Goal: Task Accomplishment & Management: Manage account settings

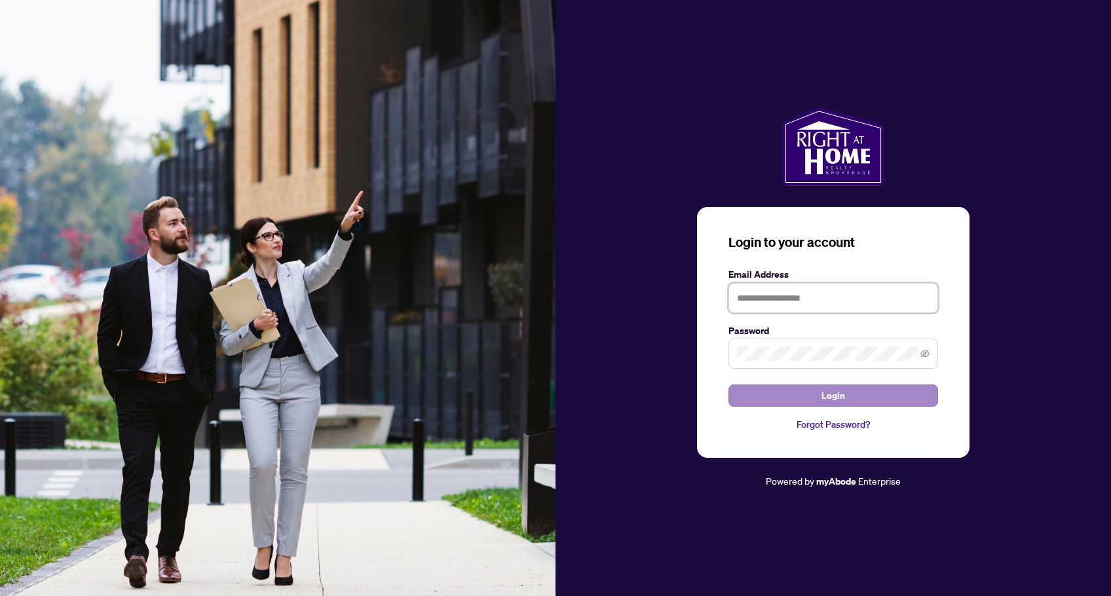
type input "**********"
click at [865, 402] on button "Login" at bounding box center [834, 396] width 210 height 22
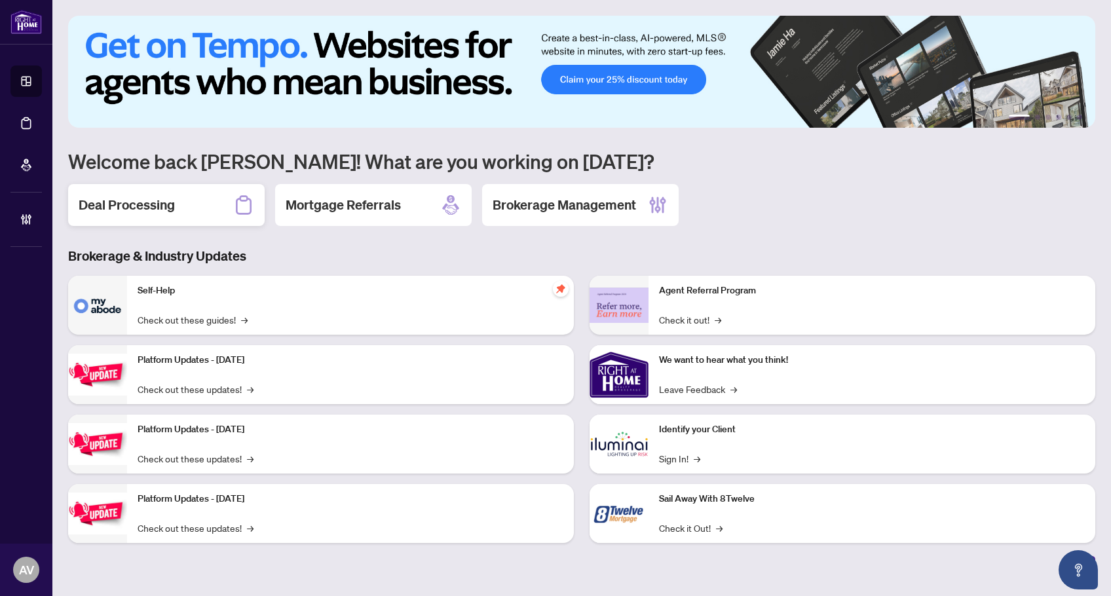
click at [91, 209] on h2 "Deal Processing" at bounding box center [127, 205] width 96 height 18
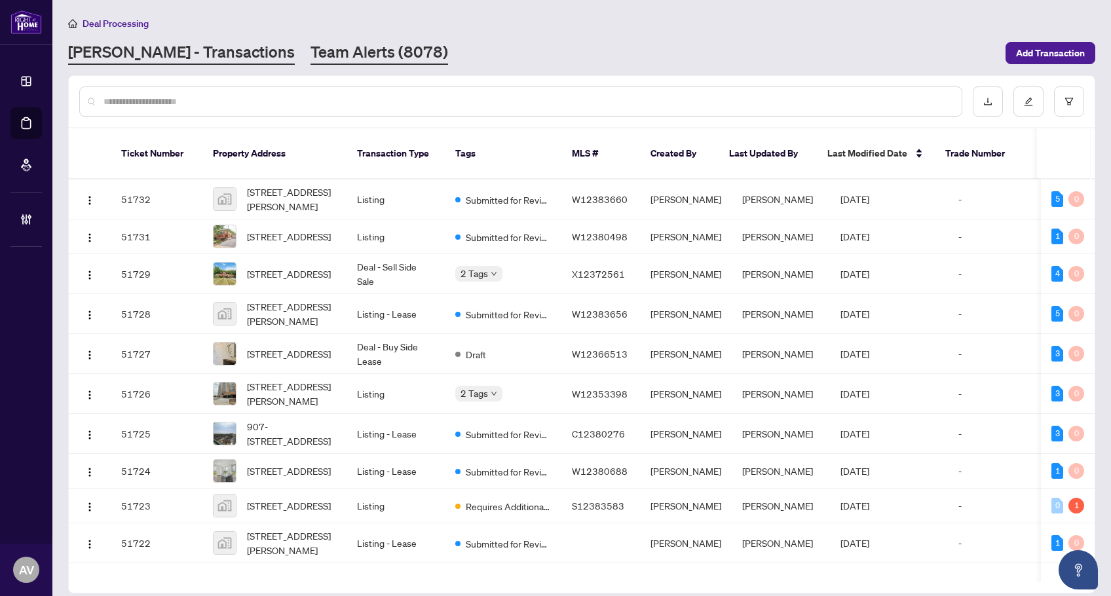
click at [311, 60] on link "Team Alerts (8078)" at bounding box center [380, 53] width 138 height 24
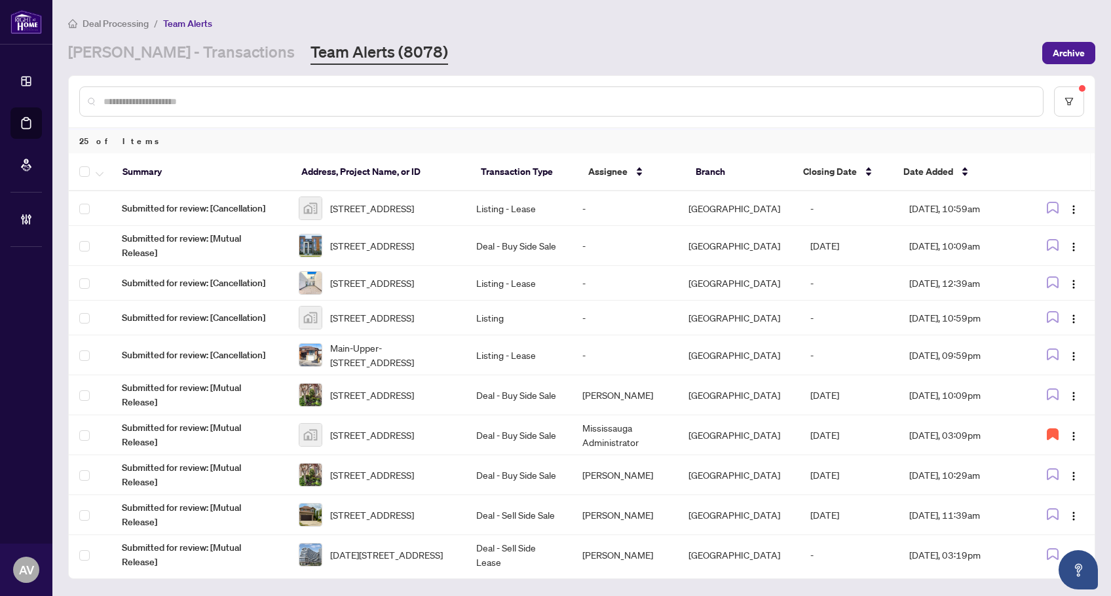
drag, startPoint x: 149, startPoint y: 56, endPoint x: 144, endPoint y: 73, distance: 17.6
click at [149, 56] on link "[PERSON_NAME] - Transactions" at bounding box center [181, 53] width 227 height 24
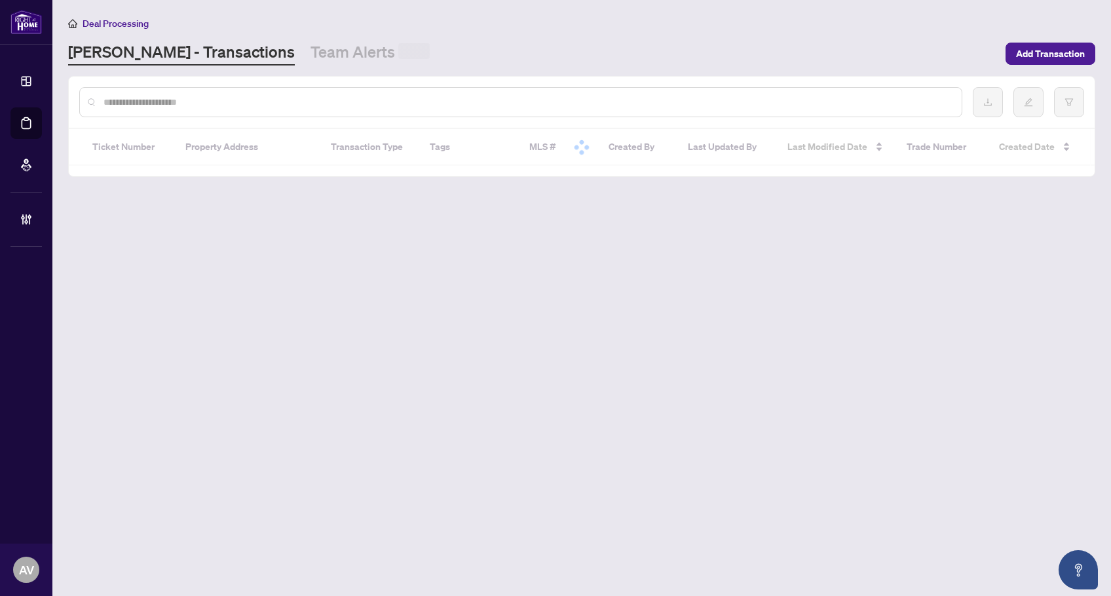
click at [137, 103] on input "text" at bounding box center [528, 102] width 848 height 14
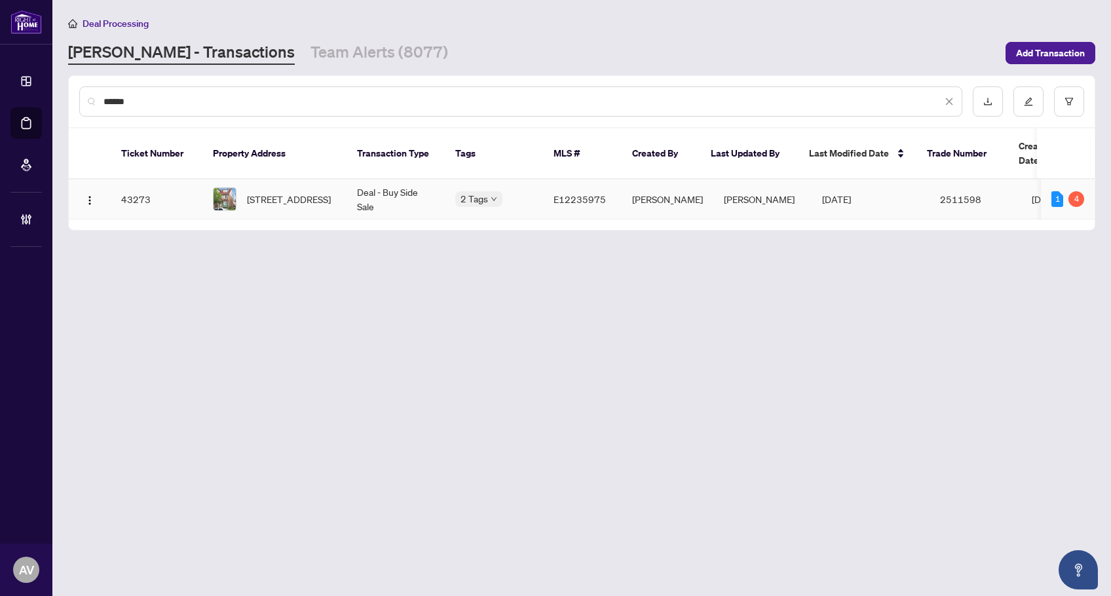
type input "******"
click at [306, 192] on span "[STREET_ADDRESS]" at bounding box center [289, 199] width 84 height 14
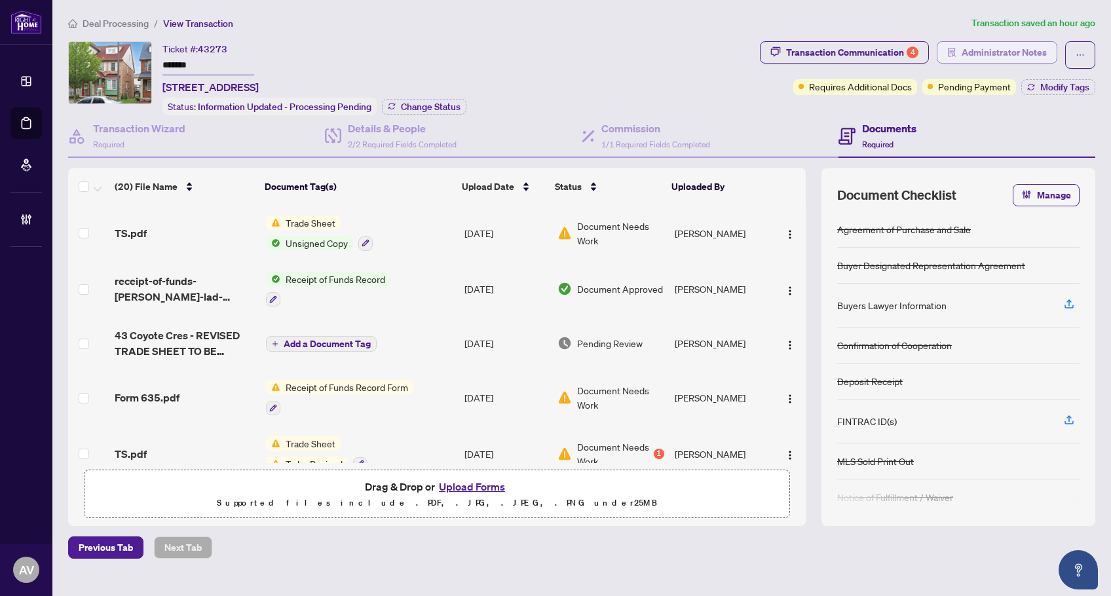
click at [1014, 48] on span "Administrator Notes" at bounding box center [1004, 52] width 85 height 21
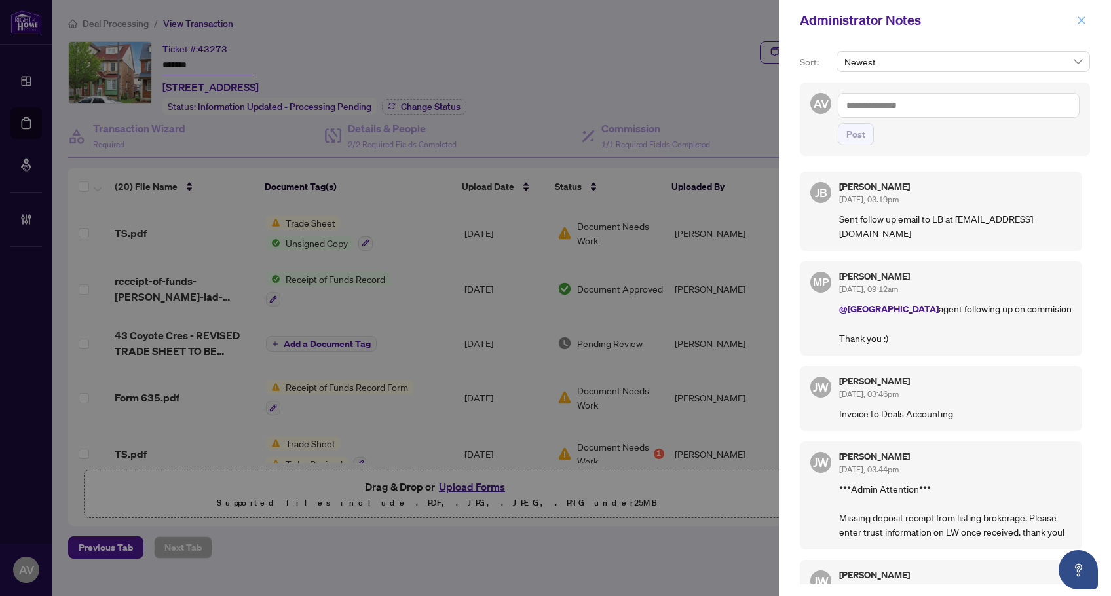
click at [1089, 16] on button "button" at bounding box center [1081, 20] width 17 height 16
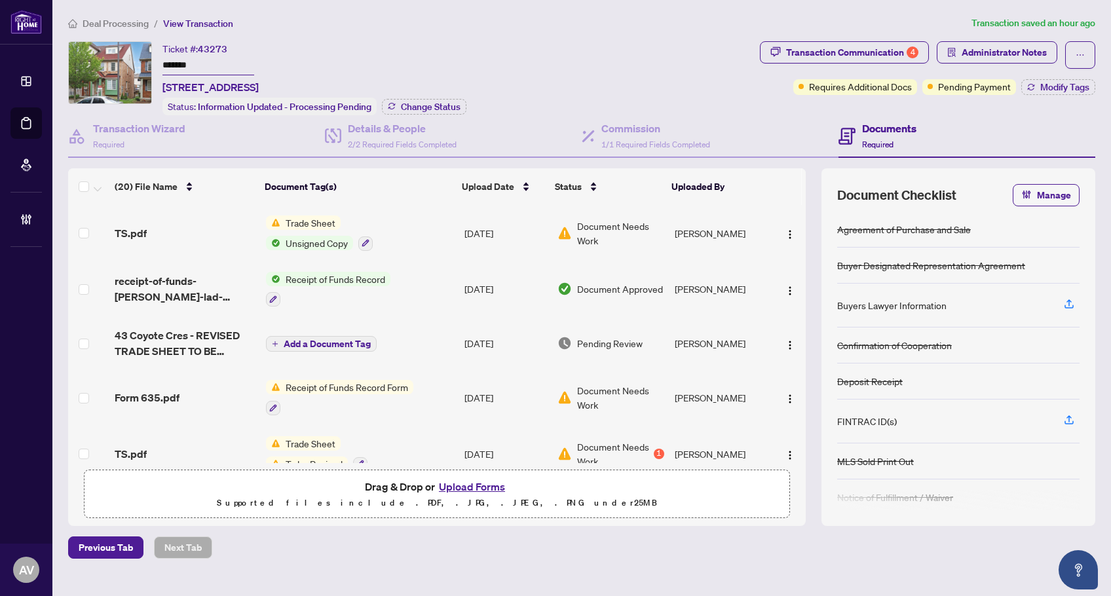
click at [598, 47] on div "Ticket #: 43273 ******* 43 Coyote Cres, Toronto, Ontario M1B 6H2, Canada Status…" at bounding box center [411, 78] width 687 height 74
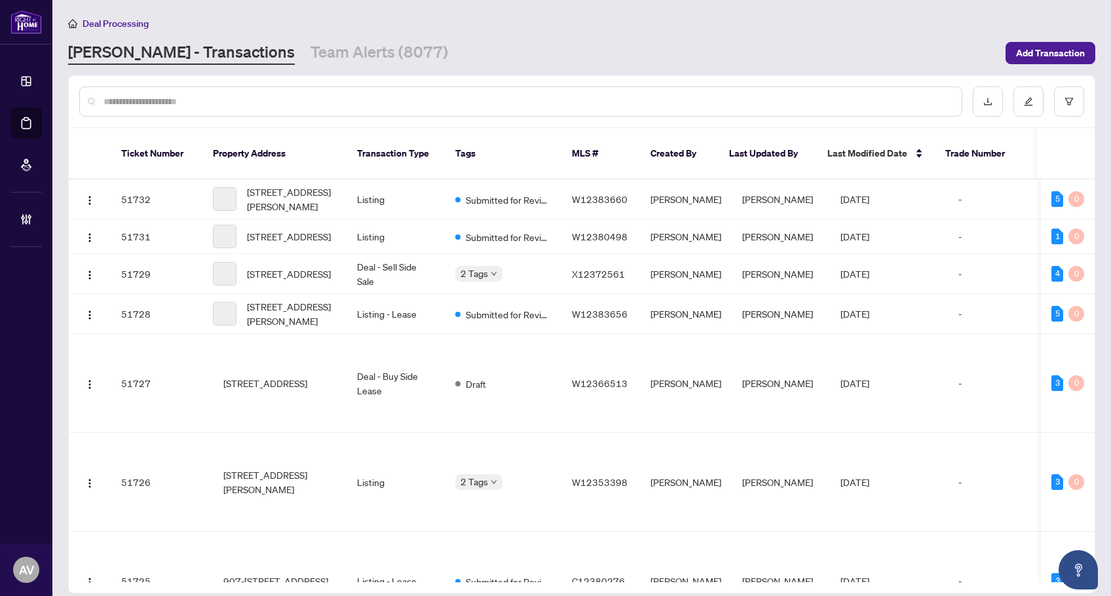
click at [187, 104] on input "text" at bounding box center [528, 101] width 848 height 14
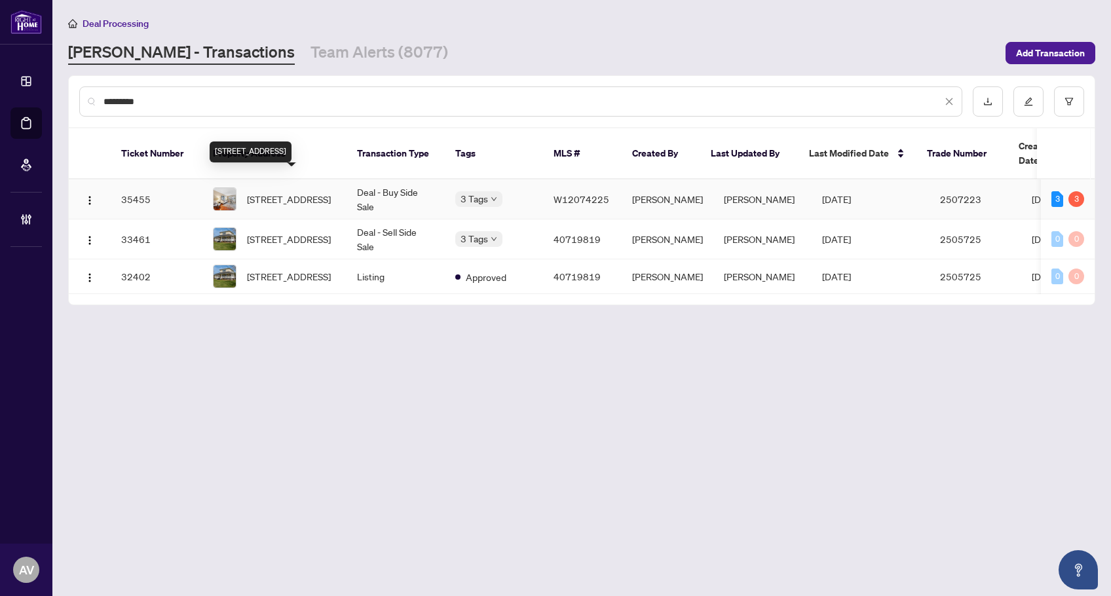
type input "********"
click at [299, 195] on span "39 Maplewood Rd, Mississauga, Ontario L5G 2M7, Canada" at bounding box center [289, 199] width 84 height 14
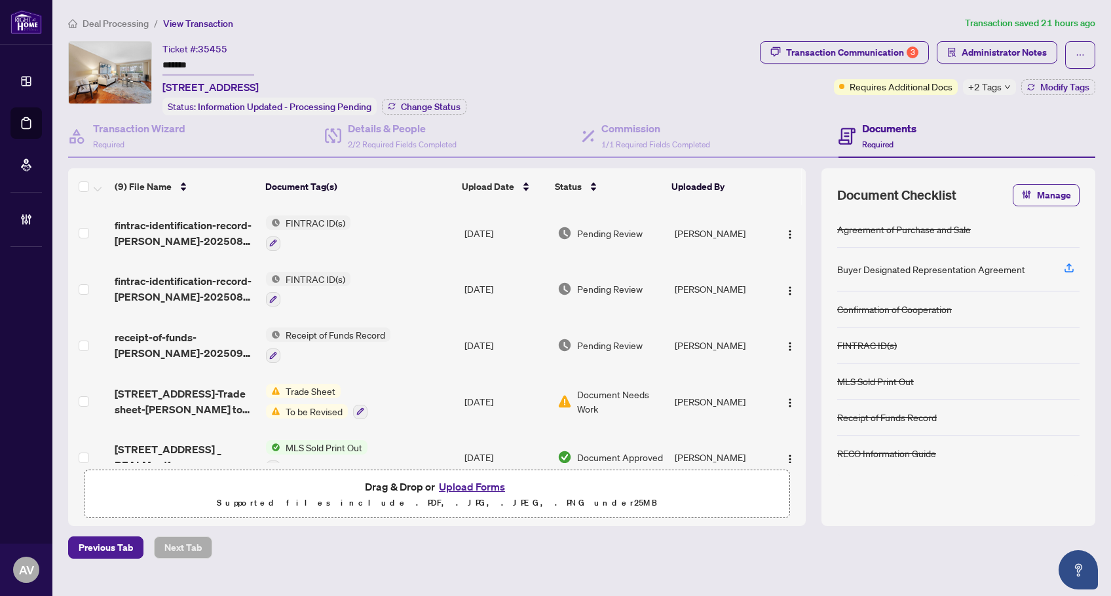
click at [975, 82] on span "+2 Tags" at bounding box center [985, 86] width 33 height 15
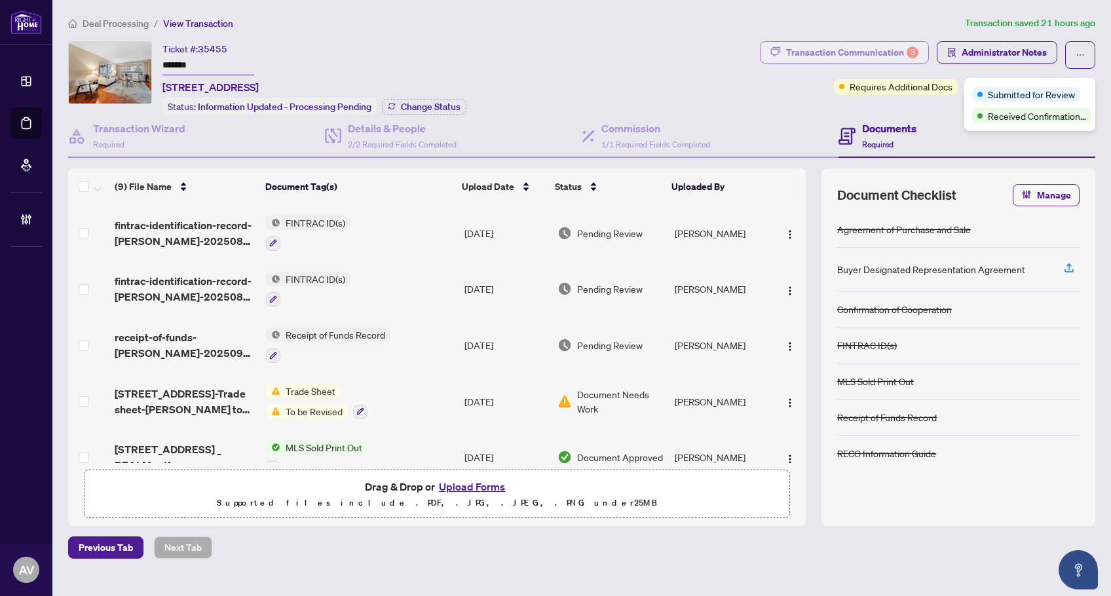
click at [849, 52] on div "Transaction Communication 3" at bounding box center [852, 52] width 132 height 21
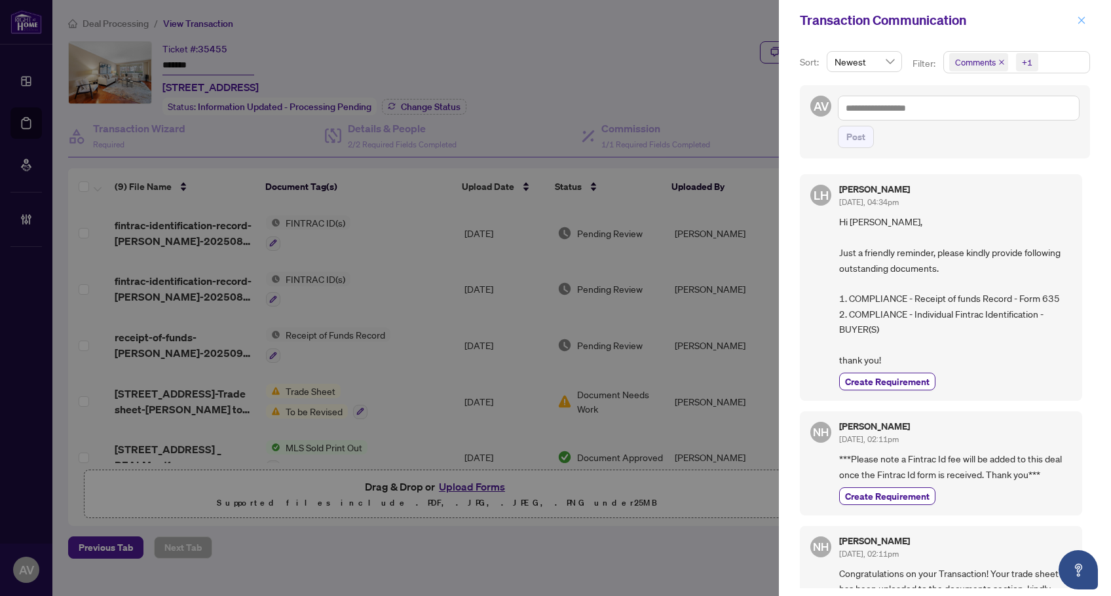
click at [1085, 22] on icon "close" at bounding box center [1081, 20] width 9 height 9
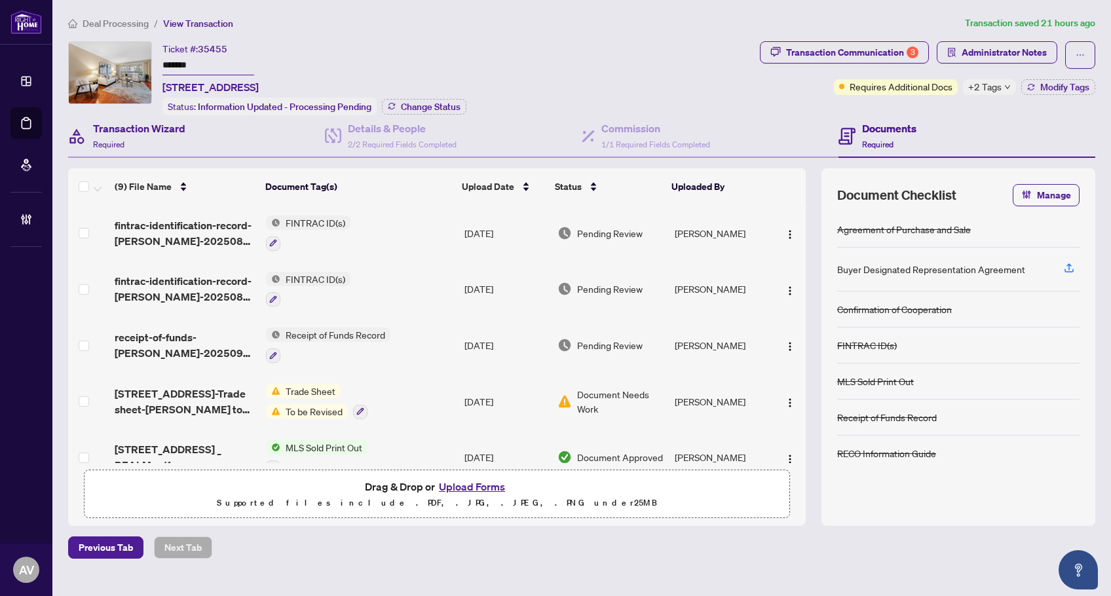
click at [189, 145] on div "Transaction Wizard Required" at bounding box center [196, 136] width 257 height 43
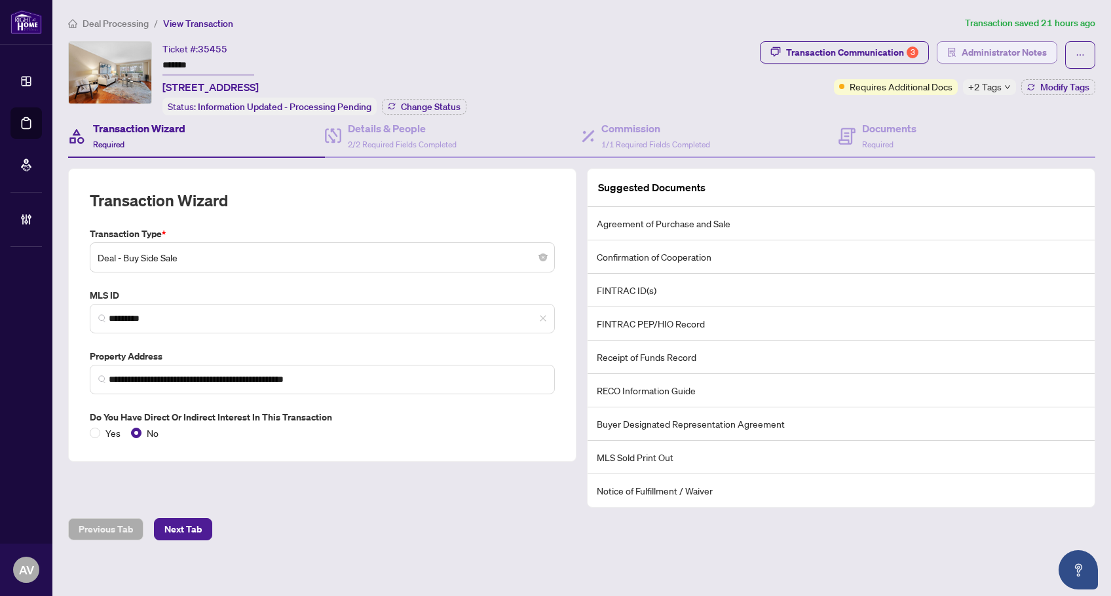
click at [991, 60] on span "Administrator Notes" at bounding box center [1004, 52] width 85 height 21
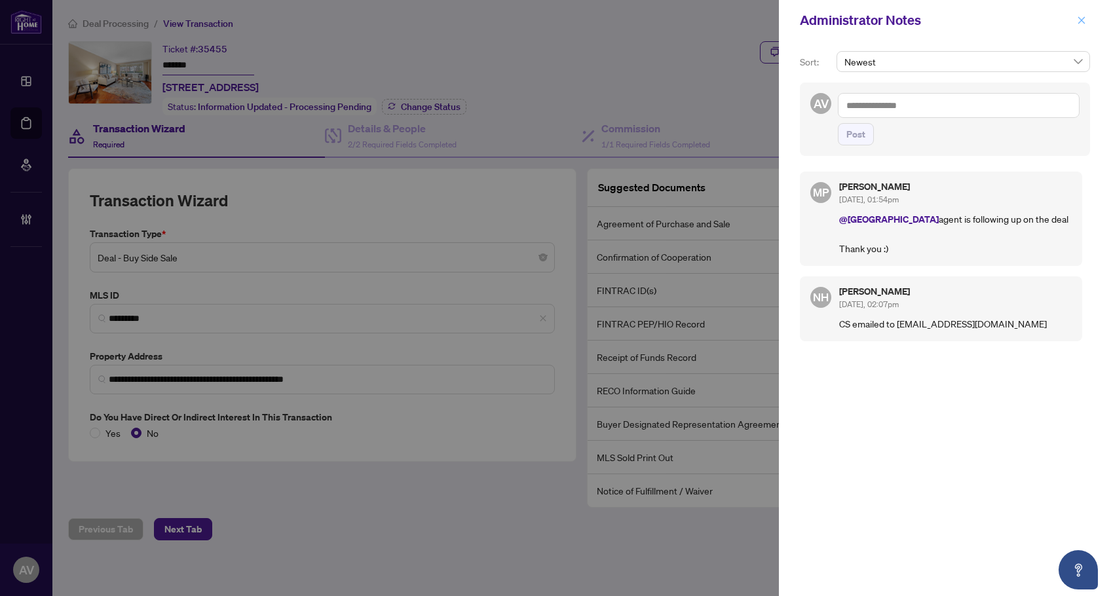
click at [1081, 25] on icon "close" at bounding box center [1081, 20] width 9 height 9
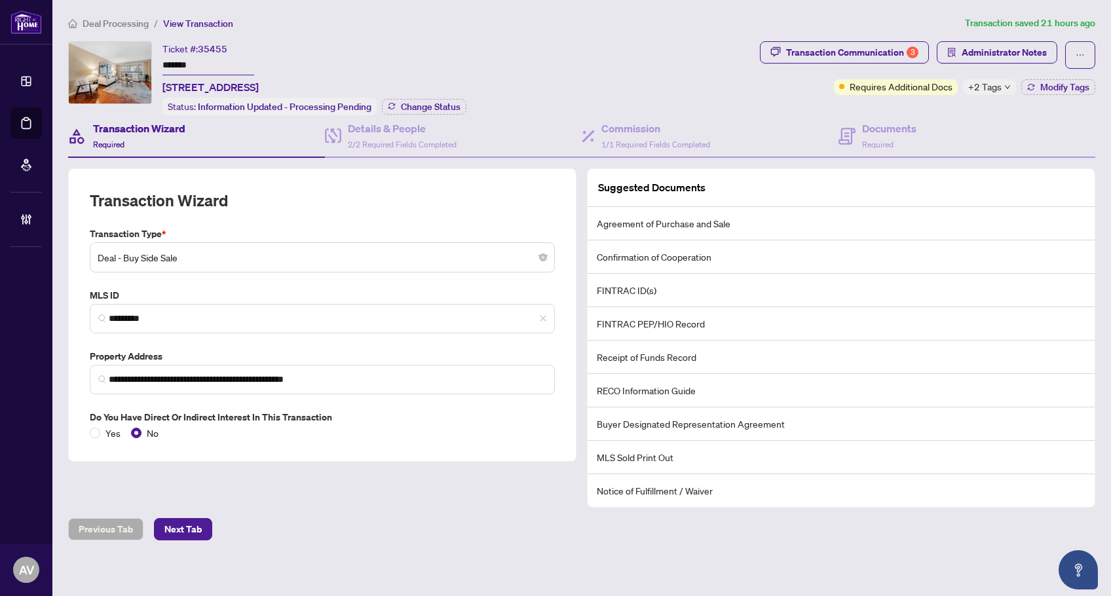
click at [116, 25] on span "Deal Processing" at bounding box center [116, 24] width 66 height 12
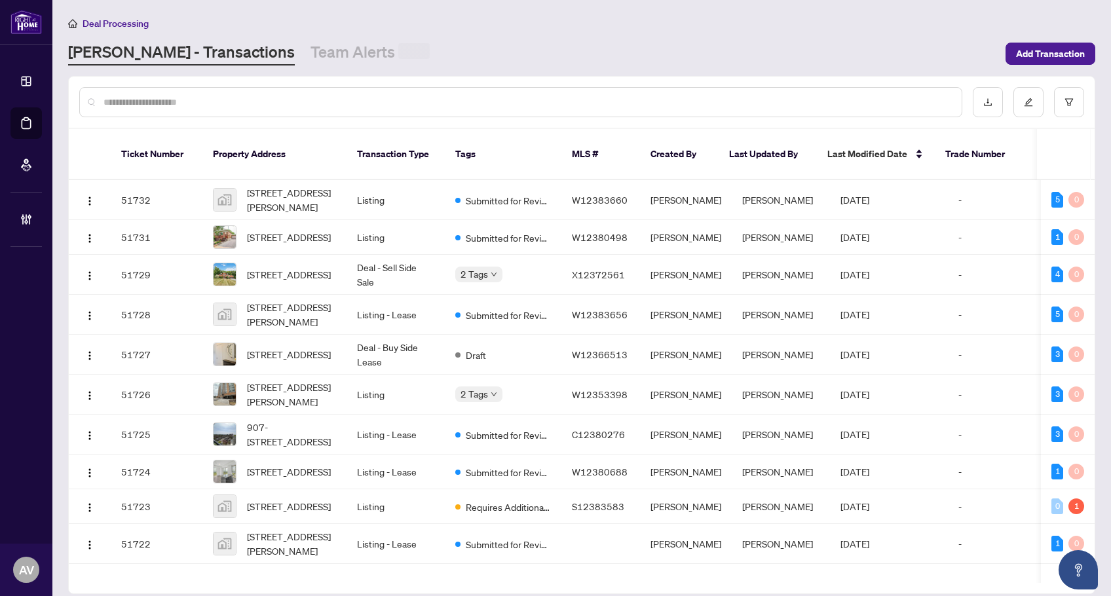
click at [186, 104] on input "text" at bounding box center [528, 102] width 848 height 14
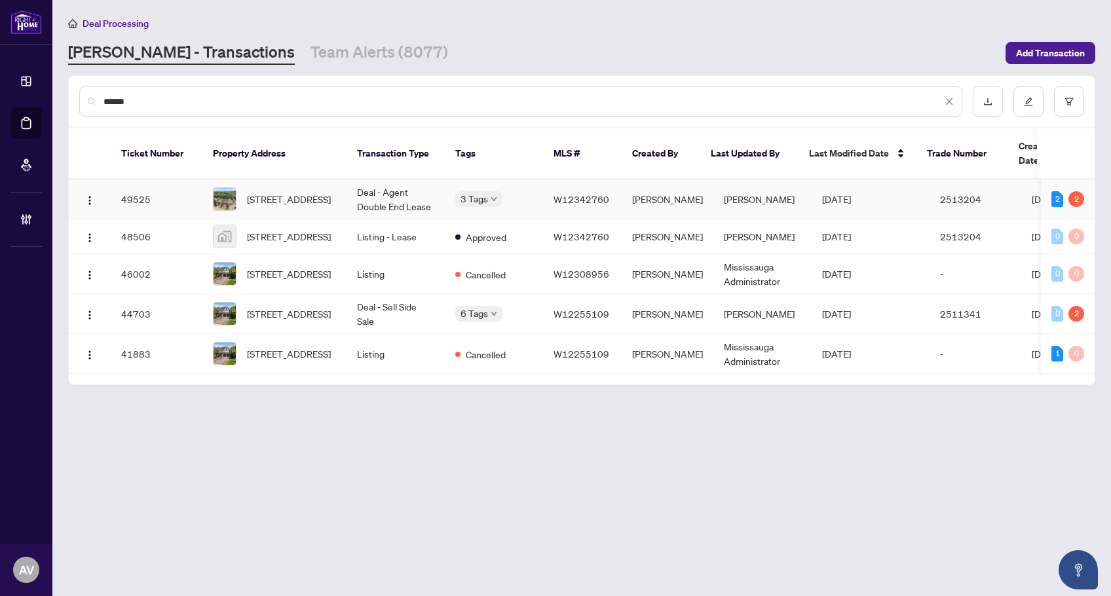
type input "******"
click at [385, 182] on td "Deal - Agent Double End Lease" at bounding box center [396, 200] width 98 height 40
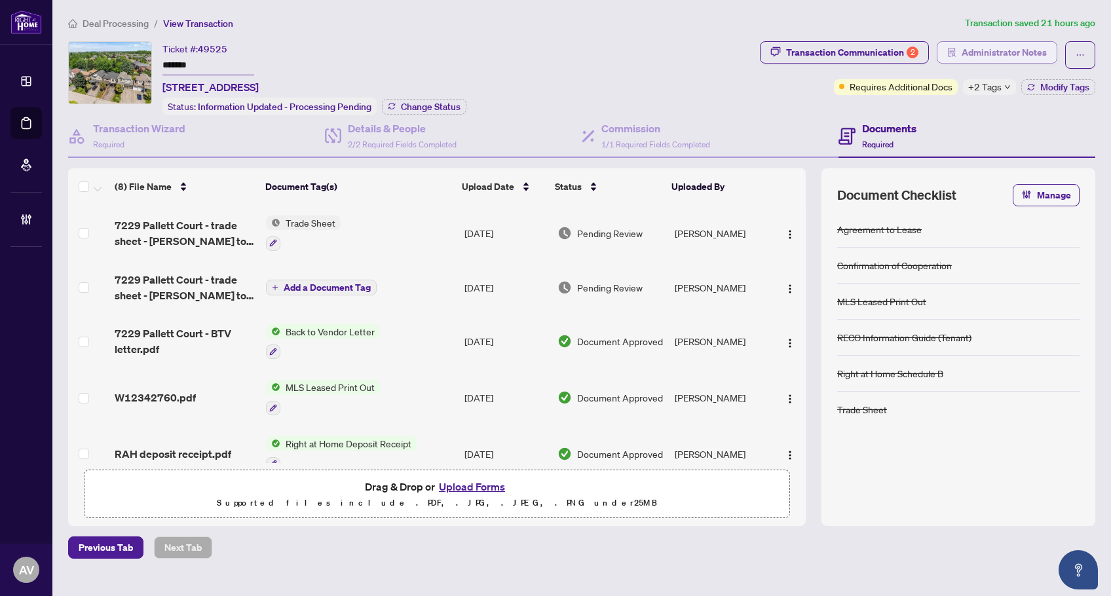
click at [988, 58] on span "Administrator Notes" at bounding box center [1004, 52] width 85 height 21
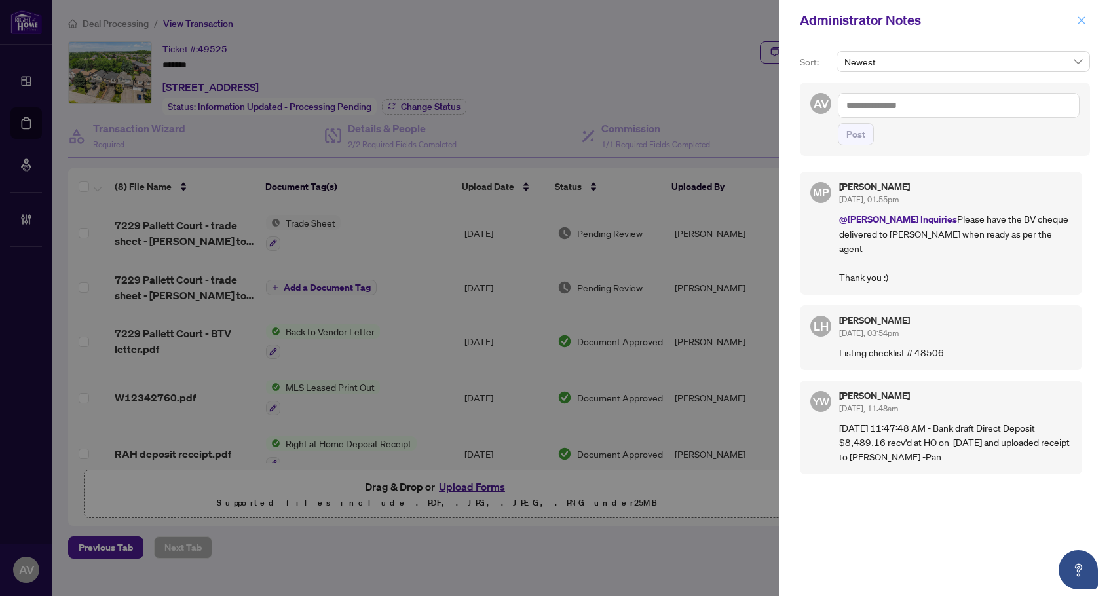
click at [1085, 26] on span "button" at bounding box center [1081, 20] width 9 height 21
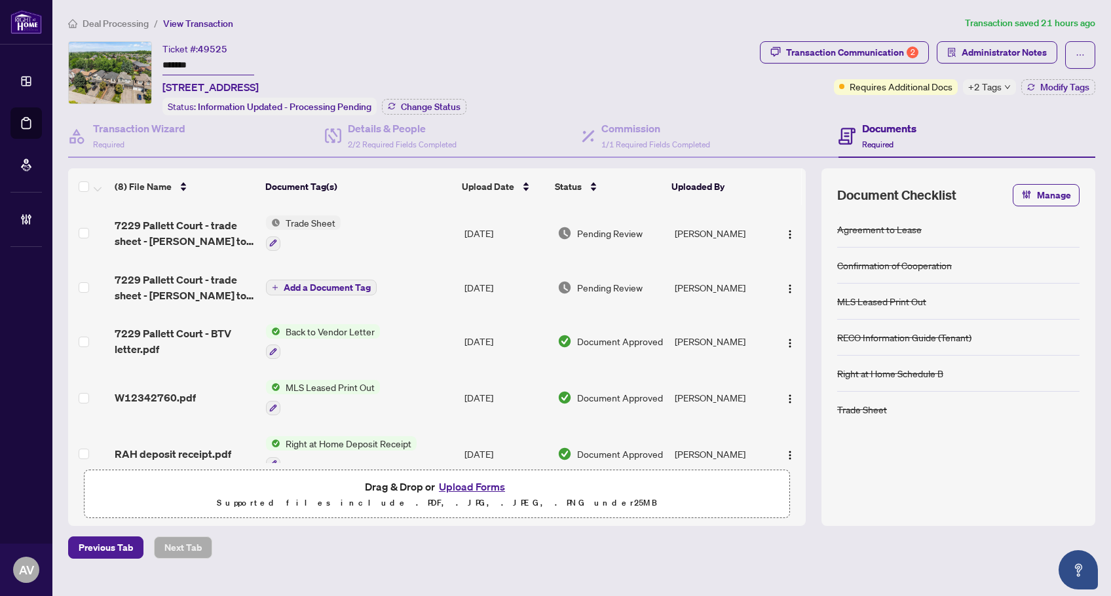
click at [600, 85] on div "Ticket #: 49525 ******* 7229 Pallett Crt, Mississauga, Ontario L5N 8E5, Canada …" at bounding box center [411, 78] width 687 height 74
click at [980, 61] on span "Administrator Notes" at bounding box center [1004, 52] width 85 height 21
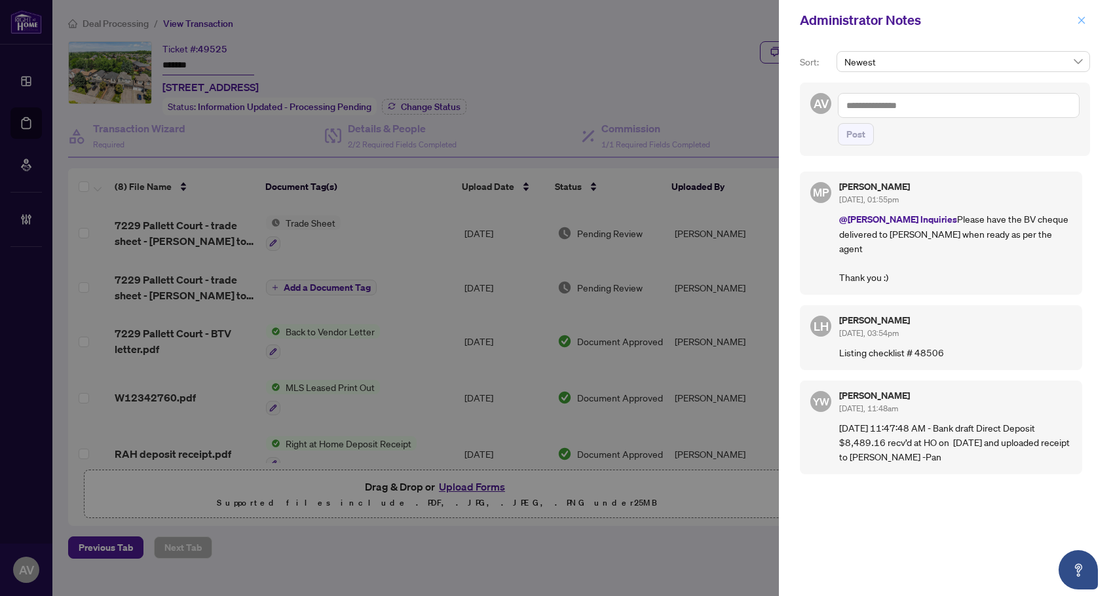
click at [1087, 27] on button "button" at bounding box center [1081, 20] width 17 height 16
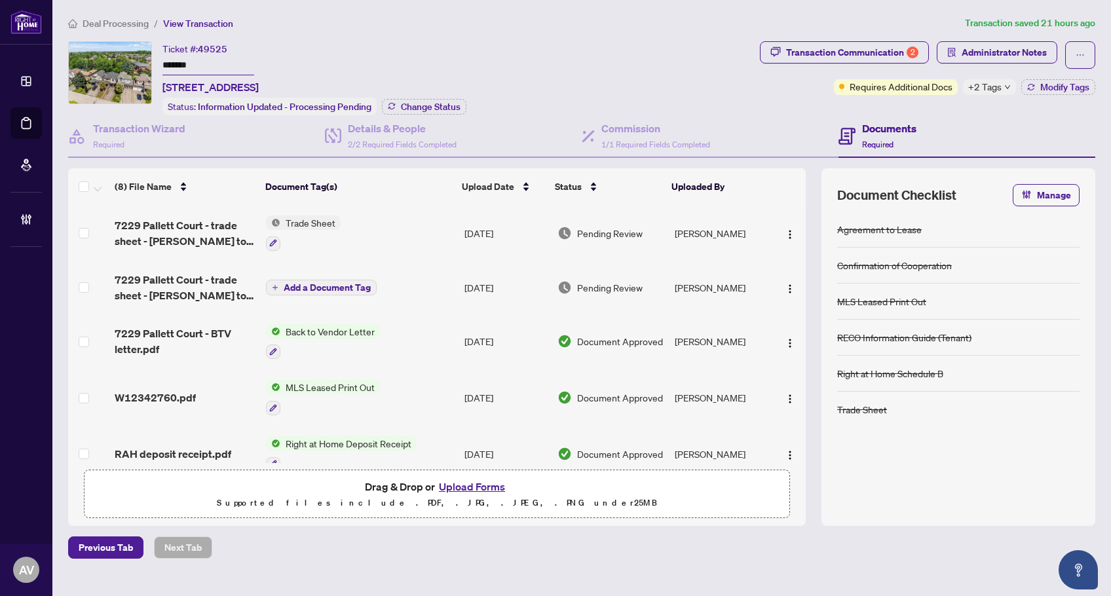
drag, startPoint x: 524, startPoint y: 40, endPoint x: 536, endPoint y: 55, distance: 19.6
click at [535, 54] on div "Deal Processing / View Transaction Transaction saved 21 hours ago Ticket #: 495…" at bounding box center [582, 287] width 1038 height 543
click at [121, 26] on span "Deal Processing" at bounding box center [116, 24] width 66 height 12
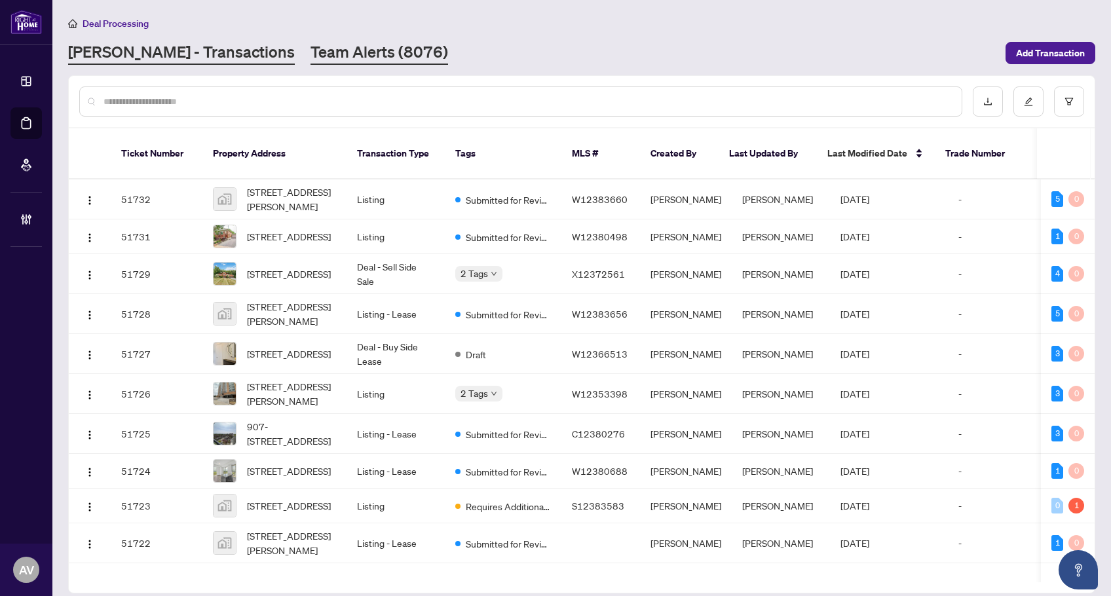
click at [311, 58] on link "Team Alerts (8076)" at bounding box center [380, 53] width 138 height 24
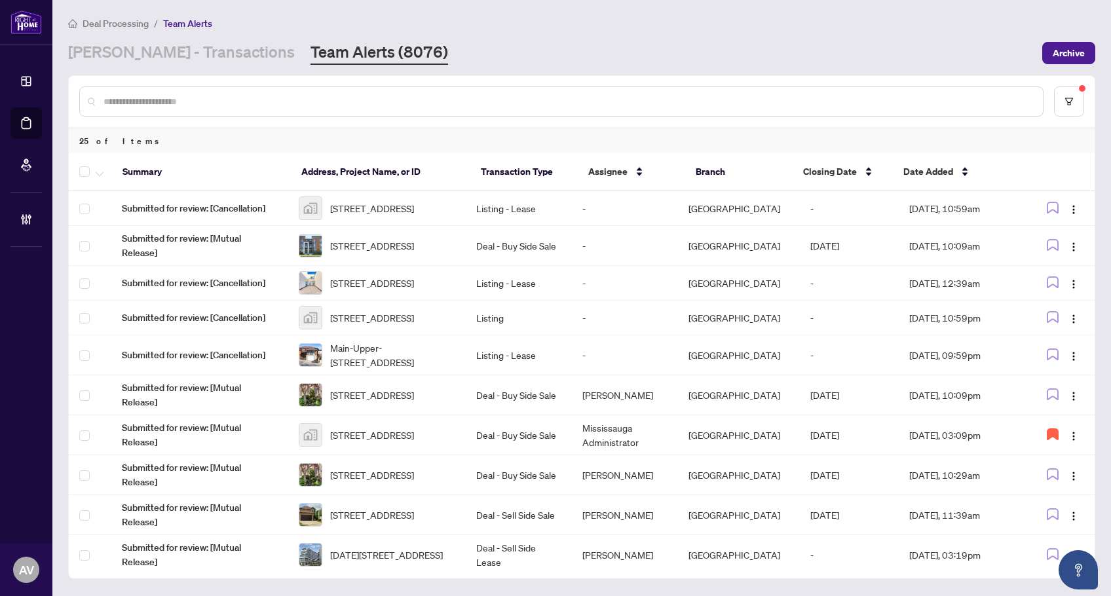
click at [959, 39] on div "Deal Processing / Team Alerts RAHR - Transactions Team Alerts (8076) Archive" at bounding box center [582, 40] width 1028 height 49
drag, startPoint x: 178, startPoint y: 50, endPoint x: 185, endPoint y: 71, distance: 22.2
click at [177, 50] on link "[PERSON_NAME] - Transactions" at bounding box center [181, 53] width 227 height 24
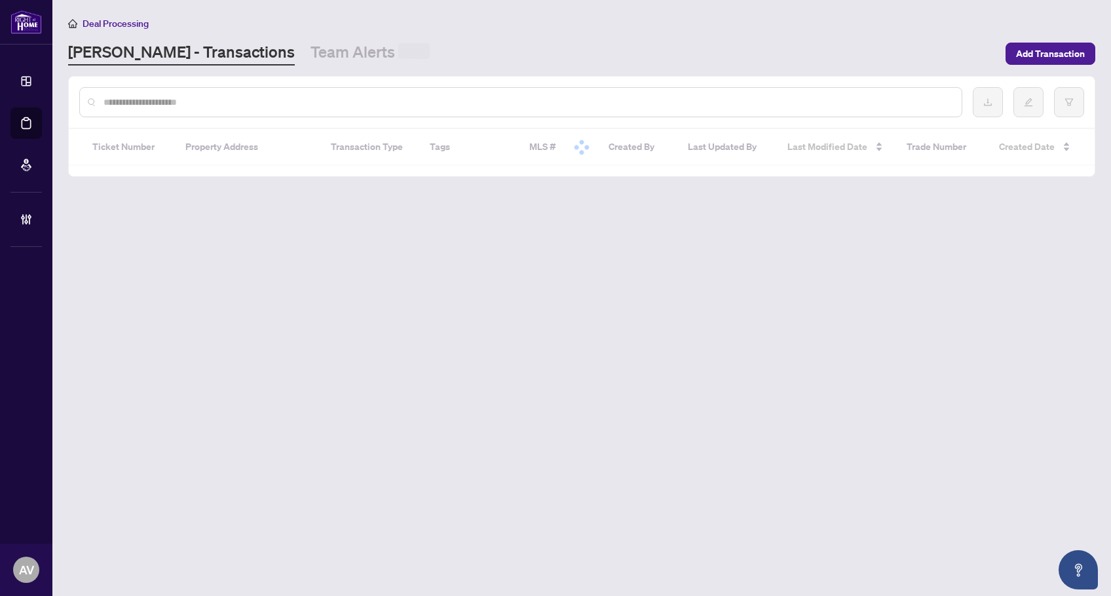
click at [195, 100] on input "text" at bounding box center [528, 102] width 848 height 14
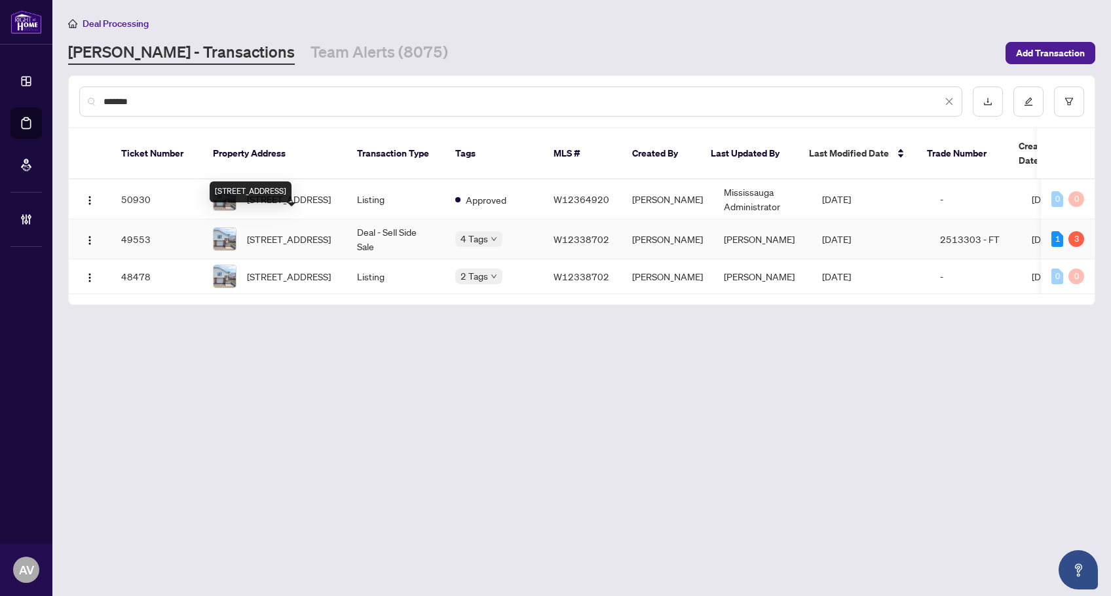
type input "*******"
click at [292, 232] on span "502 Galedowns Crt, Mississauga, Ontario L5A 3H9, Canada" at bounding box center [289, 239] width 84 height 14
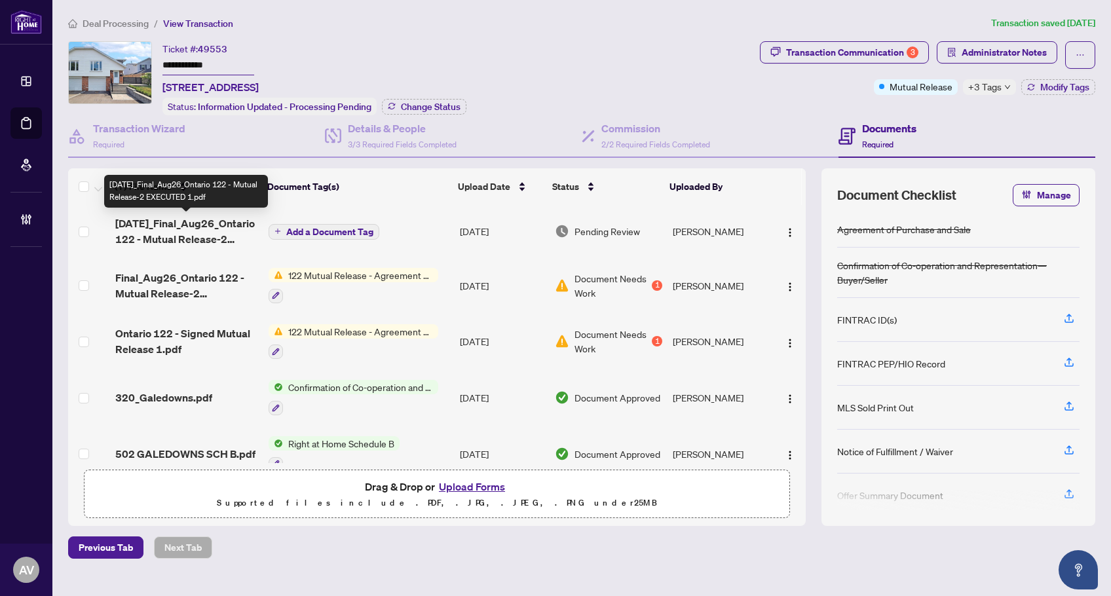
click at [211, 237] on span "Sep2_Final_Aug26_Ontario 122 - Mutual Release-2 EXECUTED 1.pdf" at bounding box center [186, 231] width 143 height 31
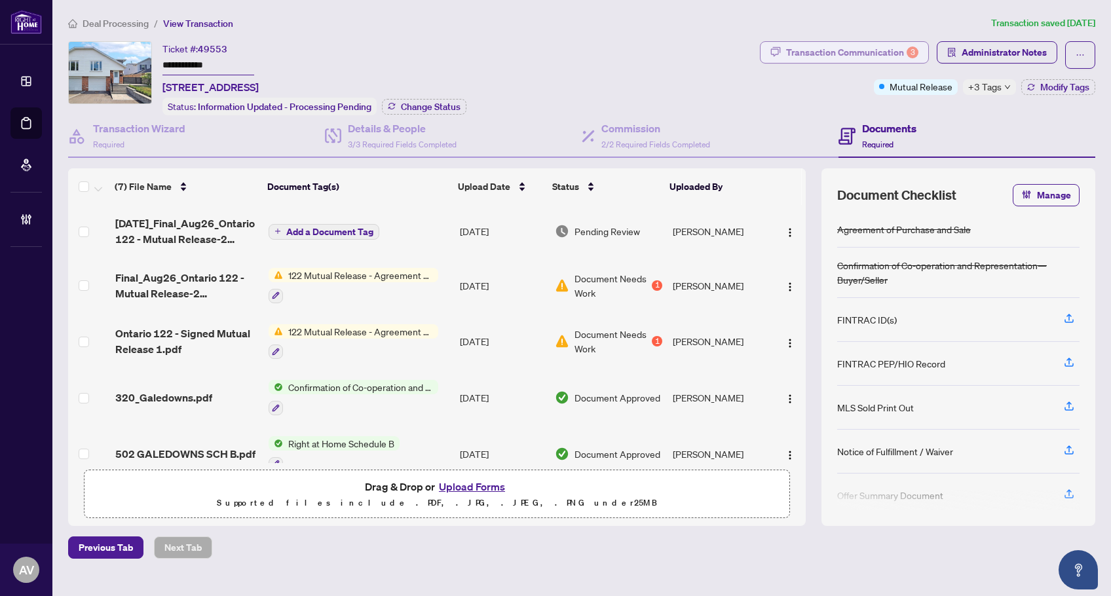
click at [847, 47] on div "Transaction Communication 3" at bounding box center [852, 52] width 132 height 21
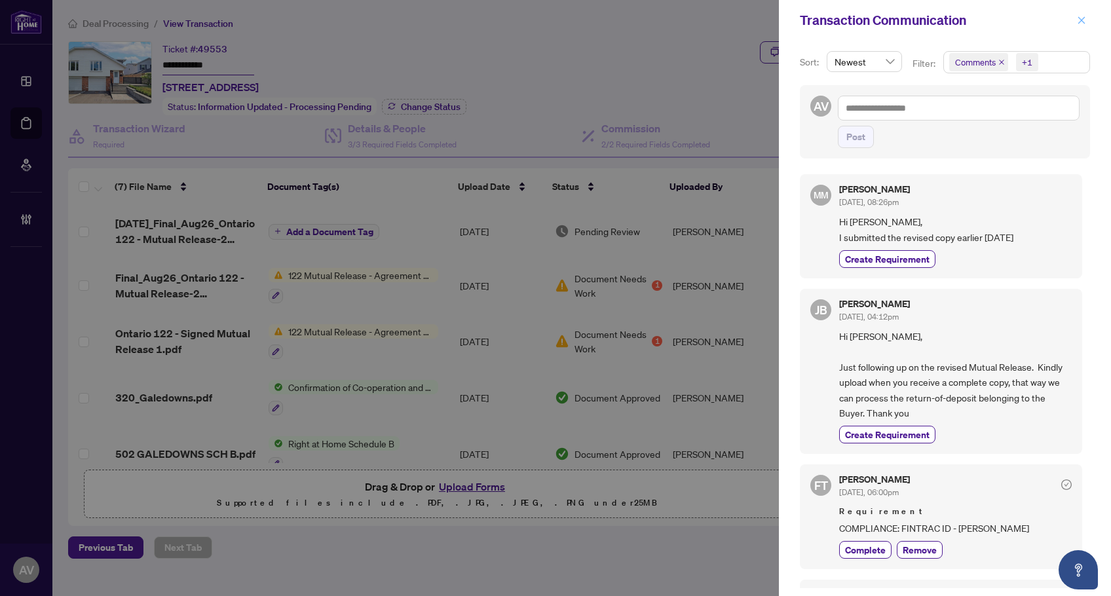
click at [1087, 25] on button "button" at bounding box center [1081, 20] width 17 height 16
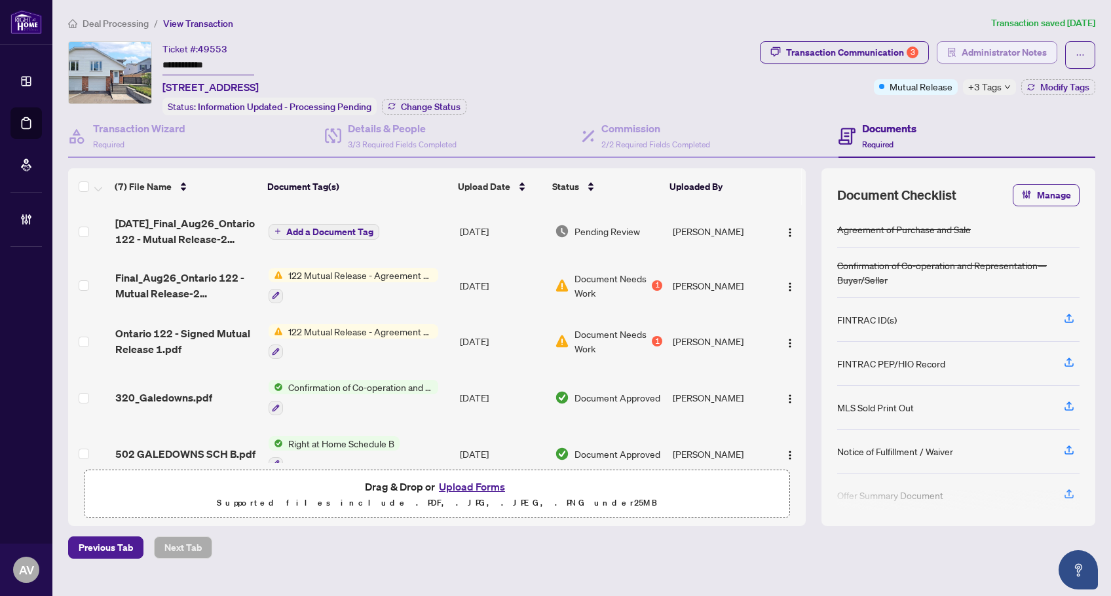
click at [1004, 48] on span "Administrator Notes" at bounding box center [1004, 52] width 85 height 21
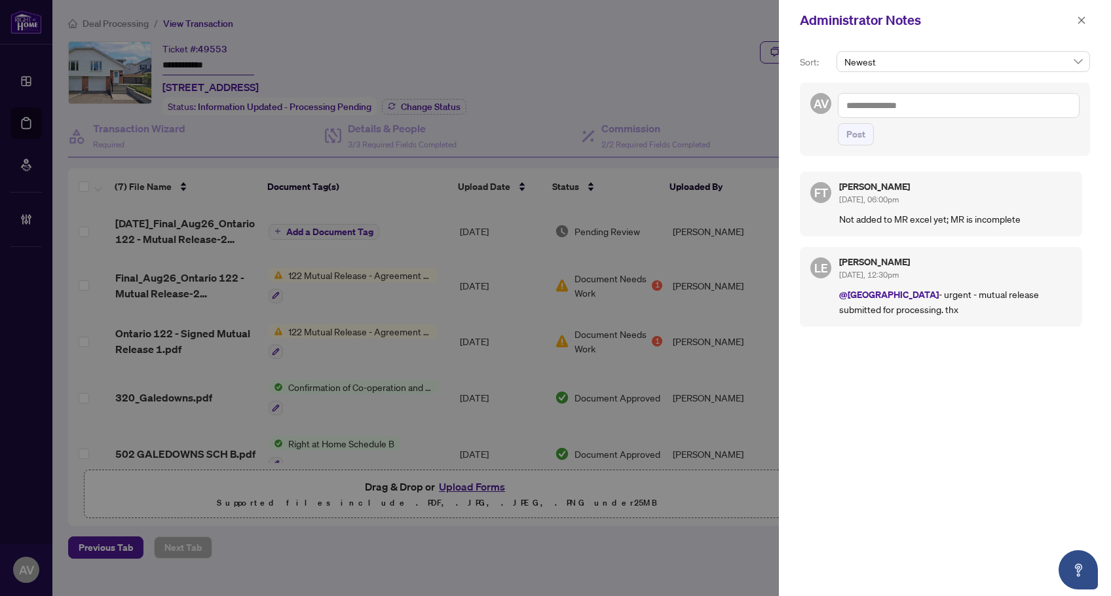
click at [917, 111] on textarea at bounding box center [959, 105] width 242 height 25
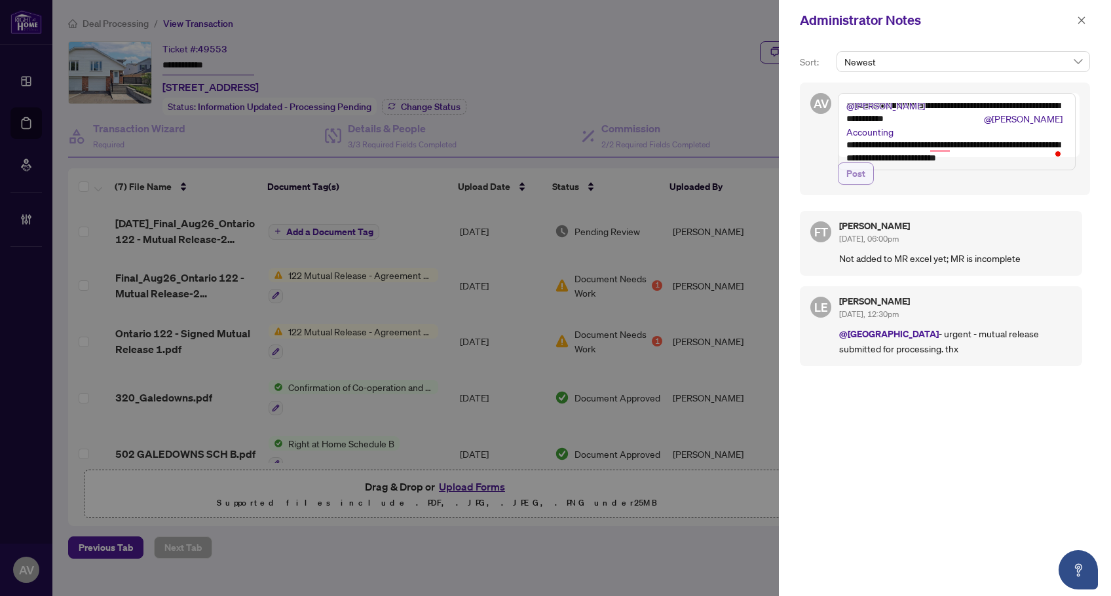
type textarea "**********"
click at [846, 185] on button "Post" at bounding box center [856, 174] width 36 height 22
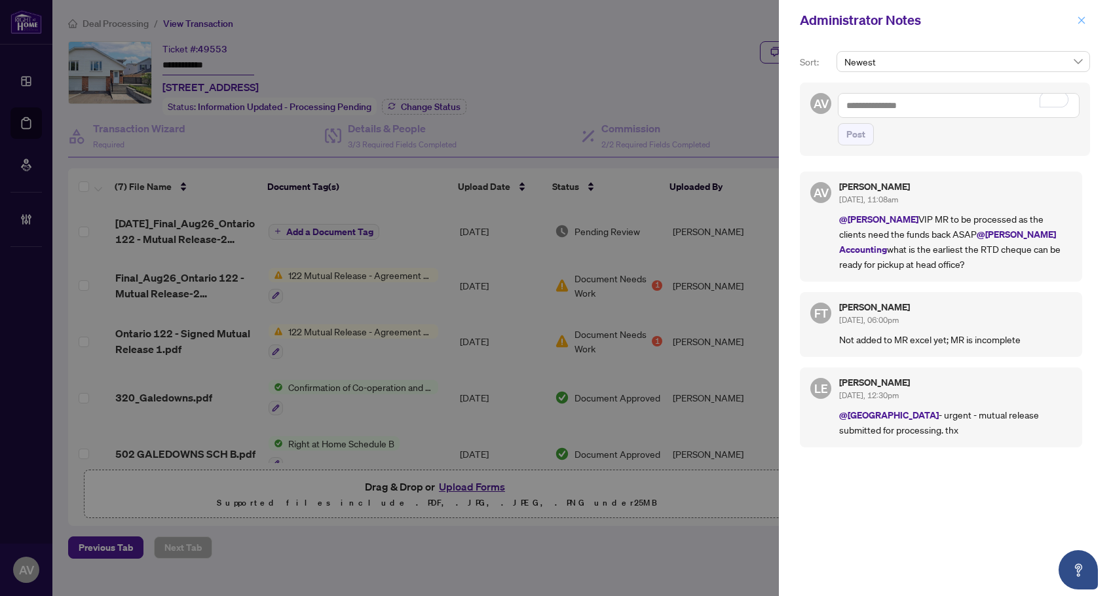
click at [1085, 22] on icon "close" at bounding box center [1081, 20] width 9 height 9
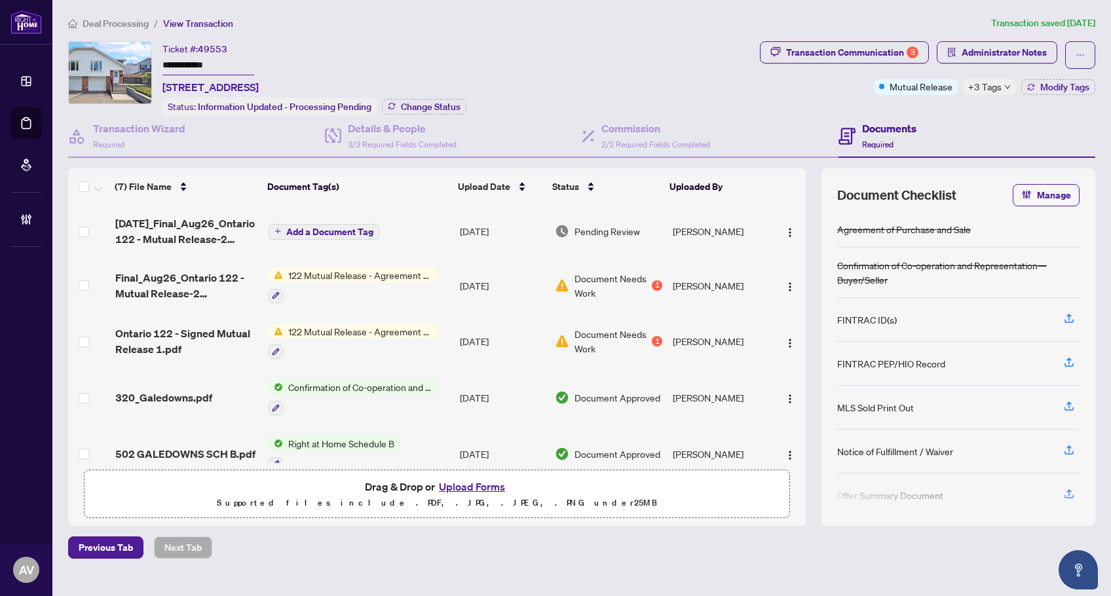
click at [132, 19] on span "Deal Processing" at bounding box center [116, 24] width 66 height 12
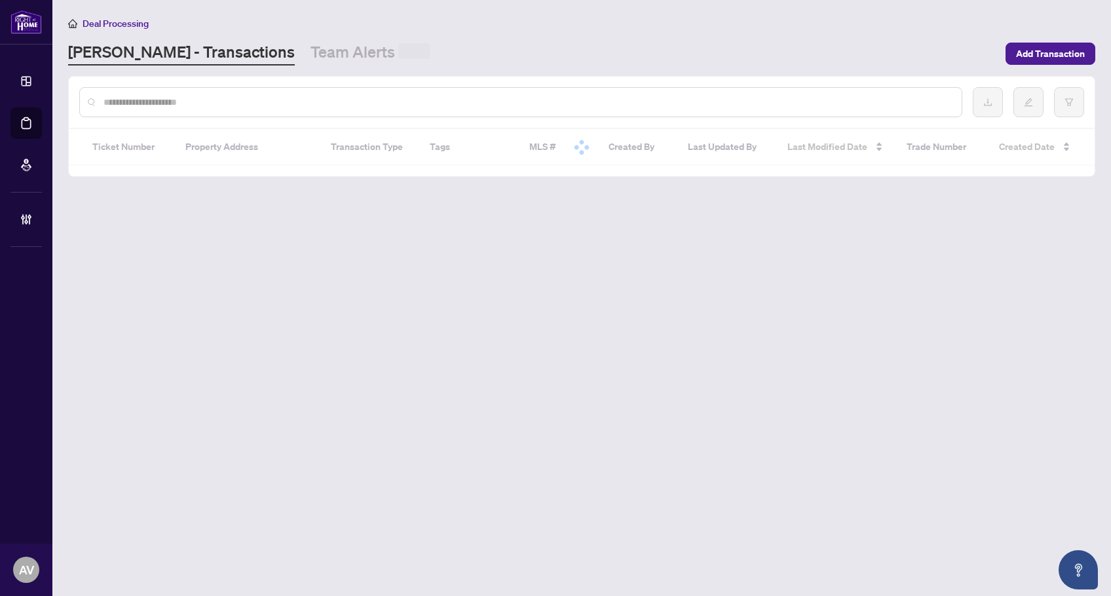
click at [187, 116] on div at bounding box center [520, 102] width 883 height 30
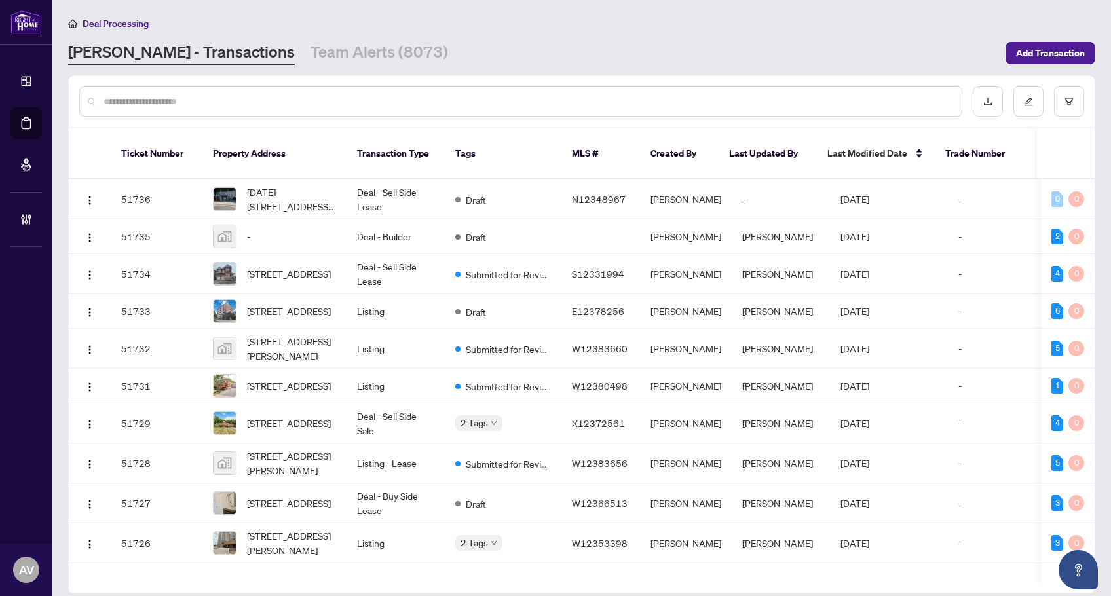
click at [182, 104] on input "text" at bounding box center [528, 101] width 848 height 14
click at [311, 59] on link "Team Alerts (8073)" at bounding box center [380, 53] width 138 height 24
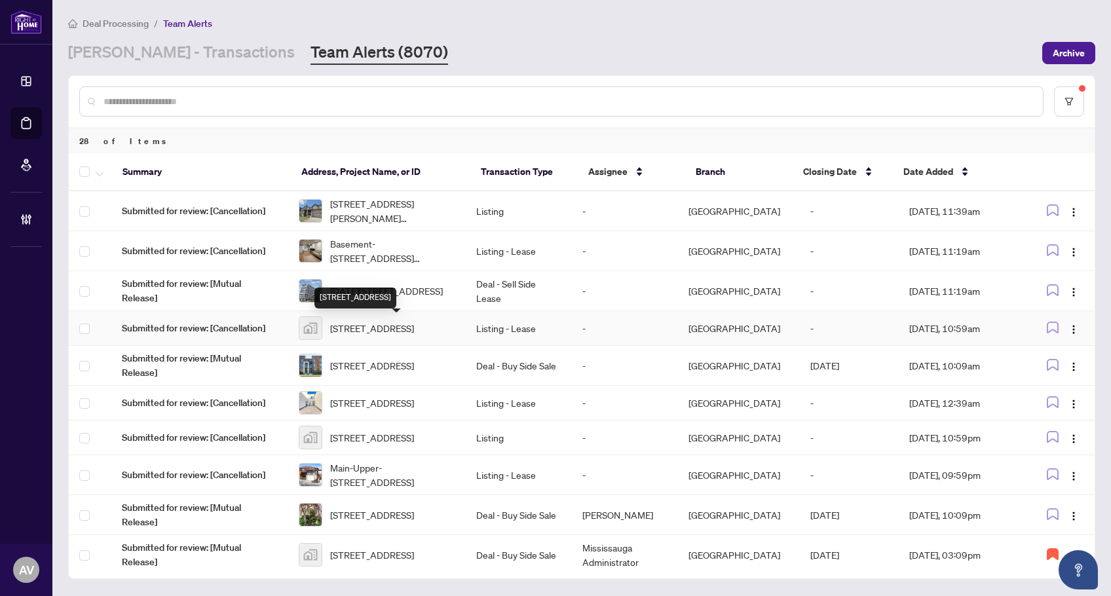
click at [378, 328] on span "124 Compass Trail unit 27, Cambridge, ON, Canada" at bounding box center [372, 328] width 84 height 14
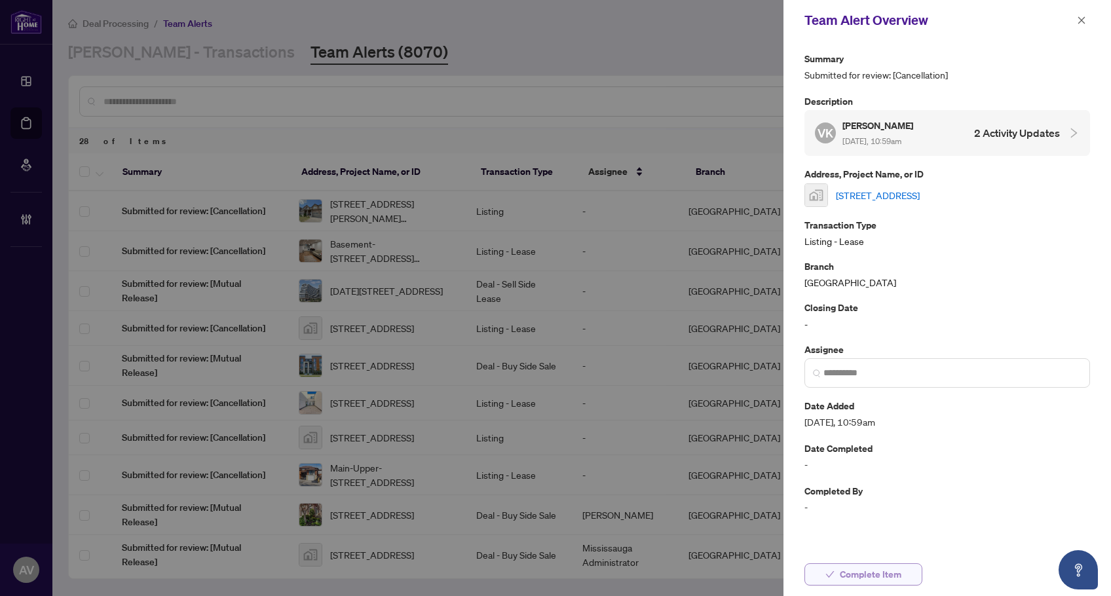
click at [881, 579] on span "Complete Item" at bounding box center [871, 574] width 62 height 21
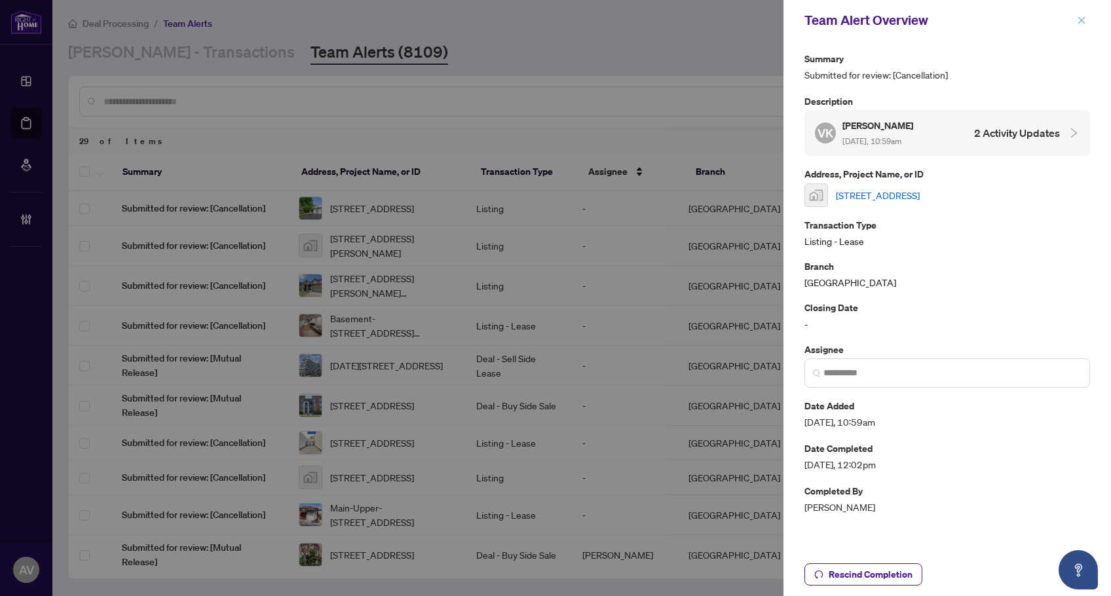
click at [1084, 22] on icon "close" at bounding box center [1082, 19] width 7 height 7
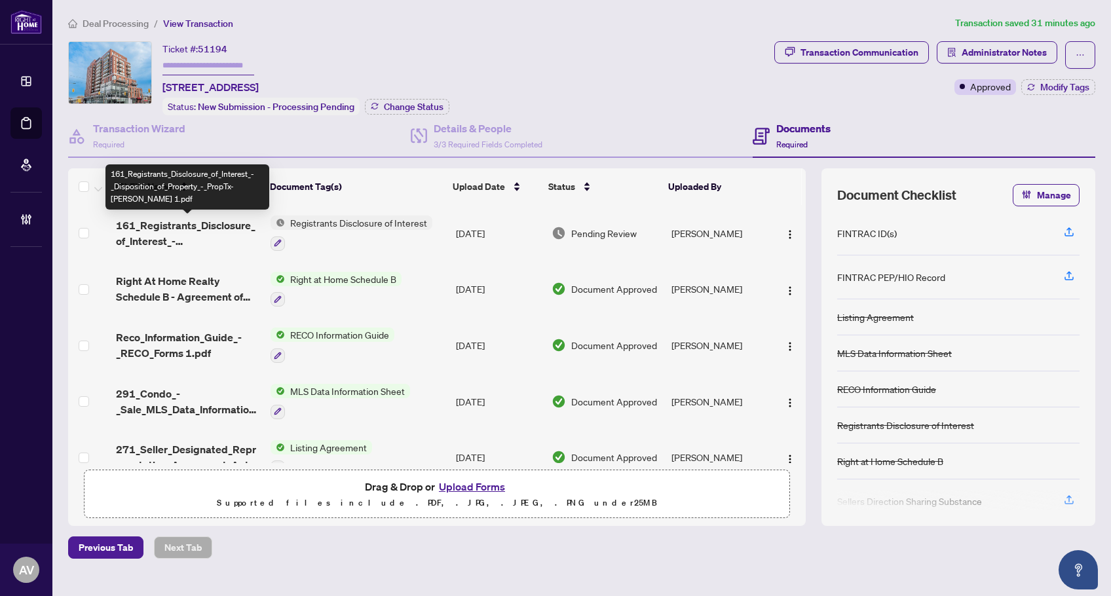
click at [187, 225] on span "161_Registrants_Disclosure_of_Interest_-_Disposition_of_Property_-_PropTx-OREA …" at bounding box center [188, 233] width 145 height 31
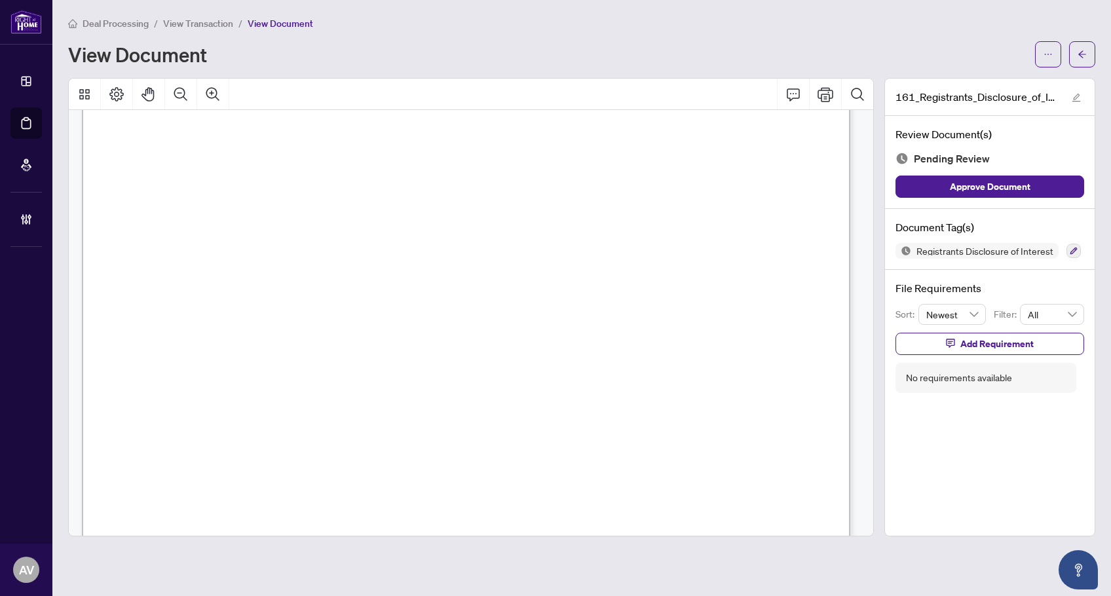
scroll to position [393, 0]
click at [1045, 45] on span "button" at bounding box center [1048, 54] width 9 height 21
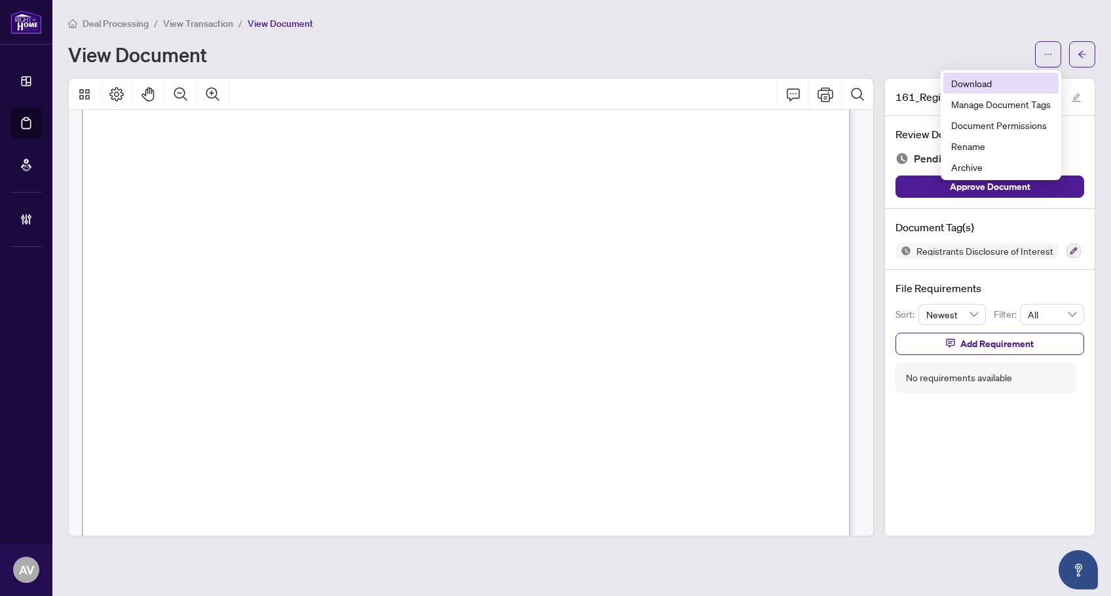
click at [968, 79] on span "Download" at bounding box center [1002, 83] width 100 height 14
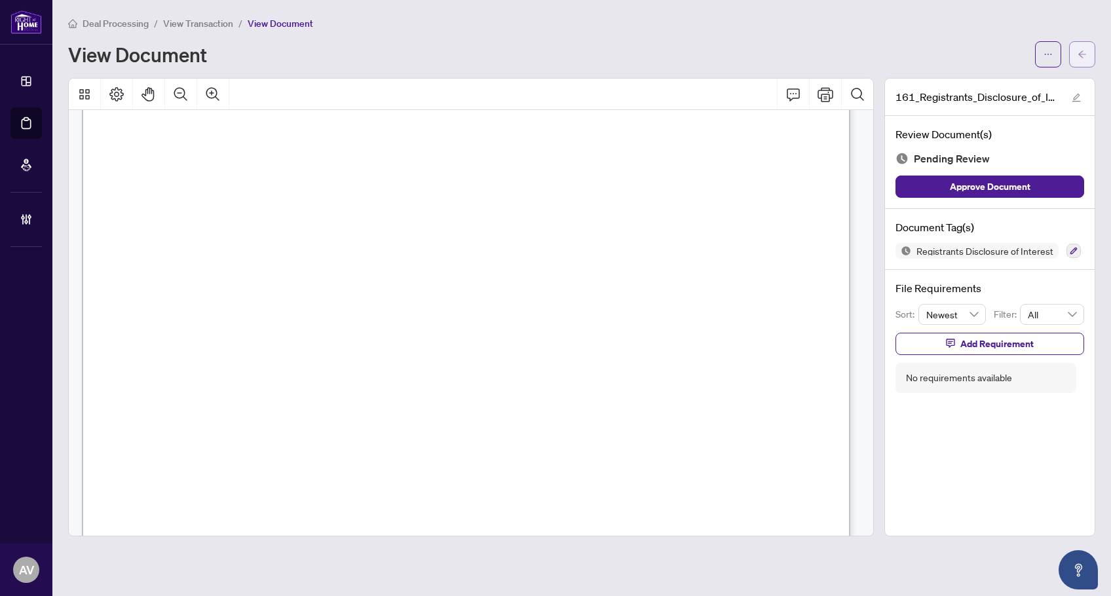
click at [1083, 55] on icon "arrow-left" at bounding box center [1083, 53] width 8 height 7
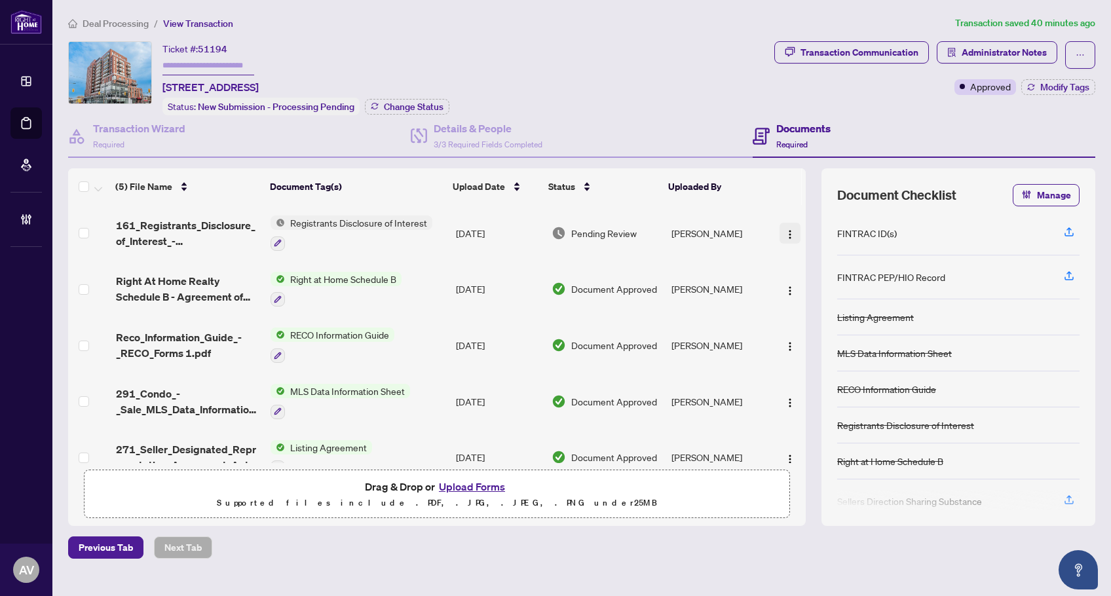
click at [790, 237] on img "button" at bounding box center [790, 234] width 10 height 10
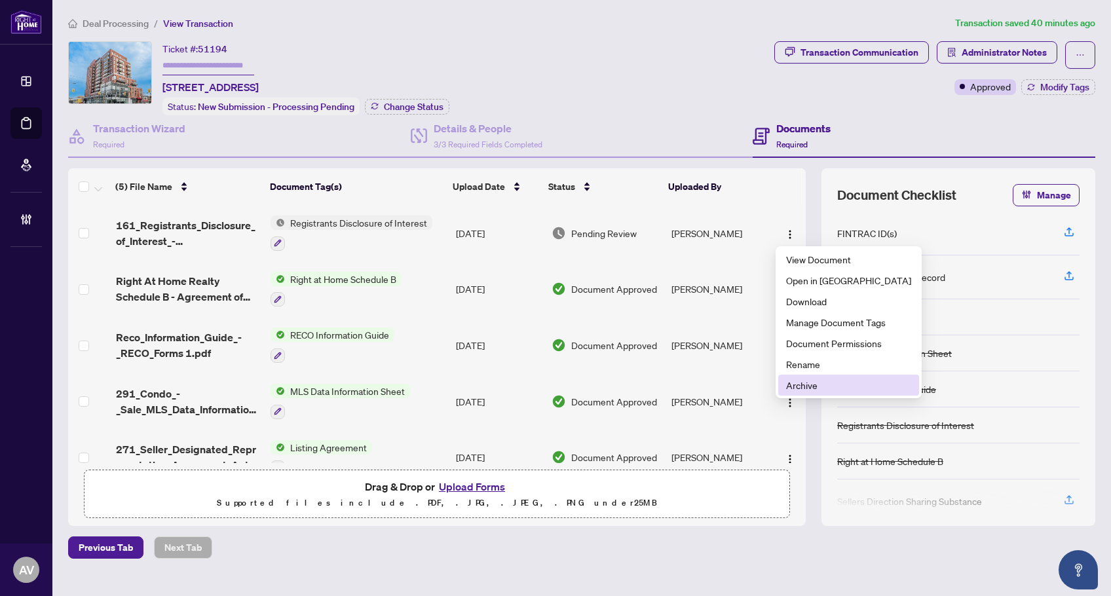
click at [809, 385] on span "Archive" at bounding box center [848, 385] width 125 height 14
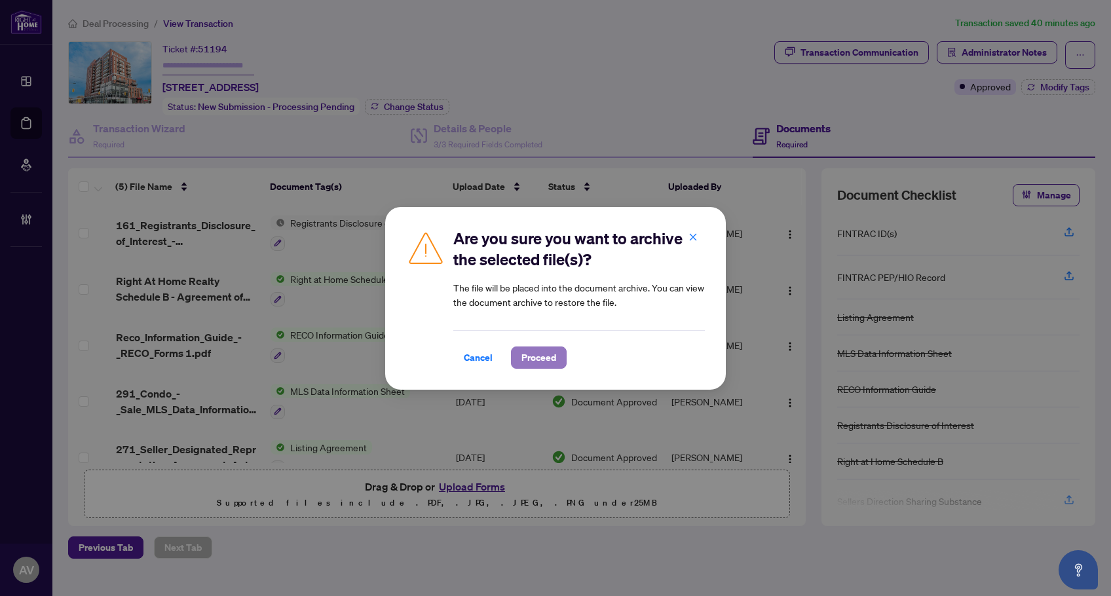
click at [533, 353] on span "Proceed" at bounding box center [539, 357] width 35 height 21
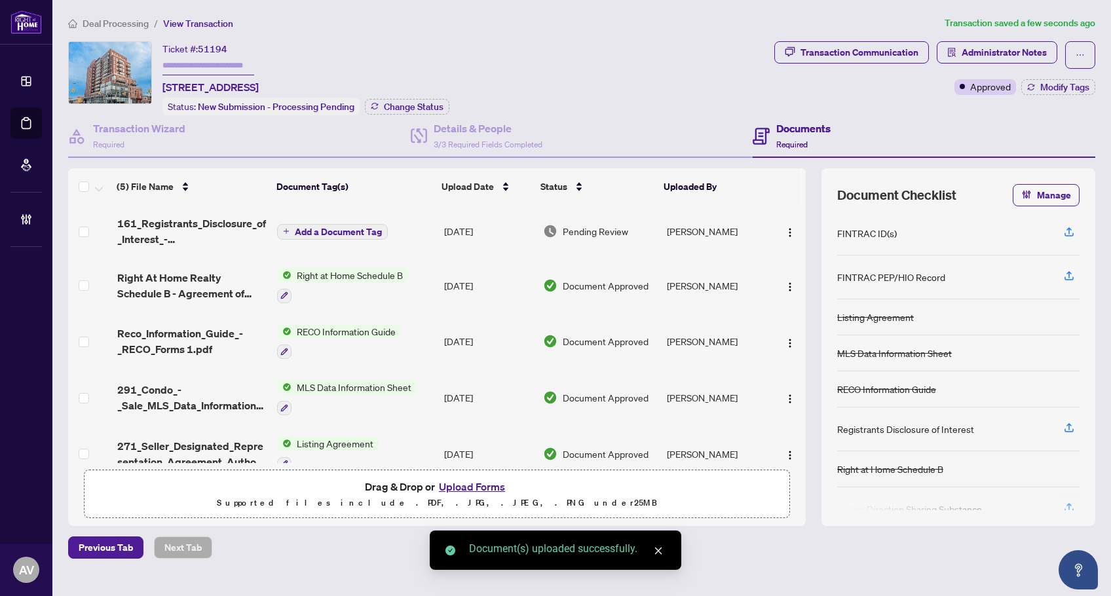
click at [307, 227] on span "Add a Document Tag" at bounding box center [338, 231] width 87 height 9
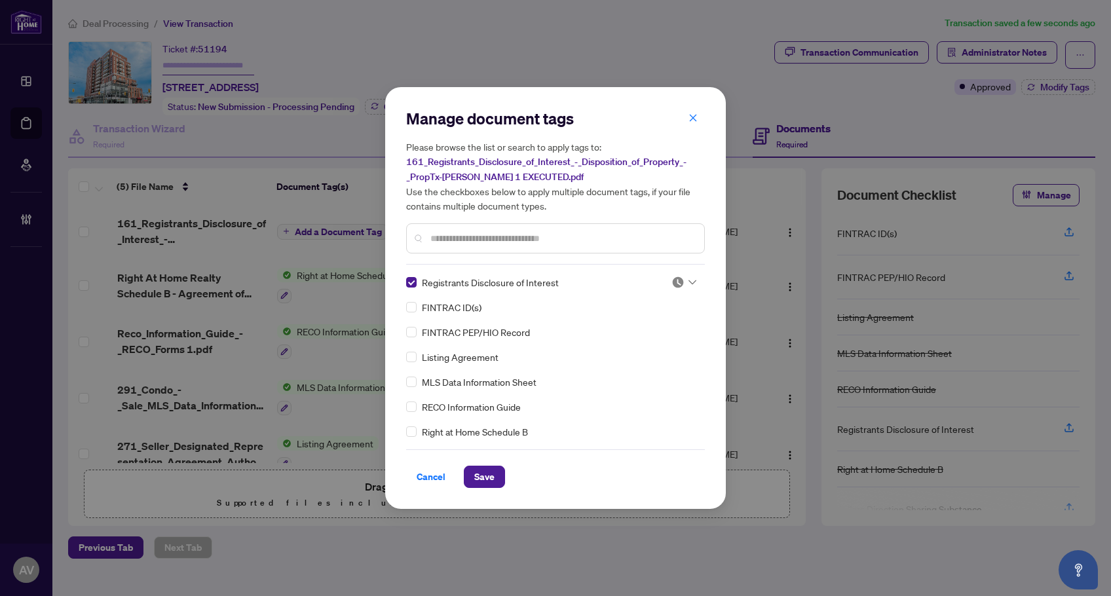
click at [673, 285] on img at bounding box center [678, 282] width 13 height 13
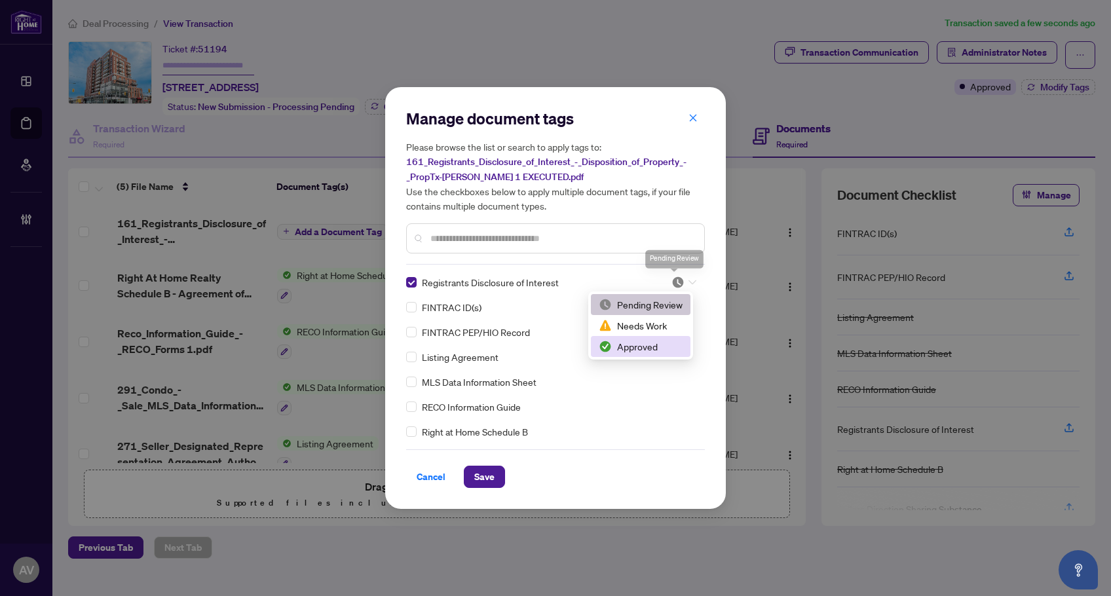
click at [648, 349] on div "Approved" at bounding box center [641, 346] width 84 height 14
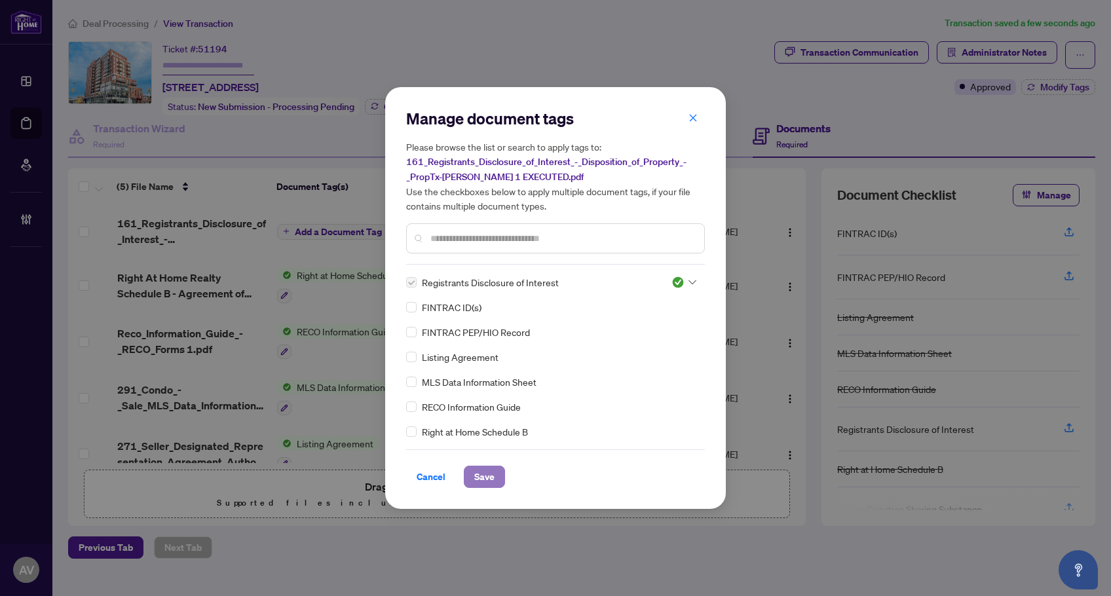
click at [490, 480] on span "Save" at bounding box center [484, 477] width 20 height 21
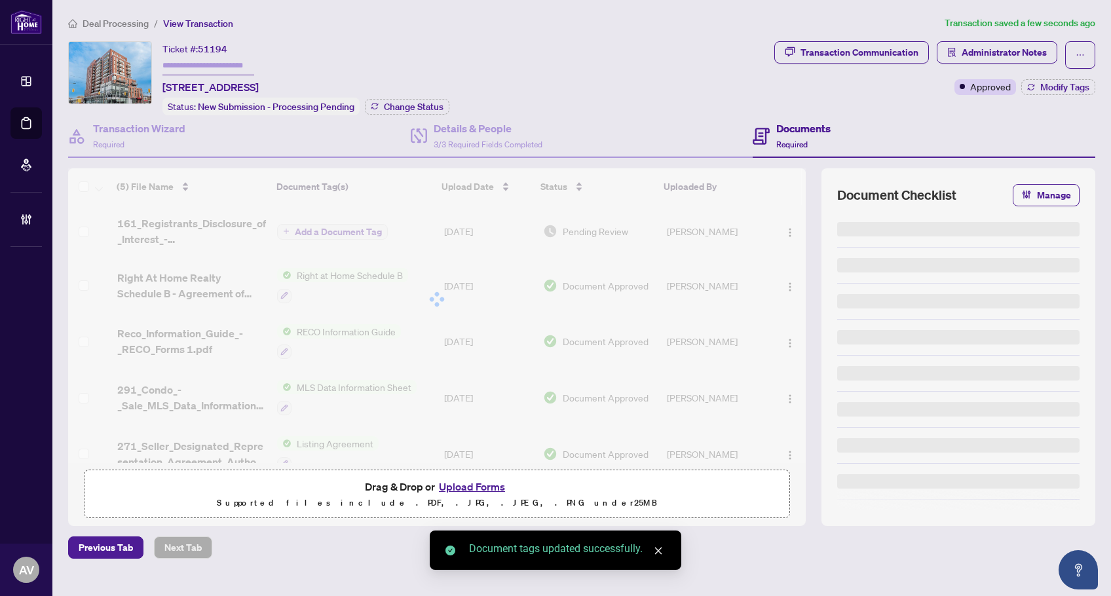
click at [785, 235] on img "button" at bounding box center [790, 232] width 10 height 10
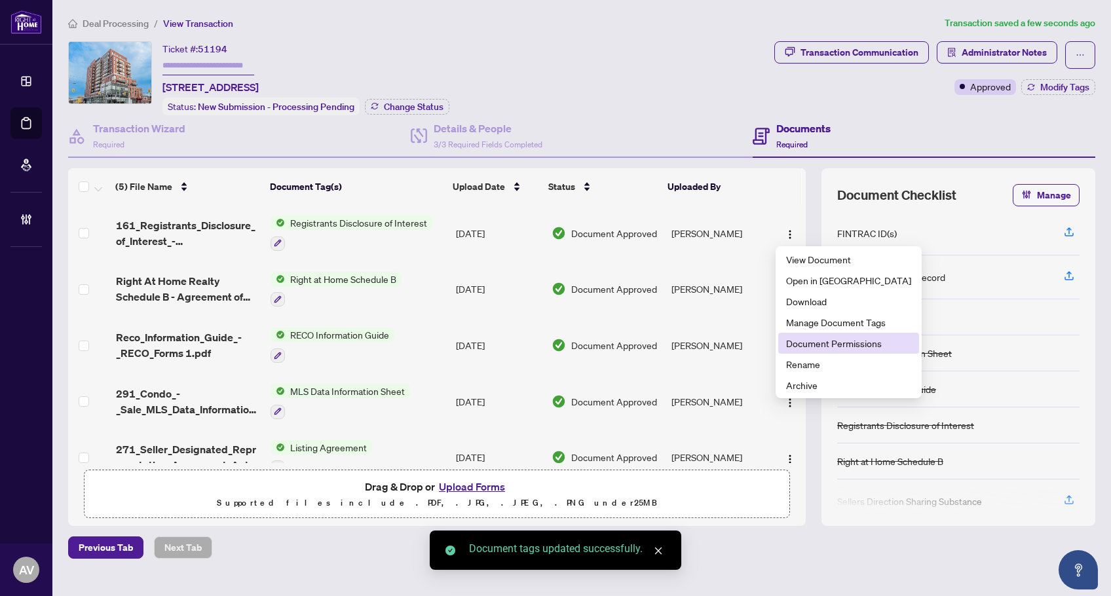
click at [791, 341] on span "Document Permissions" at bounding box center [848, 343] width 125 height 14
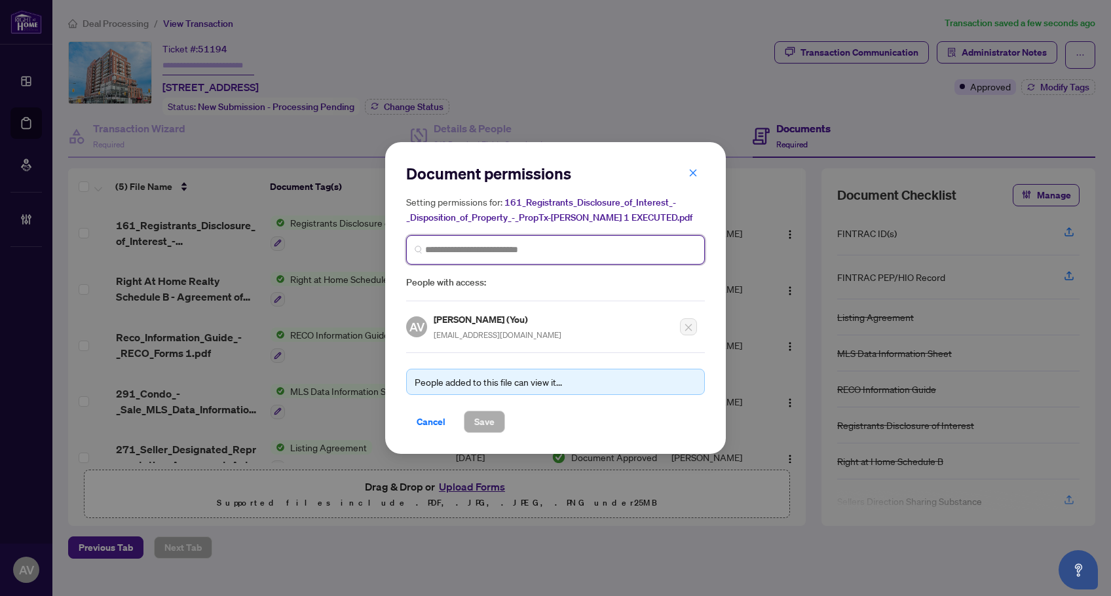
click at [450, 250] on input "search" at bounding box center [560, 250] width 271 height 14
type input "****"
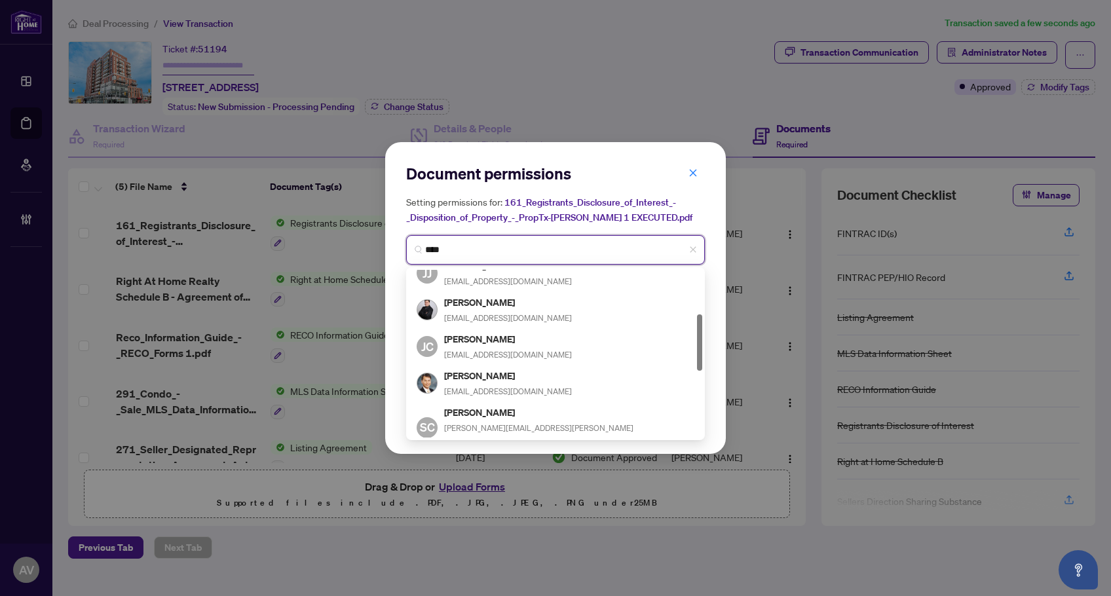
scroll to position [131, 0]
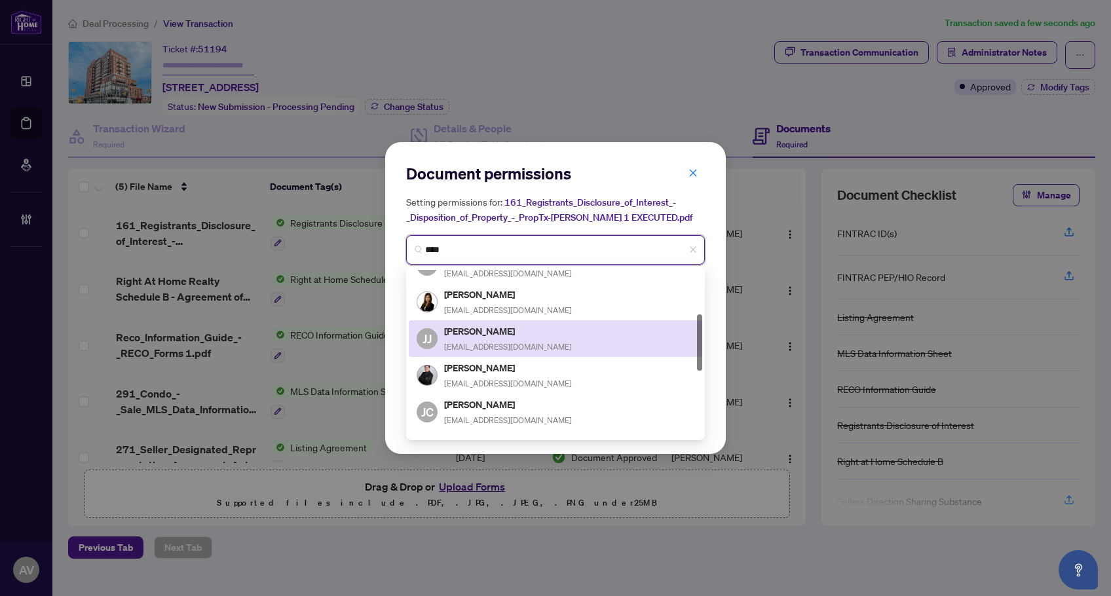
click at [515, 335] on h5 "Jeff Jaewoong Choi" at bounding box center [508, 331] width 128 height 15
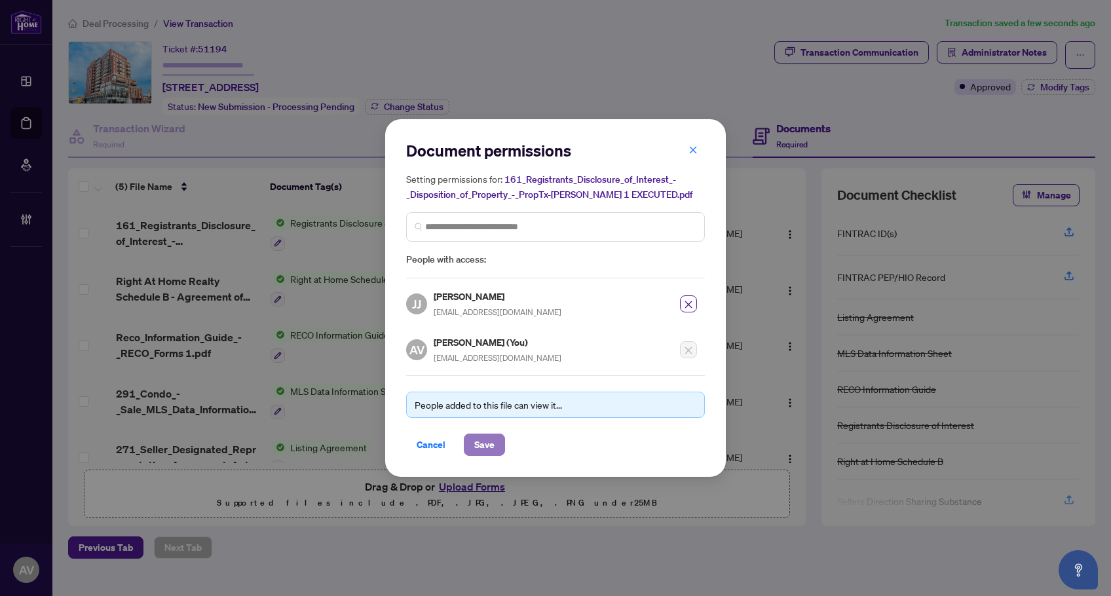
click at [495, 438] on button "Save" at bounding box center [484, 445] width 41 height 22
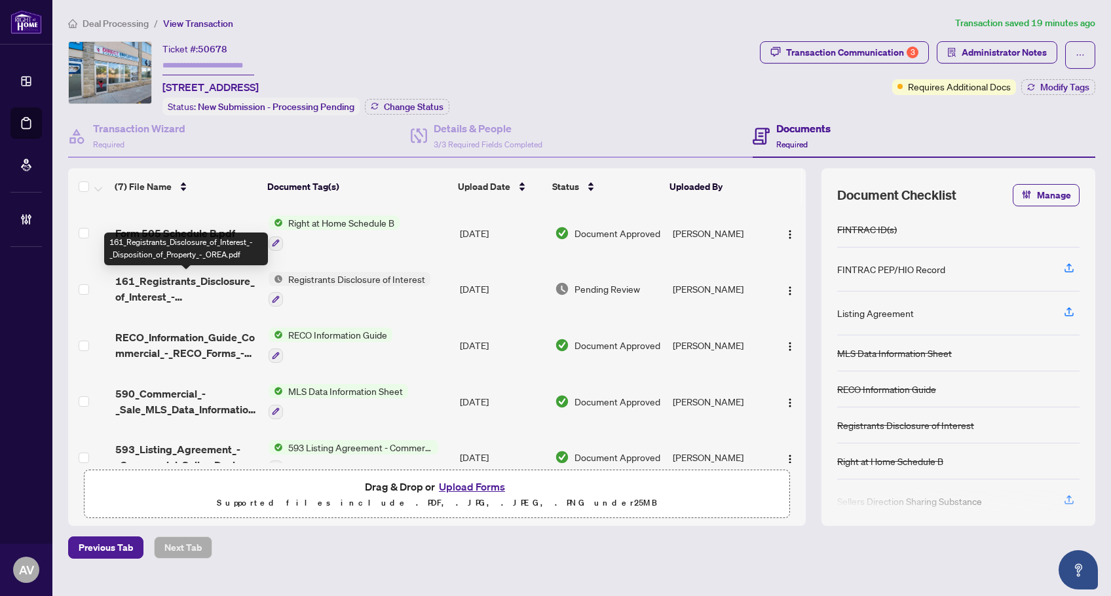
click at [193, 285] on span "161_Registrants_Disclosure_of_Interest_-_Disposition_of_Property_-_OREA.pdf" at bounding box center [186, 288] width 143 height 31
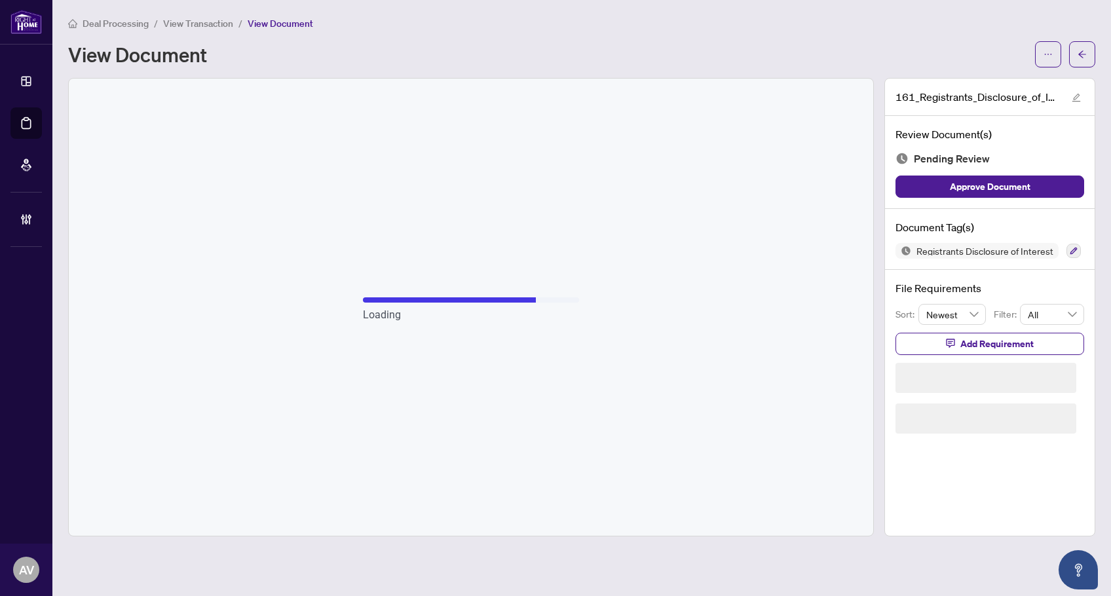
click at [1038, 50] on button "button" at bounding box center [1048, 54] width 26 height 26
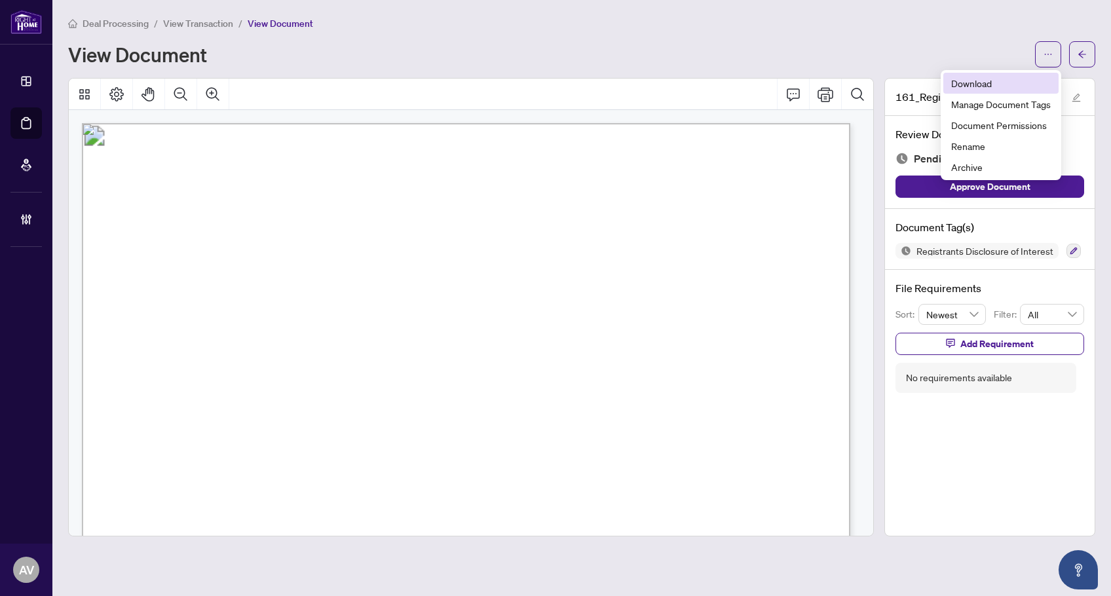
click at [994, 87] on span "Download" at bounding box center [1002, 83] width 100 height 14
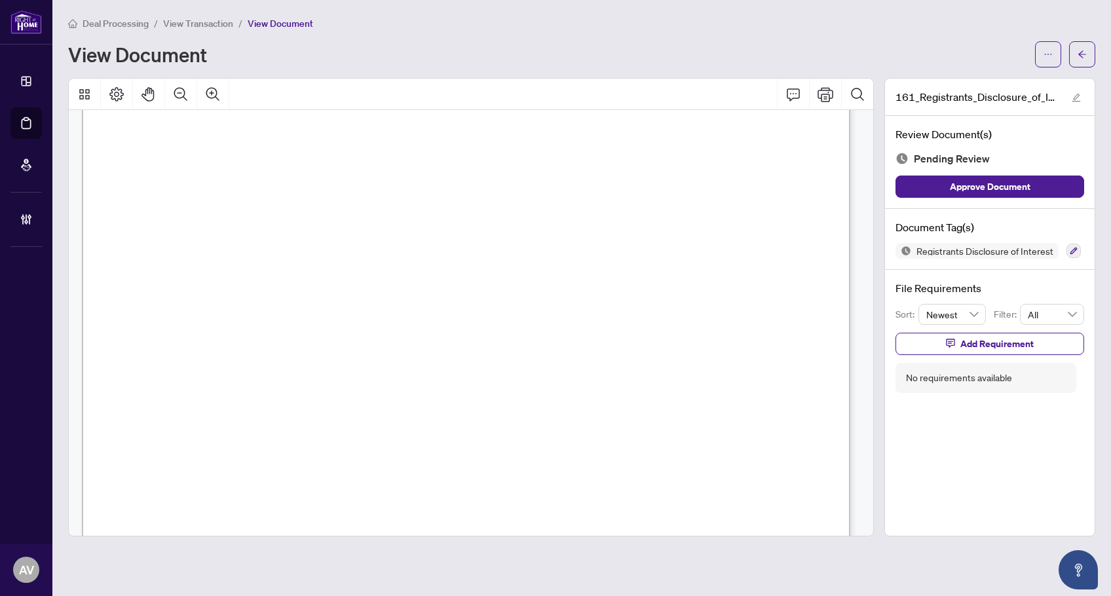
scroll to position [328, 0]
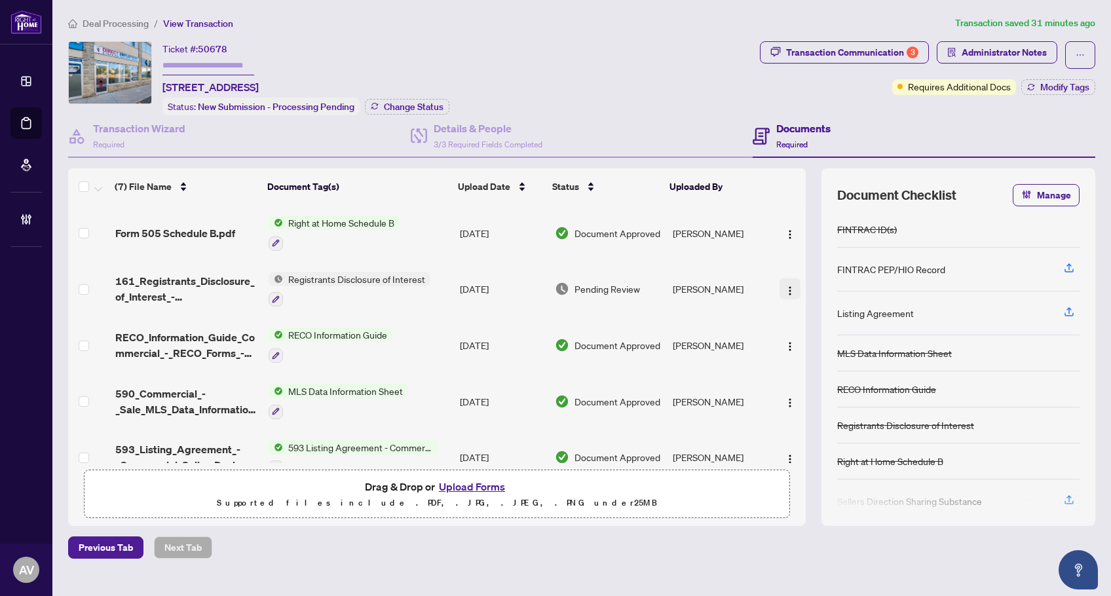
click at [795, 292] on button "button" at bounding box center [790, 289] width 21 height 21
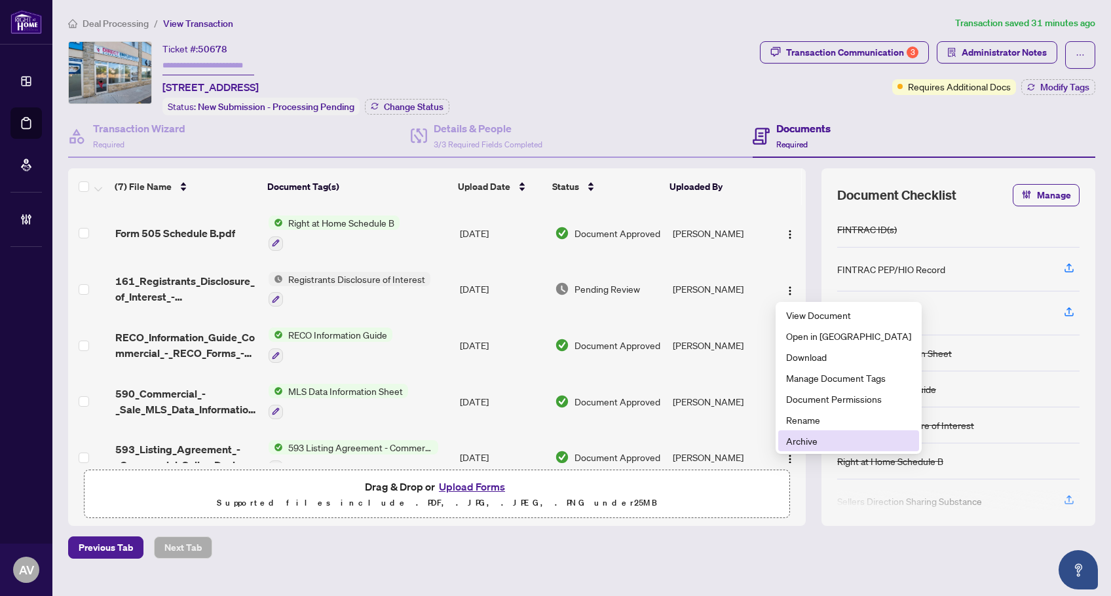
click at [818, 438] on span "Archive" at bounding box center [848, 441] width 125 height 14
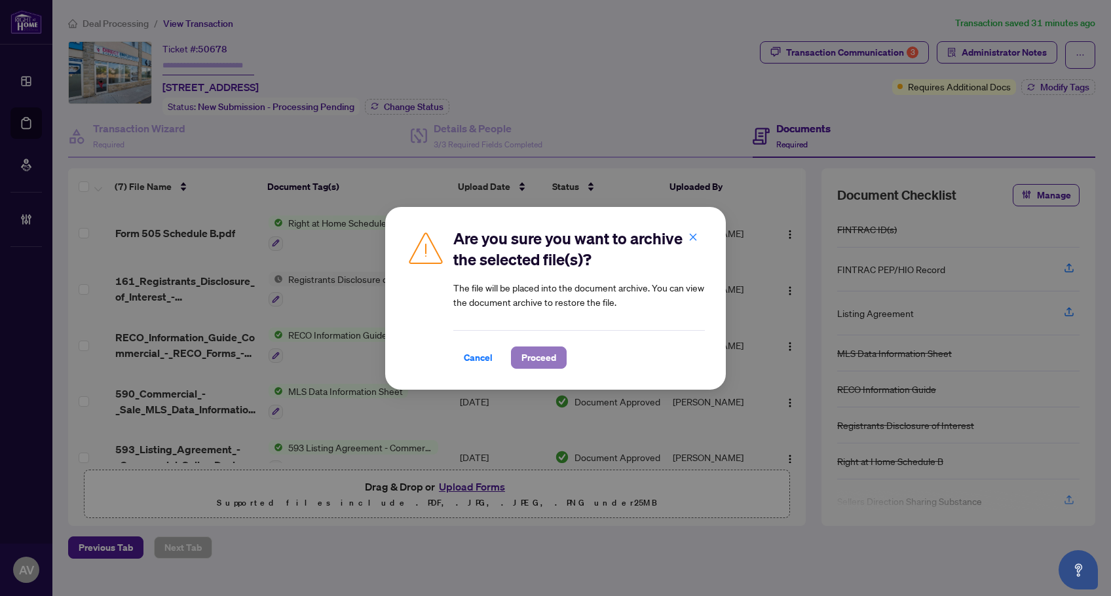
click at [537, 362] on span "Proceed" at bounding box center [539, 357] width 35 height 21
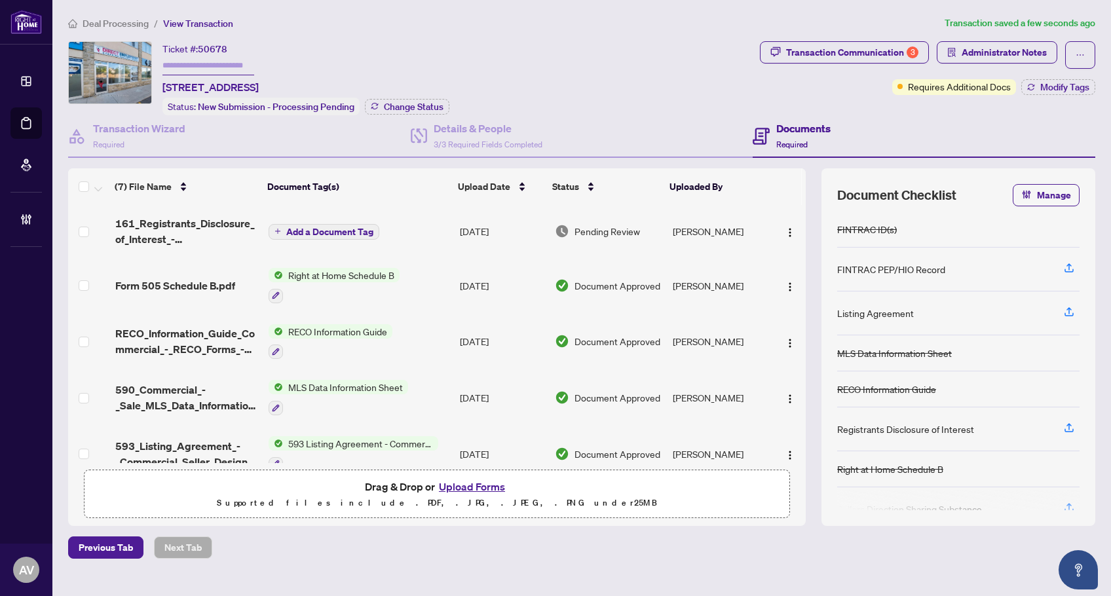
drag, startPoint x: 770, startPoint y: 231, endPoint x: 781, endPoint y: 233, distance: 10.7
click at [773, 231] on td at bounding box center [789, 231] width 33 height 52
click at [785, 233] on img "button" at bounding box center [790, 232] width 10 height 10
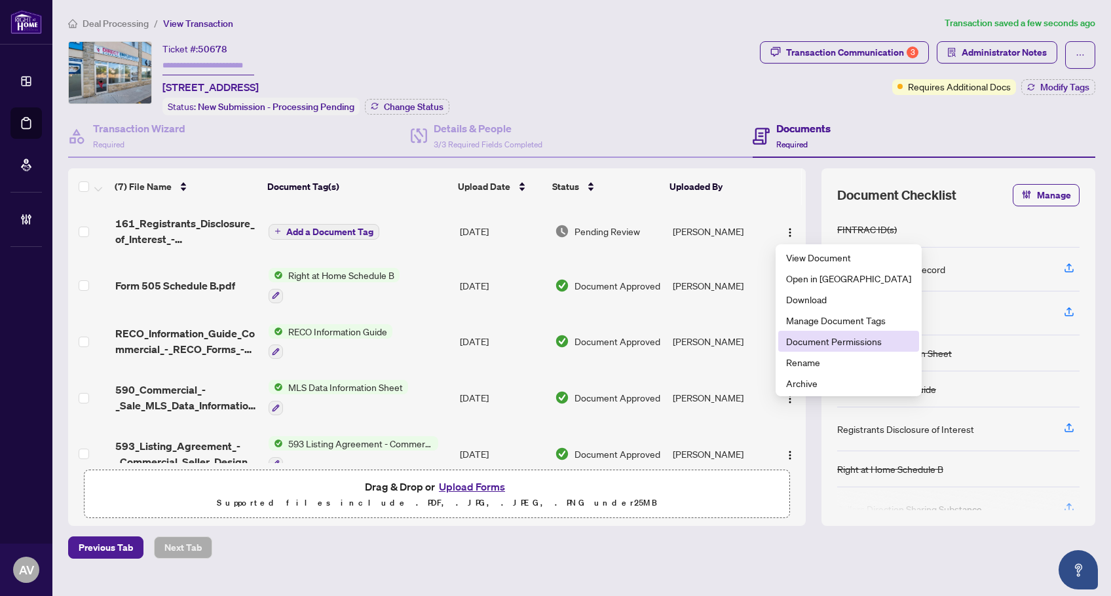
click at [831, 345] on span "Document Permissions" at bounding box center [848, 341] width 125 height 14
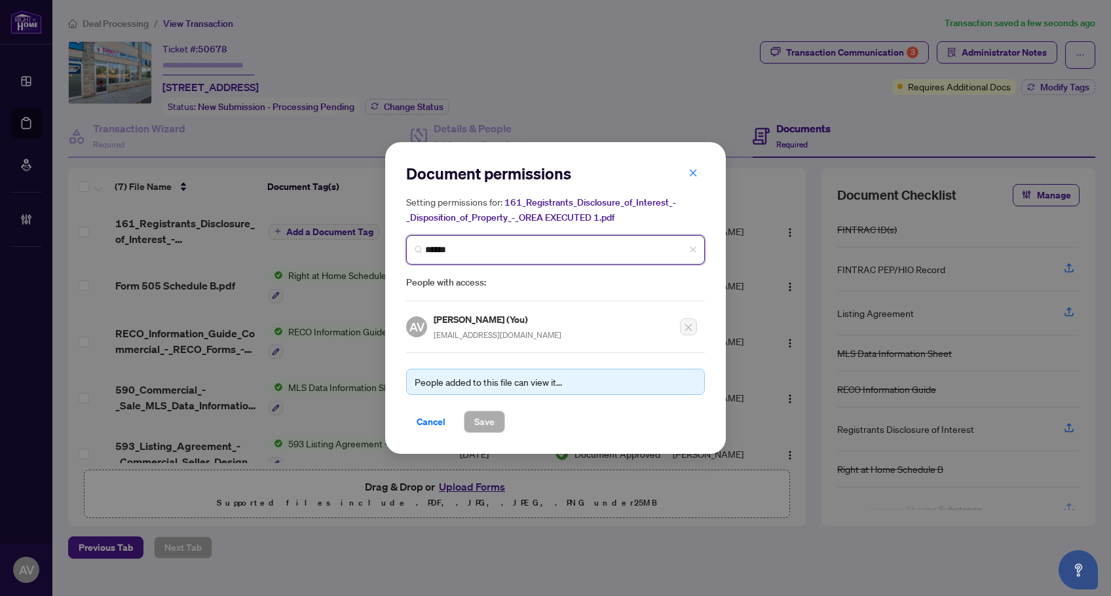
type input "*******"
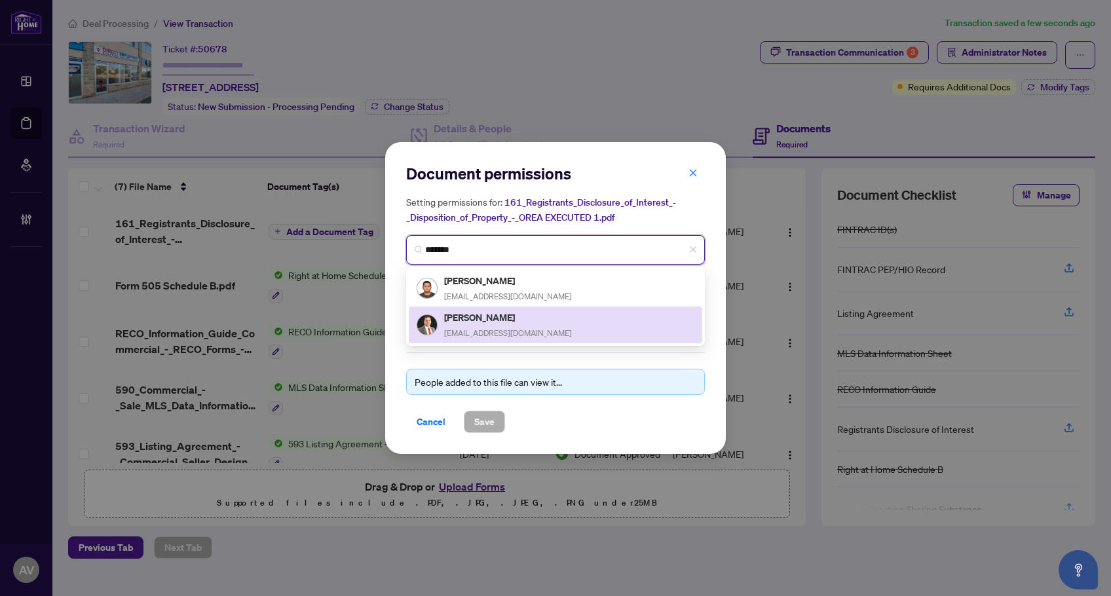
click at [474, 322] on h5 "Shekhar Kamboj" at bounding box center [508, 317] width 128 height 15
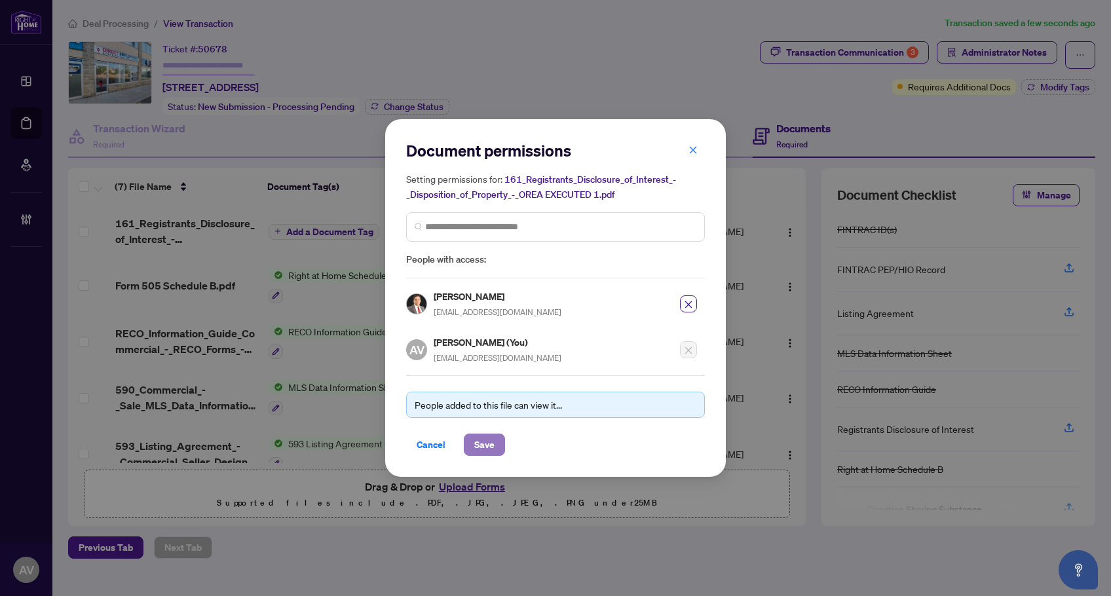
click at [497, 444] on button "Save" at bounding box center [484, 445] width 41 height 22
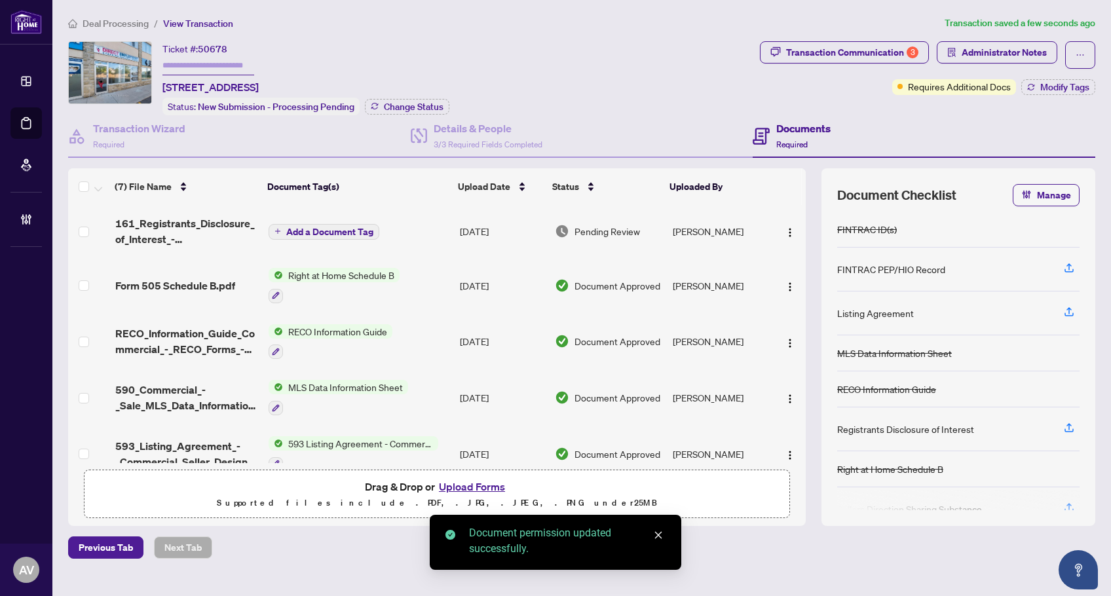
click at [307, 230] on span "Add a Document Tag" at bounding box center [329, 231] width 87 height 9
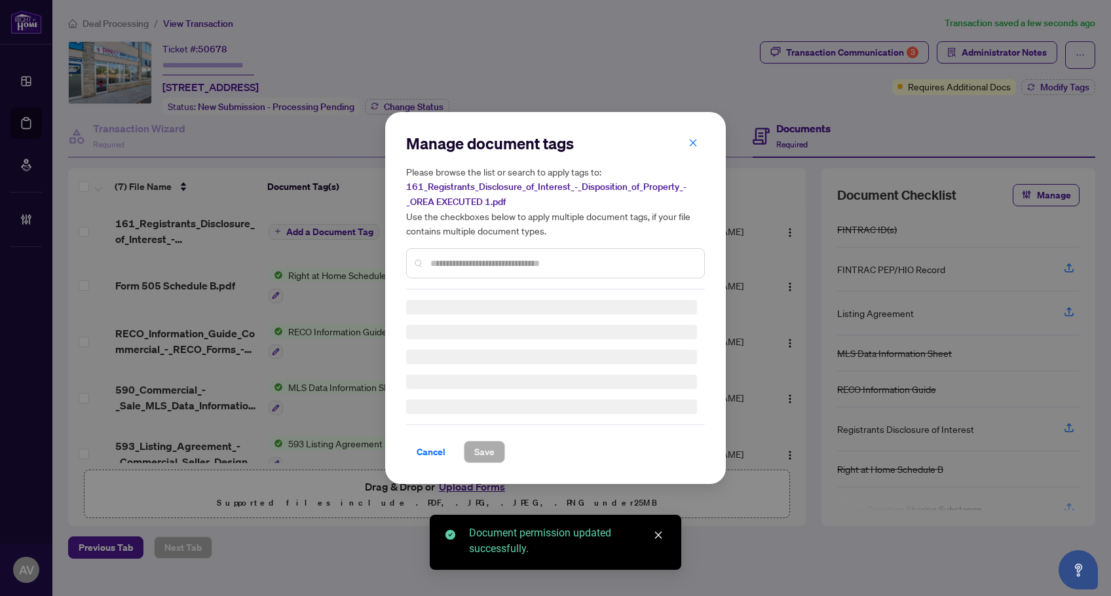
click at [504, 261] on div "Manage document tags Please browse the list or search to apply tags to: 161_Reg…" at bounding box center [555, 211] width 299 height 157
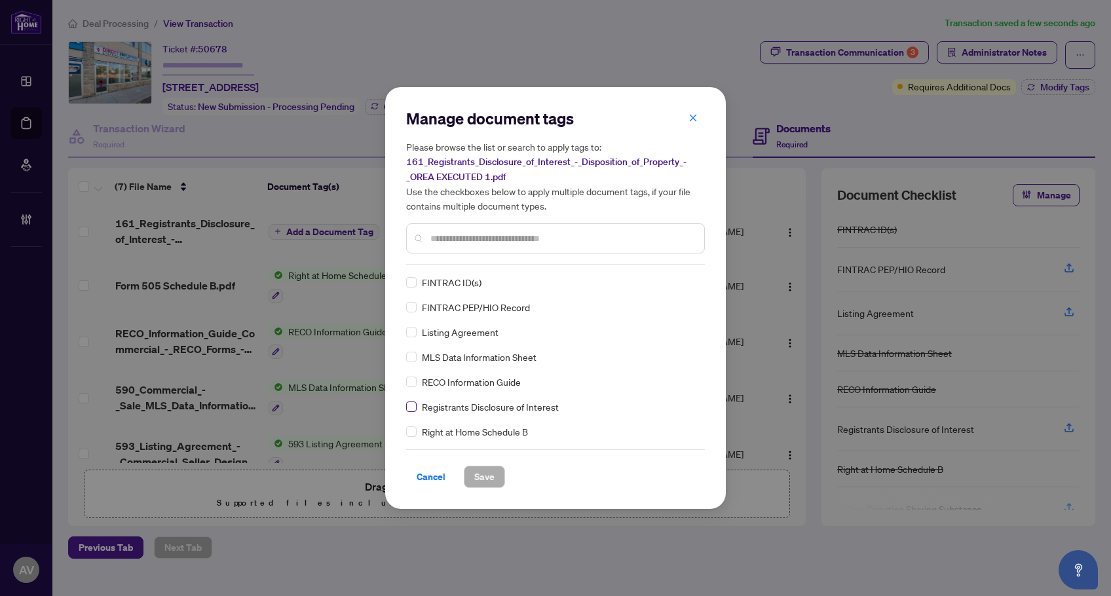
click at [411, 401] on label at bounding box center [411, 407] width 10 height 14
click at [684, 280] on div at bounding box center [684, 282] width 25 height 13
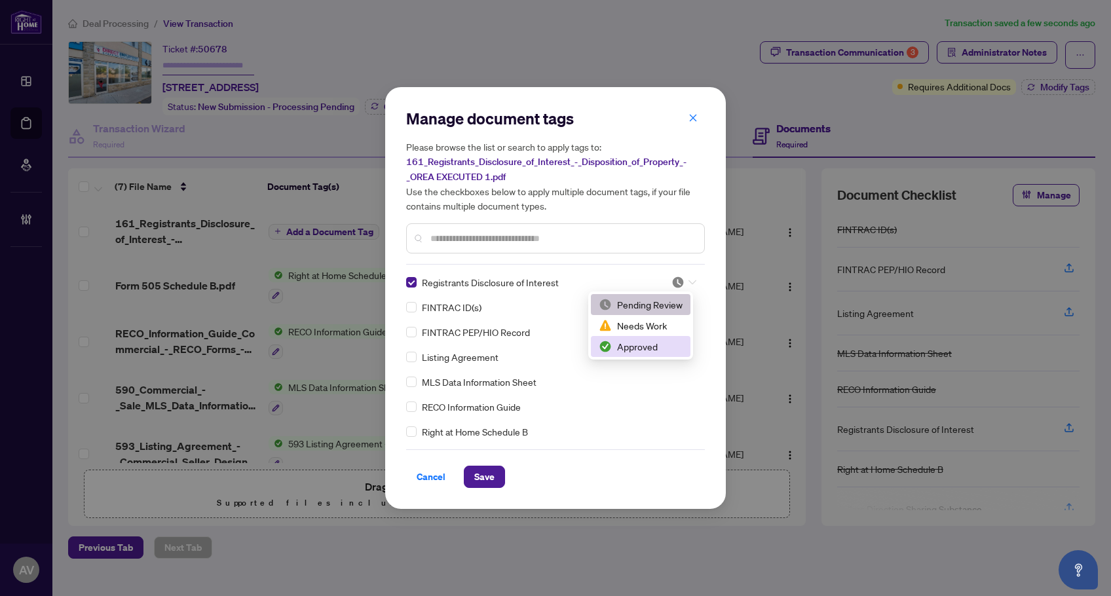
click at [661, 347] on div "Approved" at bounding box center [641, 346] width 84 height 14
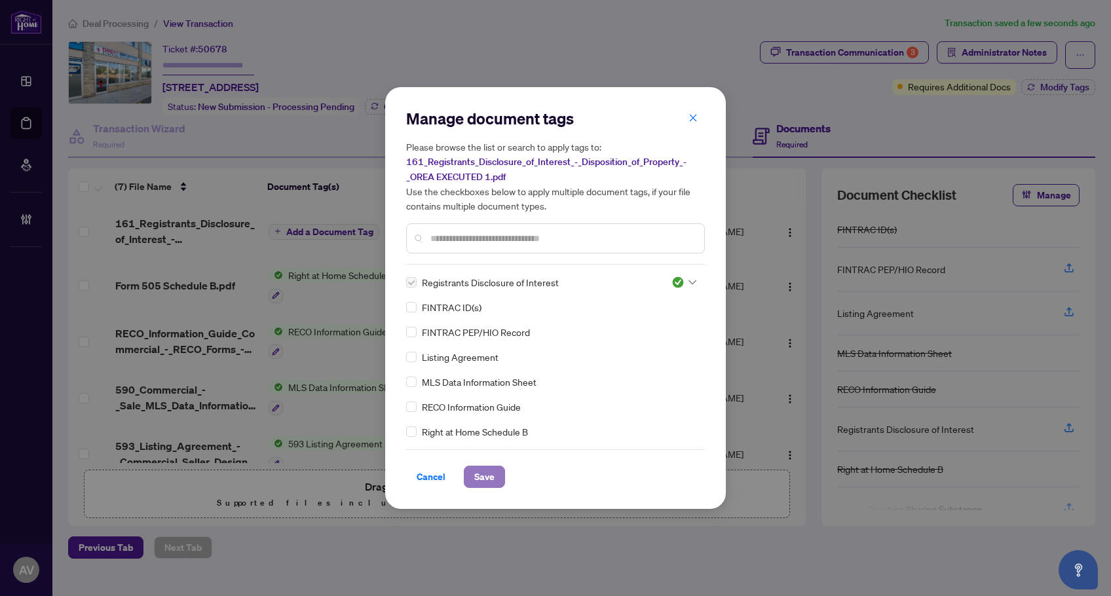
click at [500, 479] on button "Save" at bounding box center [484, 477] width 41 height 22
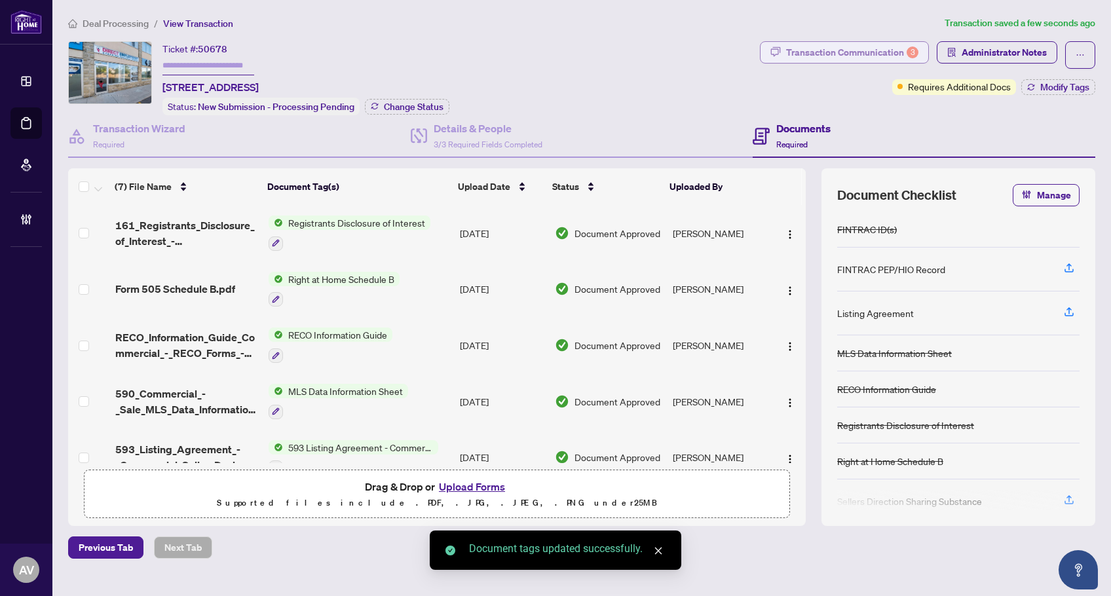
click at [889, 56] on div "Transaction Communication 3" at bounding box center [852, 52] width 132 height 21
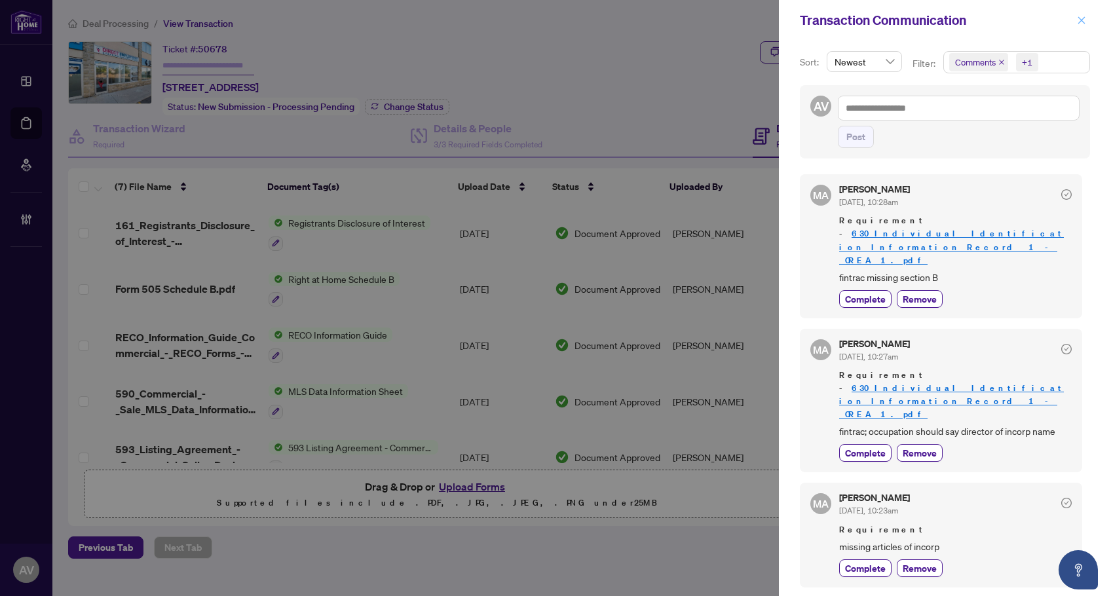
click at [1081, 24] on icon "close" at bounding box center [1081, 20] width 9 height 9
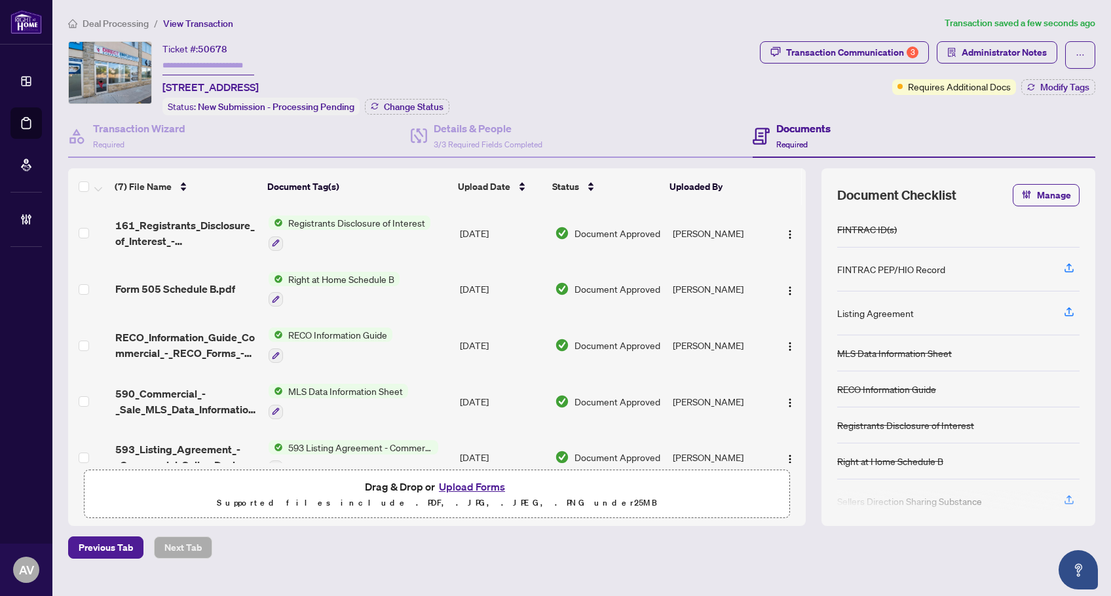
click at [703, 39] on div "Deal Processing / View Transaction Transaction saved a few seconds ago Ticket #…" at bounding box center [582, 287] width 1038 height 543
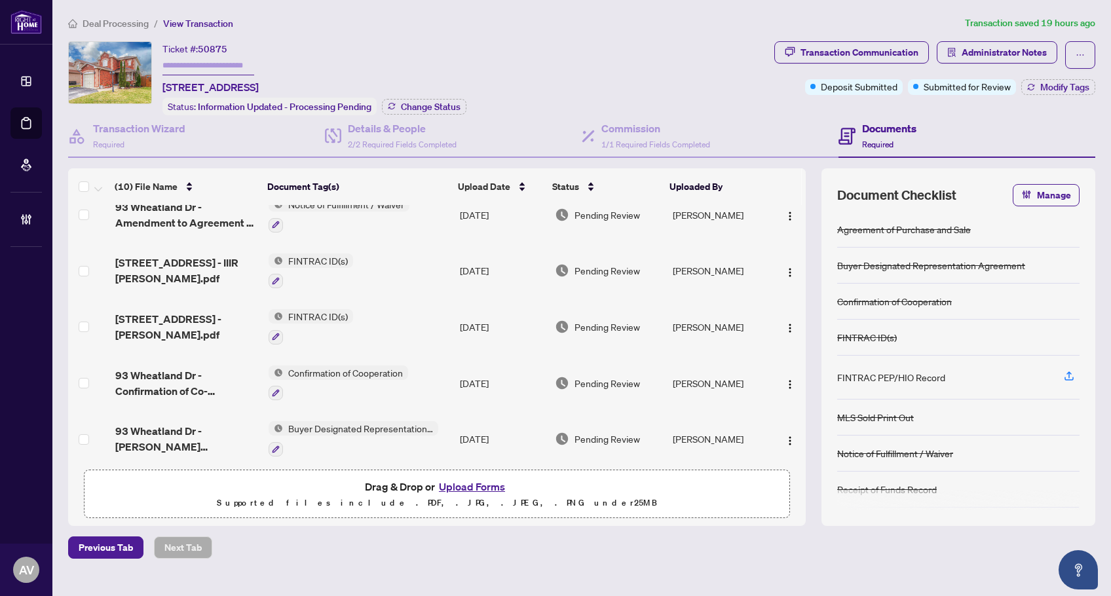
scroll to position [305, 0]
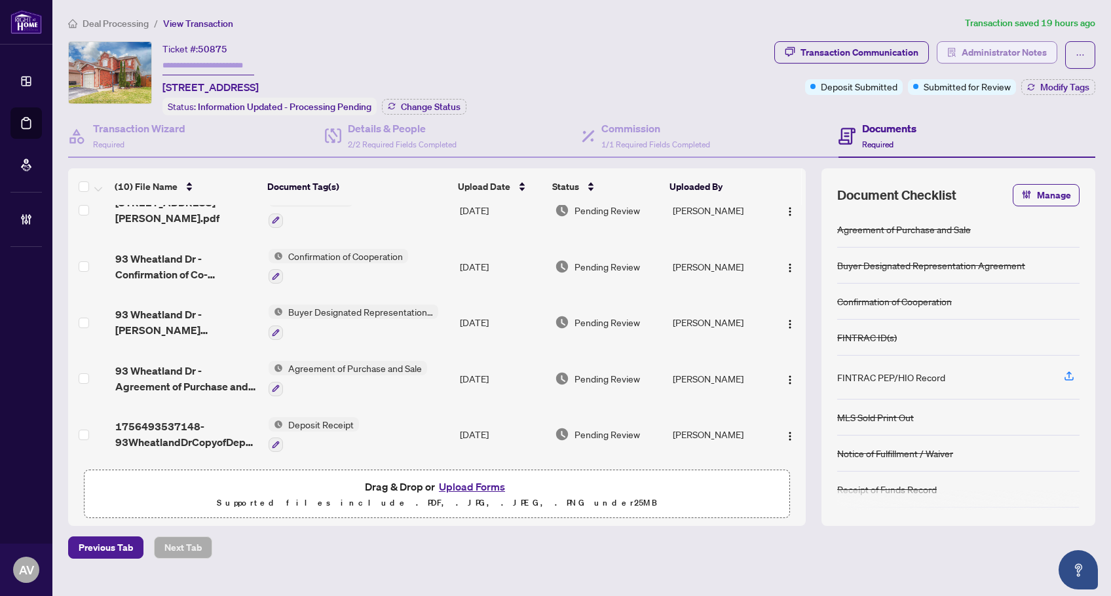
click at [1003, 52] on span "Administrator Notes" at bounding box center [1004, 52] width 85 height 21
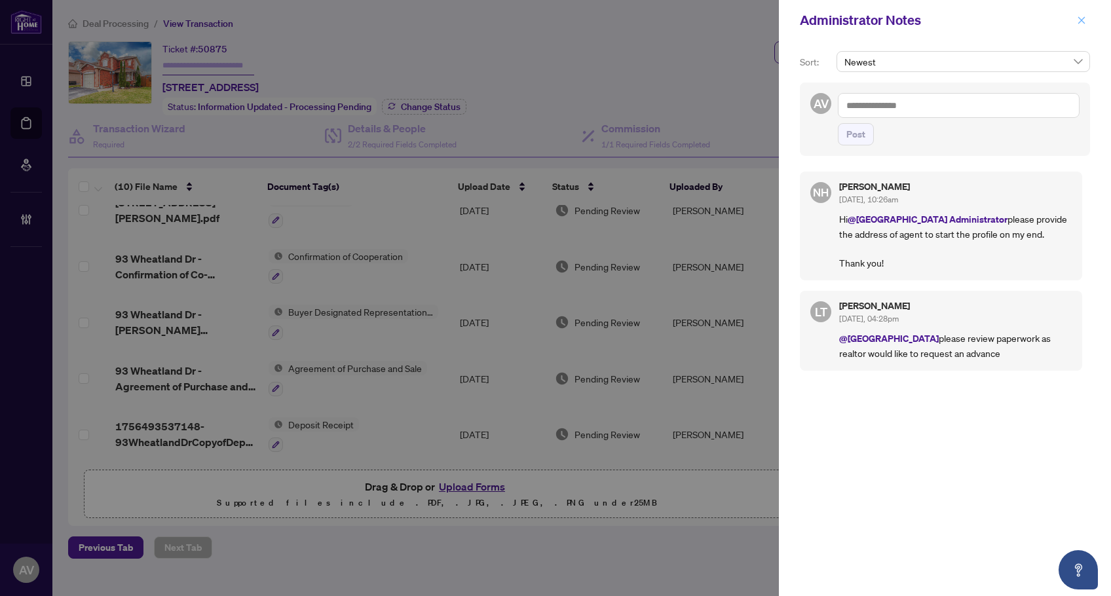
click at [1080, 21] on icon "close" at bounding box center [1081, 20] width 9 height 9
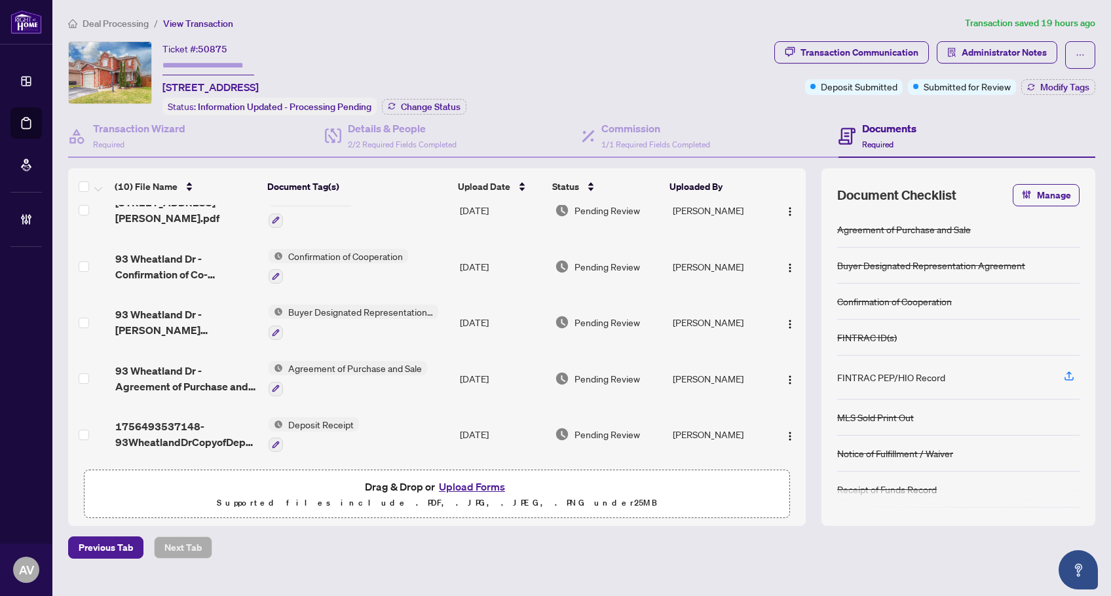
click at [533, 67] on div "Ticket #: 50875 93 Wheatland Dr, Cambridge, Ontario N1P 1C5, Canada Status: Inf…" at bounding box center [418, 78] width 701 height 74
click at [637, 552] on div "Previous Tab Next Tab" at bounding box center [582, 548] width 1028 height 22
click at [115, 23] on span "Deal Processing" at bounding box center [116, 24] width 66 height 12
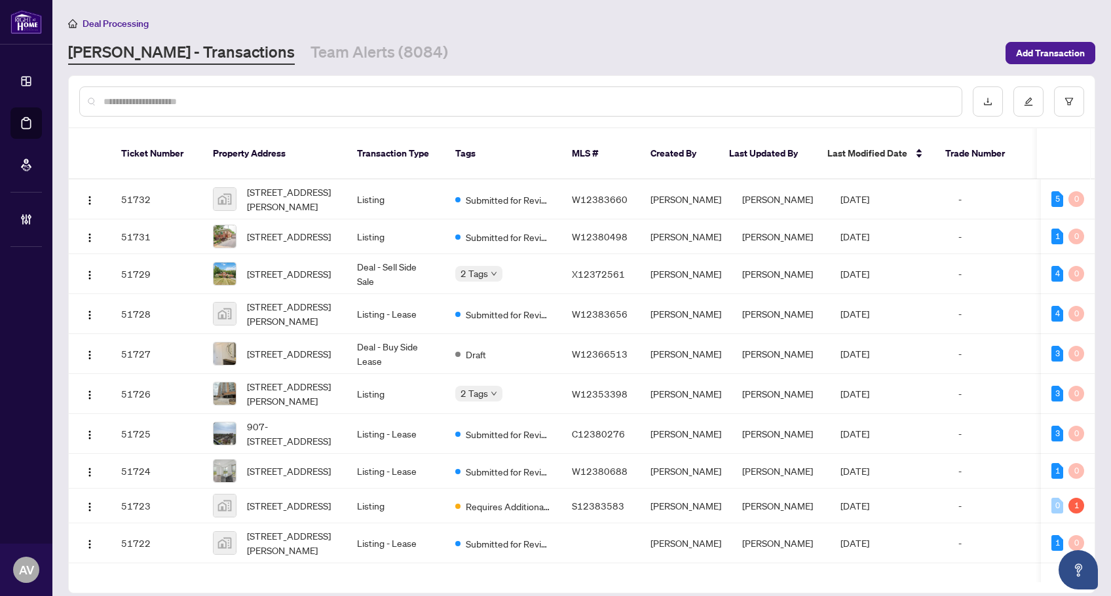
click at [458, 50] on div "RAHR - Transactions Team Alerts (8084)" at bounding box center [533, 53] width 930 height 24
click at [493, 41] on div "Deal Processing RAHR - Transactions Team Alerts (8084) Add Transaction" at bounding box center [582, 40] width 1028 height 49
click at [193, 100] on input "text" at bounding box center [528, 101] width 848 height 14
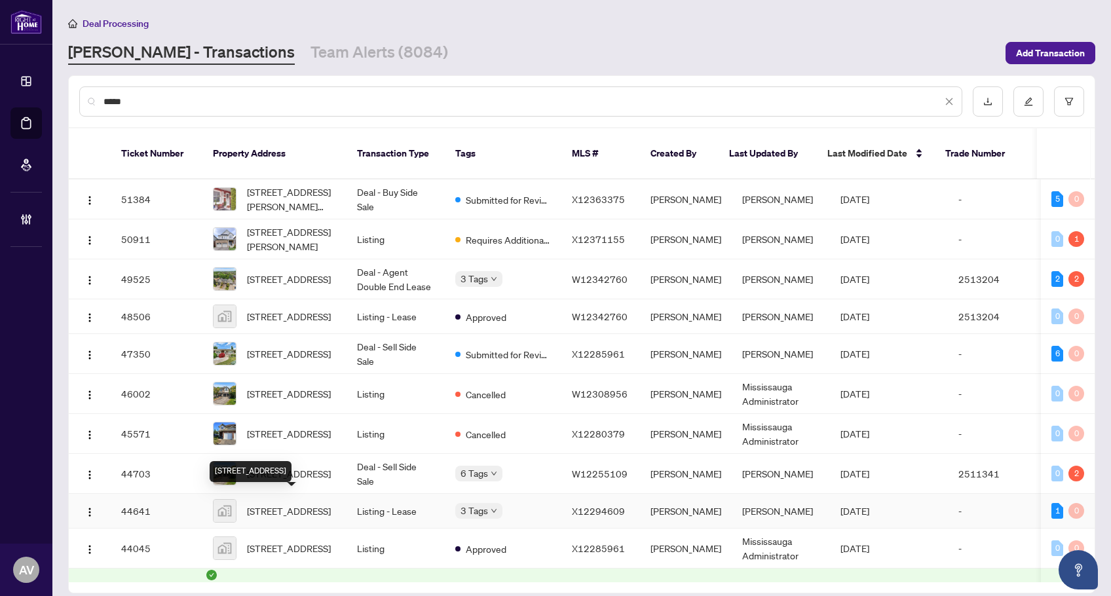
type input "*****"
click at [331, 509] on span "124 Compass Trail unit 27, Cambridge, ON, Canada" at bounding box center [289, 511] width 84 height 14
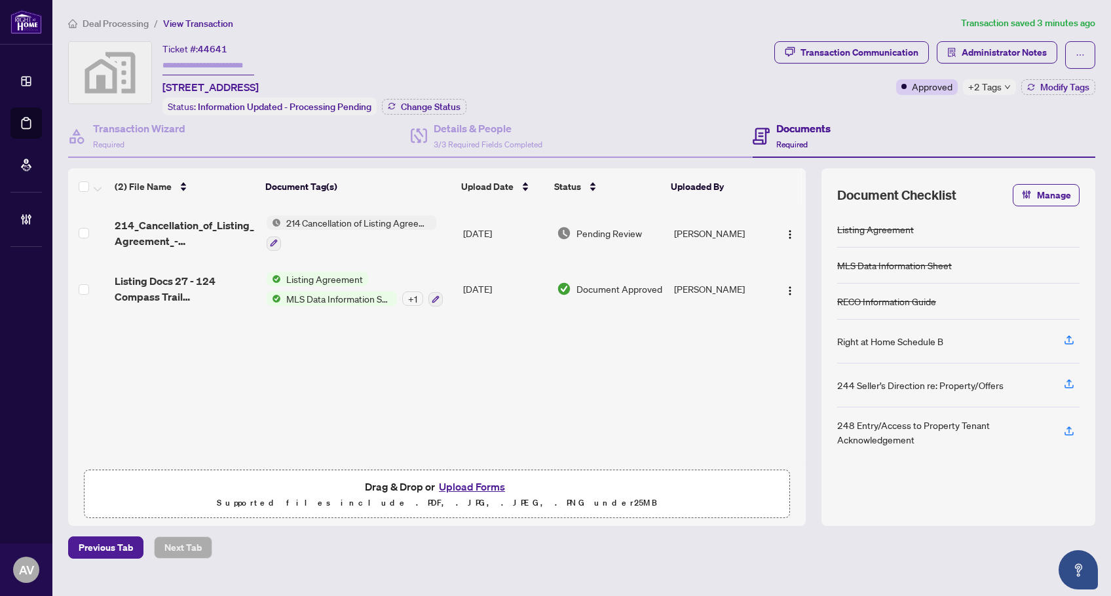
click at [574, 385] on div "214_Cancellation_of_Listing_Agreement_-_Authority_to_Offer_for_Lease_A__-_PropT…" at bounding box center [437, 334] width 738 height 258
click at [988, 84] on span "+2 Tags" at bounding box center [985, 86] width 33 height 15
click at [670, 81] on div "Ticket #: 44641 124 Compass Trail unit 27, Cambridge, ON, Canada Status: Inform…" at bounding box center [418, 78] width 701 height 74
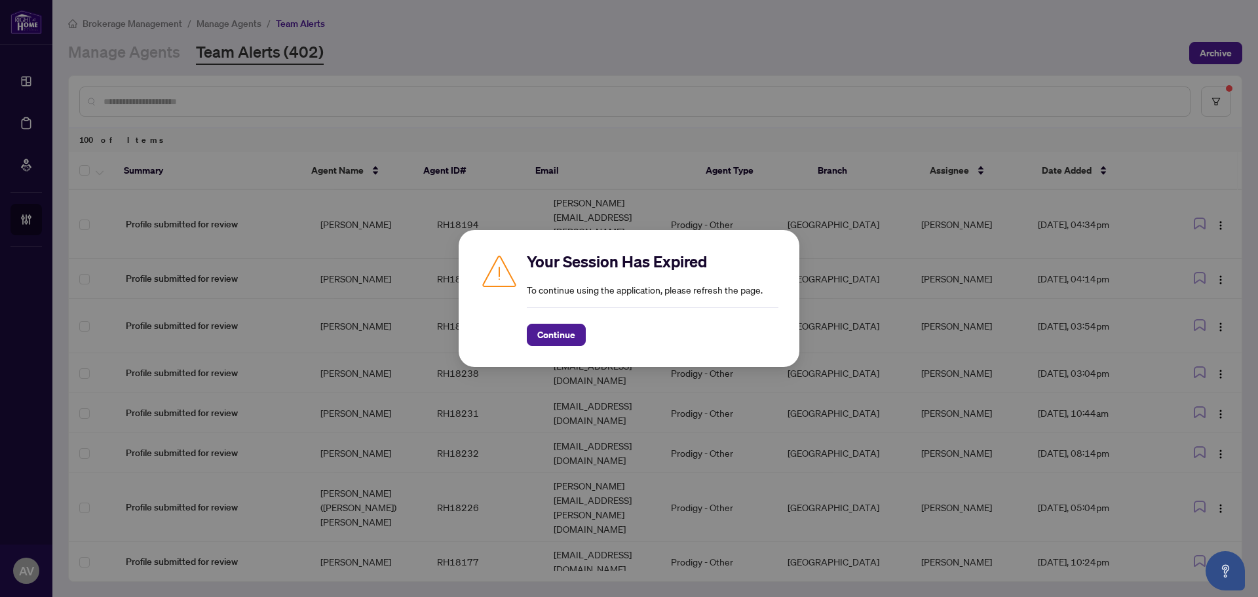
click at [555, 347] on div "Your Session Has Expired To continue using the application, please refresh the …" at bounding box center [629, 298] width 341 height 137
click at [556, 345] on span "Continue" at bounding box center [556, 334] width 38 height 21
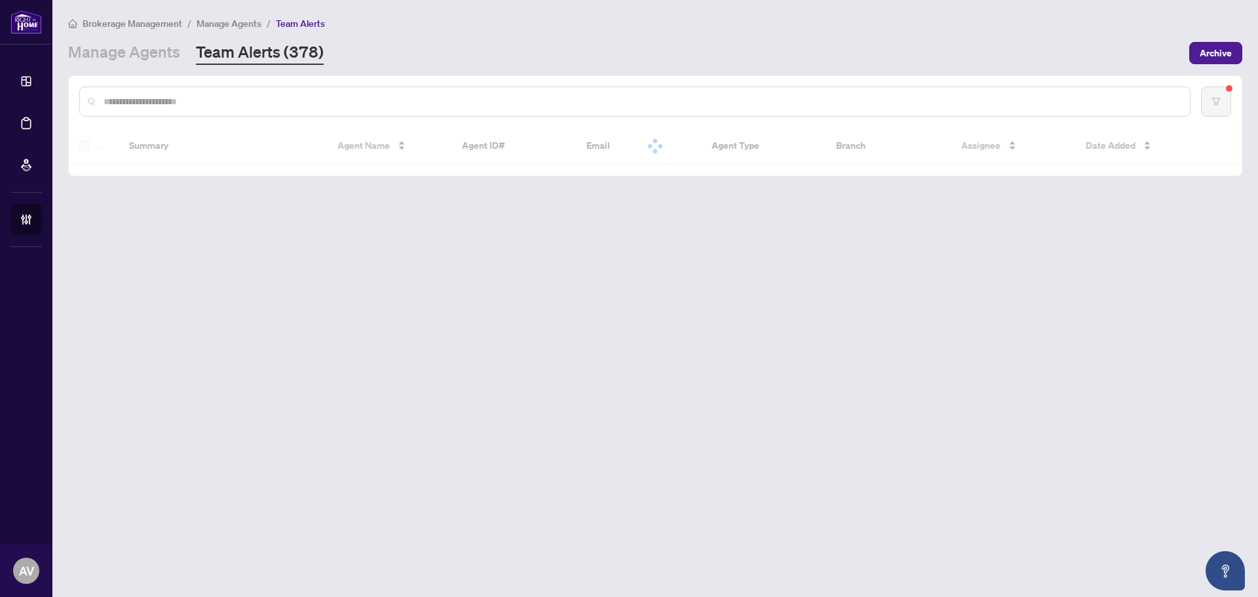
click at [399, 104] on input "text" at bounding box center [642, 101] width 1076 height 14
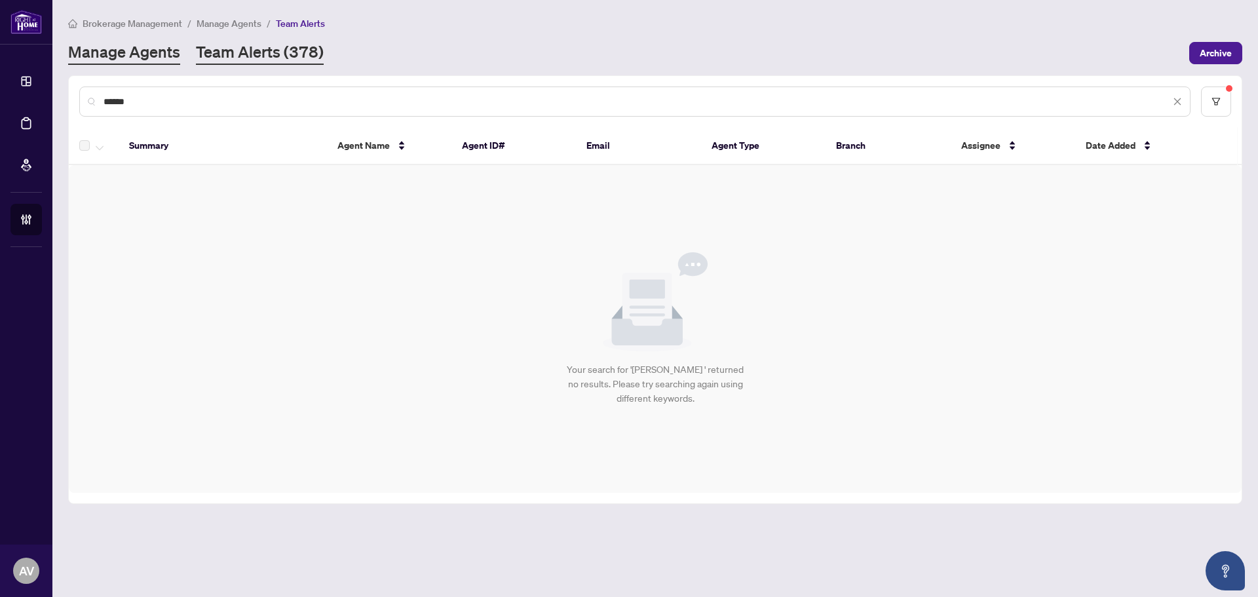
type input "*****"
click at [134, 58] on link "Manage Agents" at bounding box center [124, 53] width 112 height 24
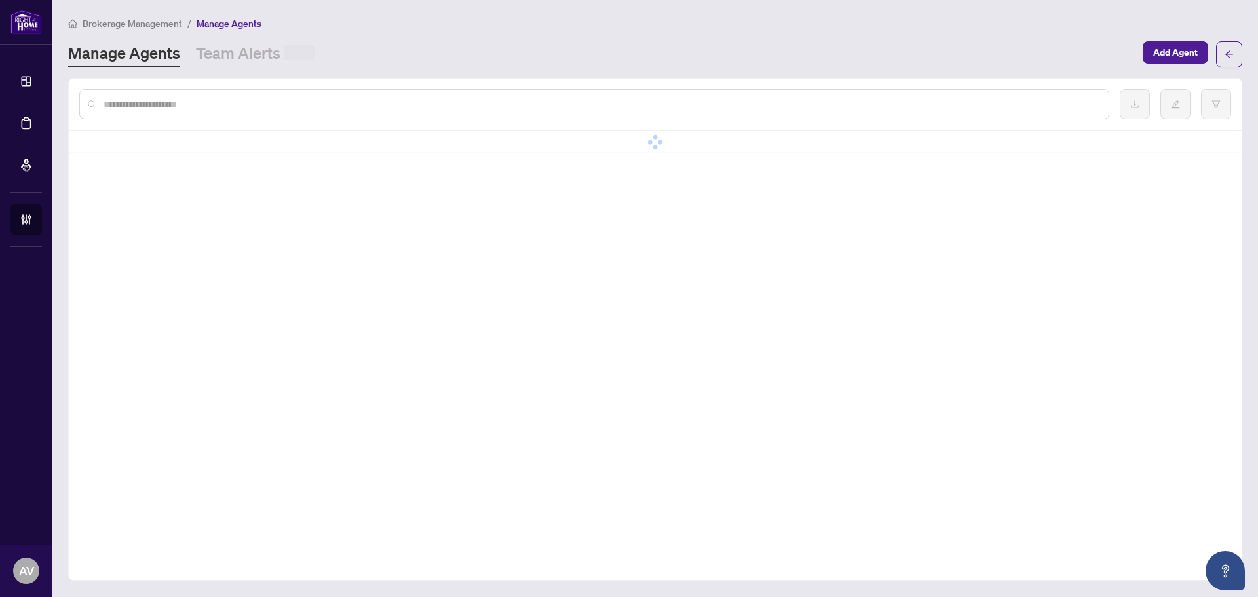
click at [163, 103] on input "text" at bounding box center [601, 104] width 995 height 14
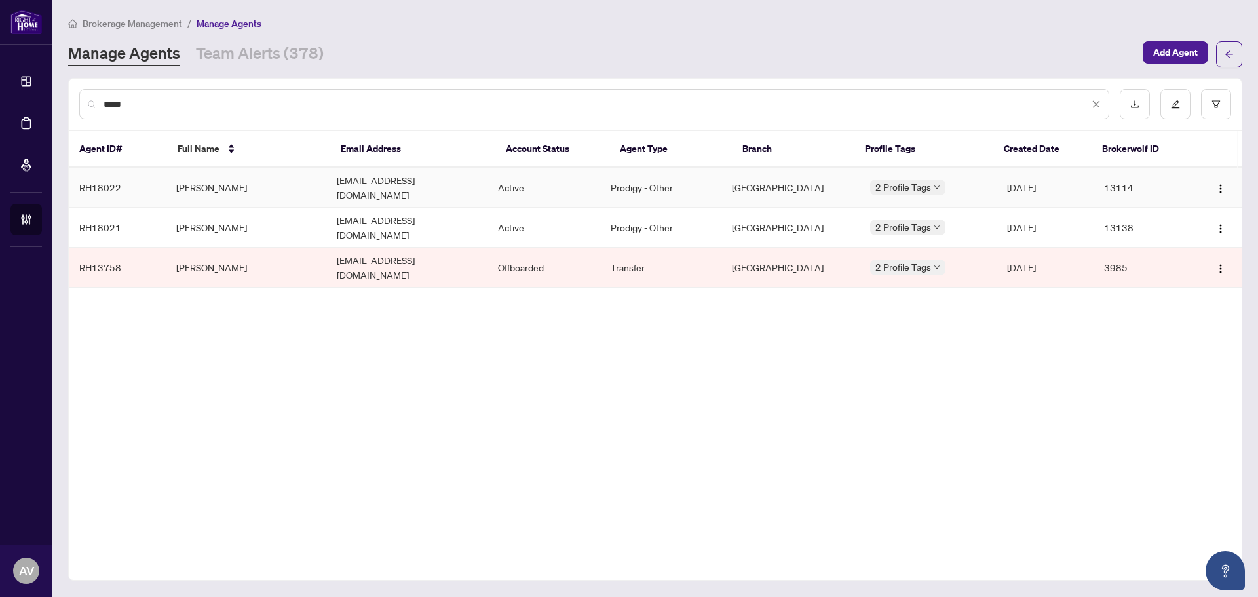
type input "*****"
click at [203, 187] on td "[PERSON_NAME]" at bounding box center [246, 188] width 161 height 40
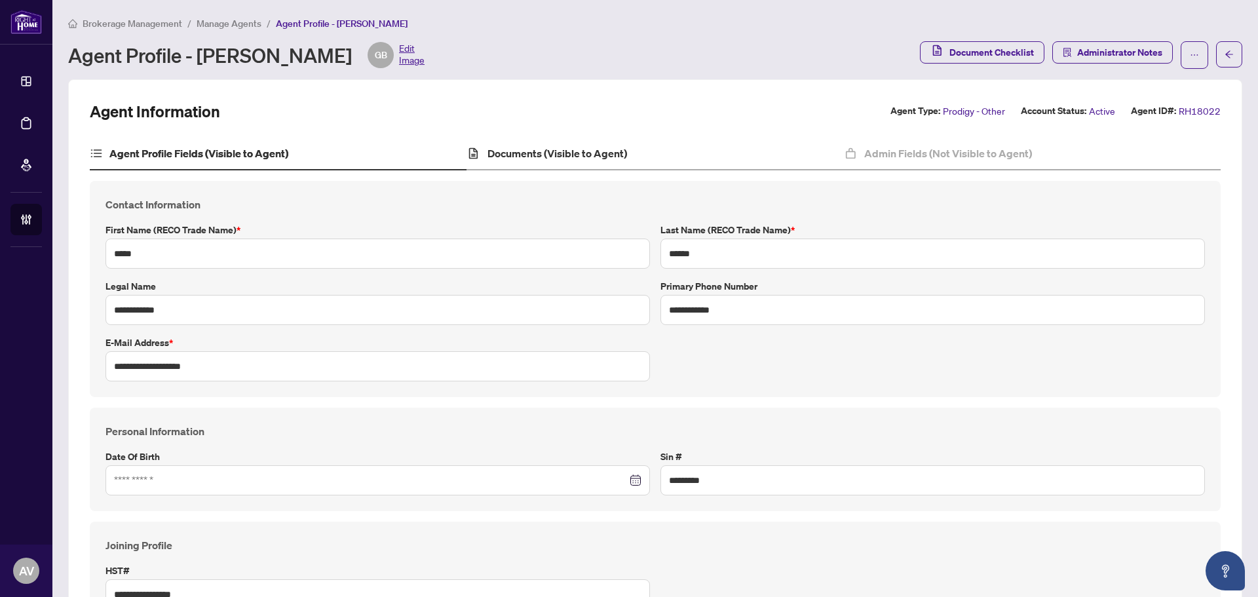
click at [547, 168] on div "Documents (Visible to Agent)" at bounding box center [655, 154] width 377 height 33
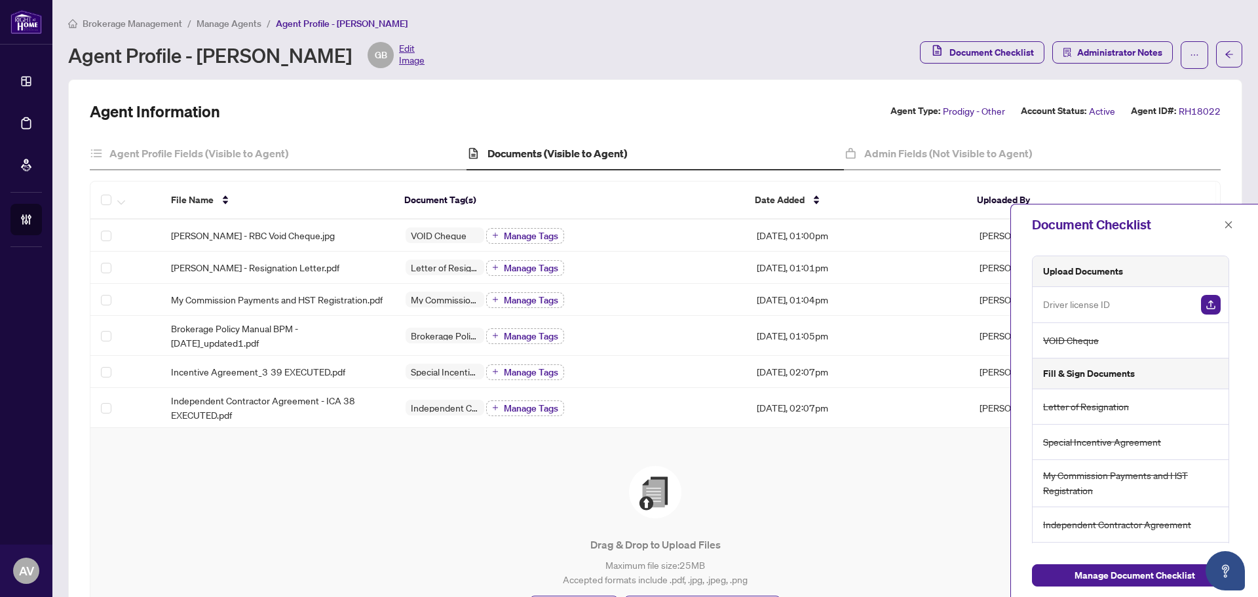
click at [469, 514] on div "Drag & Drop to Upload Files Maximum file size: 25 MB Accepted formats include .…" at bounding box center [655, 542] width 1077 height 152
click at [1227, 220] on span "button" at bounding box center [1228, 224] width 9 height 21
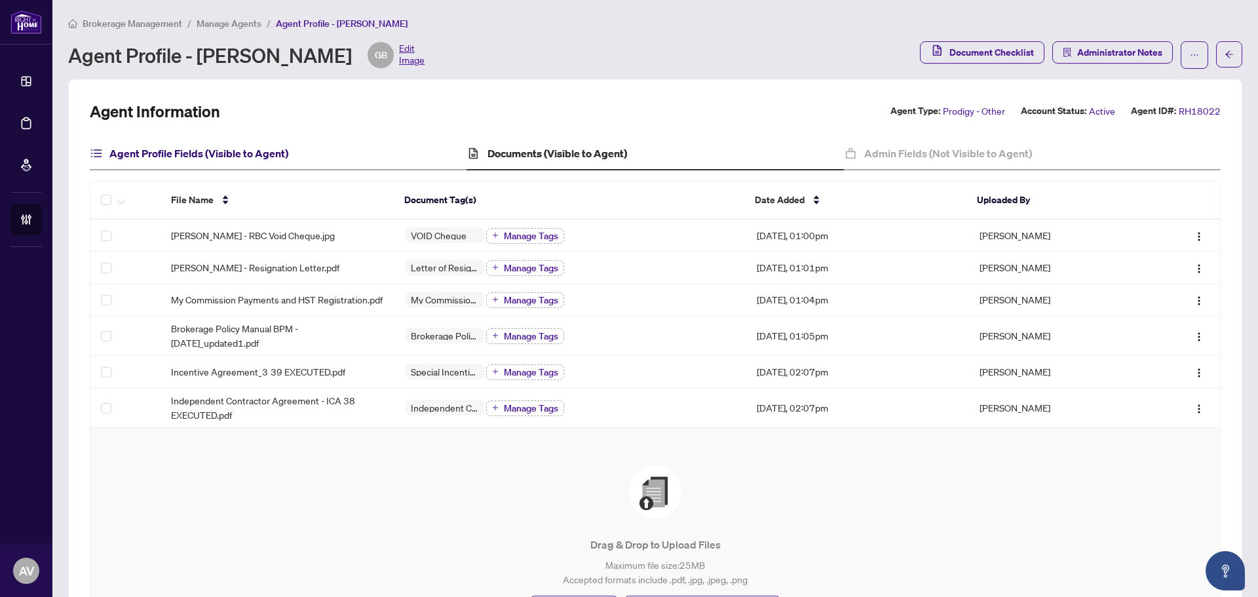
click at [218, 149] on h4 "Agent Profile Fields (Visible to Agent)" at bounding box center [198, 153] width 179 height 16
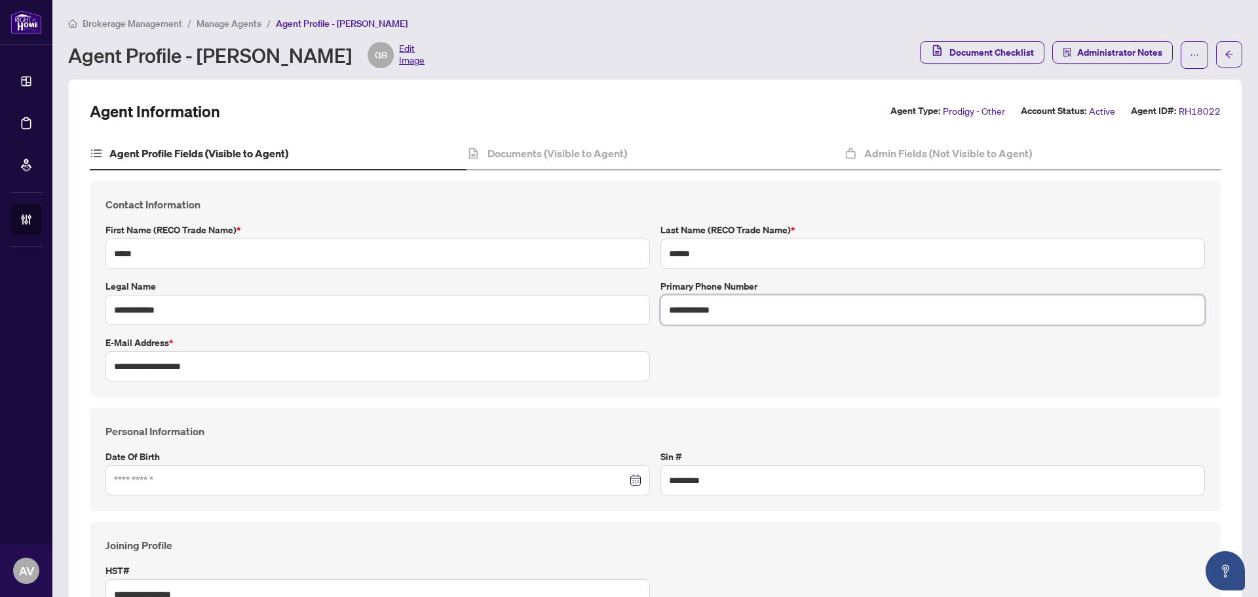
click at [735, 314] on input "**********" at bounding box center [933, 310] width 545 height 30
click at [603, 154] on h4 "Documents (Visible to Agent)" at bounding box center [558, 153] width 140 height 16
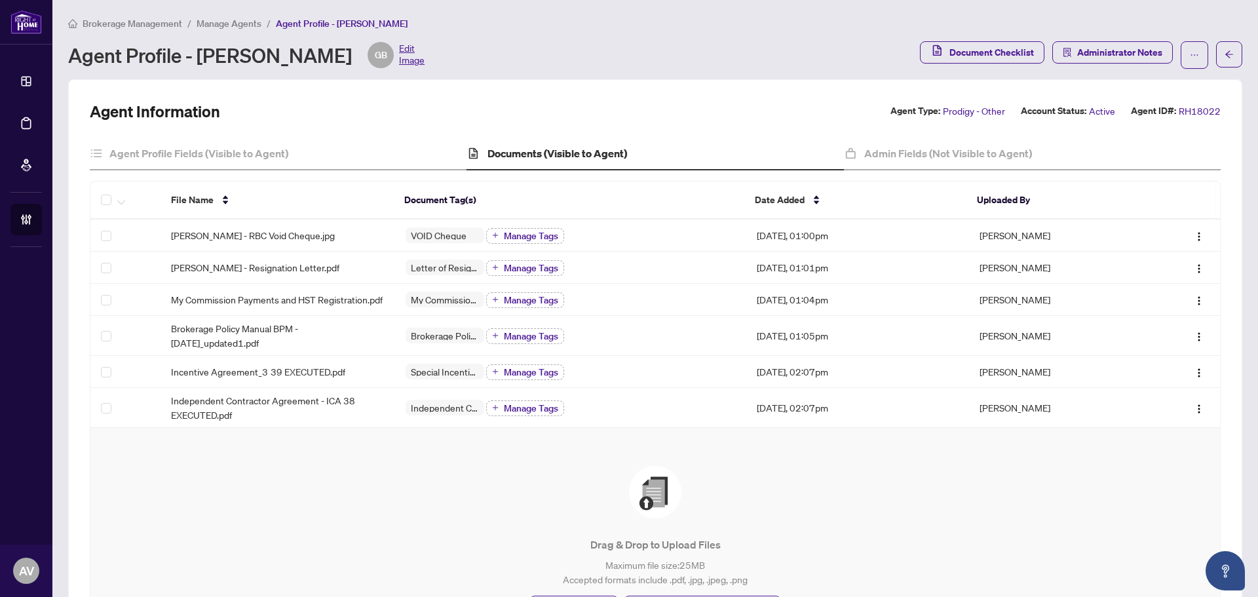
click at [947, 492] on div "Drag & Drop to Upload Files Maximum file size: 25 MB Accepted formats include .…" at bounding box center [655, 542] width 1077 height 152
click at [270, 538] on div "Drag & Drop to Upload Files Maximum file size: 25 MB Accepted formats include .…" at bounding box center [655, 542] width 1077 height 152
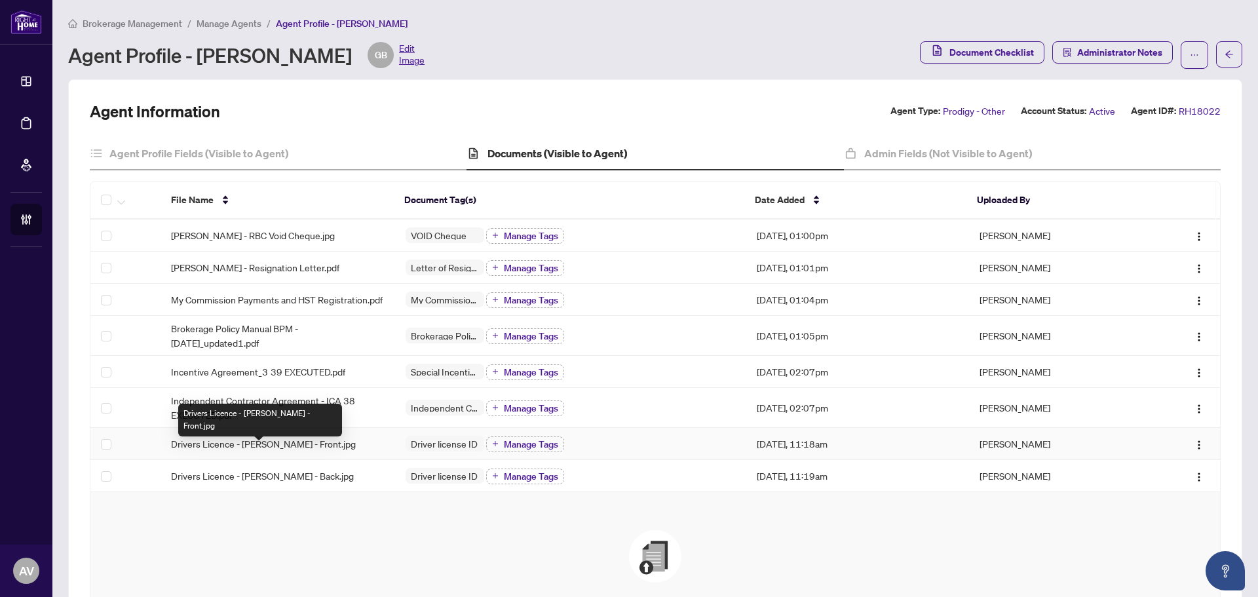
click at [337, 451] on span "Drivers Licence - [PERSON_NAME] - Front.jpg" at bounding box center [263, 443] width 185 height 14
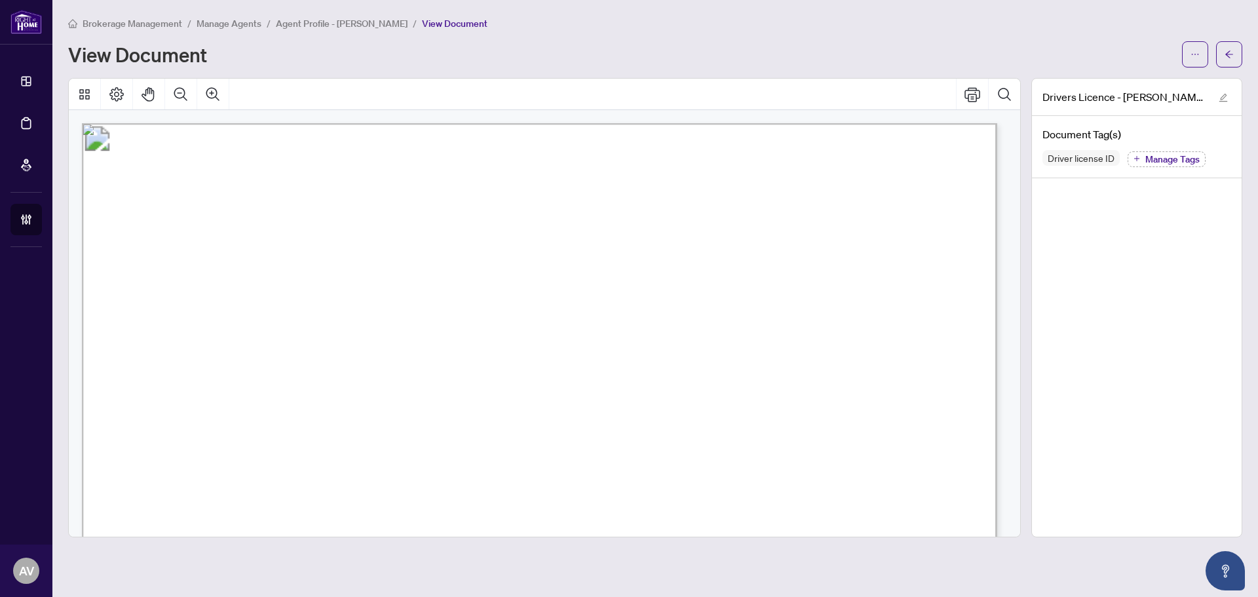
drag, startPoint x: 1224, startPoint y: 59, endPoint x: 7, endPoint y: 265, distance: 1233.6
click at [1224, 59] on button "button" at bounding box center [1229, 54] width 26 height 26
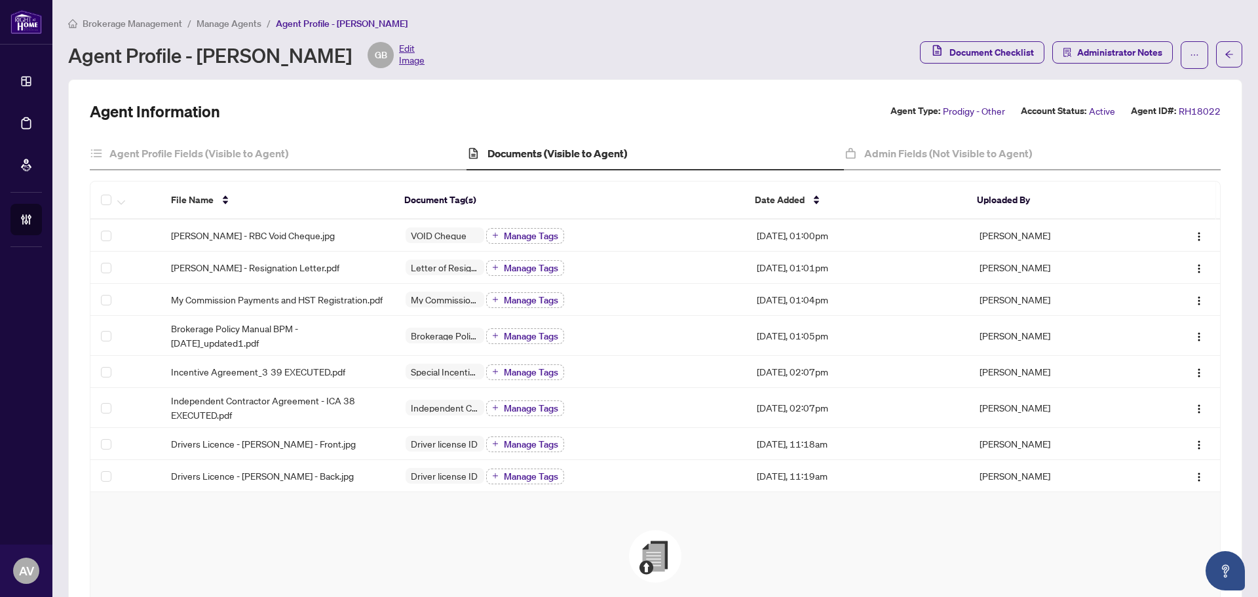
click at [213, 29] on li "Manage Agents" at bounding box center [229, 23] width 65 height 15
click at [214, 22] on span "Manage Agents" at bounding box center [229, 24] width 65 height 12
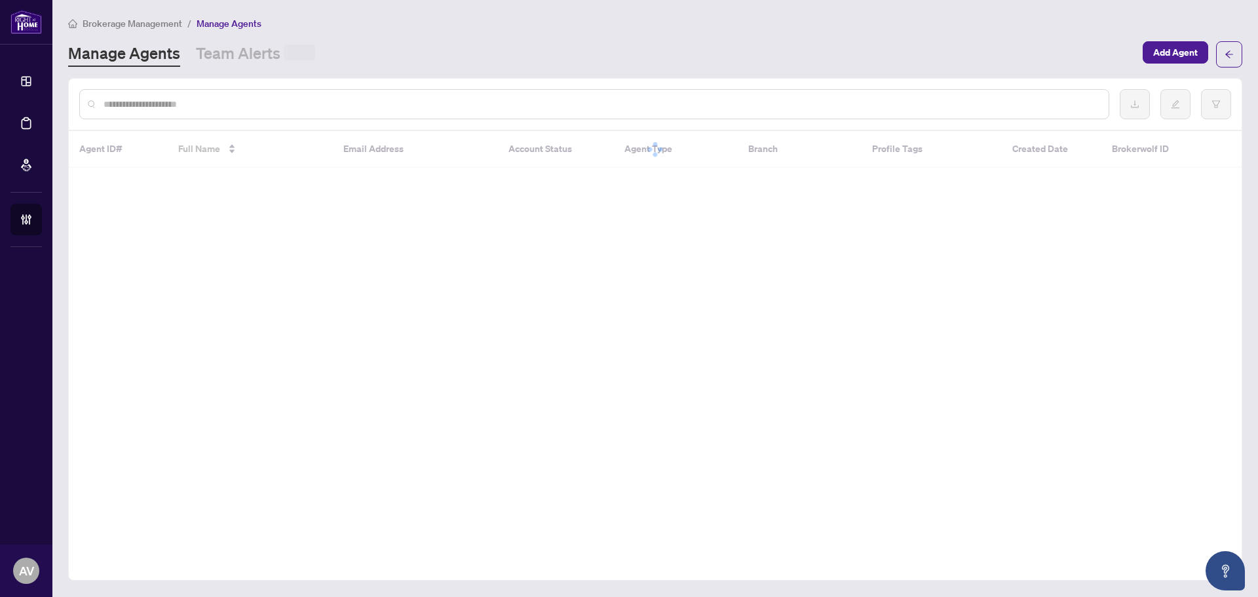
click at [242, 106] on input "text" at bounding box center [601, 104] width 995 height 14
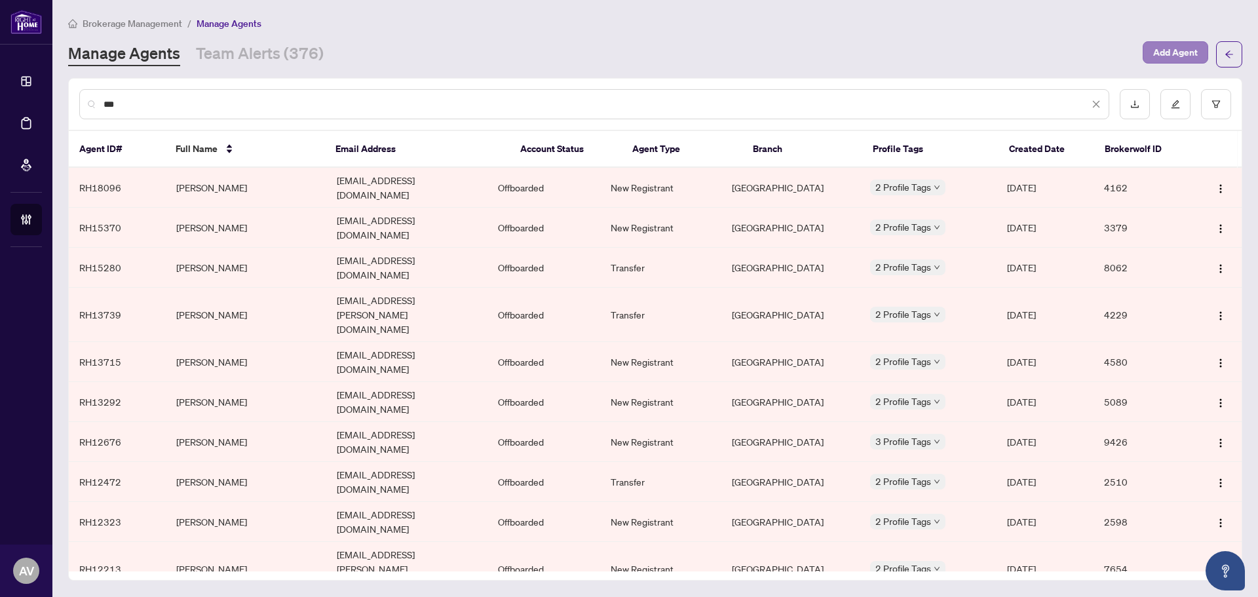
type input "***"
click at [1168, 48] on span "Add Agent" at bounding box center [1175, 52] width 45 height 21
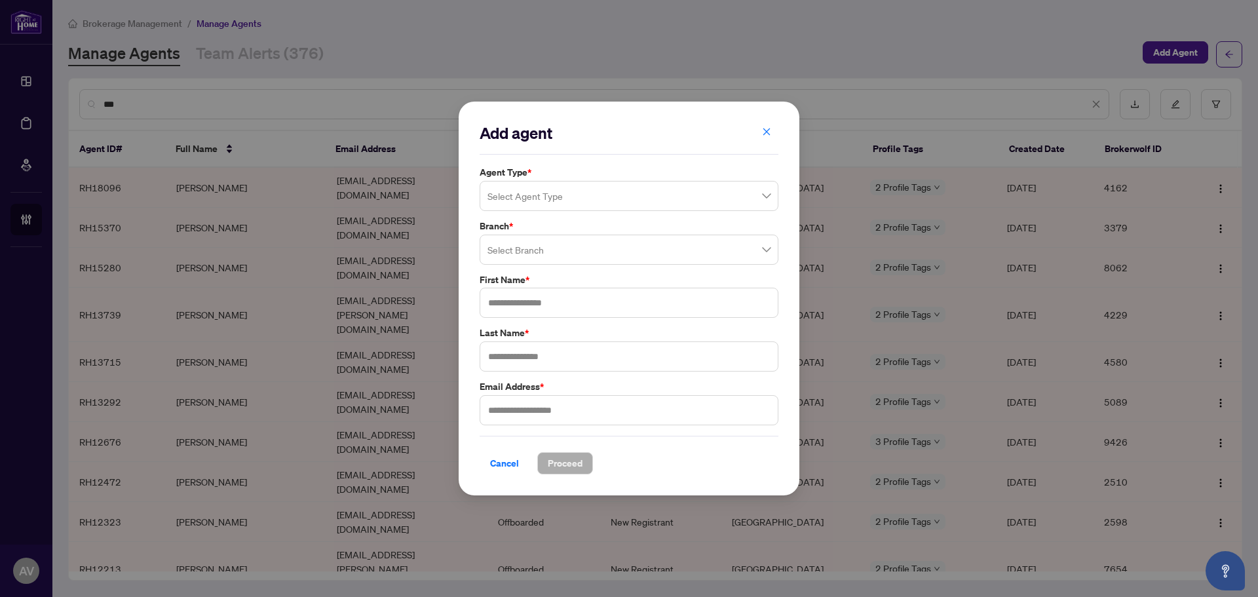
click at [566, 202] on input "search" at bounding box center [623, 197] width 271 height 29
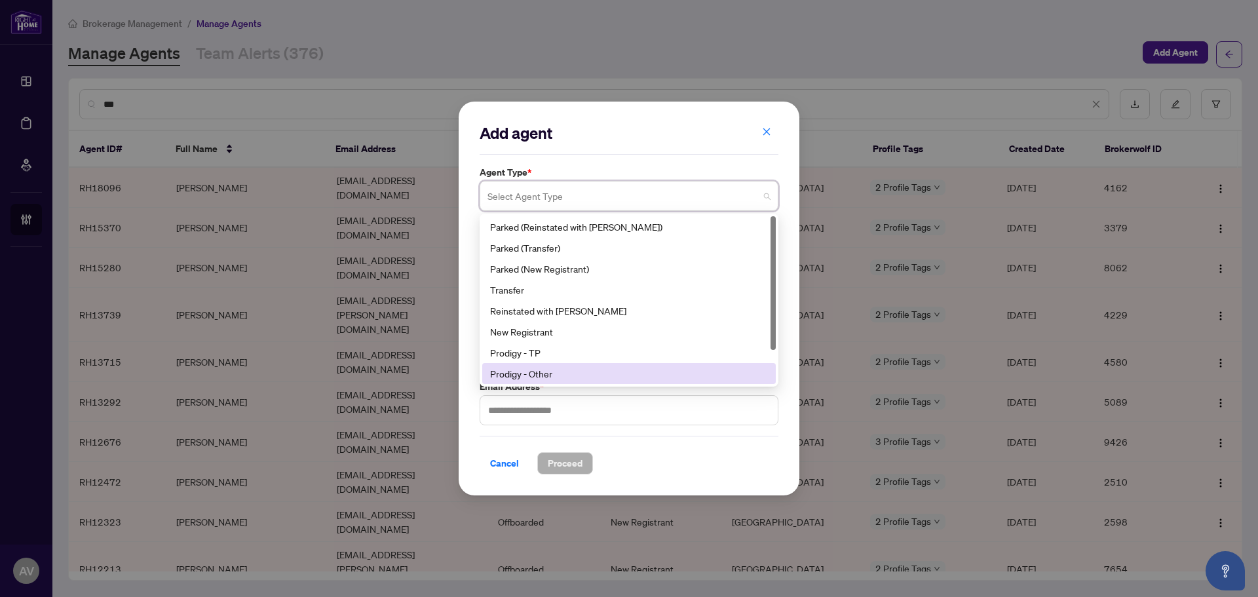
click at [593, 373] on div "Prodigy - Other" at bounding box center [629, 373] width 278 height 14
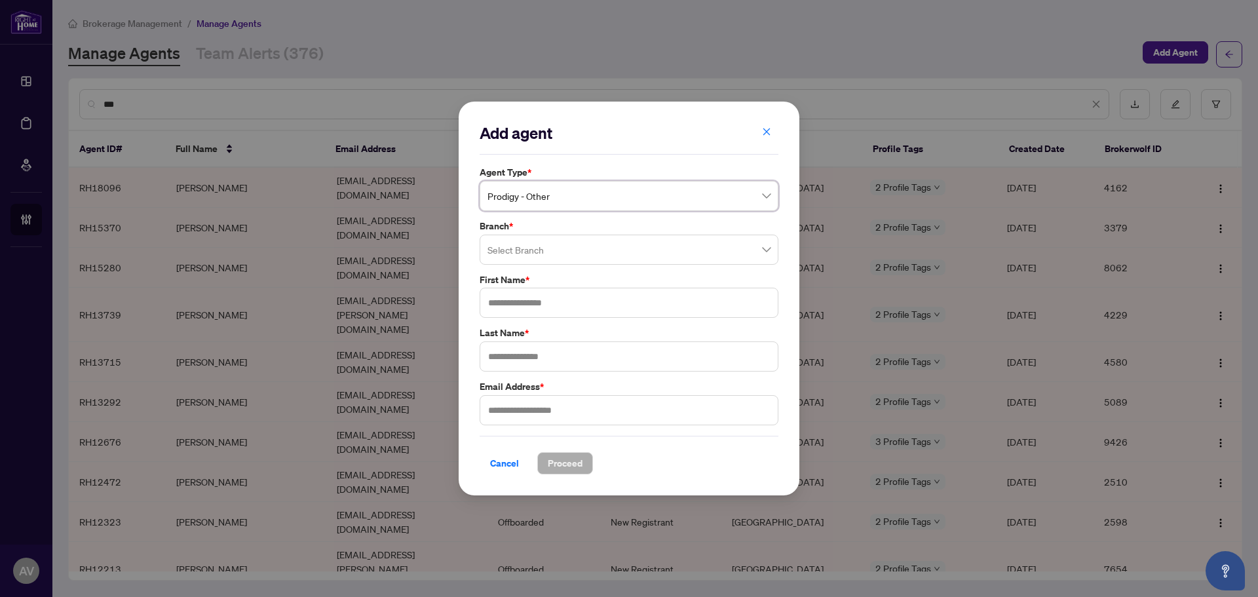
click at [539, 254] on input "search" at bounding box center [623, 251] width 271 height 29
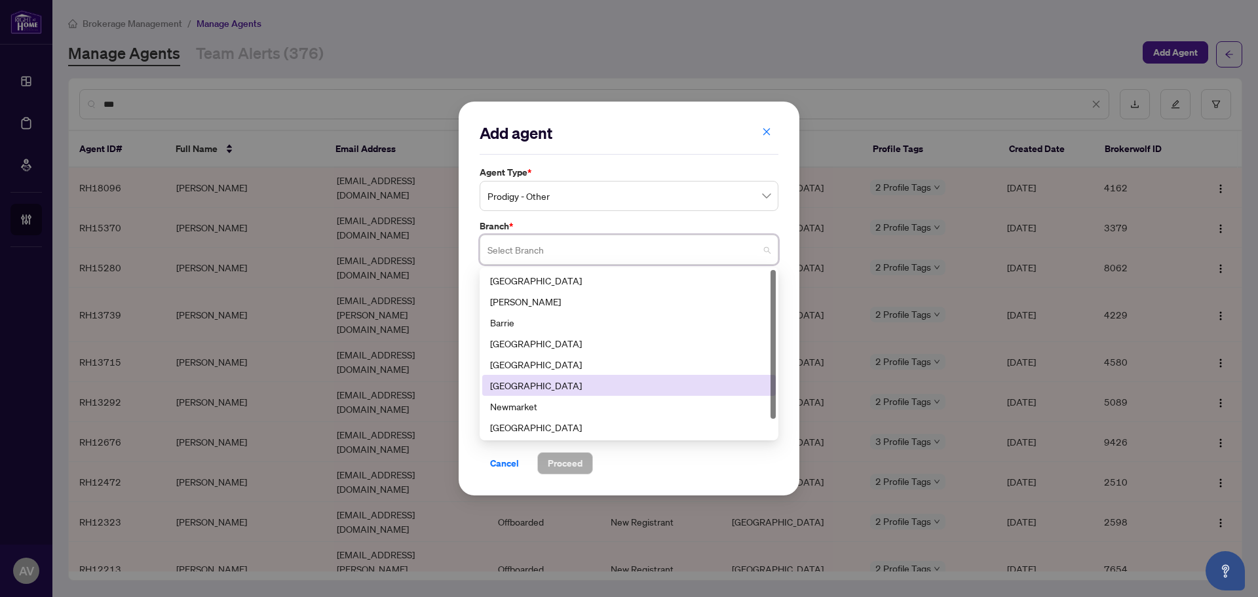
click at [548, 385] on div "[GEOGRAPHIC_DATA]" at bounding box center [629, 385] width 278 height 14
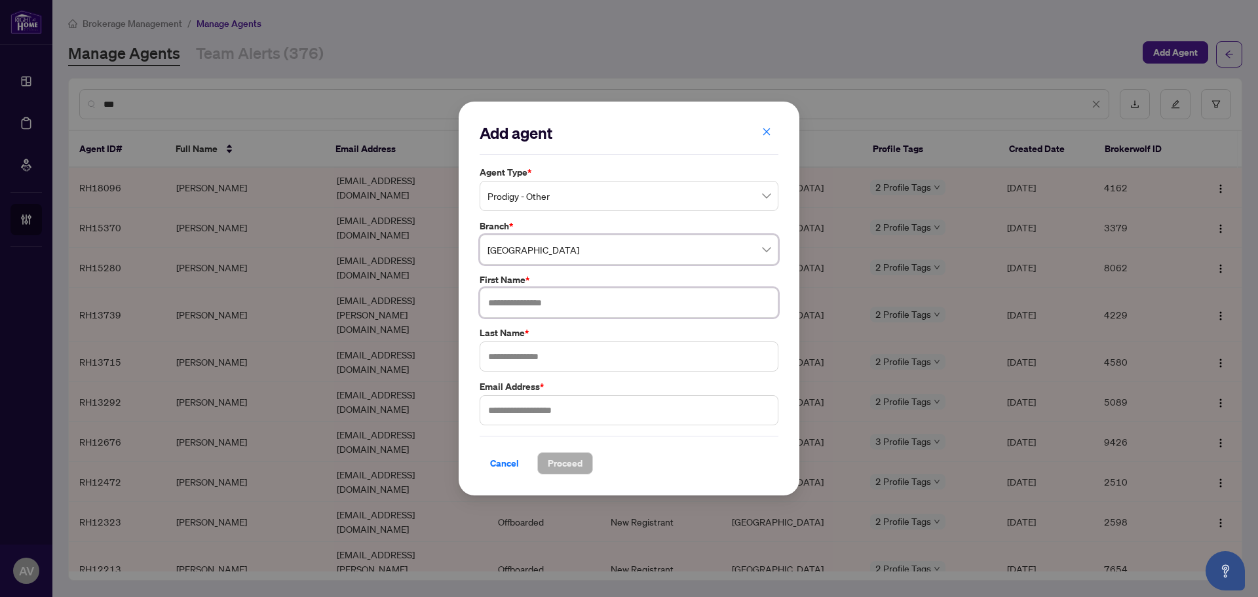
click at [533, 306] on input "text" at bounding box center [629, 303] width 299 height 30
type input "*******"
click at [519, 361] on input "*" at bounding box center [629, 356] width 299 height 30
paste input "*******"
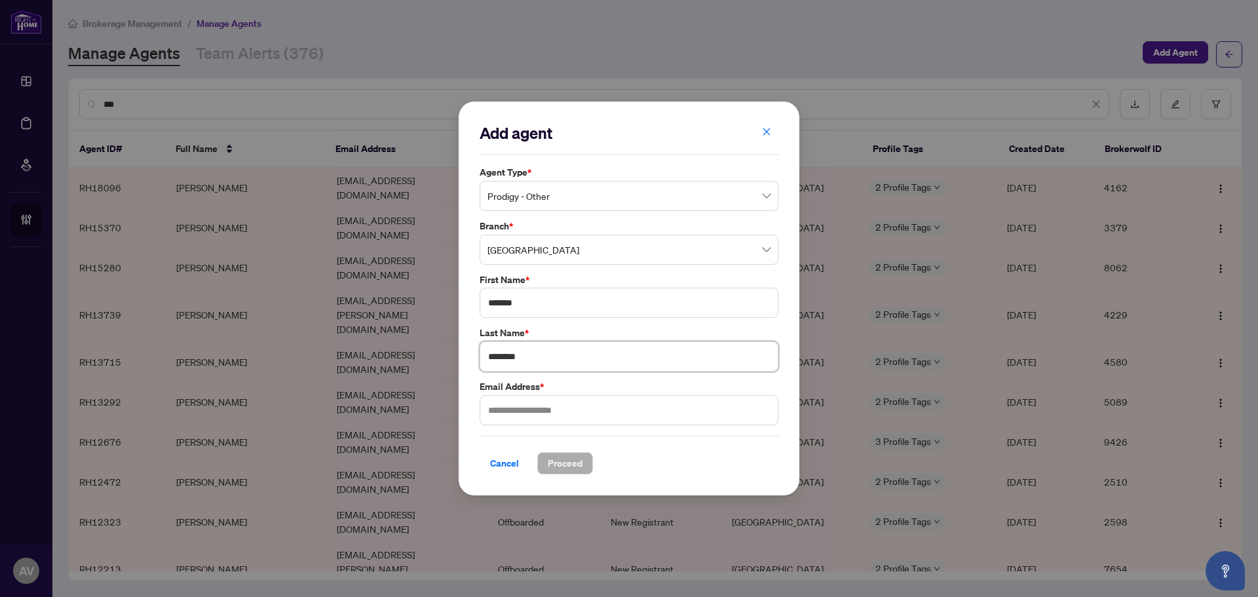
type input "********"
click at [522, 410] on input "text" at bounding box center [629, 410] width 299 height 30
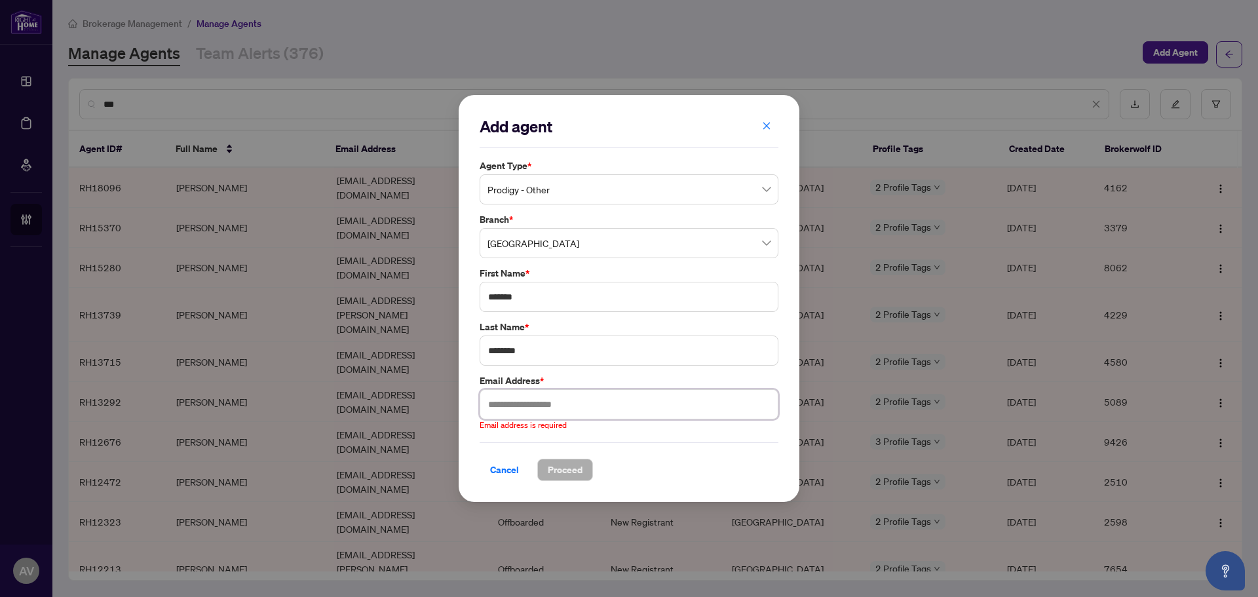
paste input "**********"
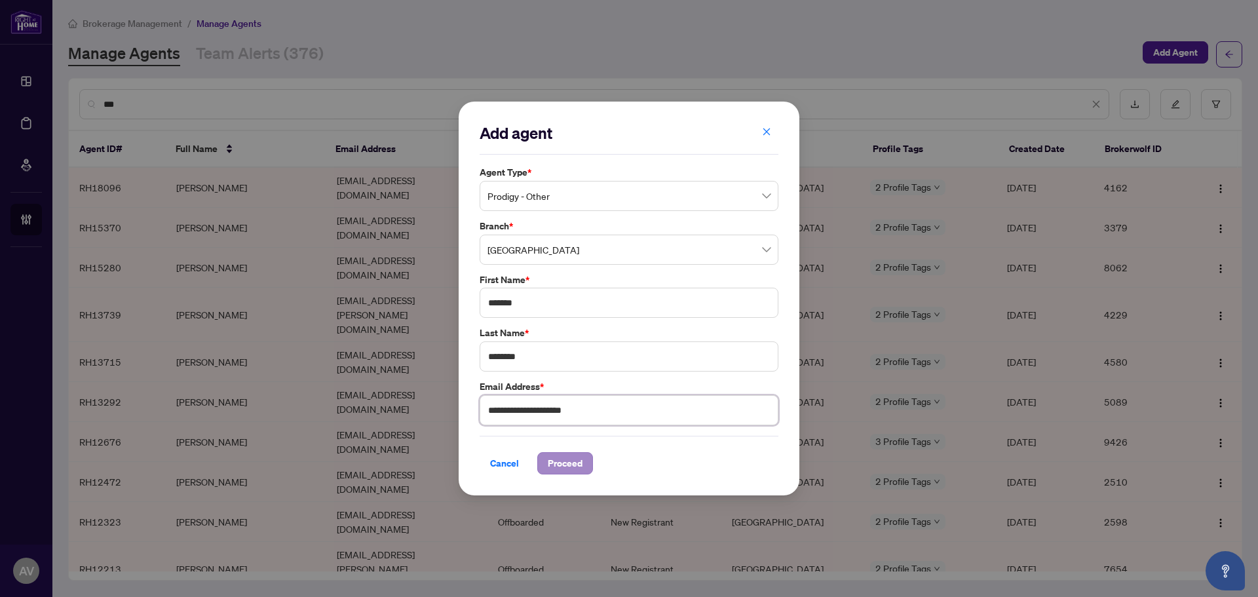
type input "**********"
click at [570, 461] on span "Proceed" at bounding box center [565, 463] width 35 height 21
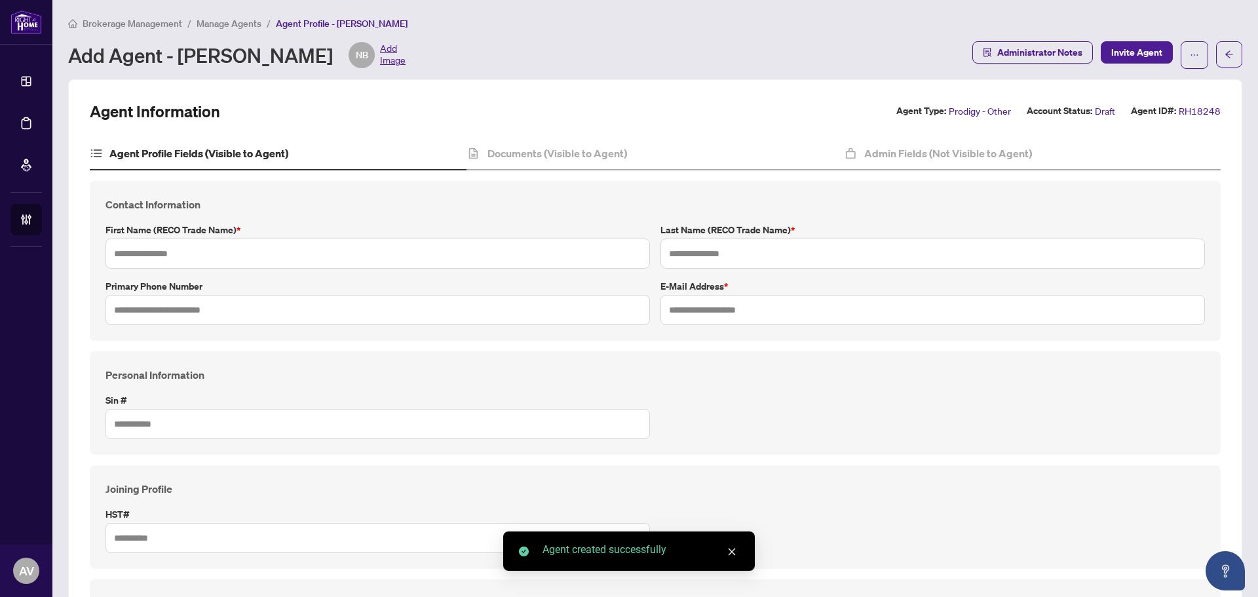
type input "*******"
type input "********"
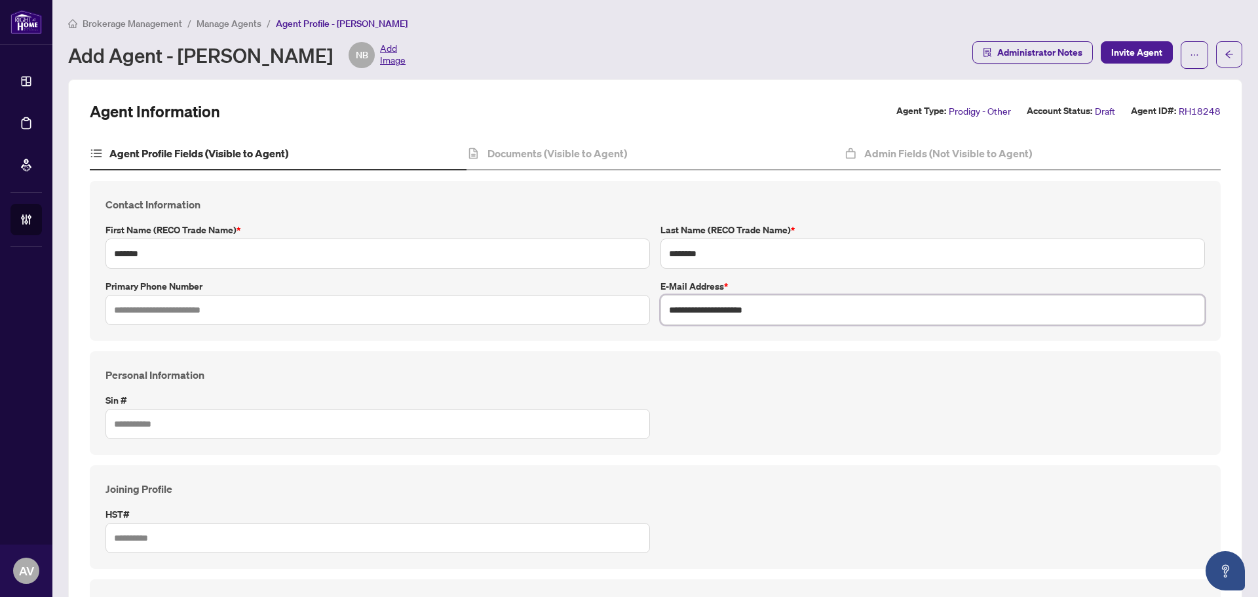
click at [813, 313] on input "**********" at bounding box center [933, 310] width 545 height 30
paste input "text"
type input "**********"
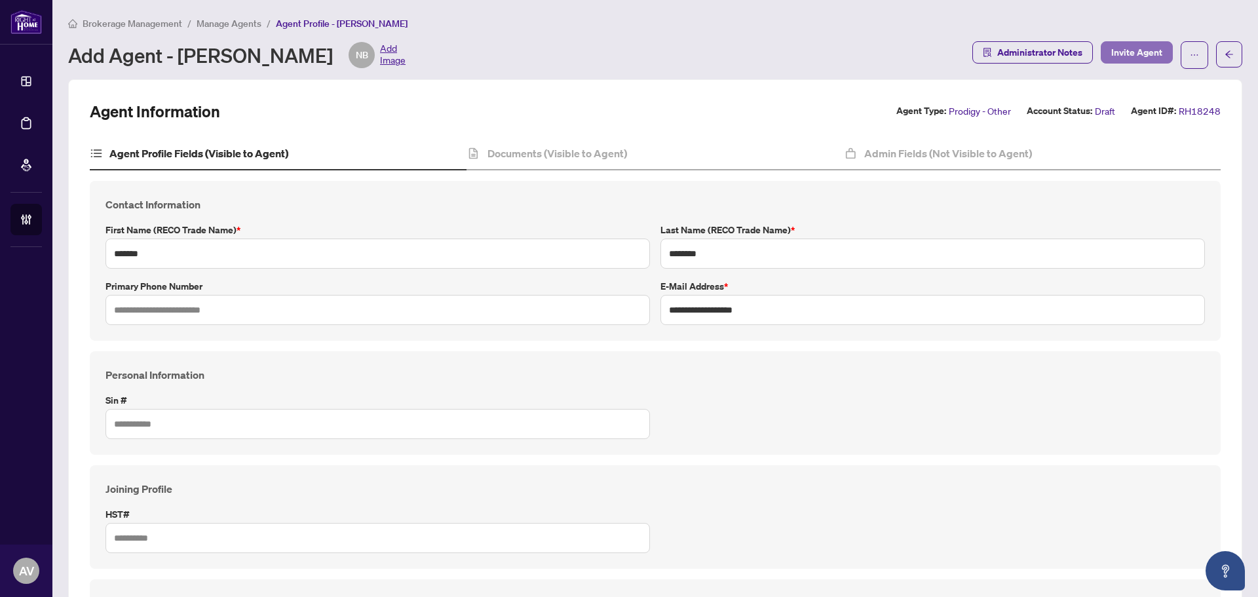
click at [1113, 59] on span "Invite Agent" at bounding box center [1136, 52] width 51 height 21
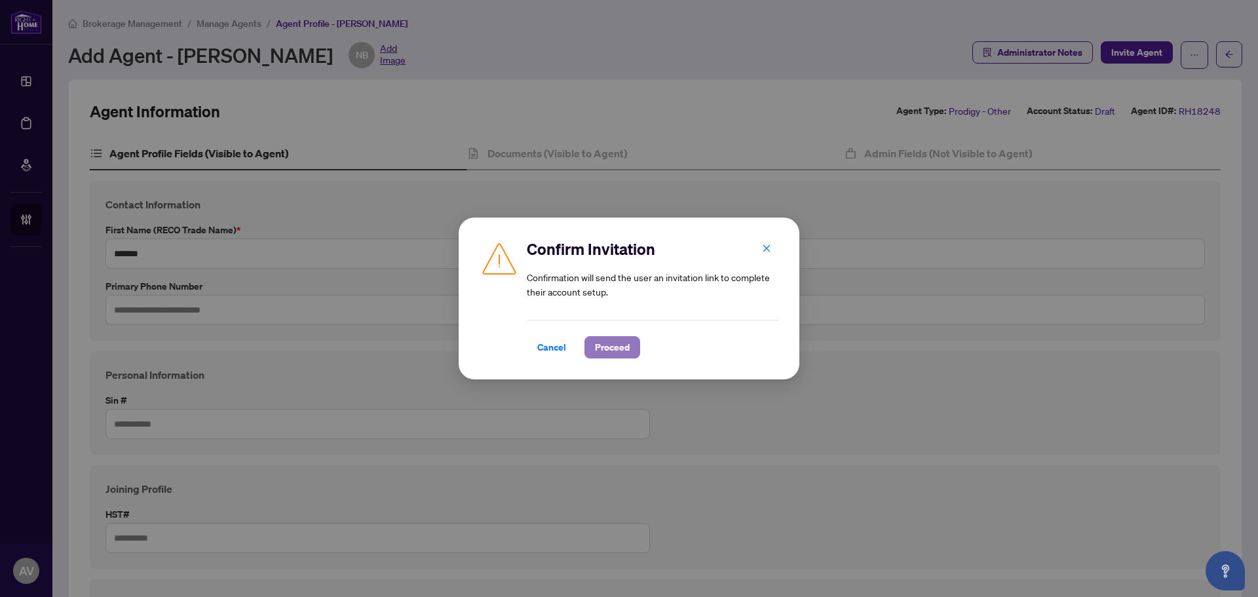
click at [618, 355] on span "Proceed" at bounding box center [612, 347] width 35 height 21
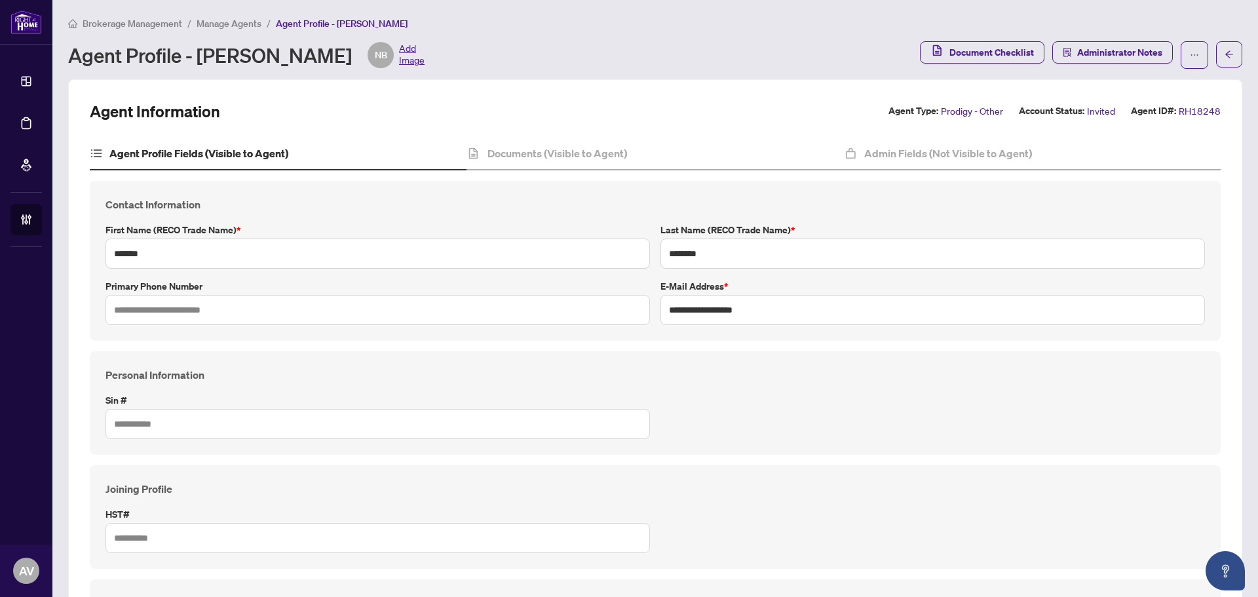
click at [225, 24] on span "Manage Agents" at bounding box center [229, 24] width 65 height 12
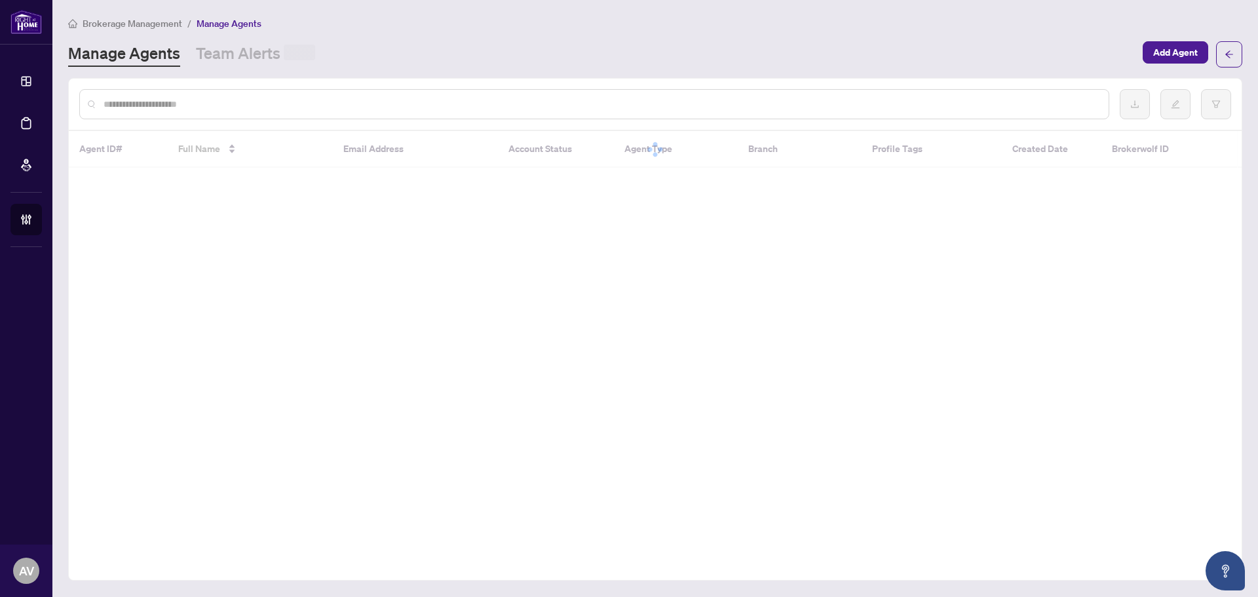
click at [173, 122] on div at bounding box center [655, 104] width 1173 height 51
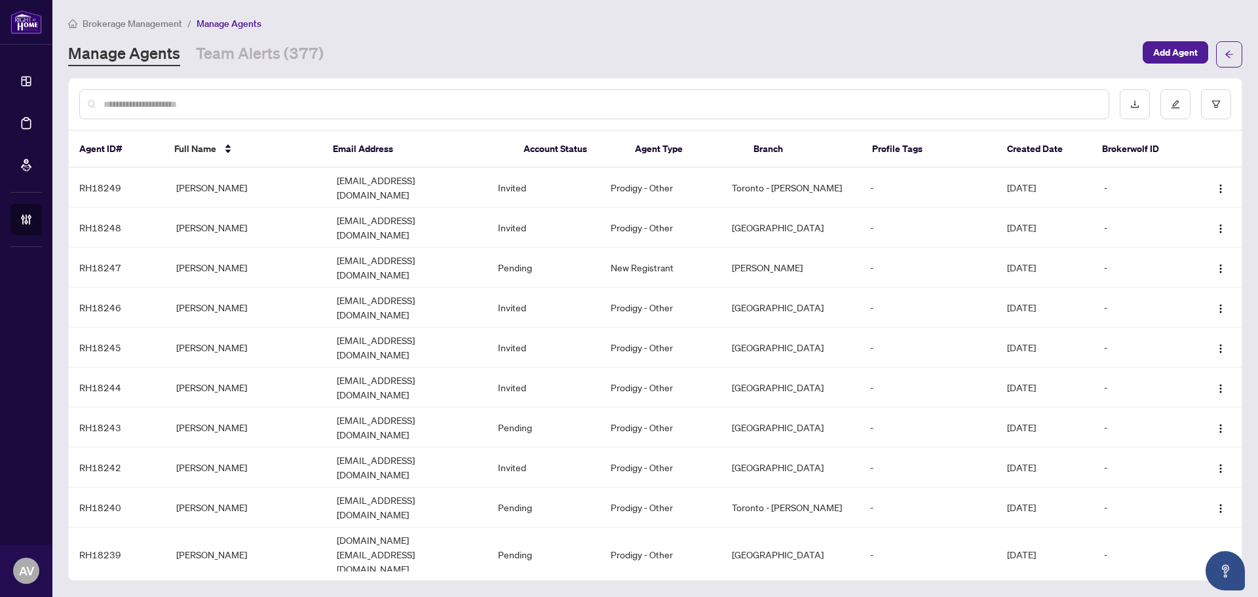
click at [173, 110] on input "text" at bounding box center [601, 104] width 995 height 14
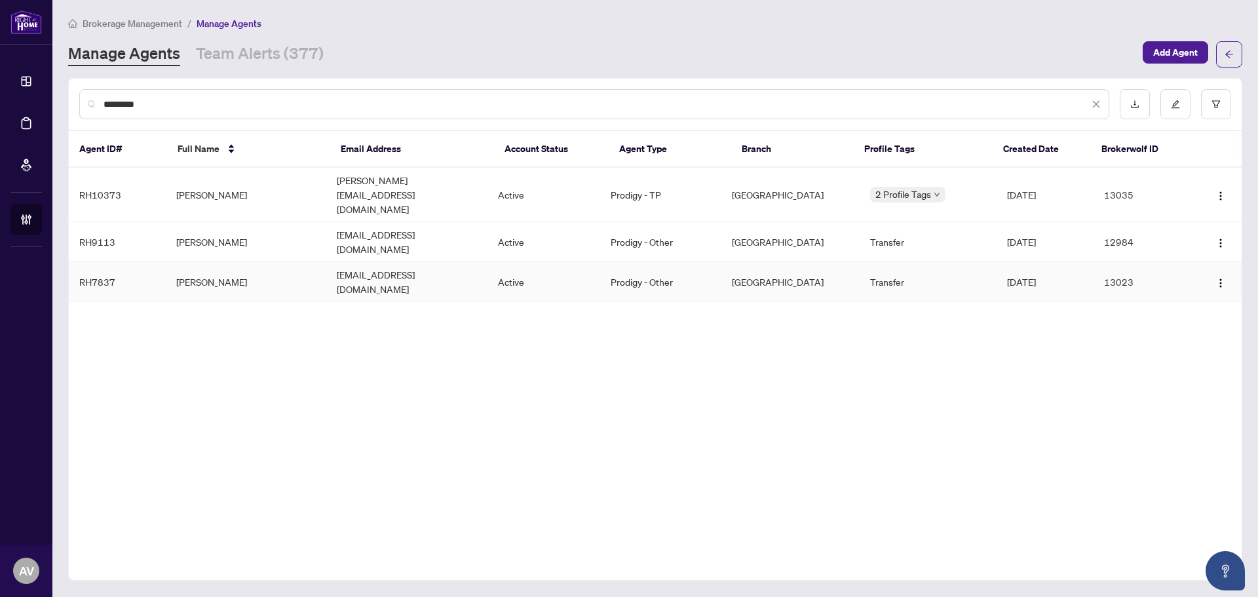
type input "*********"
click at [219, 262] on td "Mark Alfakir" at bounding box center [246, 282] width 161 height 40
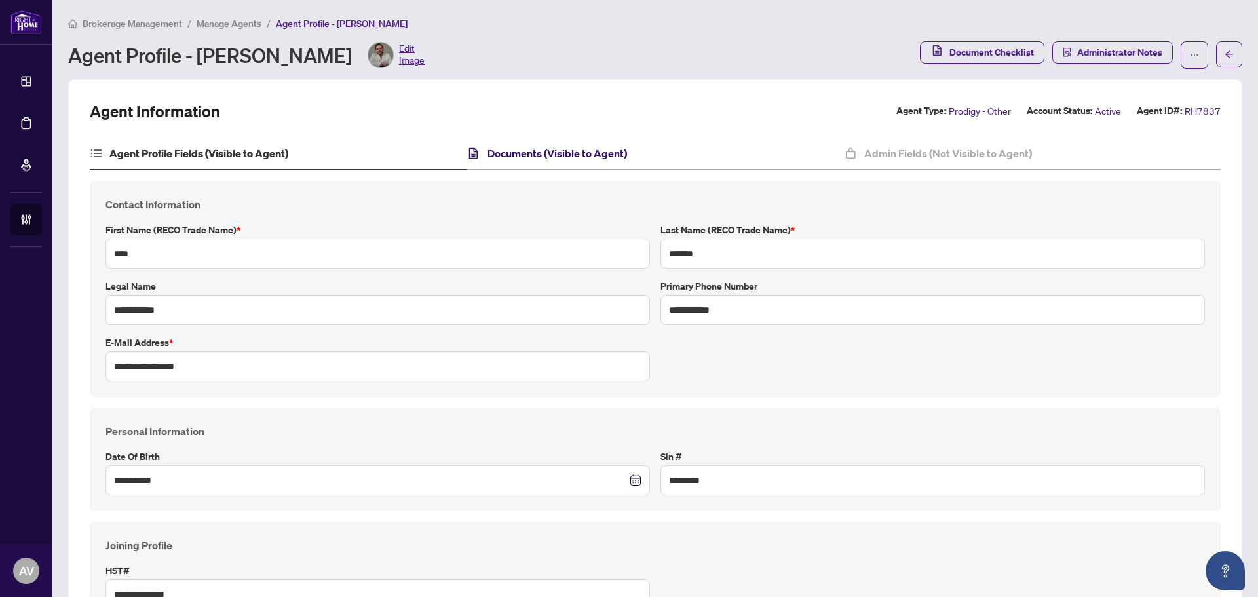
click at [586, 153] on h4 "Documents (Visible to Agent)" at bounding box center [558, 153] width 140 height 16
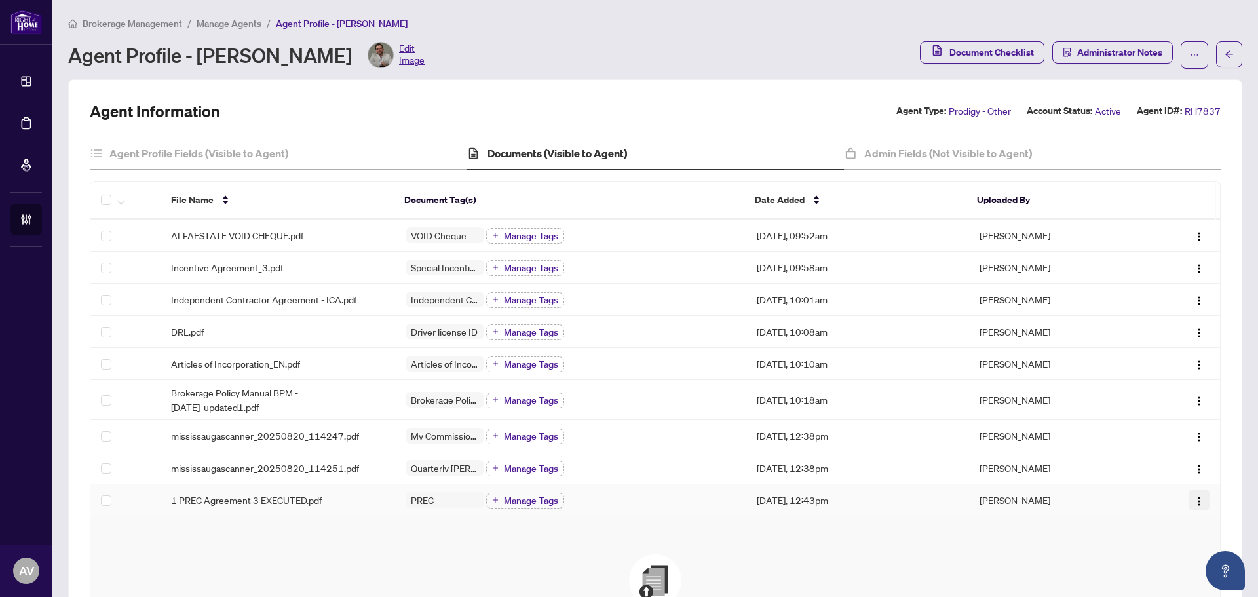
click at [1194, 505] on img "button" at bounding box center [1199, 501] width 10 height 10
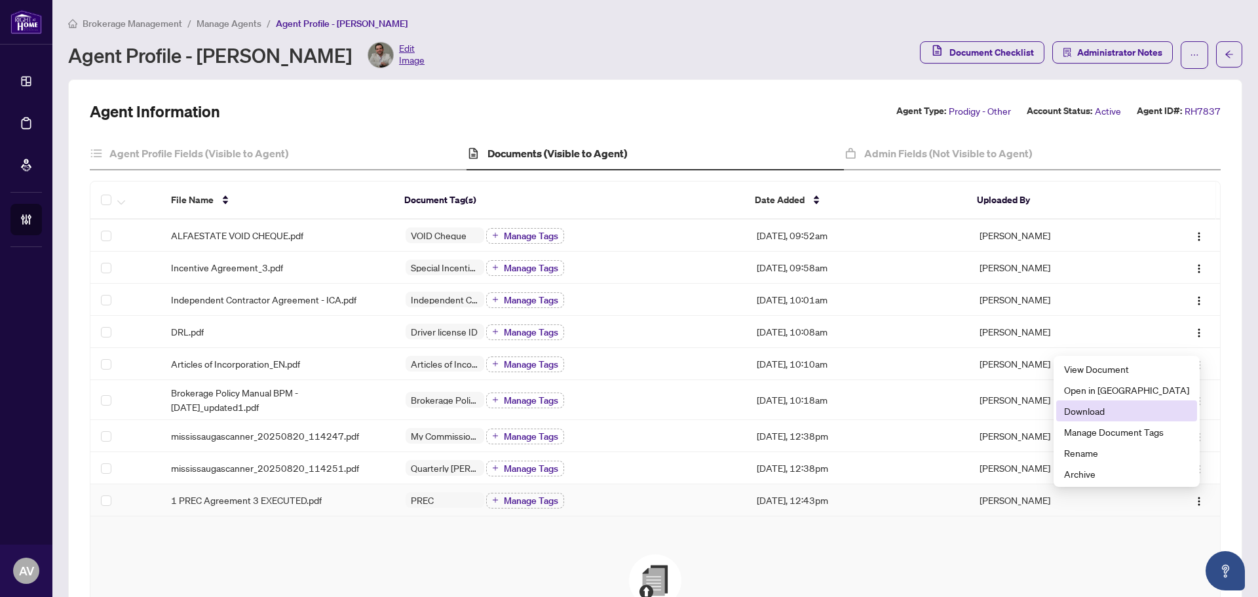
click at [1148, 414] on span "Download" at bounding box center [1126, 411] width 125 height 14
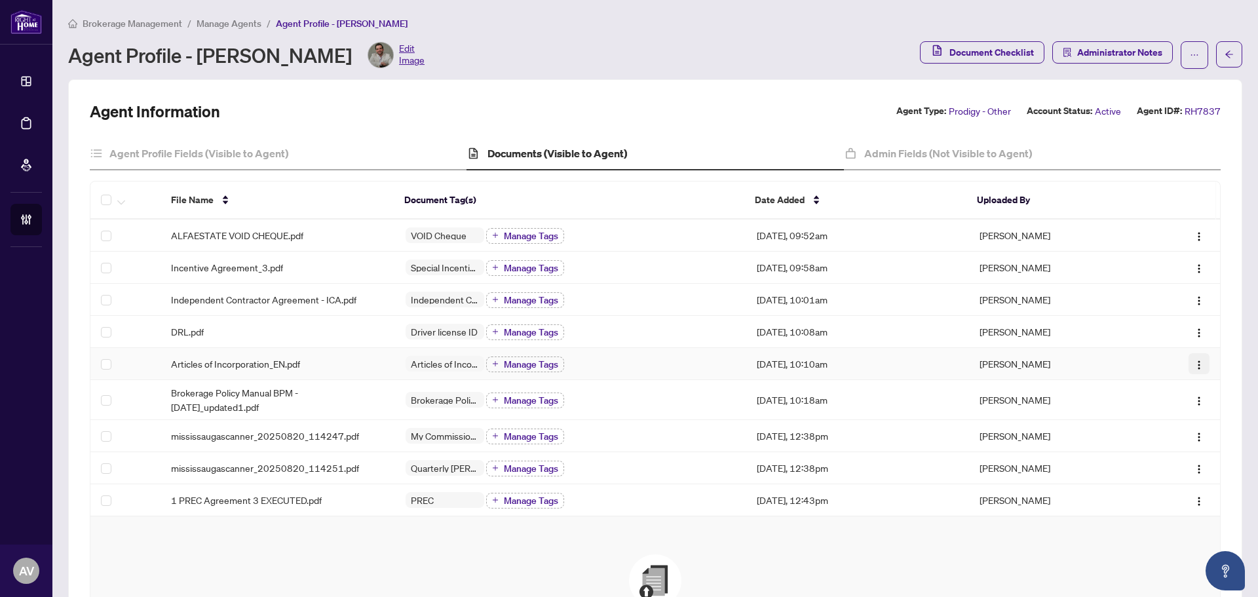
click at [1194, 364] on img "button" at bounding box center [1199, 365] width 10 height 10
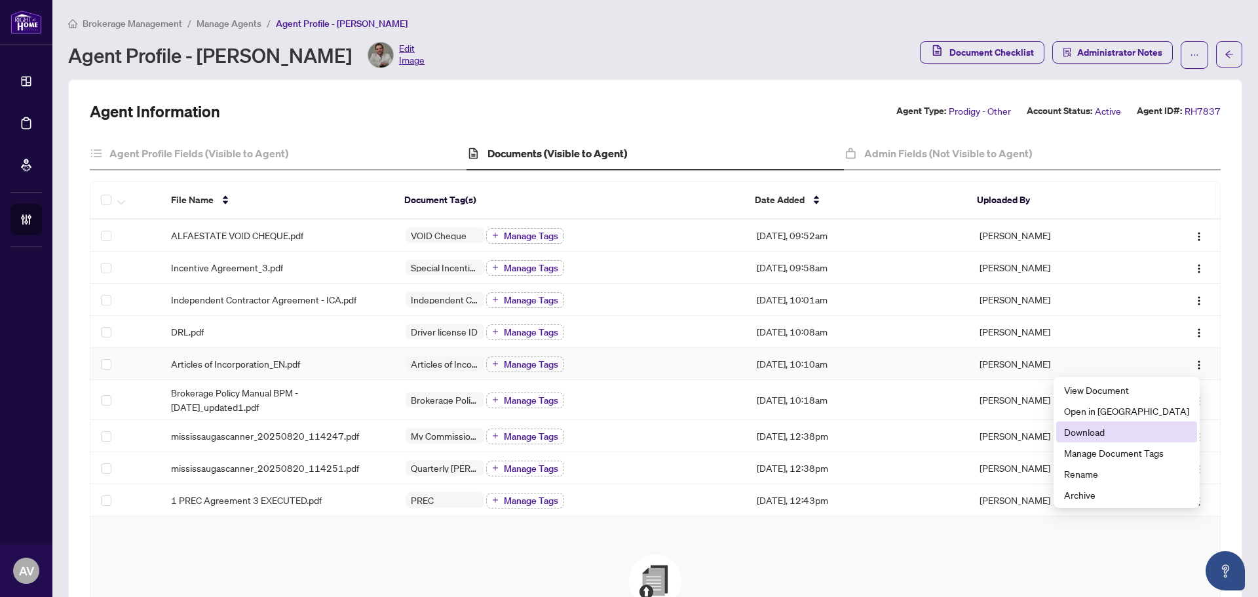
click at [1133, 427] on span "Download" at bounding box center [1126, 432] width 125 height 14
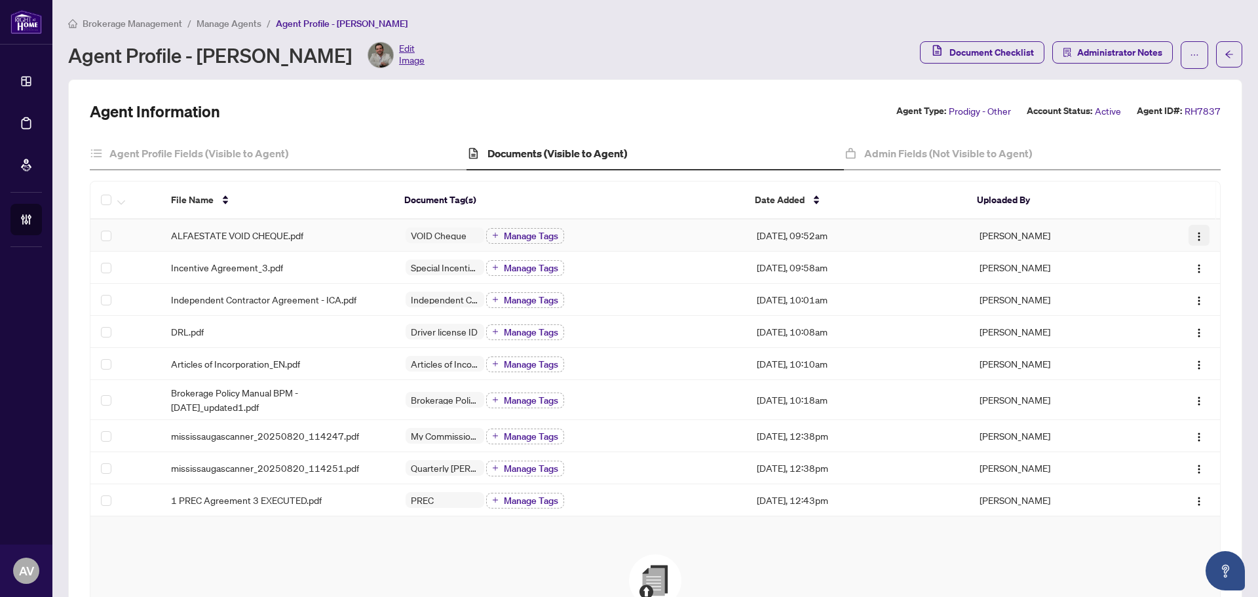
click at [1195, 231] on button "button" at bounding box center [1199, 235] width 21 height 21
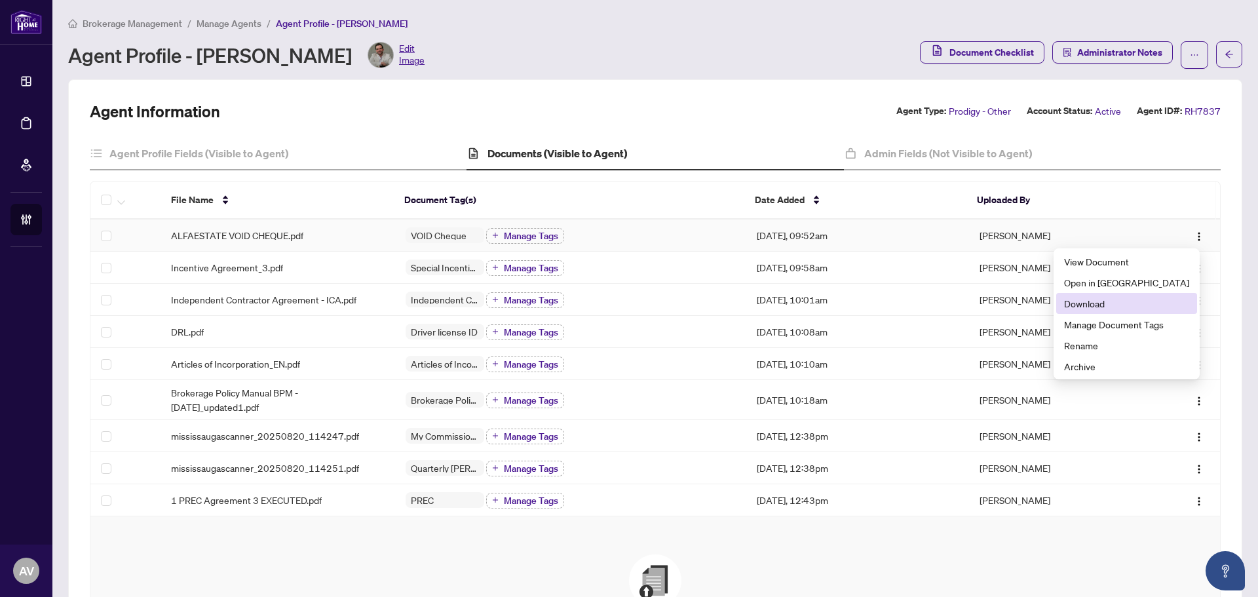
click at [1123, 302] on span "Download" at bounding box center [1126, 303] width 125 height 14
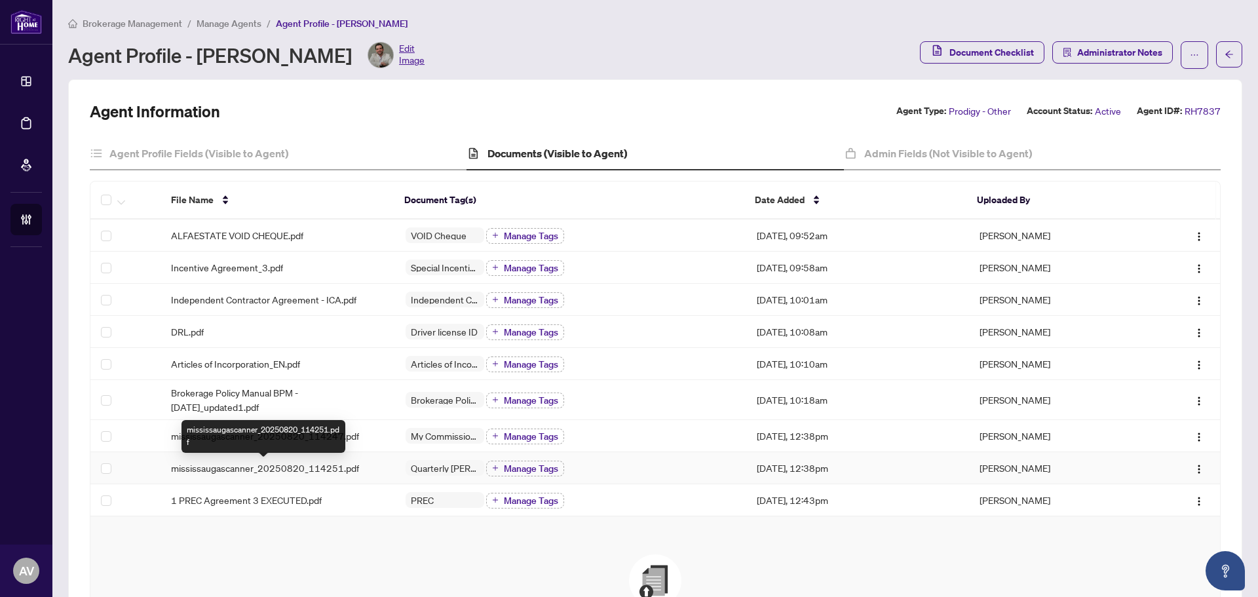
click at [300, 471] on span "mississaugascanner_20250820_114251.pdf" at bounding box center [265, 468] width 188 height 14
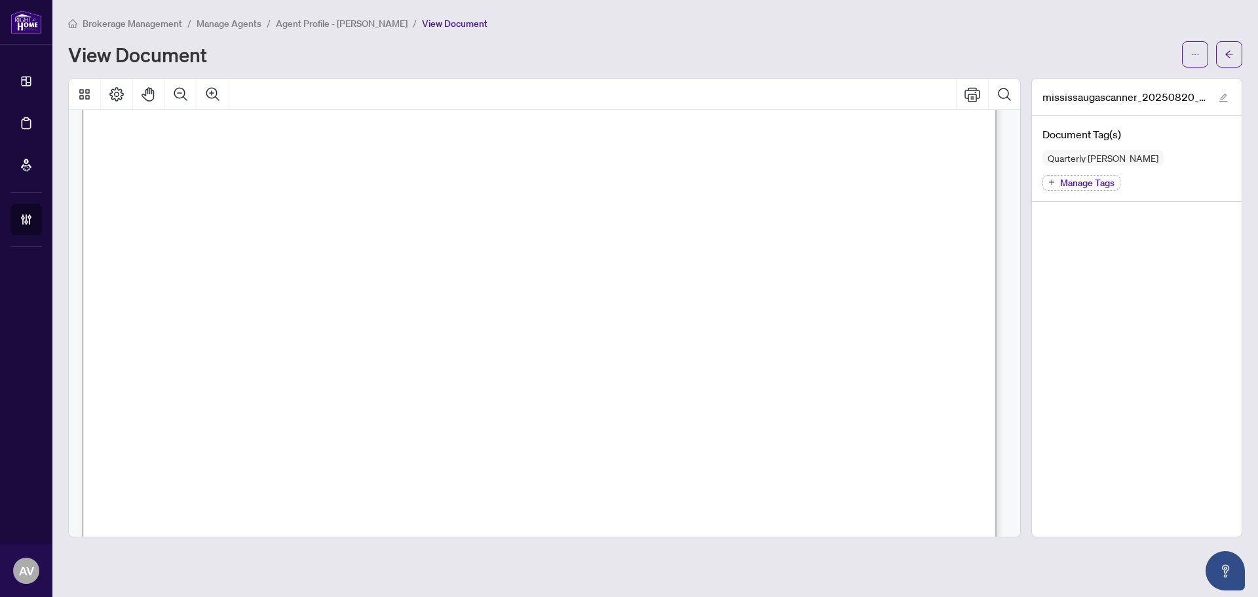
scroll to position [524, 0]
click at [1193, 48] on span "button" at bounding box center [1195, 54] width 9 height 21
click at [1139, 81] on span "Download" at bounding box center [1148, 83] width 100 height 14
click at [1231, 57] on icon "arrow-left" at bounding box center [1229, 54] width 9 height 9
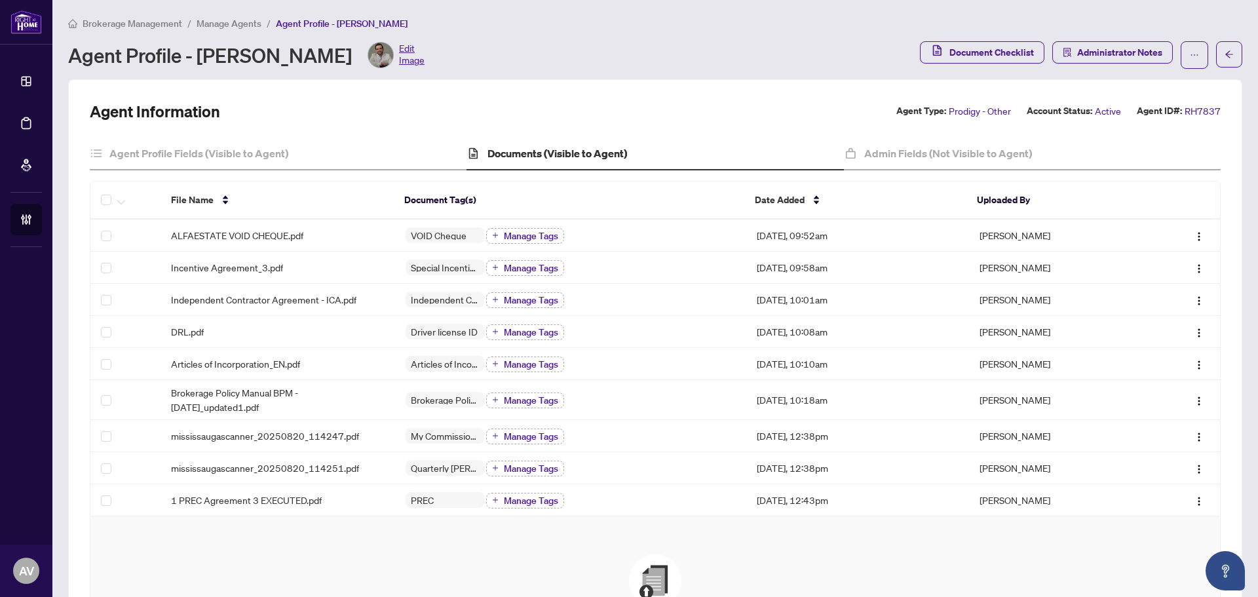
click at [688, 50] on div "Agent Profile - Mark Alfakir Edit Image" at bounding box center [490, 55] width 844 height 26
click at [248, 24] on span "Manage Agents" at bounding box center [229, 24] width 65 height 12
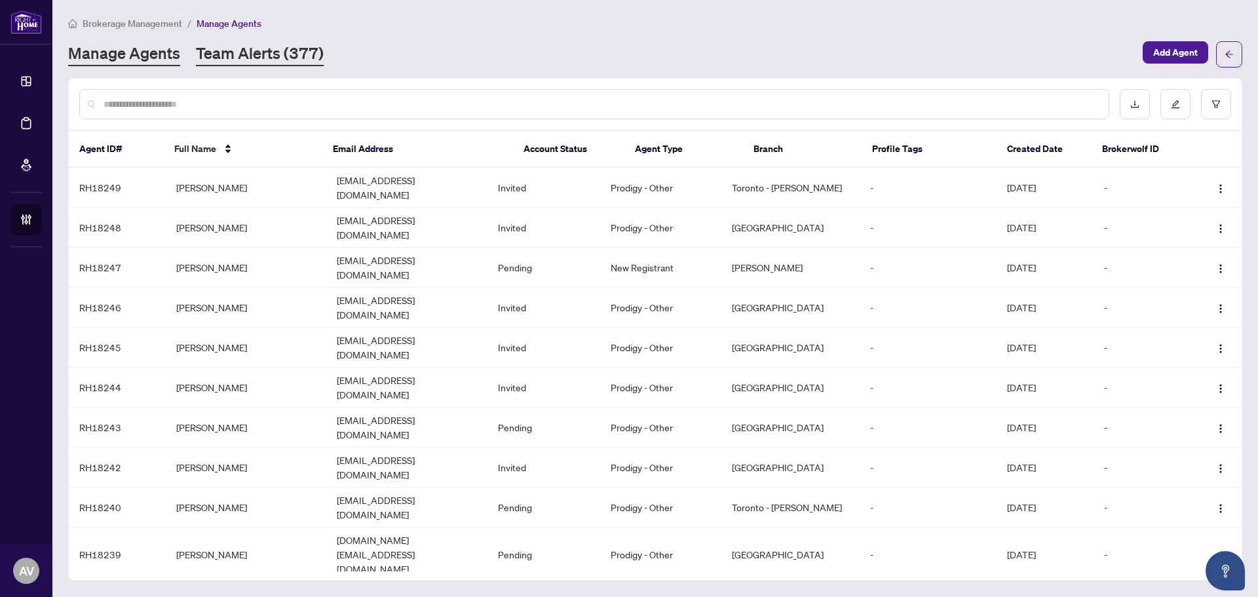
click at [249, 60] on link "Team Alerts (377)" at bounding box center [260, 55] width 128 height 24
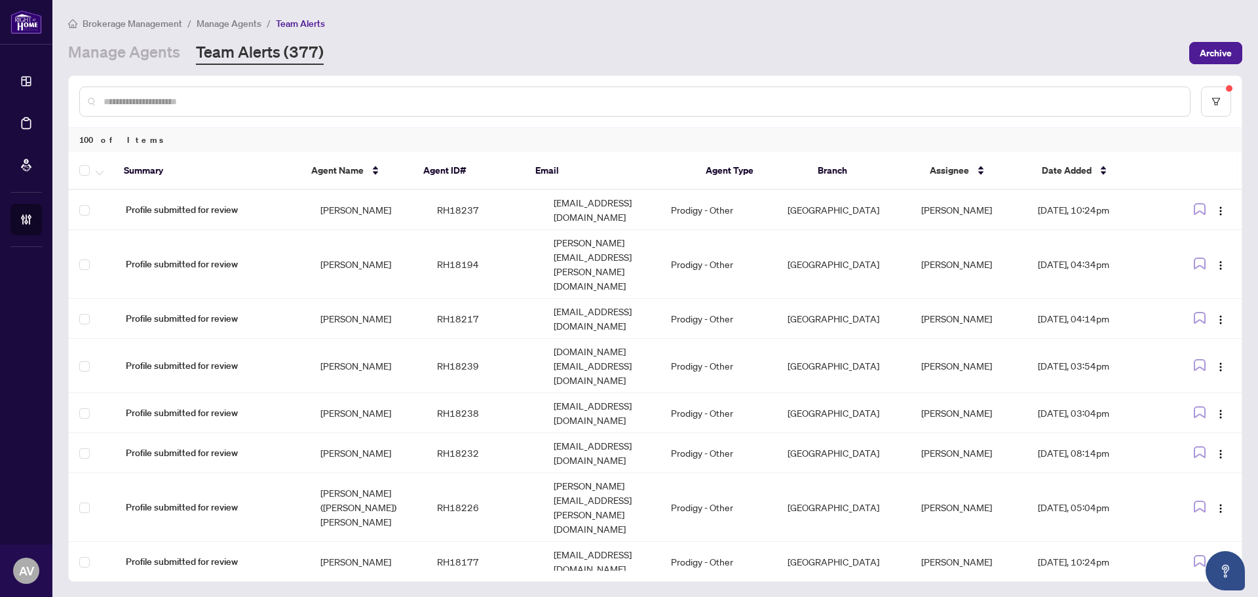
click at [579, 35] on div "Brokerage Management / Manage Agents / Team Alerts Manage Agents Team Alerts (3…" at bounding box center [655, 40] width 1174 height 49
click at [120, 60] on link "Manage Agents" at bounding box center [124, 53] width 112 height 24
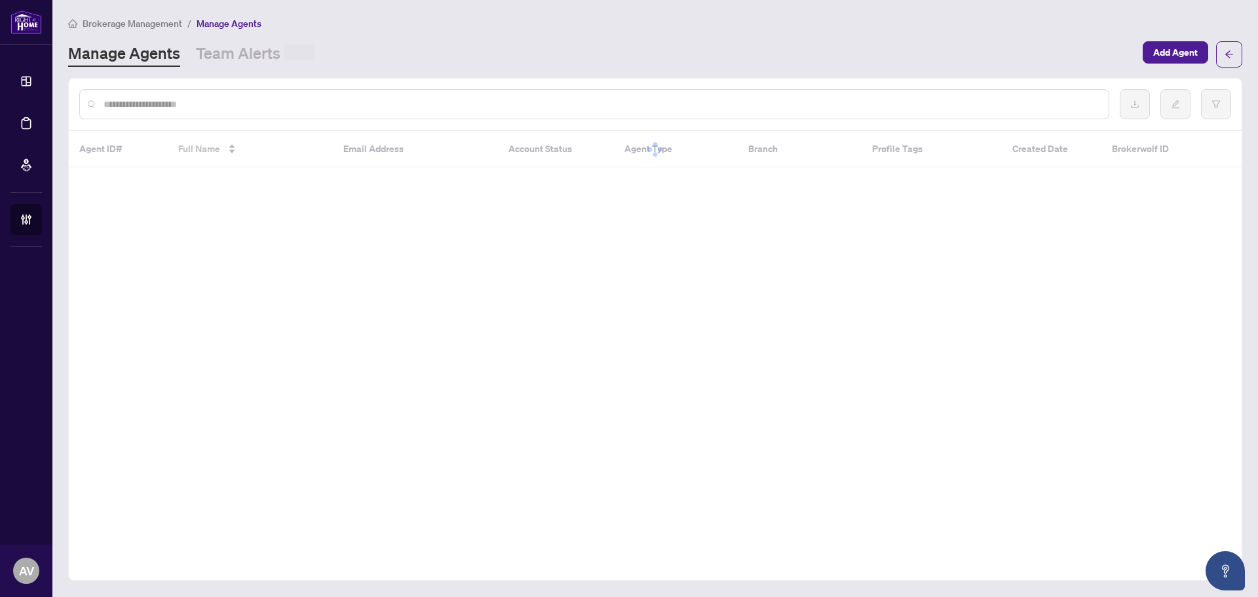
click at [138, 100] on input "text" at bounding box center [601, 104] width 995 height 14
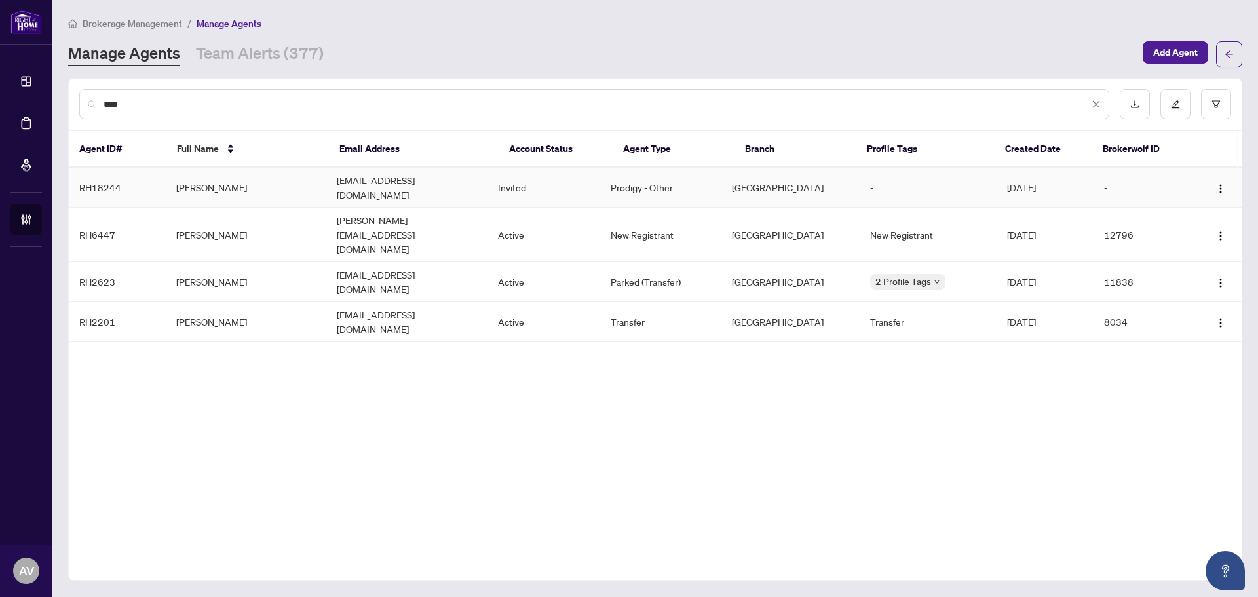
type input "****"
click at [213, 183] on td "Wael Elzarka" at bounding box center [246, 188] width 161 height 40
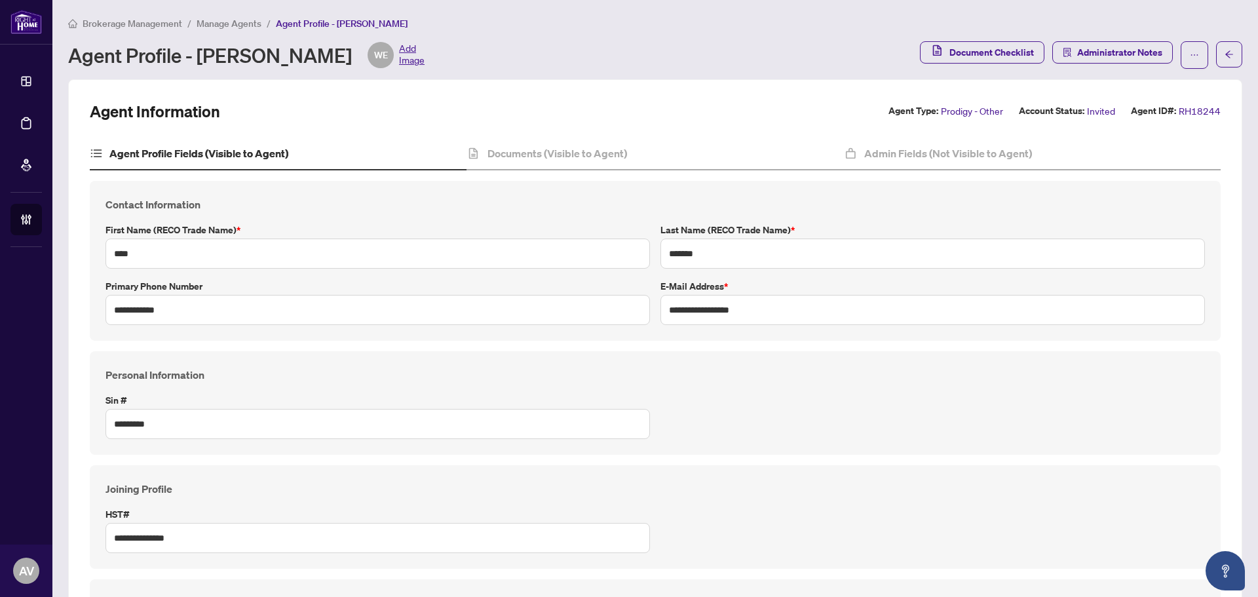
type input "****"
type input "**********"
click at [197, 307] on input "**********" at bounding box center [378, 310] width 545 height 30
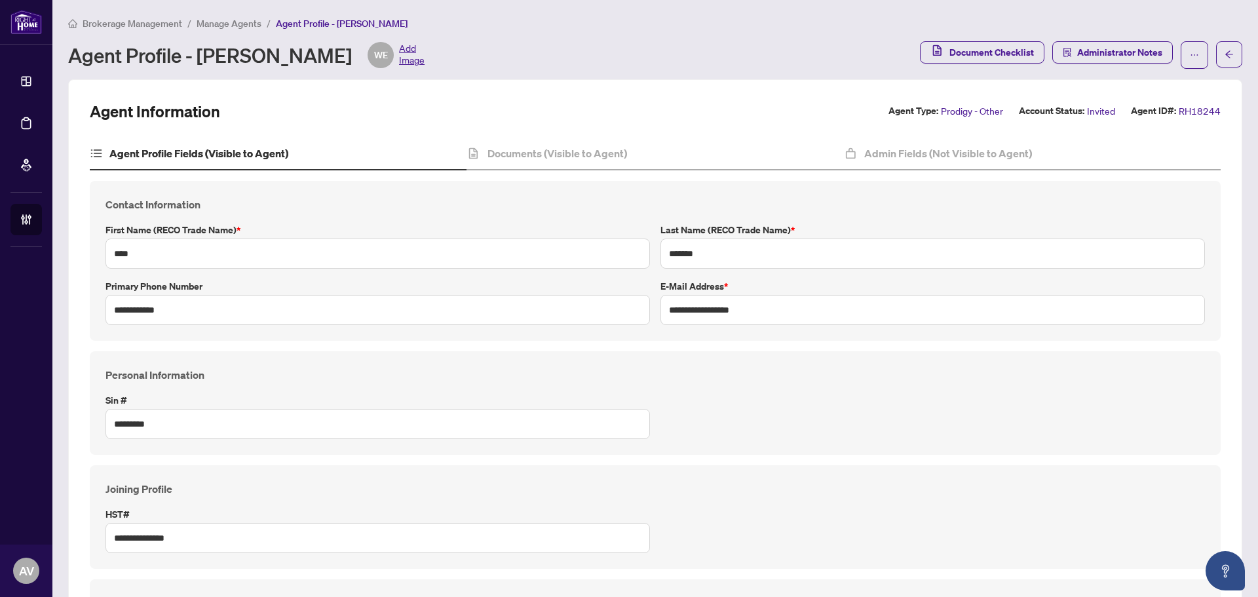
click at [997, 353] on div "Personal Information Sin # *********" at bounding box center [655, 403] width 1131 height 104
click at [535, 163] on div "Documents (Visible to Agent)" at bounding box center [655, 154] width 377 height 33
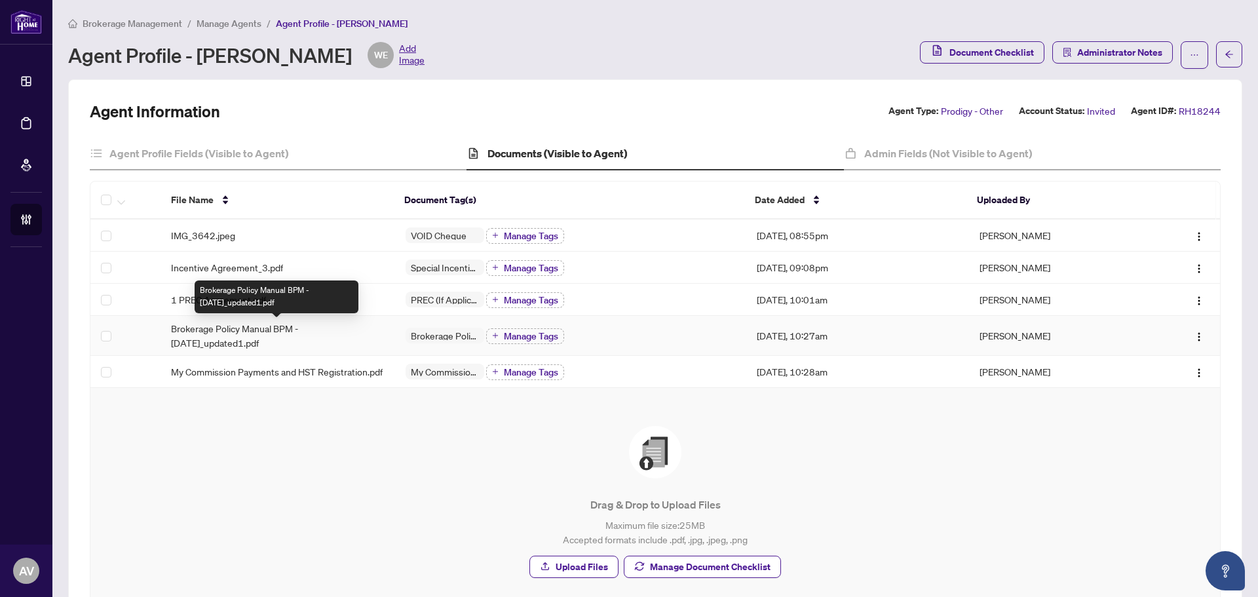
click at [246, 339] on span "Brokerage Policy Manual BPM - April 2025_updated1.pdf" at bounding box center [278, 335] width 214 height 29
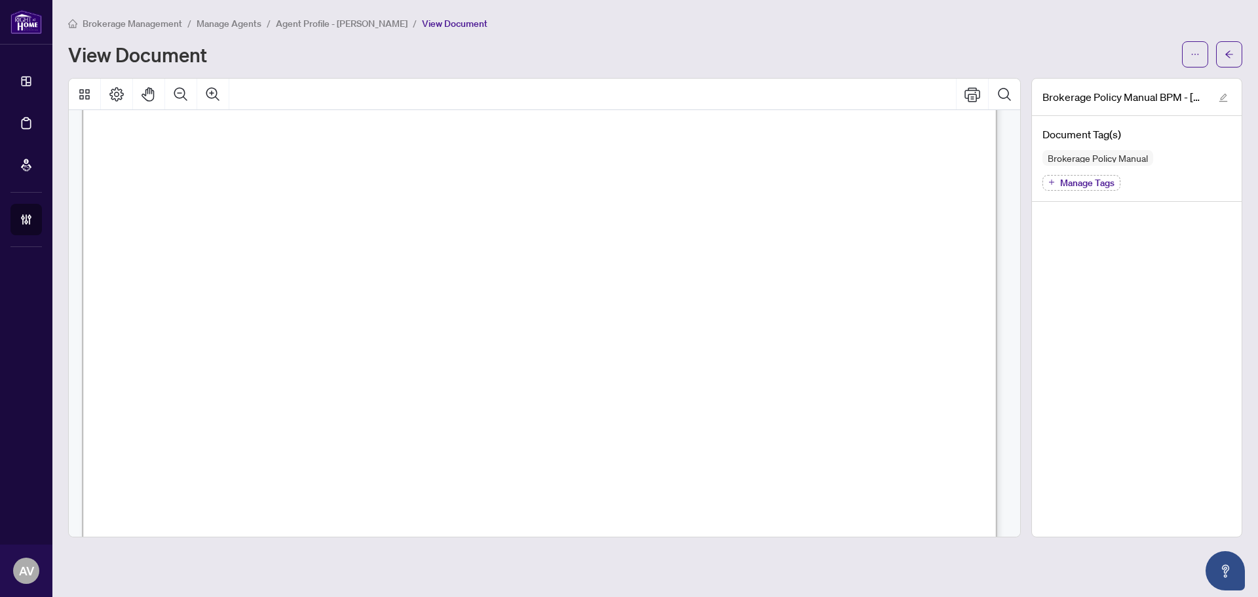
scroll to position [67971, 0]
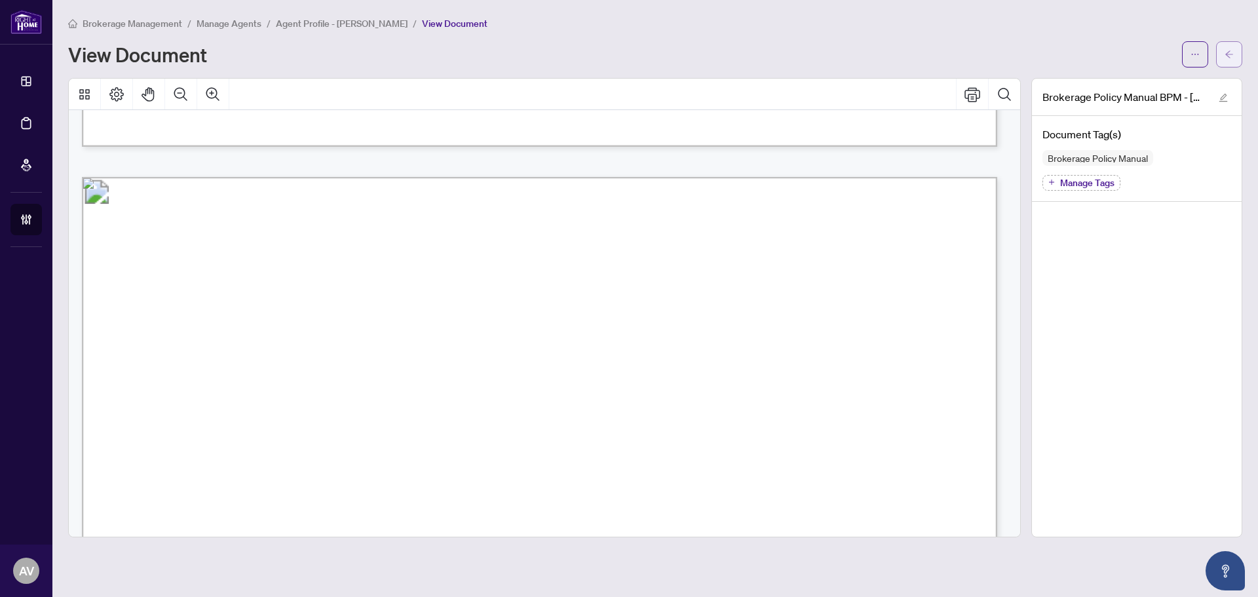
click at [1224, 55] on button "button" at bounding box center [1229, 54] width 26 height 26
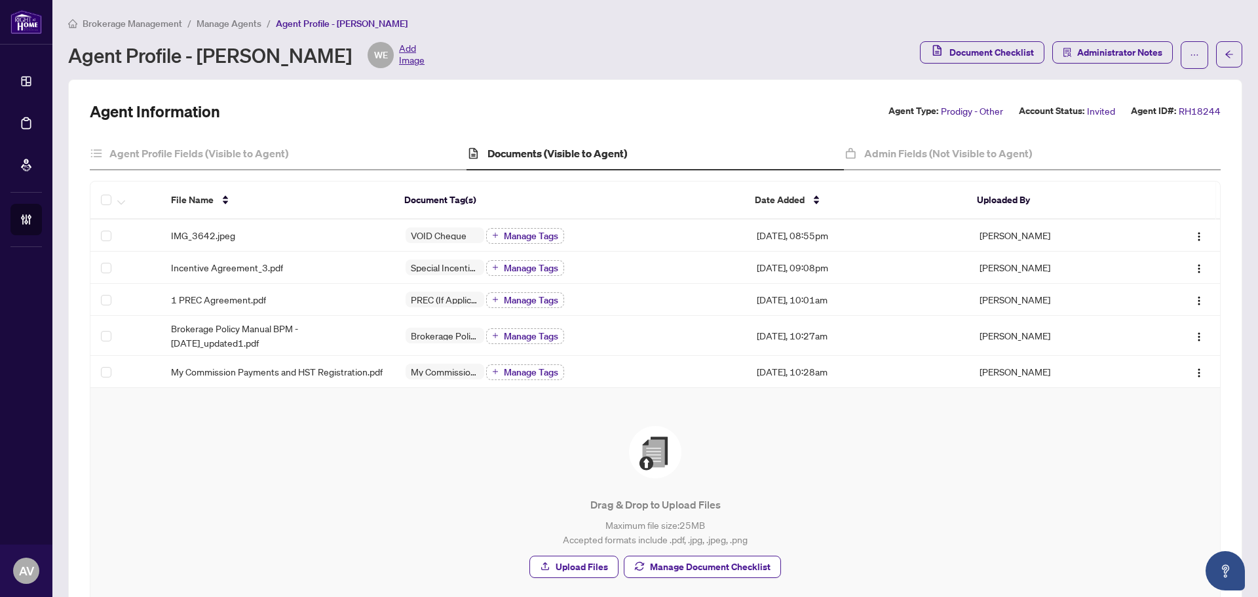
click at [473, 496] on div "Drag & Drop to Upload Files Maximum file size: 25 MB Accepted formats include .…" at bounding box center [655, 502] width 1077 height 152
click at [207, 28] on span "Manage Agents" at bounding box center [229, 24] width 65 height 12
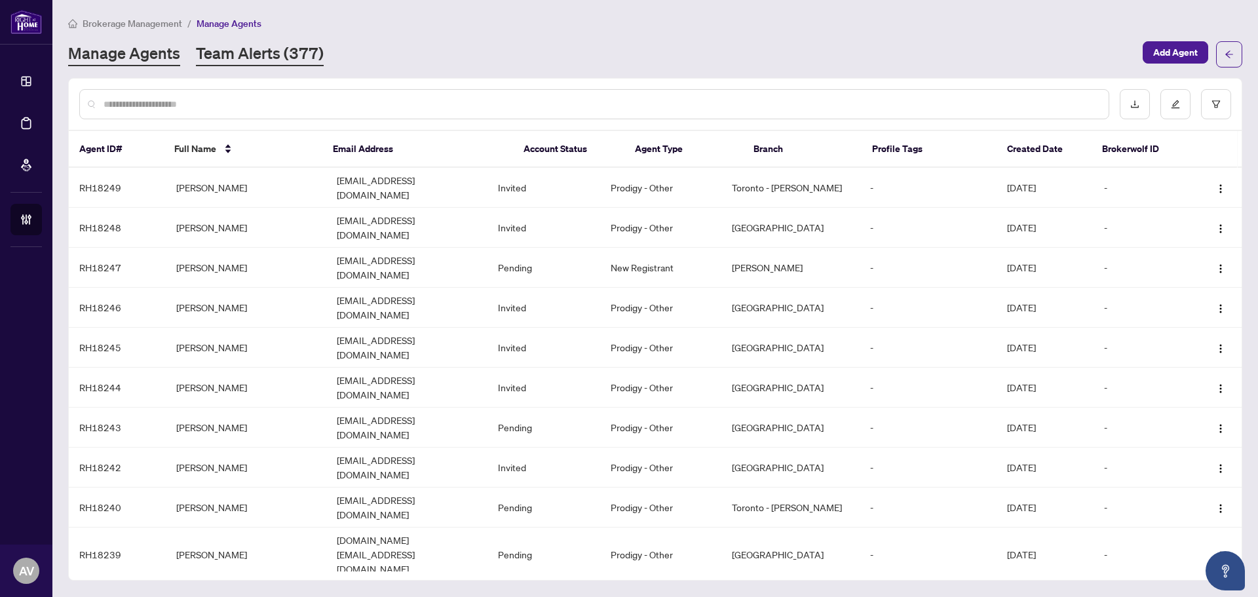
click at [235, 59] on link "Team Alerts (377)" at bounding box center [260, 55] width 128 height 24
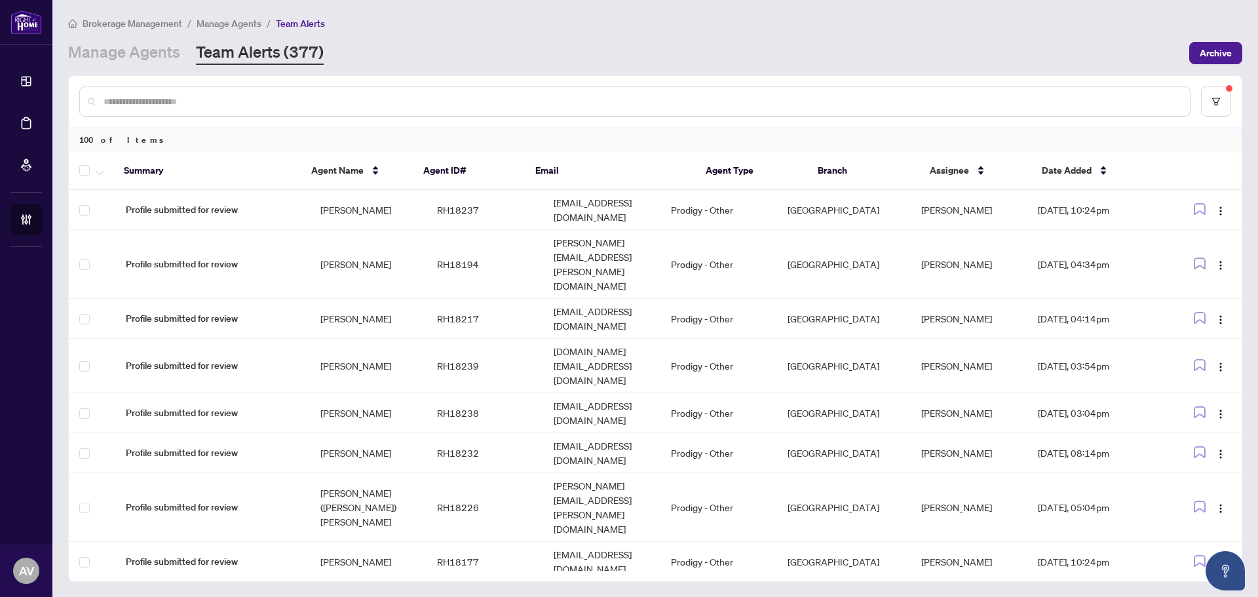
click at [373, 99] on input "text" at bounding box center [642, 101] width 1076 height 14
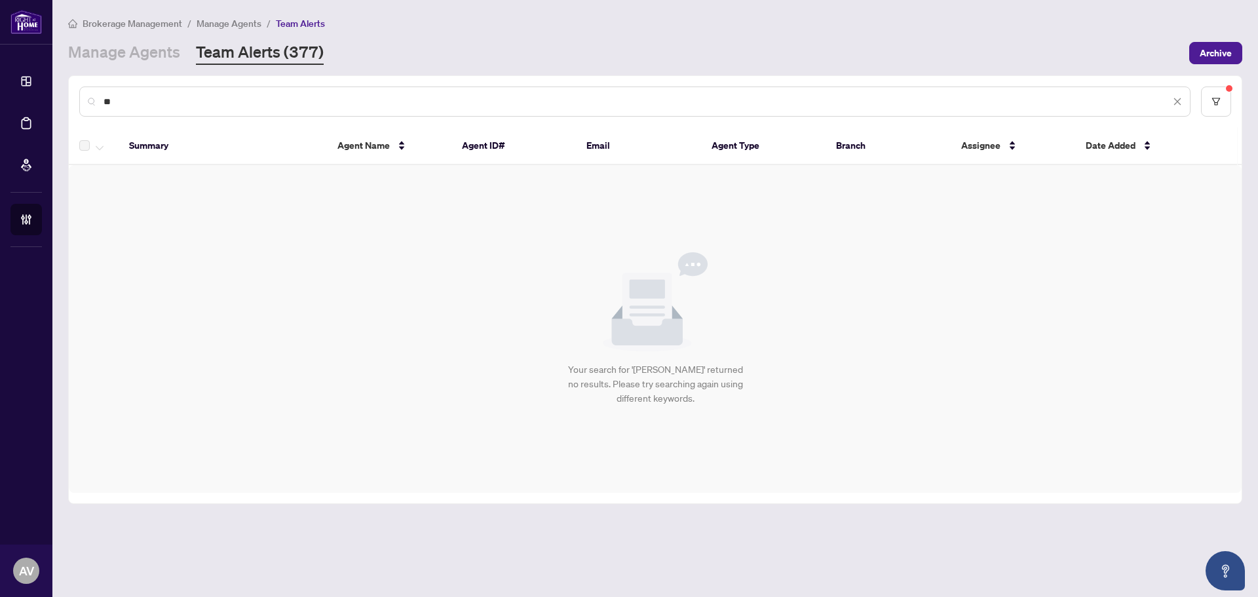
type input "*"
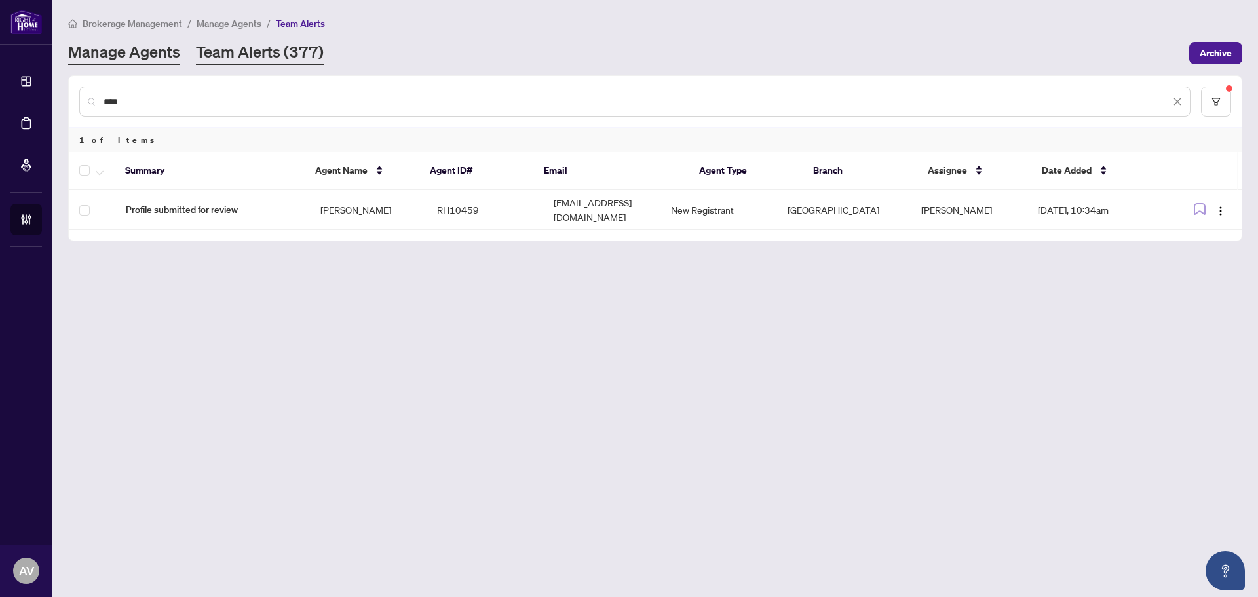
type input "****"
click at [150, 58] on link "Manage Agents" at bounding box center [124, 53] width 112 height 24
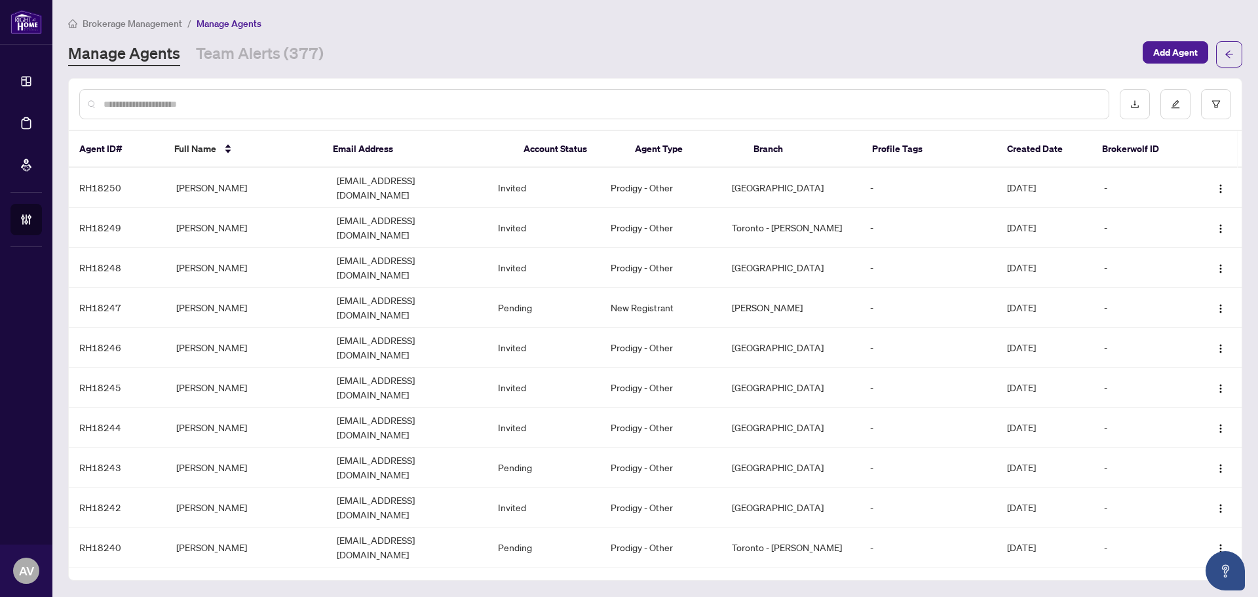
click at [184, 109] on input "text" at bounding box center [601, 104] width 995 height 14
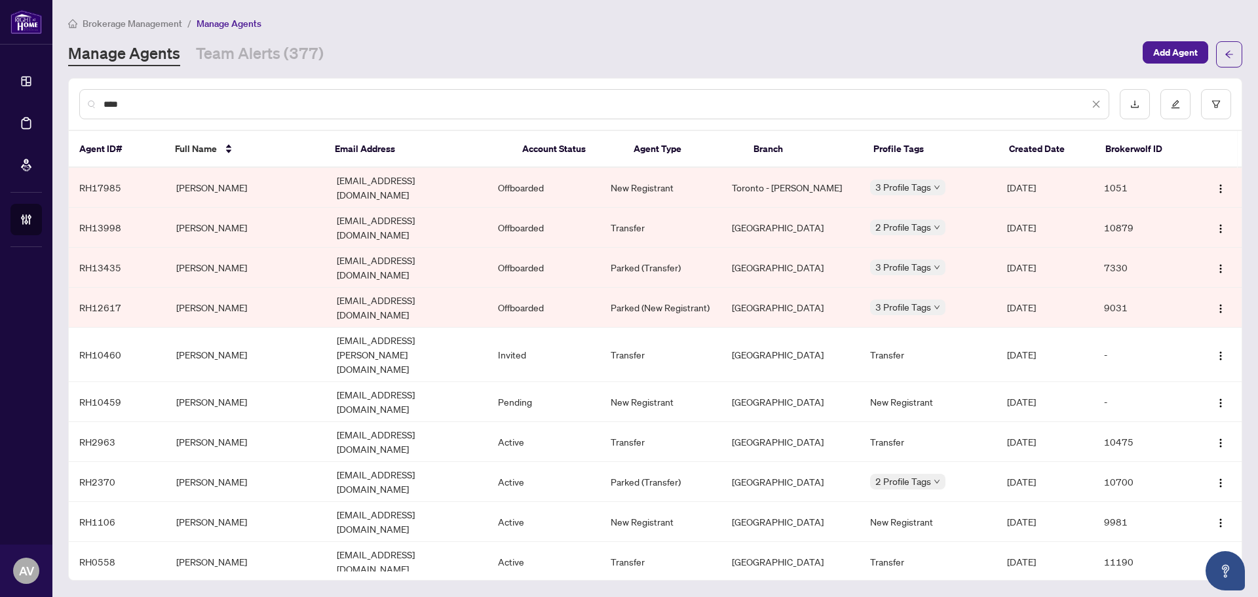
click at [824, 515] on div "**** Agent ID# Full Name Email Address Account Status Agent Type Branch Profile…" at bounding box center [655, 329] width 1174 height 503
click at [130, 111] on div "****" at bounding box center [594, 104] width 1030 height 30
click at [131, 107] on input "****" at bounding box center [597, 104] width 986 height 14
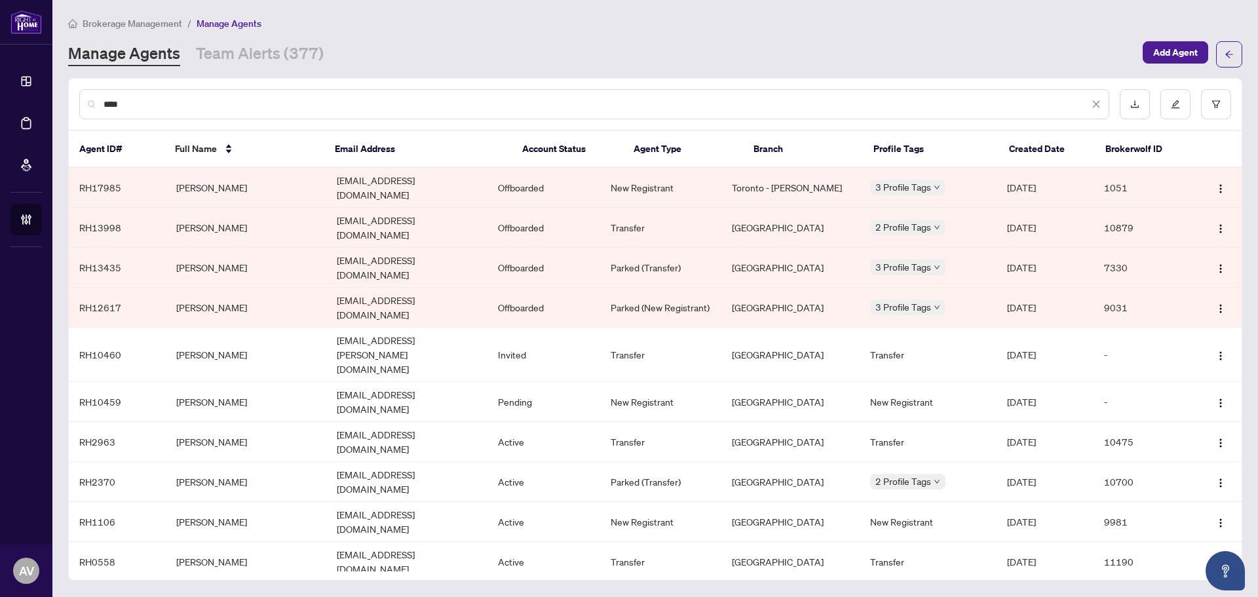
type input "*"
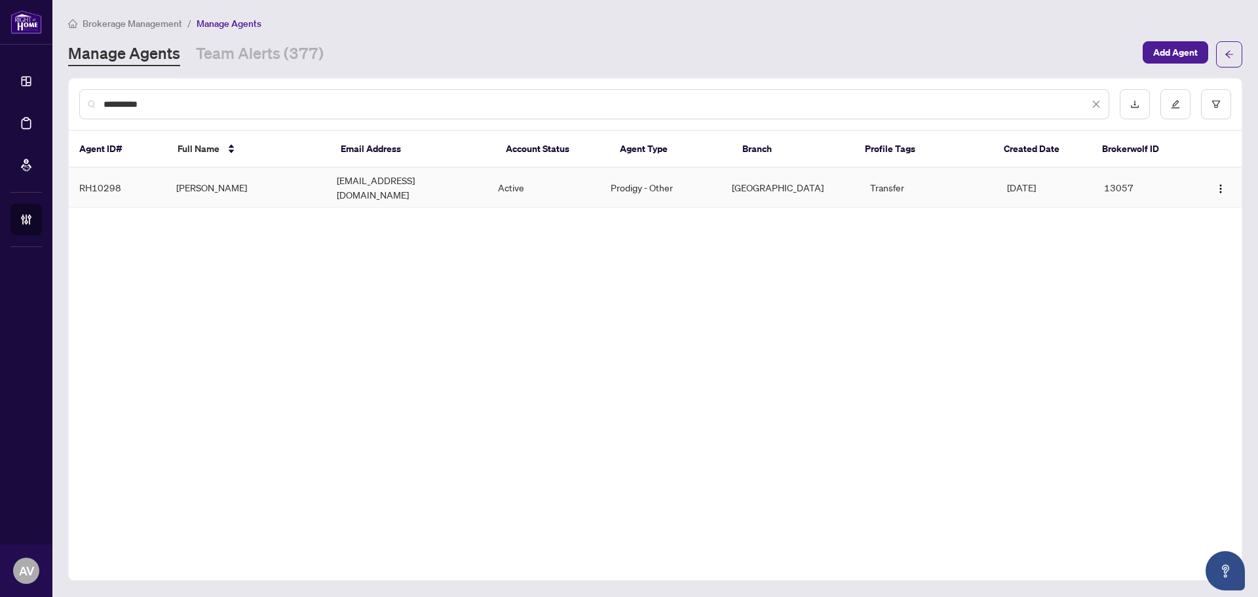
type input "**********"
click at [190, 183] on td "Maria Mascarin" at bounding box center [246, 188] width 161 height 40
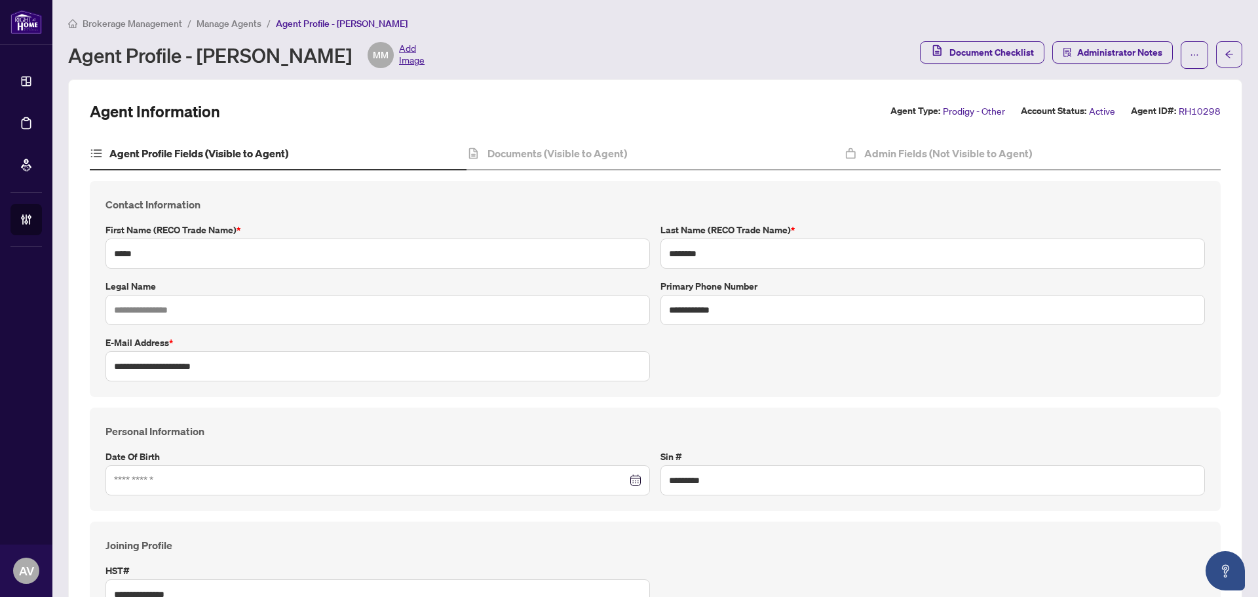
type input "****"
type input "**********"
click at [571, 153] on h4 "Documents (Visible to Agent)" at bounding box center [558, 153] width 140 height 16
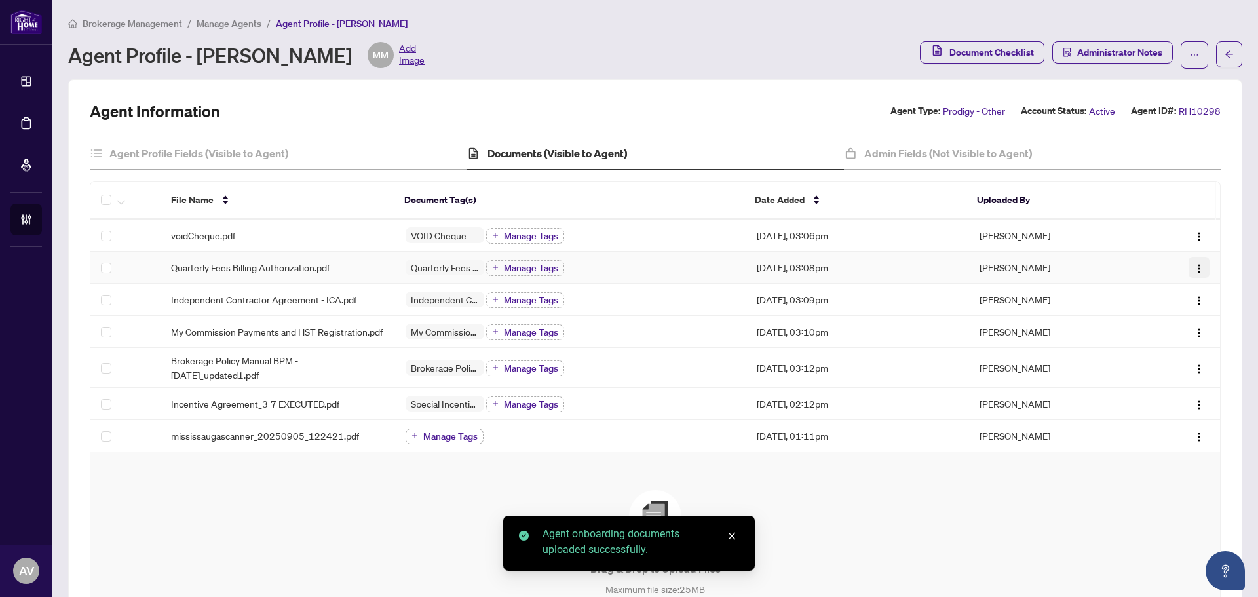
click at [1194, 267] on img "button" at bounding box center [1199, 268] width 10 height 10
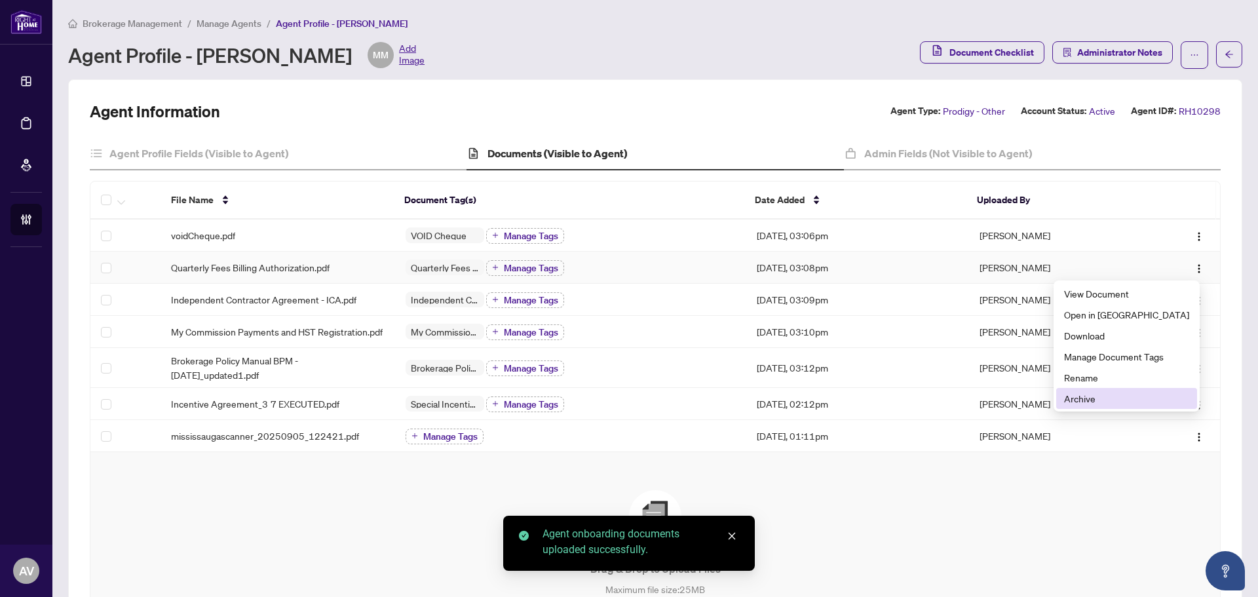
click at [1148, 393] on span "Archive" at bounding box center [1126, 398] width 125 height 14
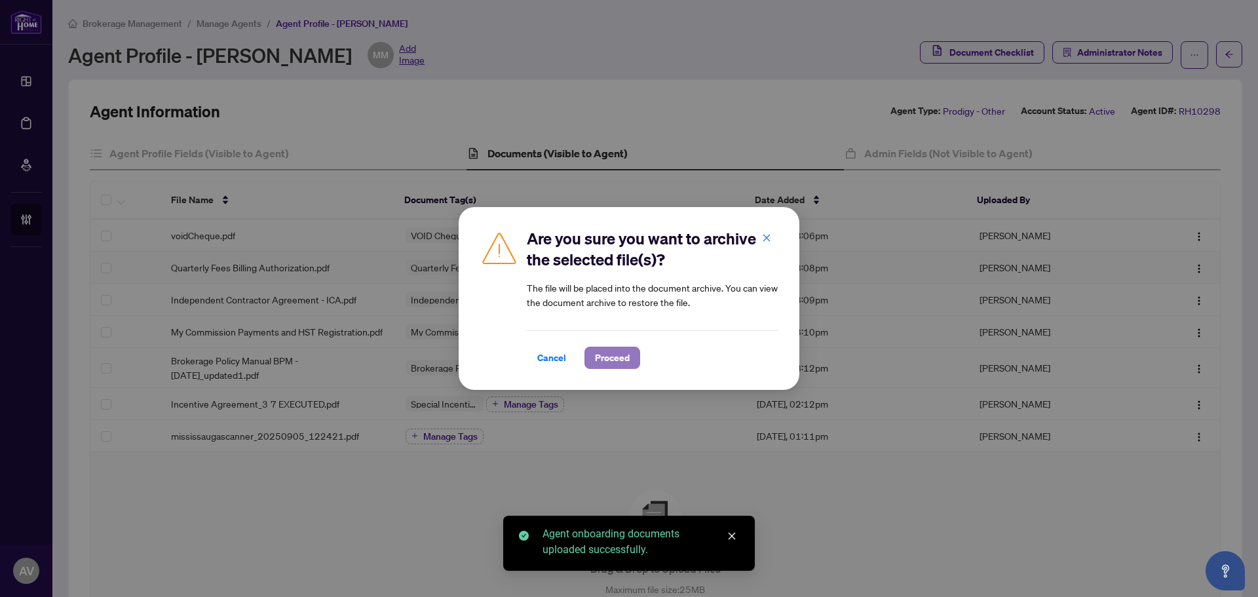
click at [611, 360] on span "Proceed" at bounding box center [612, 357] width 35 height 21
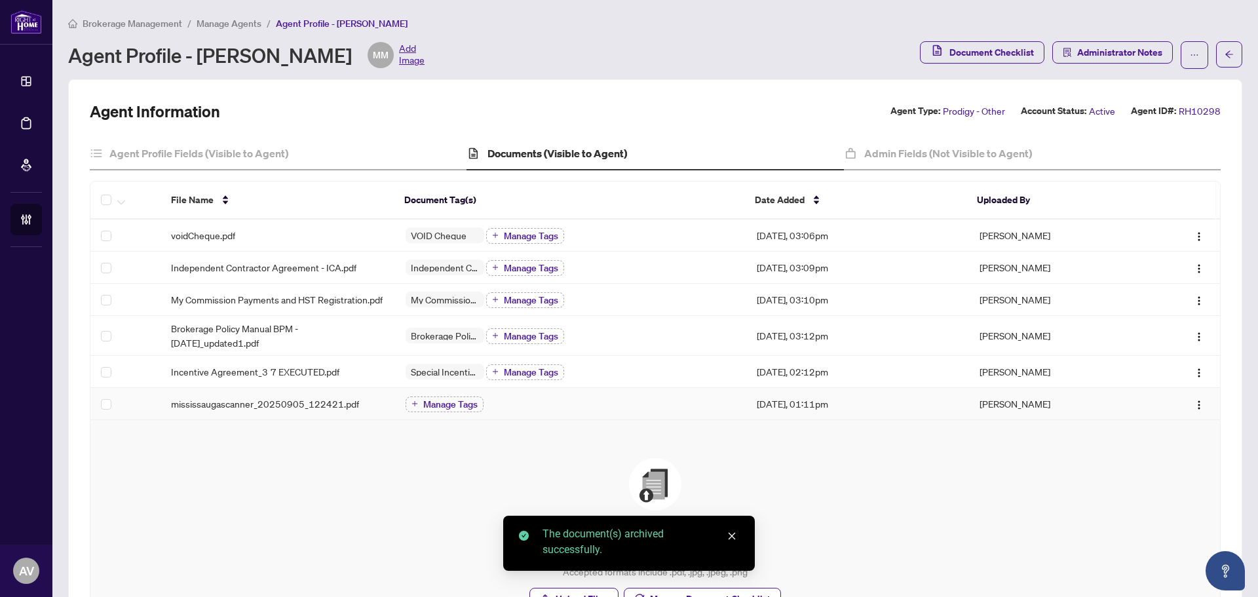
click at [437, 420] on td "Manage Tags" at bounding box center [571, 404] width 352 height 32
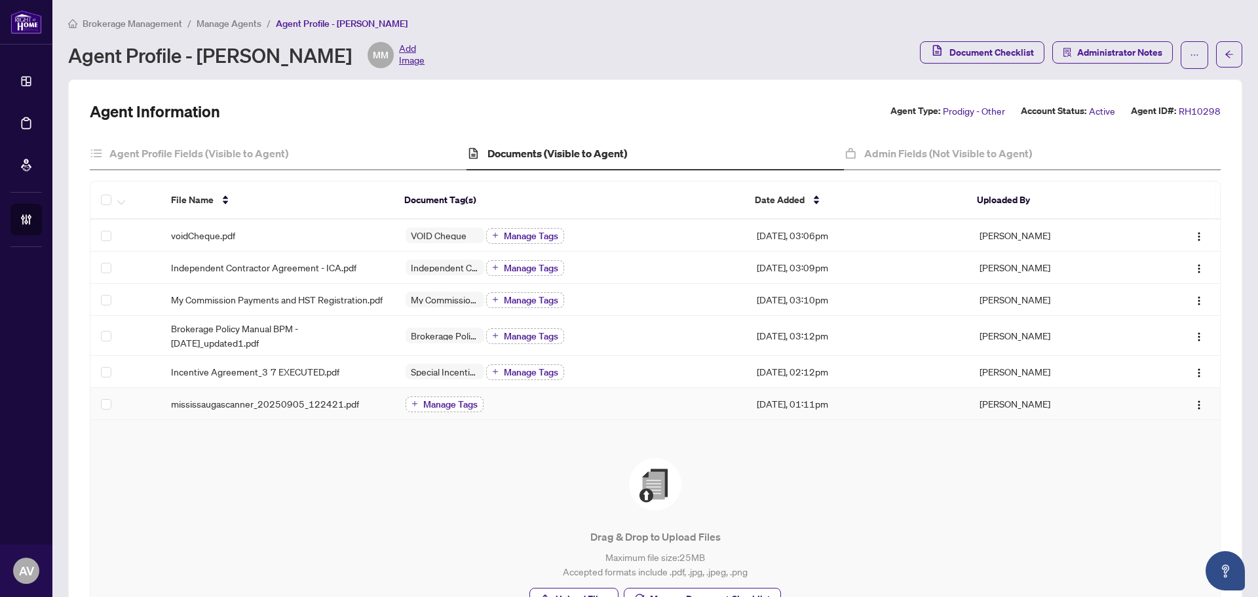
click at [443, 409] on span "Manage Tags" at bounding box center [450, 404] width 54 height 9
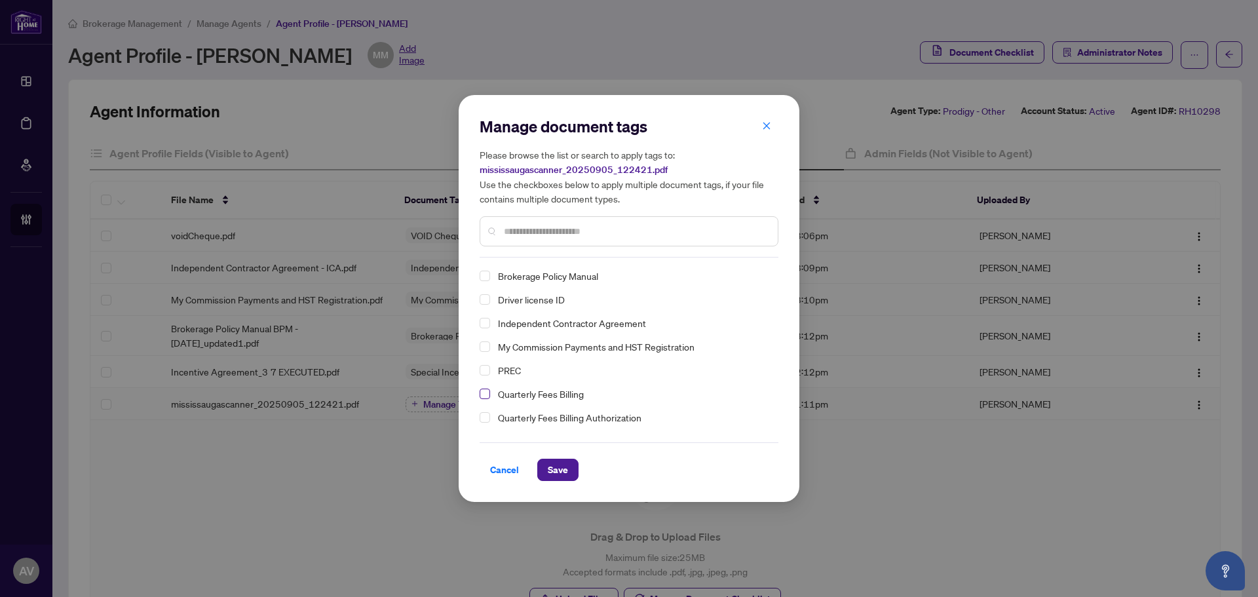
click at [488, 393] on span "Select Quarterly Fees Billing" at bounding box center [485, 394] width 10 height 10
click at [560, 464] on span "Save" at bounding box center [558, 469] width 20 height 21
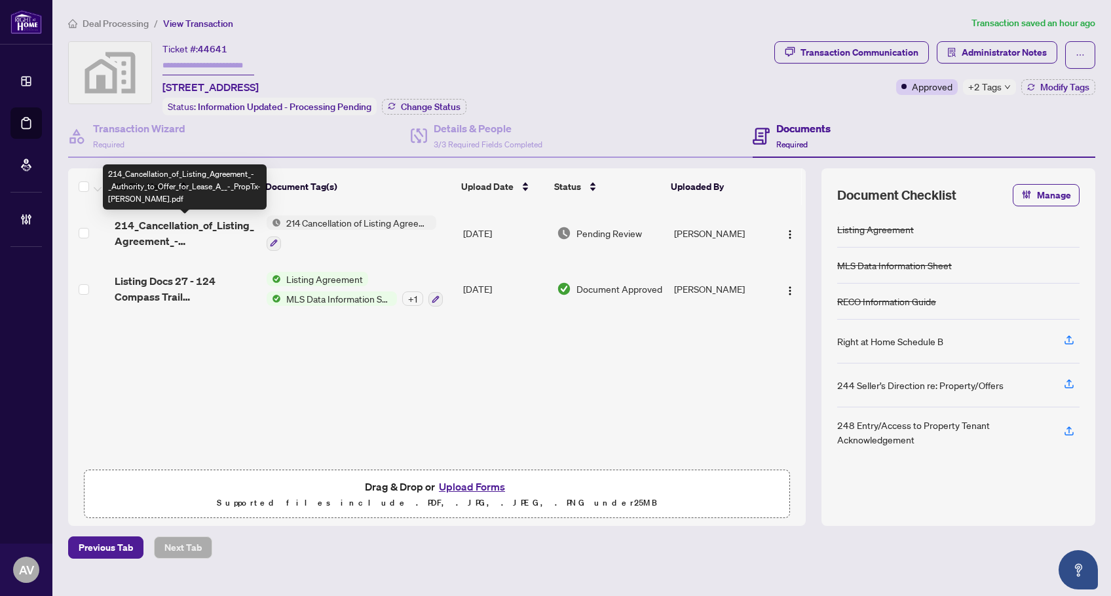
click at [204, 227] on span "214_Cancellation_of_Listing_Agreement_-_Authority_to_Offer_for_Lease_A__-_PropT…" at bounding box center [186, 233] width 142 height 31
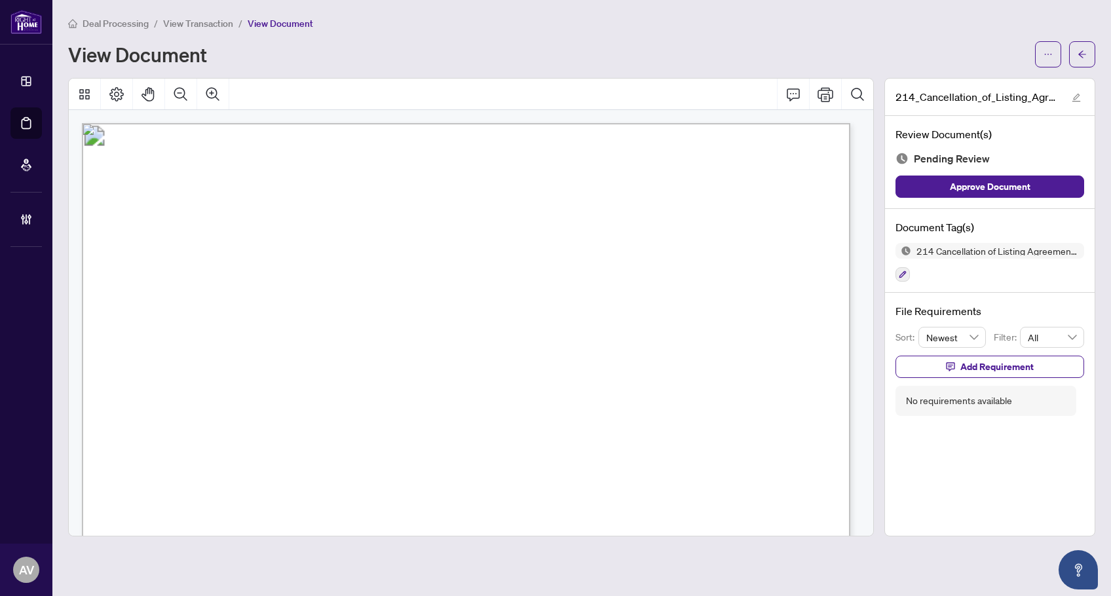
click at [263, 365] on span "X12294609" at bounding box center [264, 363] width 58 height 12
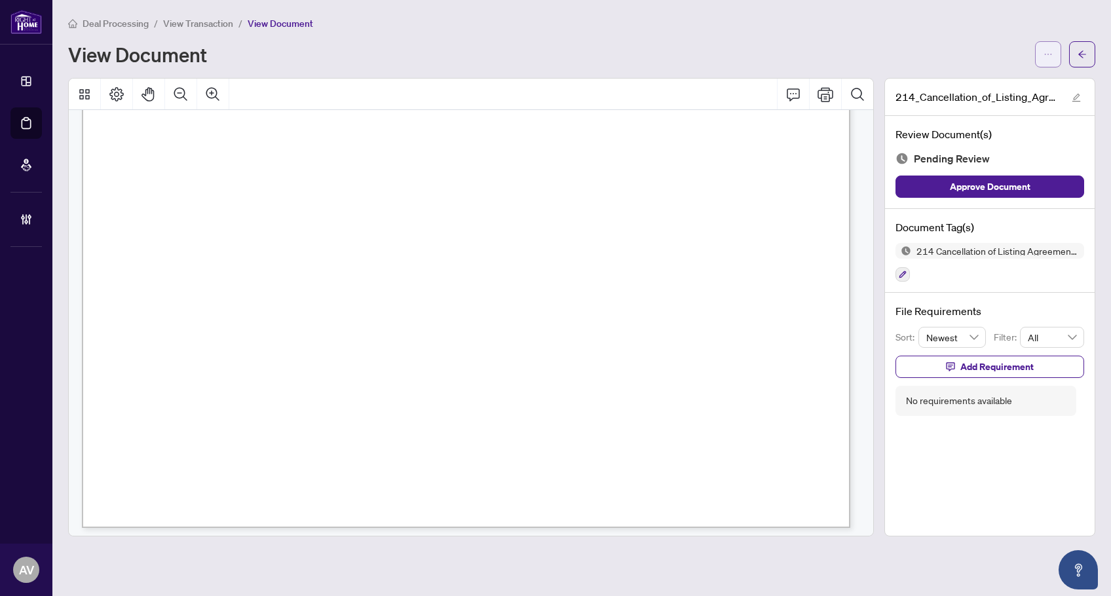
click at [1039, 65] on button "button" at bounding box center [1048, 54] width 26 height 26
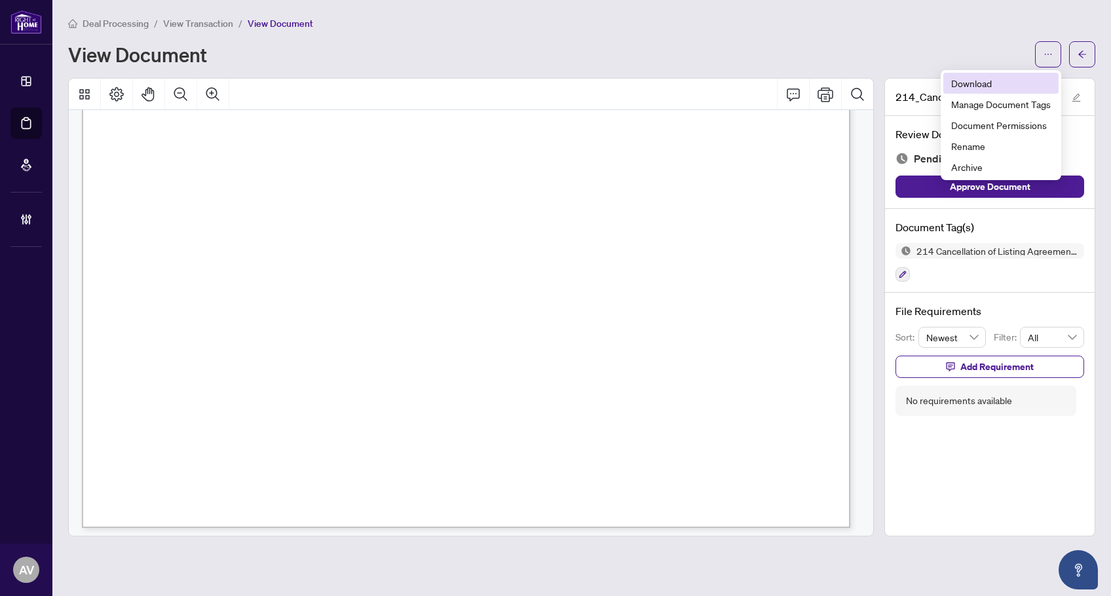
click at [969, 75] on li "Download" at bounding box center [1001, 83] width 115 height 21
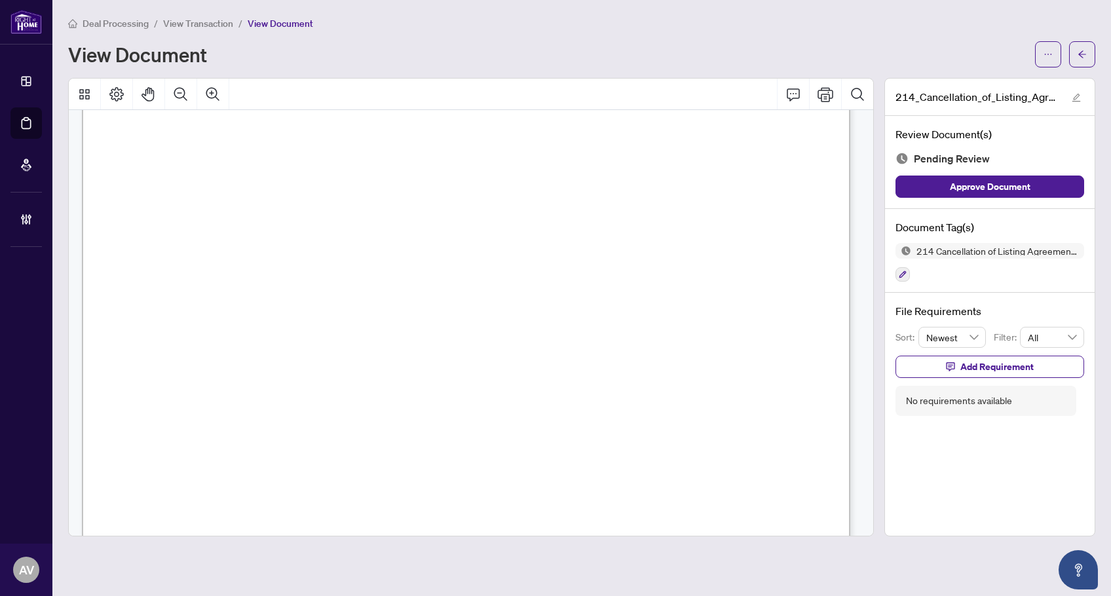
scroll to position [0, 0]
click at [1032, 54] on div "View Document" at bounding box center [582, 54] width 1028 height 26
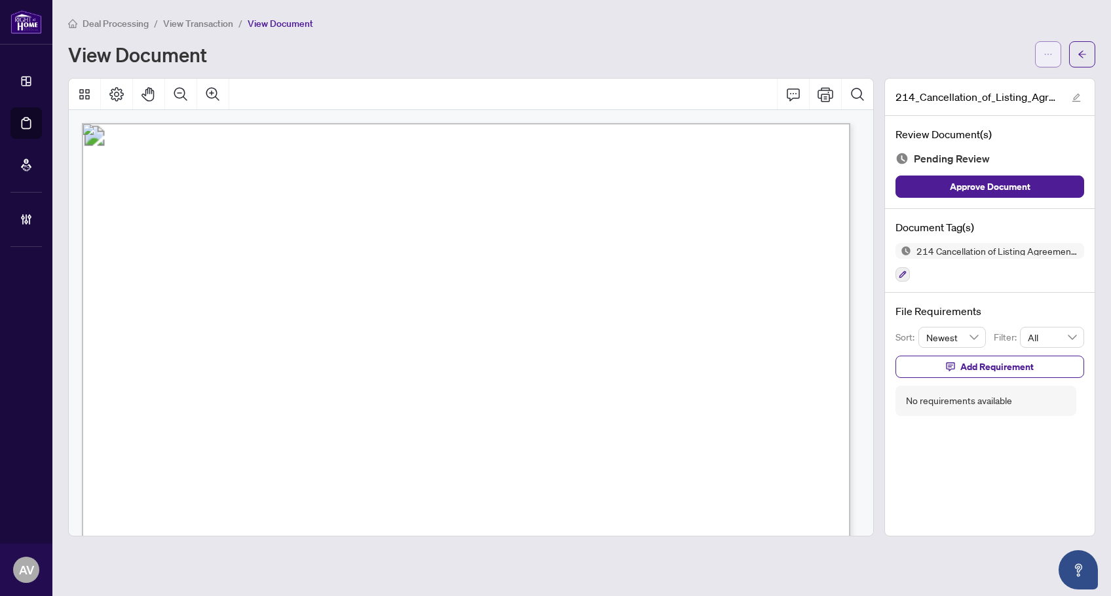
click at [1043, 54] on button "button" at bounding box center [1048, 54] width 26 height 26
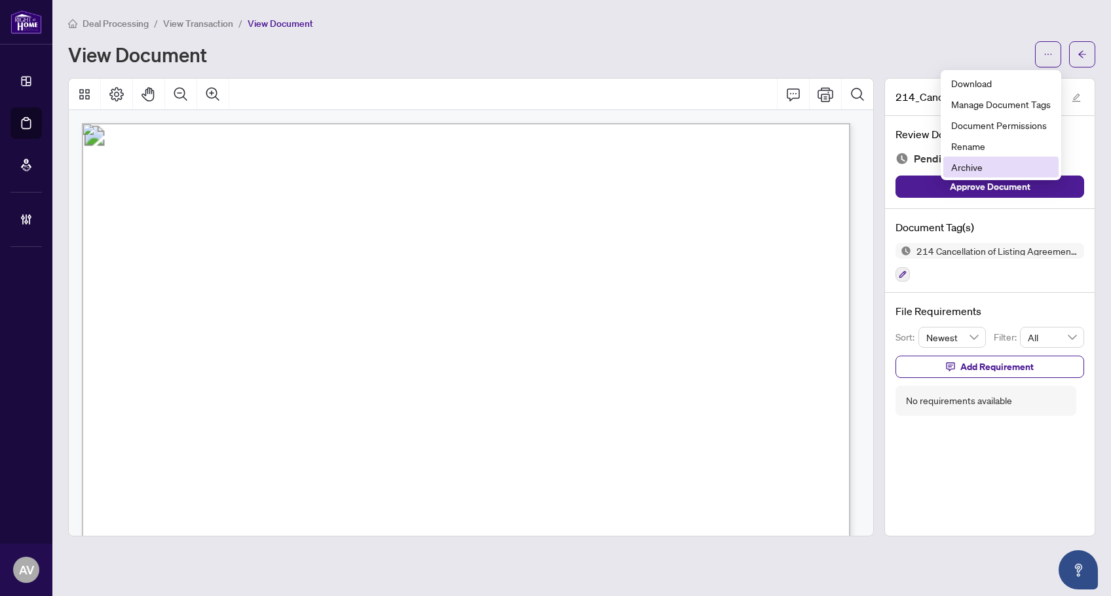
click at [977, 174] on li "Archive" at bounding box center [1001, 167] width 115 height 21
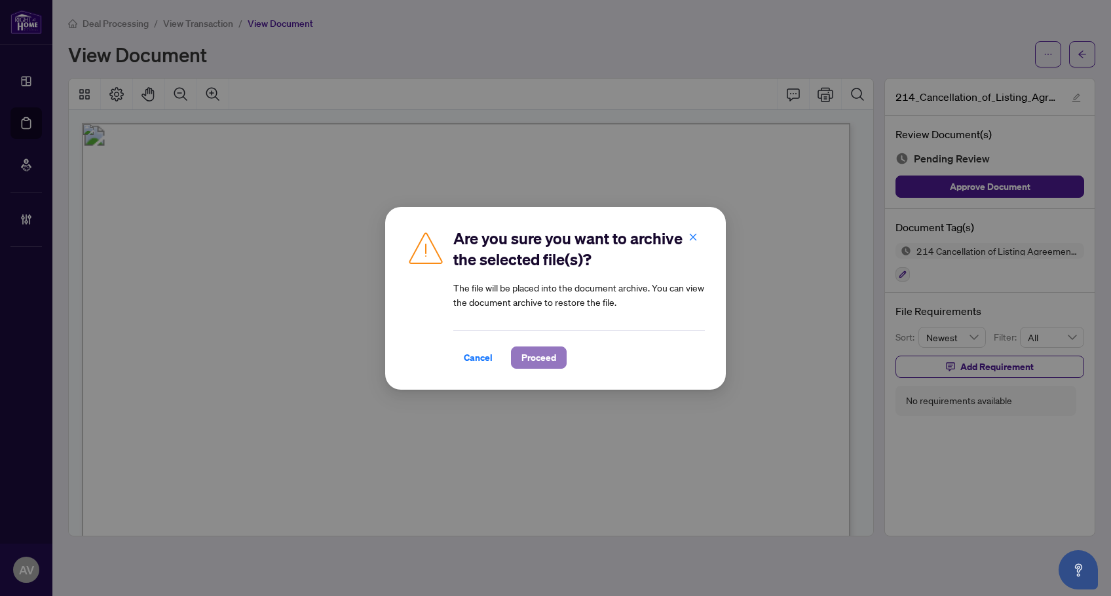
click at [548, 359] on span "Proceed" at bounding box center [539, 357] width 35 height 21
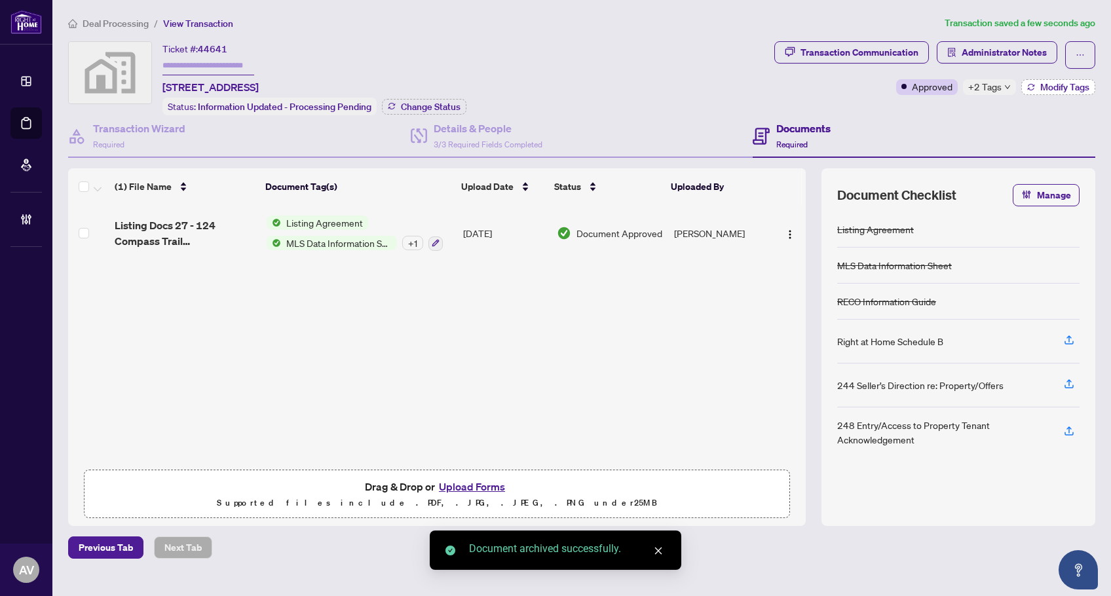
click at [1056, 83] on span "Modify Tags" at bounding box center [1065, 87] width 49 height 9
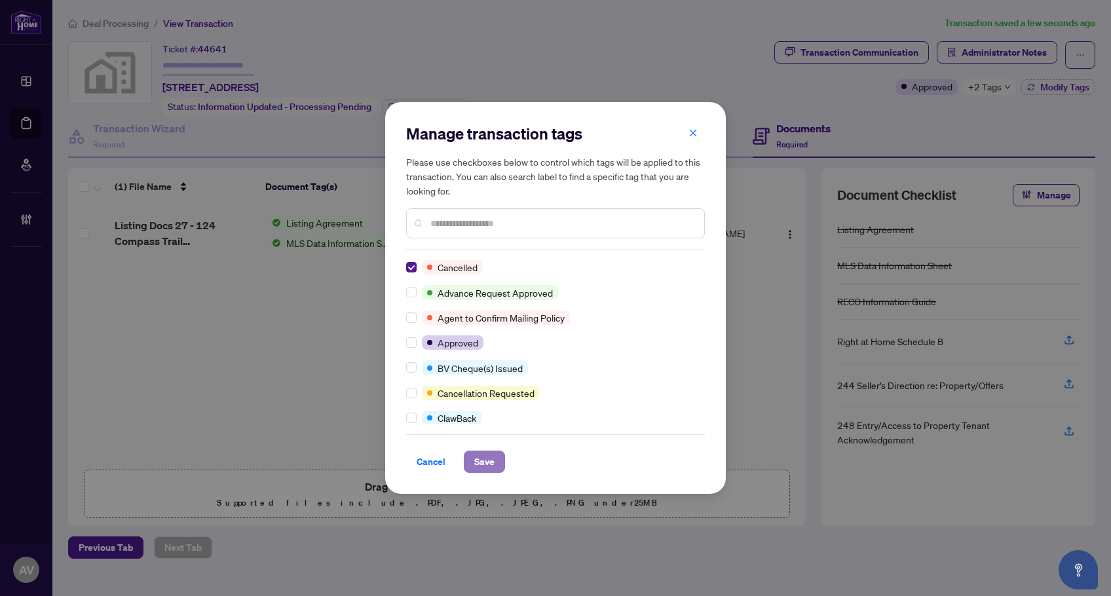
click at [481, 460] on span "Save" at bounding box center [484, 462] width 20 height 21
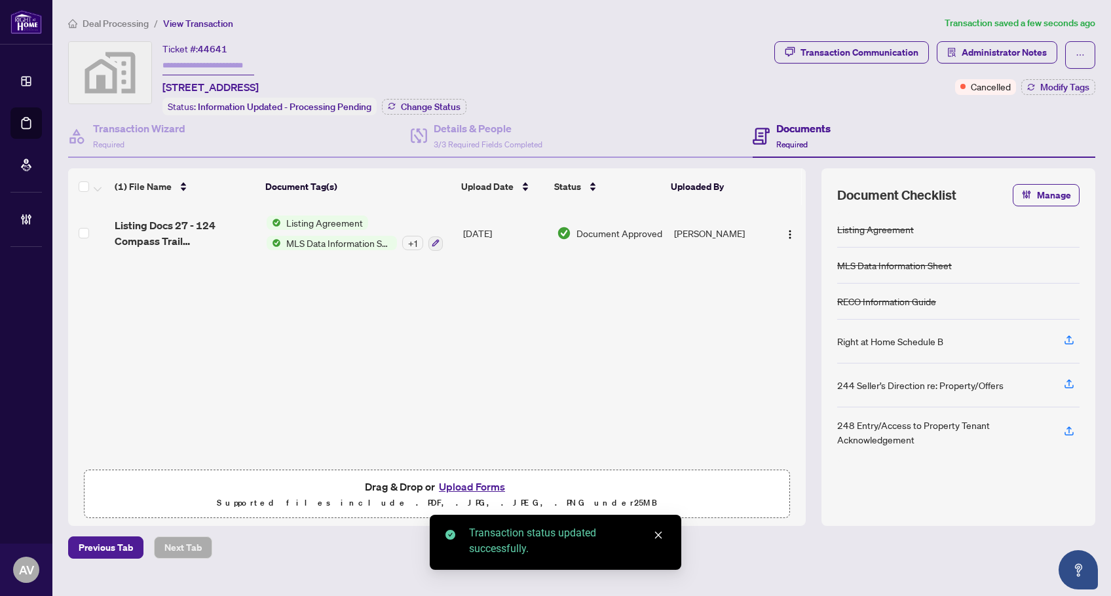
click at [450, 362] on div "Listing Docs 27 - 124 Compass Trail [GEOGRAPHIC_DATA]pdf Listing Agreement MLS …" at bounding box center [437, 334] width 738 height 258
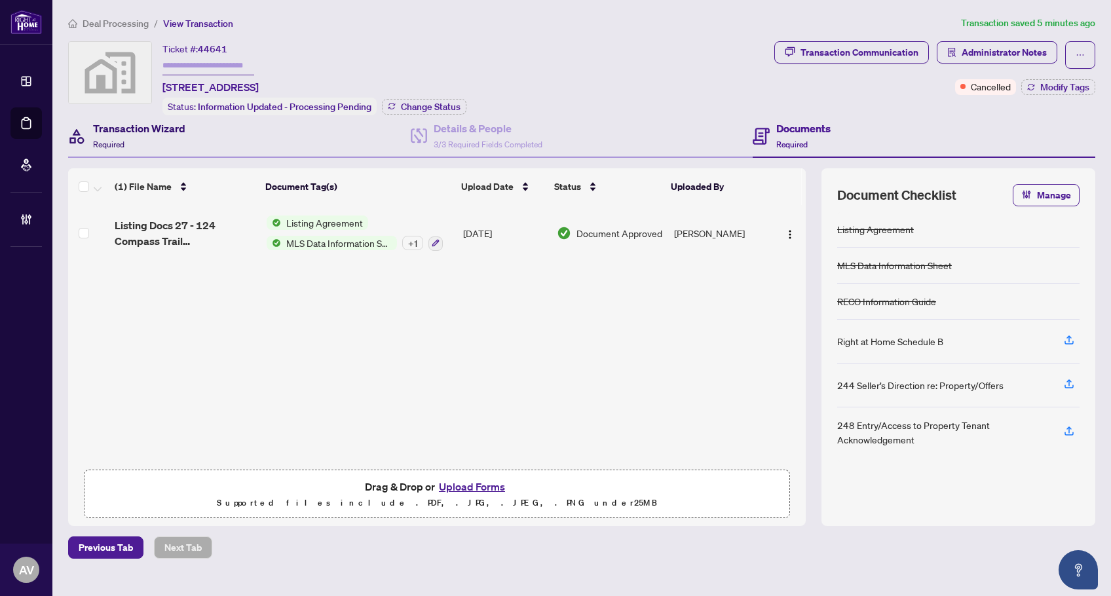
click at [163, 138] on div "Transaction Wizard Required" at bounding box center [139, 136] width 92 height 31
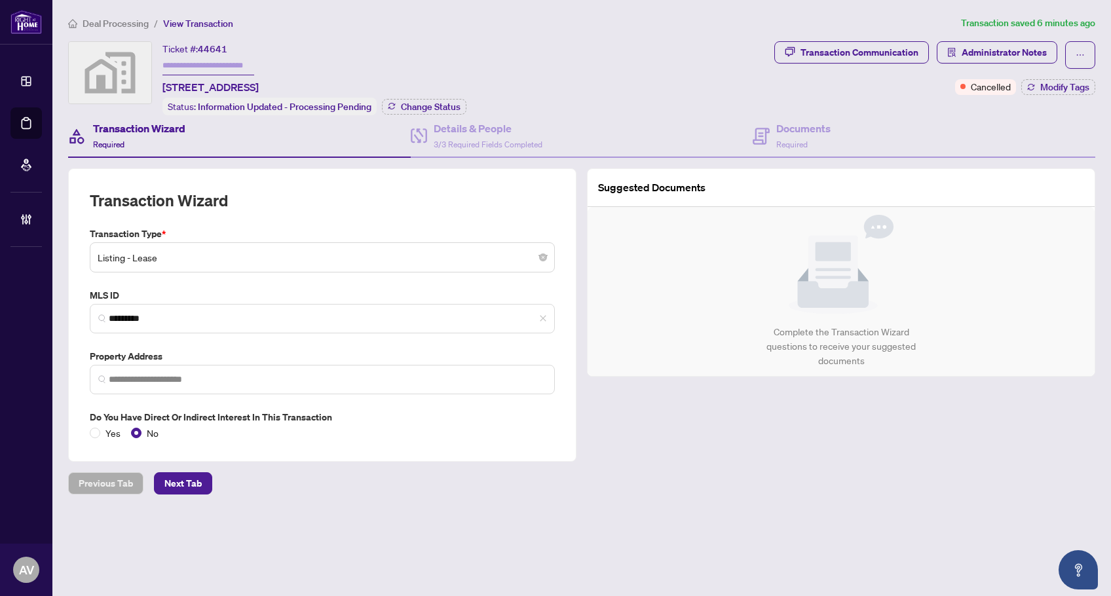
type input "**********"
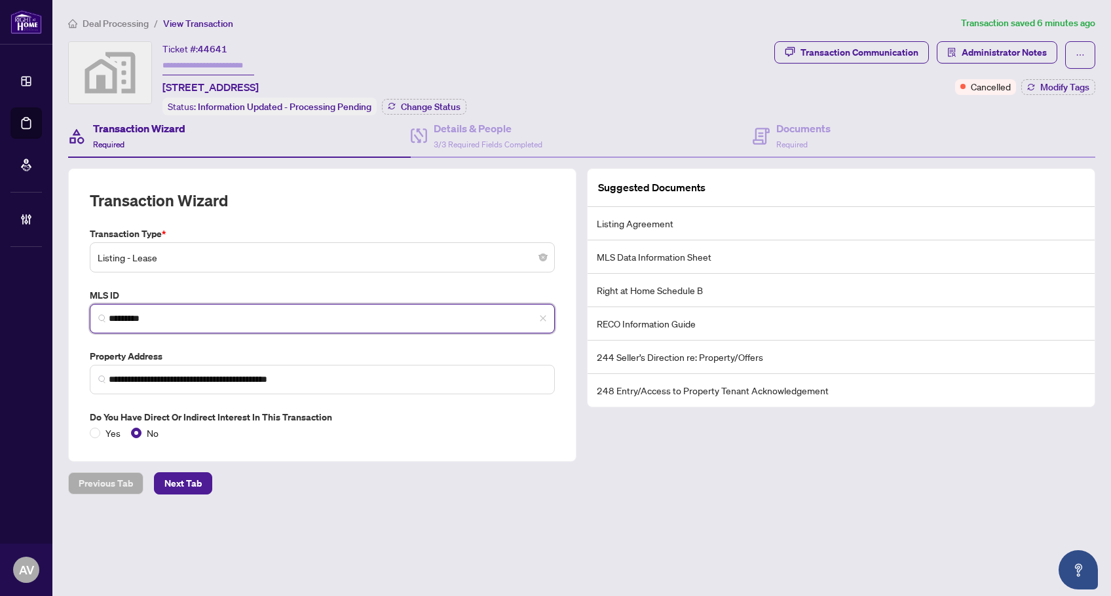
click at [153, 325] on input "*********" at bounding box center [328, 319] width 438 height 14
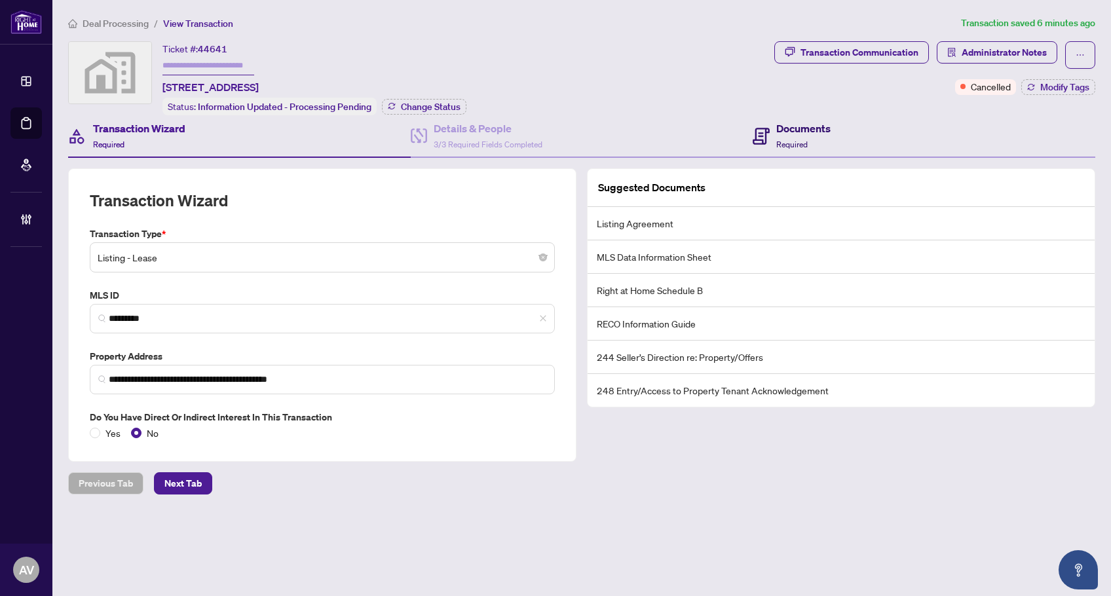
click at [769, 147] on span at bounding box center [761, 136] width 17 height 31
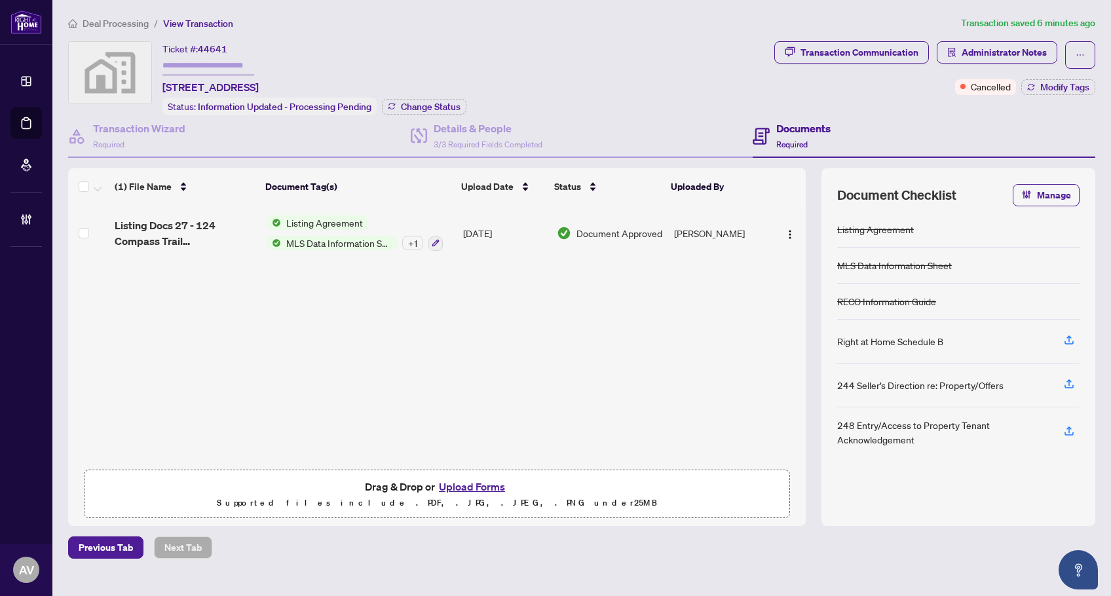
click at [459, 492] on button "Upload Forms" at bounding box center [472, 486] width 74 height 17
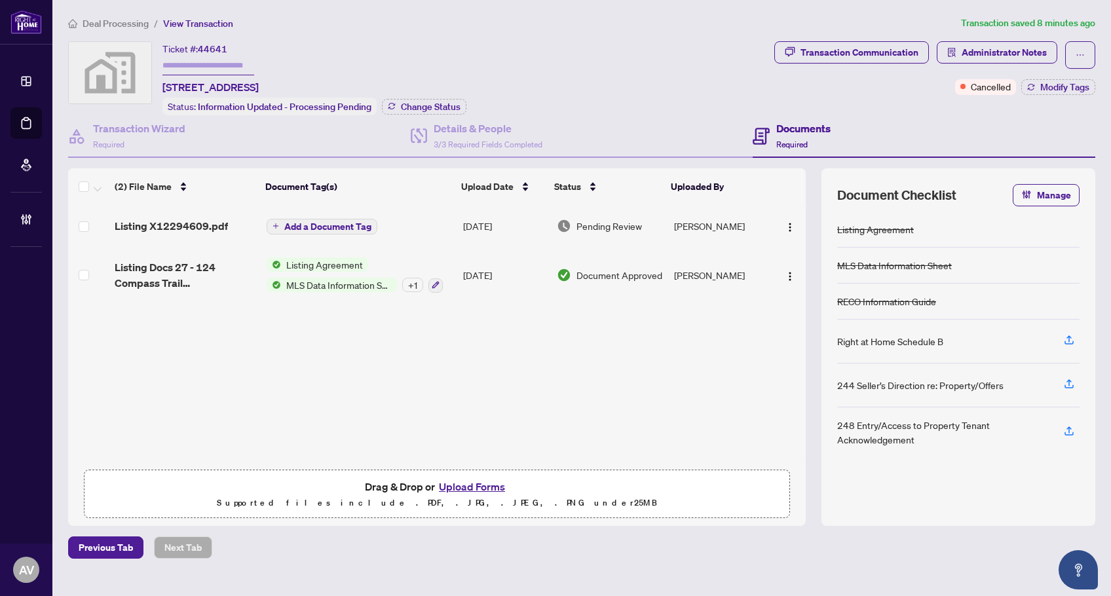
click at [352, 225] on span "Add a Document Tag" at bounding box center [327, 226] width 87 height 9
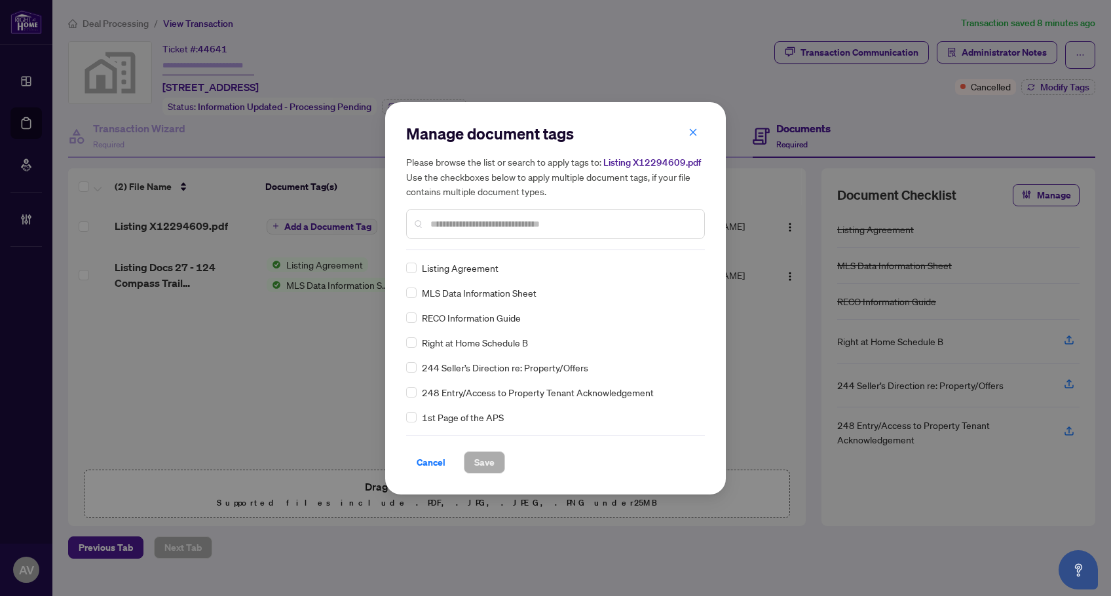
click at [474, 241] on div "Manage document tags Please browse the list or search to apply tags to: Listing…" at bounding box center [555, 186] width 299 height 127
drag, startPoint x: 472, startPoint y: 229, endPoint x: 415, endPoint y: 233, distance: 57.2
click at [472, 228] on input "text" at bounding box center [562, 224] width 263 height 14
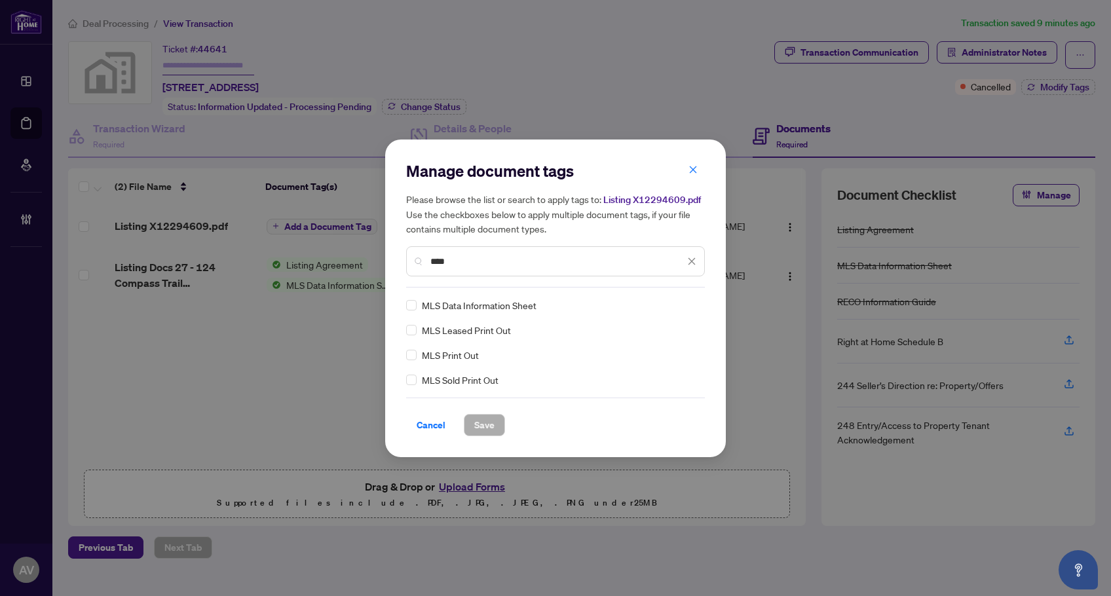
type input "***"
click at [680, 306] on img at bounding box center [678, 305] width 13 height 13
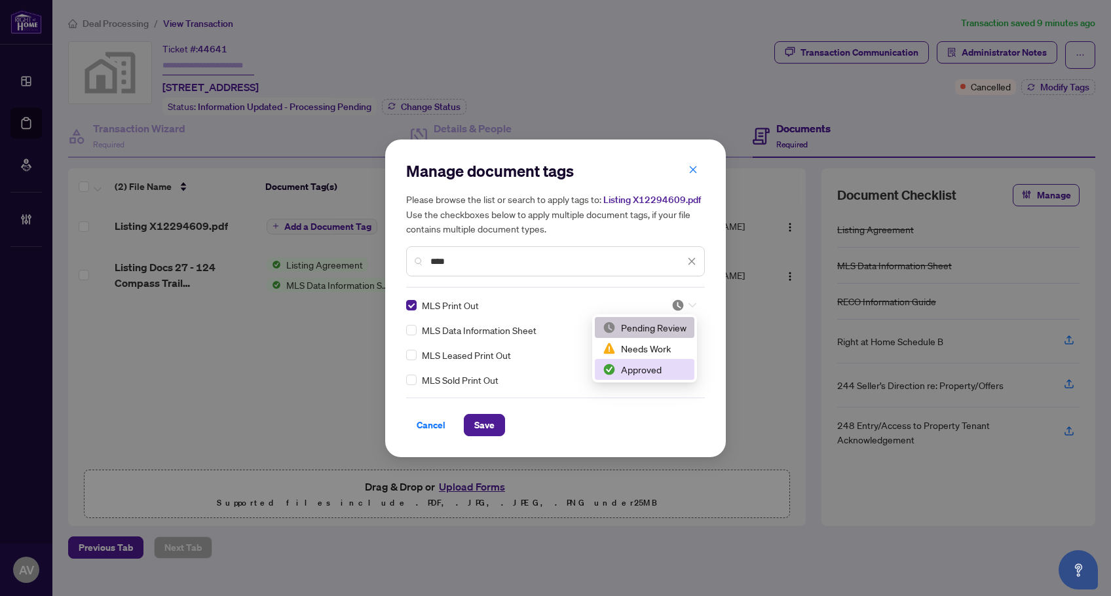
click at [655, 376] on div "Approved" at bounding box center [645, 369] width 84 height 14
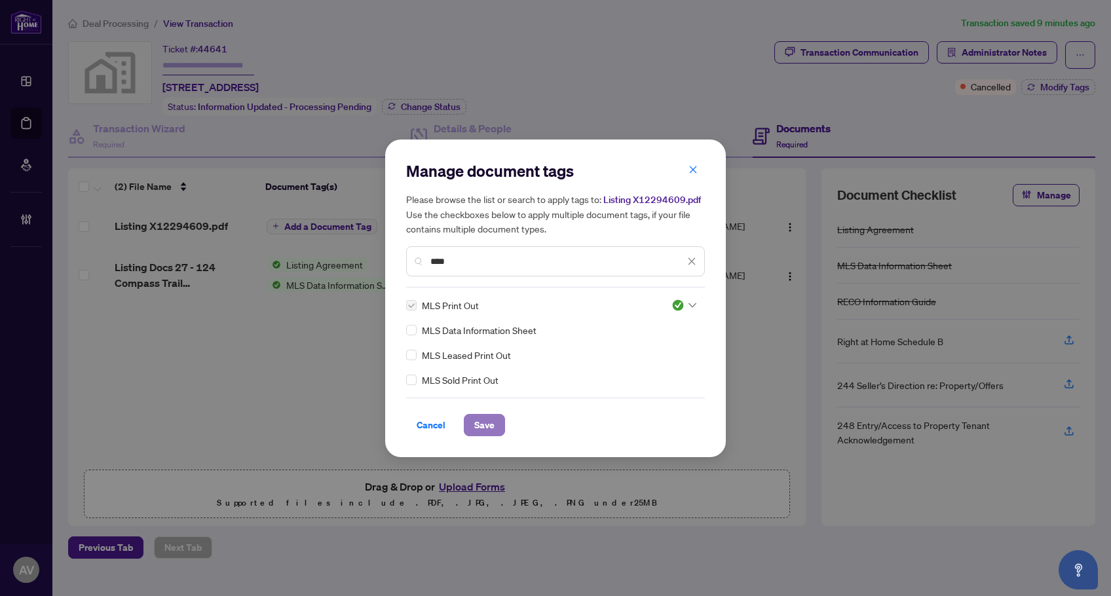
click at [484, 427] on span "Save" at bounding box center [484, 425] width 20 height 21
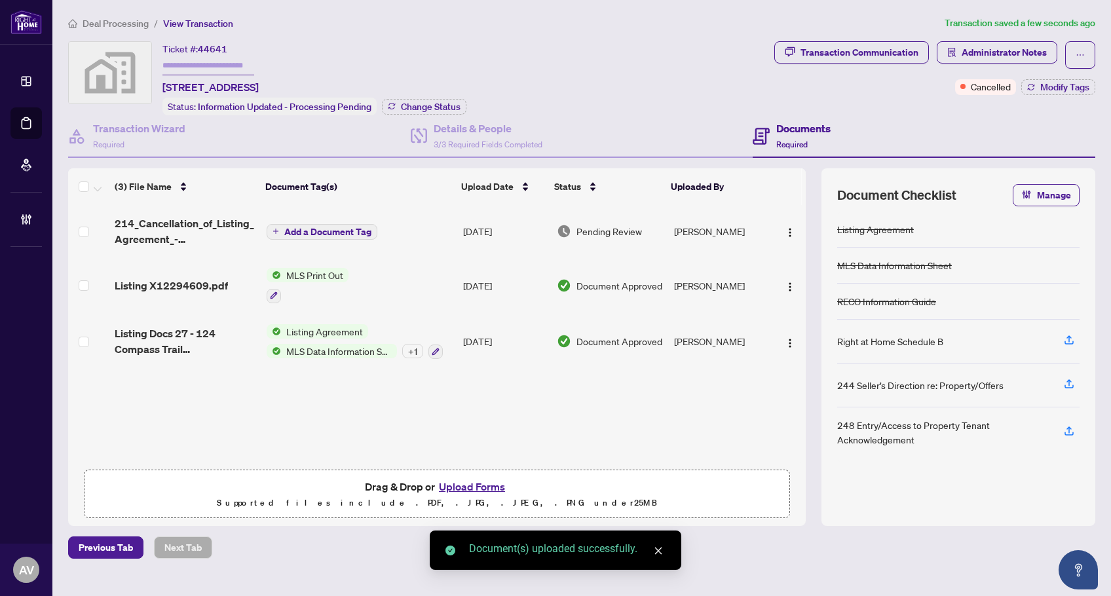
click at [301, 235] on span "Add a Document Tag" at bounding box center [327, 231] width 87 height 9
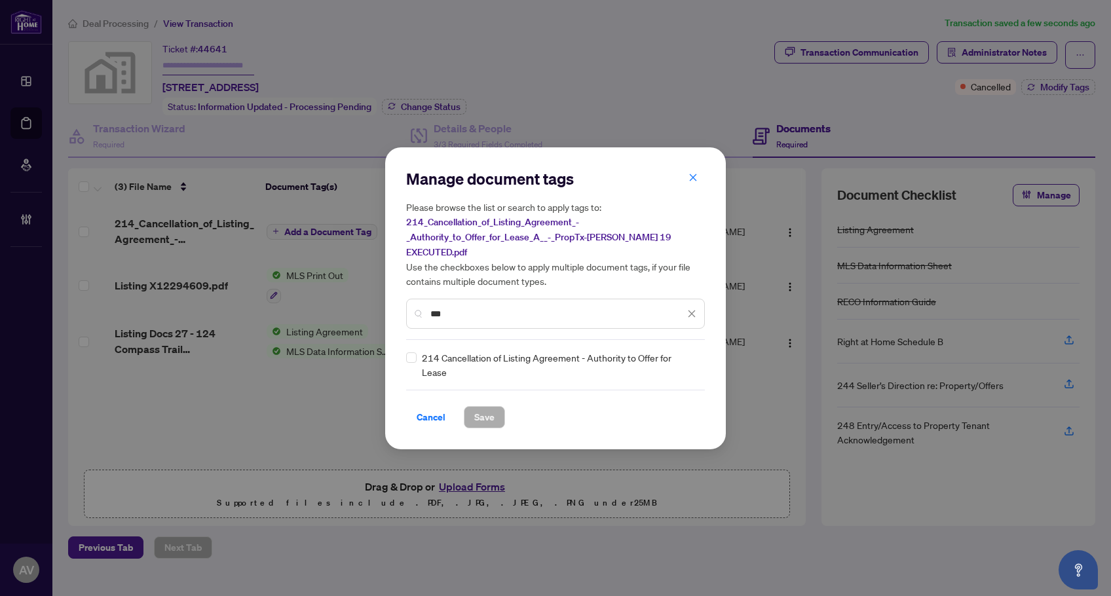
type input "***"
drag, startPoint x: 687, startPoint y: 356, endPoint x: 682, endPoint y: 363, distance: 8.9
click at [685, 358] on div at bounding box center [684, 364] width 25 height 13
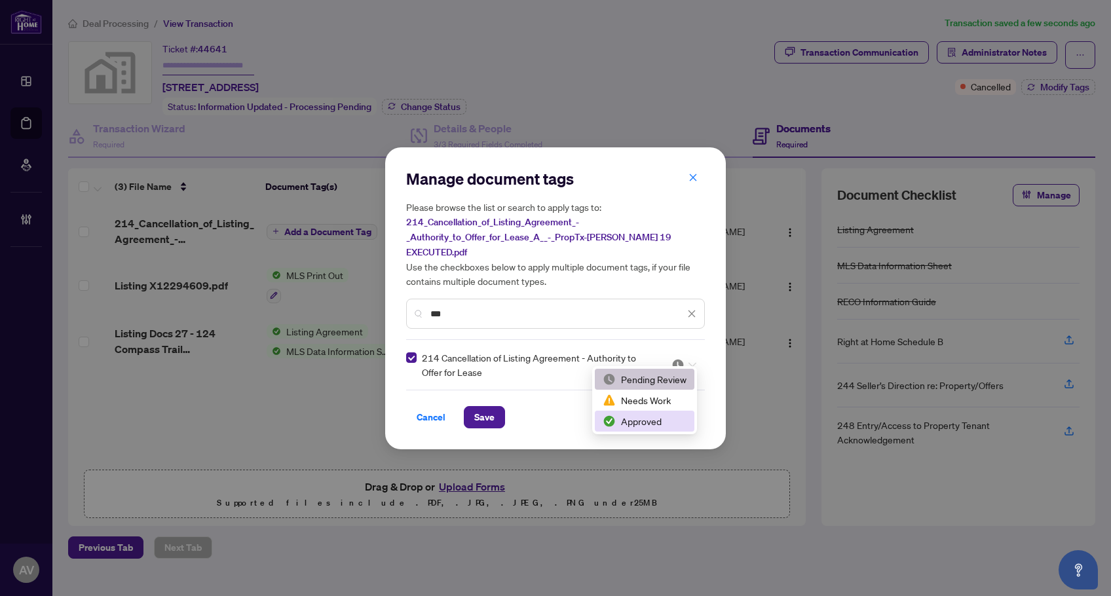
click at [657, 422] on div "Approved" at bounding box center [645, 421] width 84 height 14
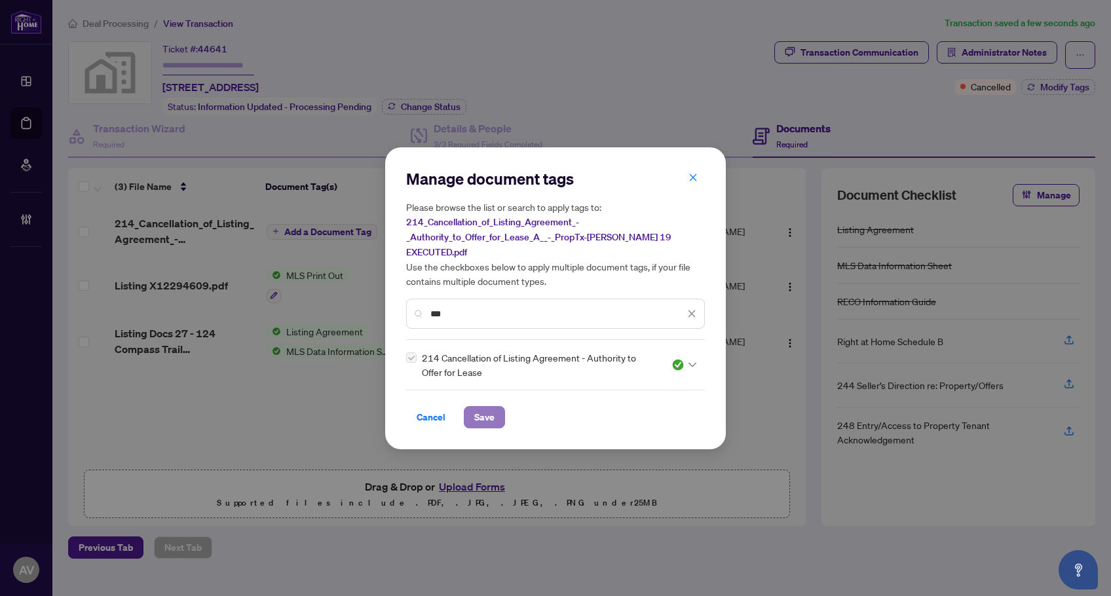
click at [486, 412] on span "Save" at bounding box center [484, 417] width 20 height 21
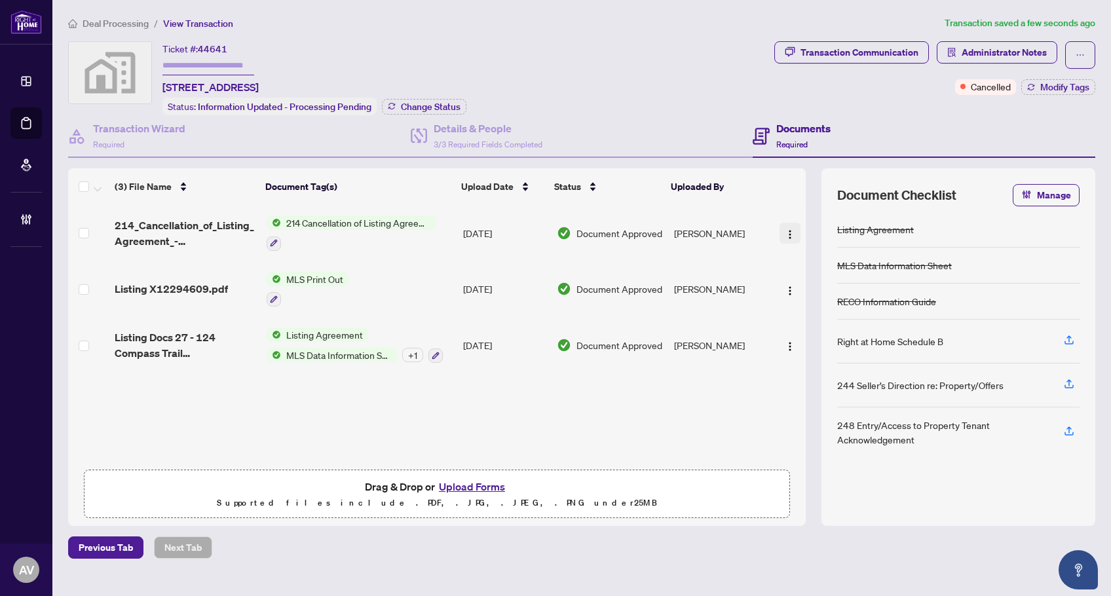
click at [786, 232] on img "button" at bounding box center [790, 234] width 10 height 10
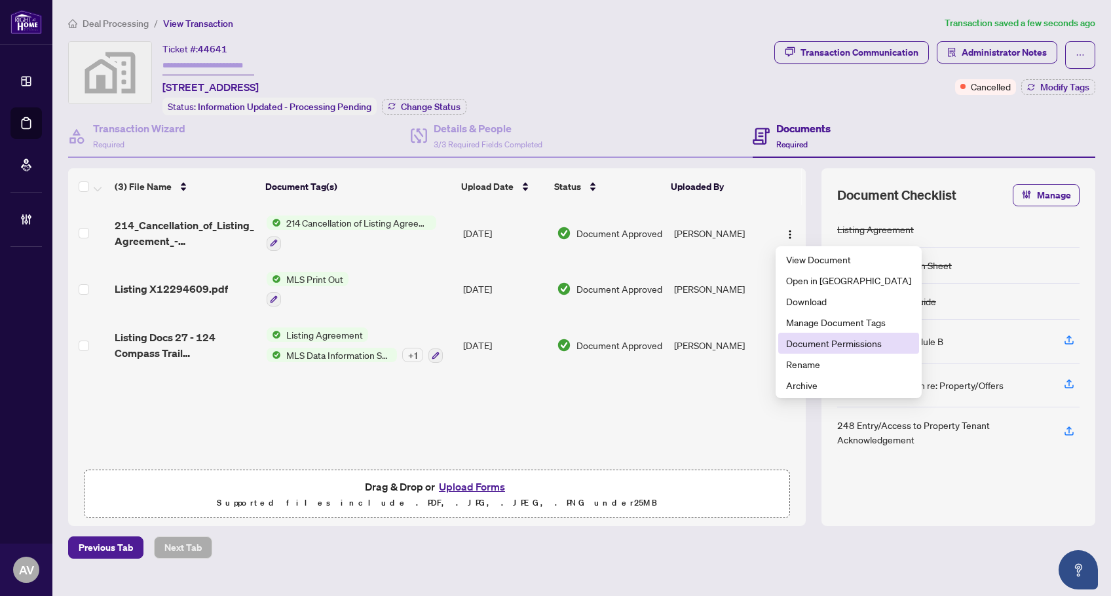
click at [824, 339] on span "Document Permissions" at bounding box center [848, 343] width 125 height 14
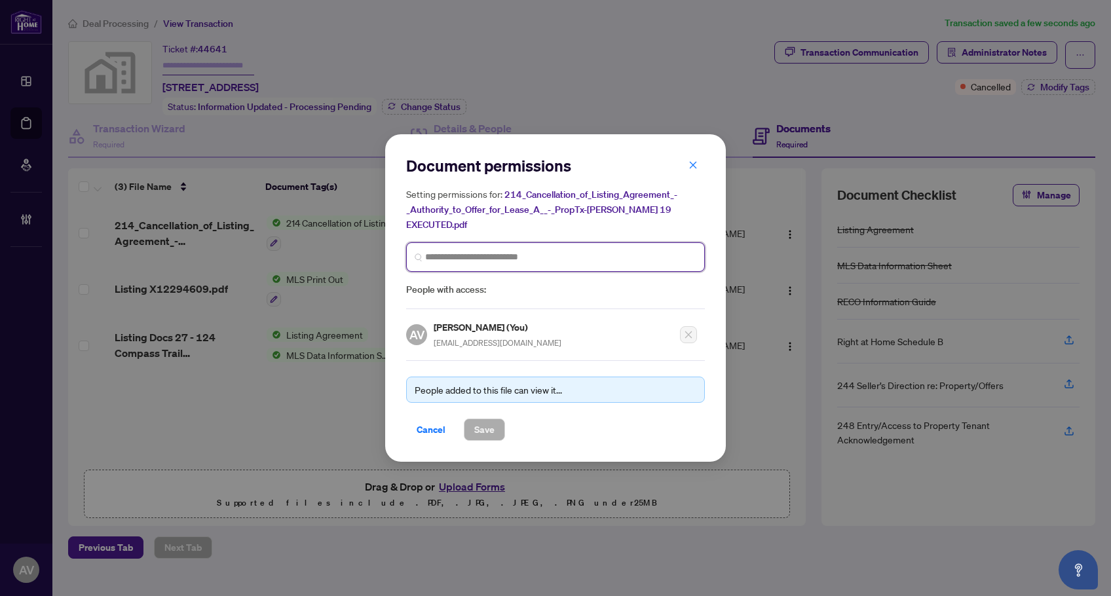
type input "*"
type input "*****"
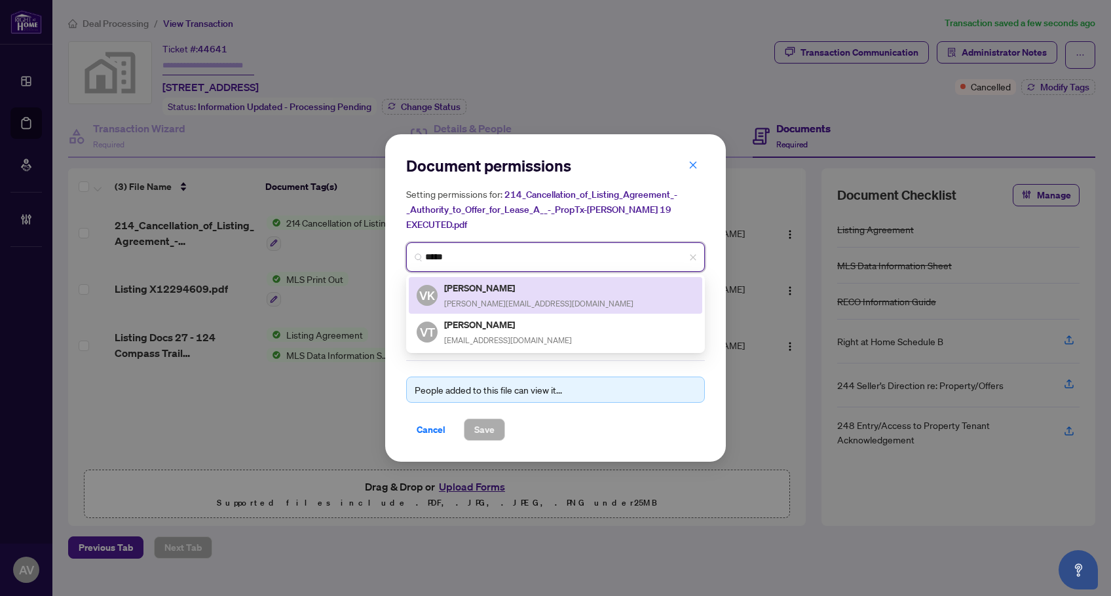
click at [541, 295] on div "VK [PERSON_NAME] [PERSON_NAME][EMAIL_ADDRESS][DOMAIN_NAME]" at bounding box center [556, 295] width 278 height 30
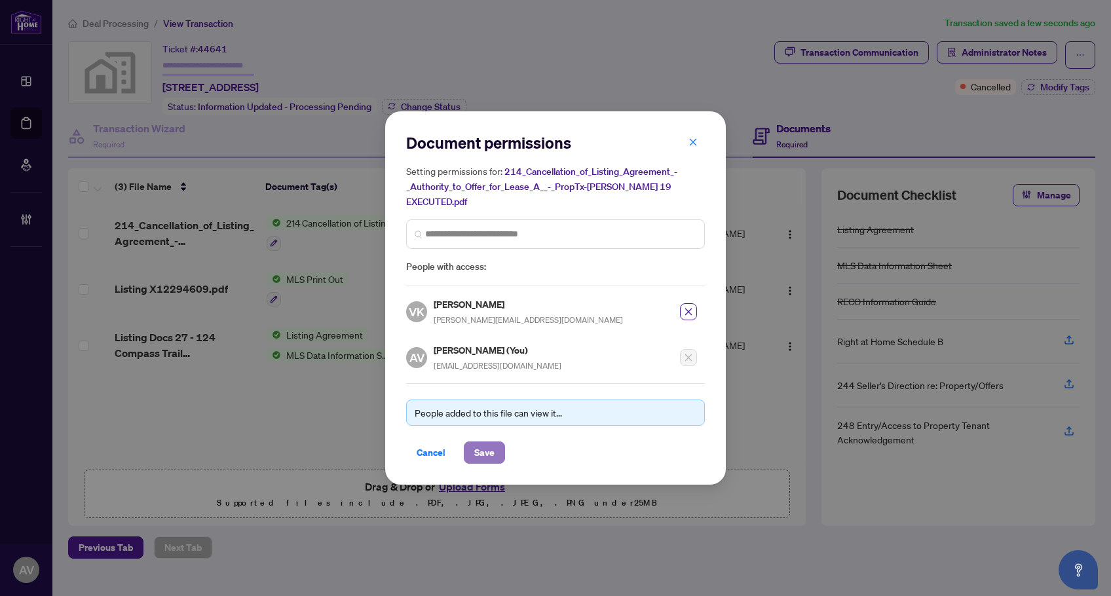
click at [491, 443] on span "Save" at bounding box center [484, 452] width 20 height 21
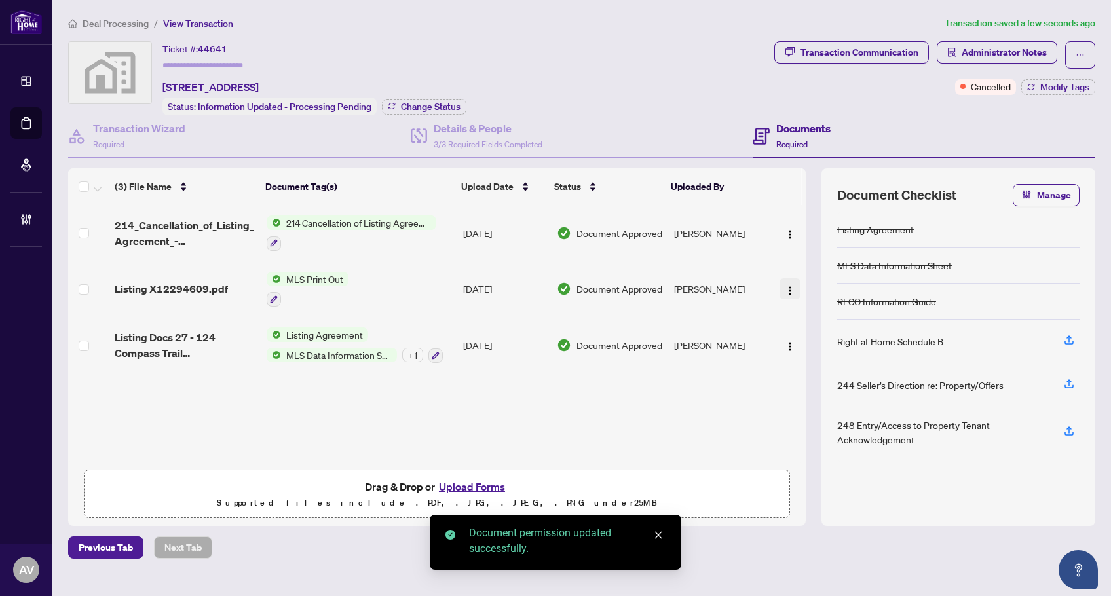
click at [788, 292] on img "button" at bounding box center [790, 291] width 10 height 10
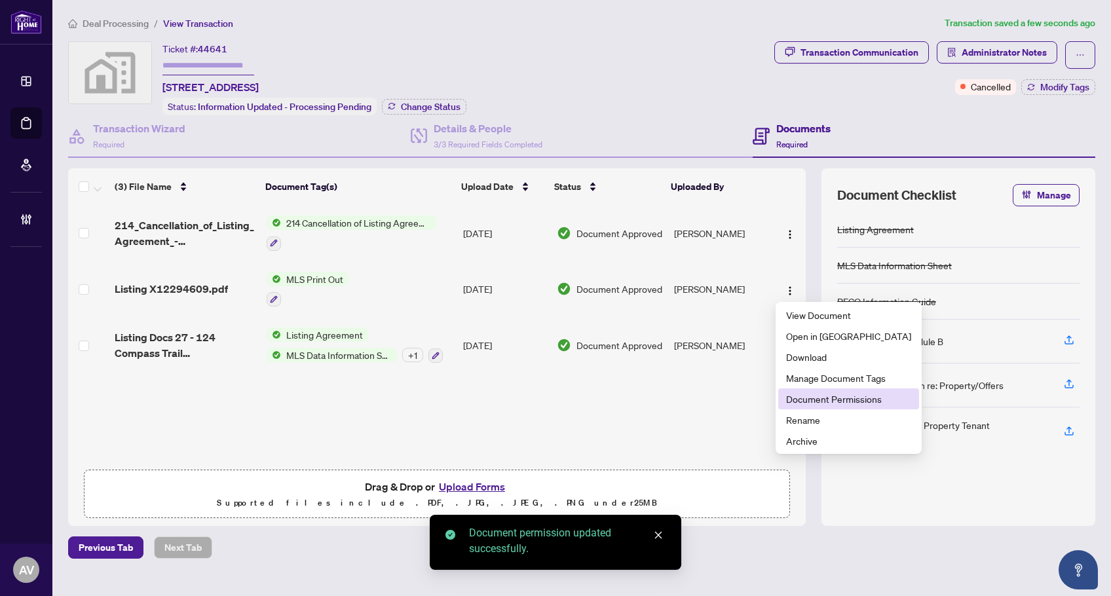
click at [804, 400] on span "Document Permissions" at bounding box center [848, 399] width 125 height 14
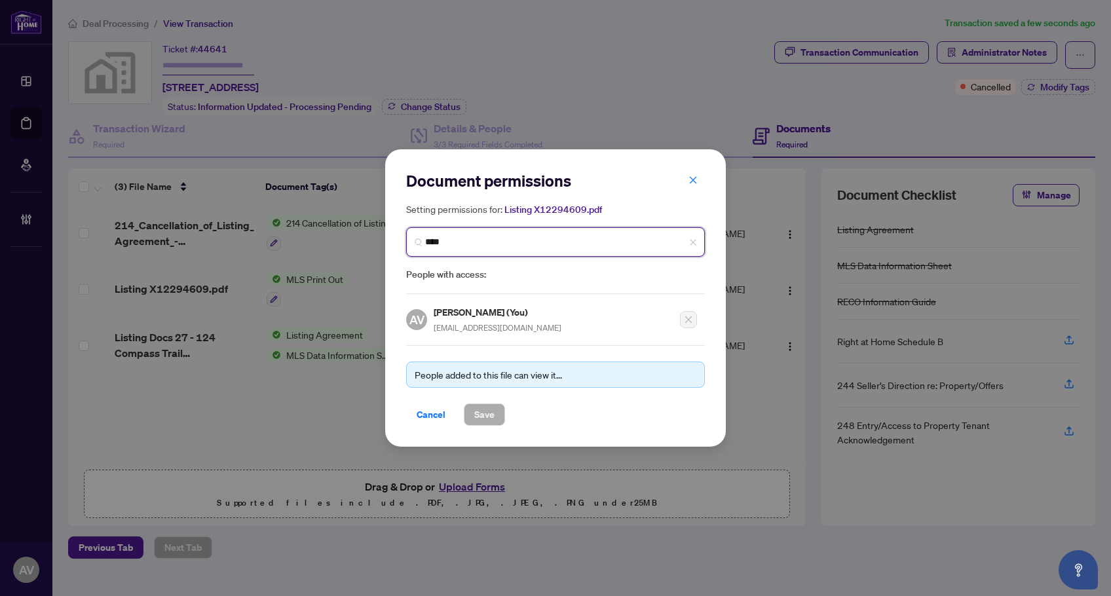
type input "*****"
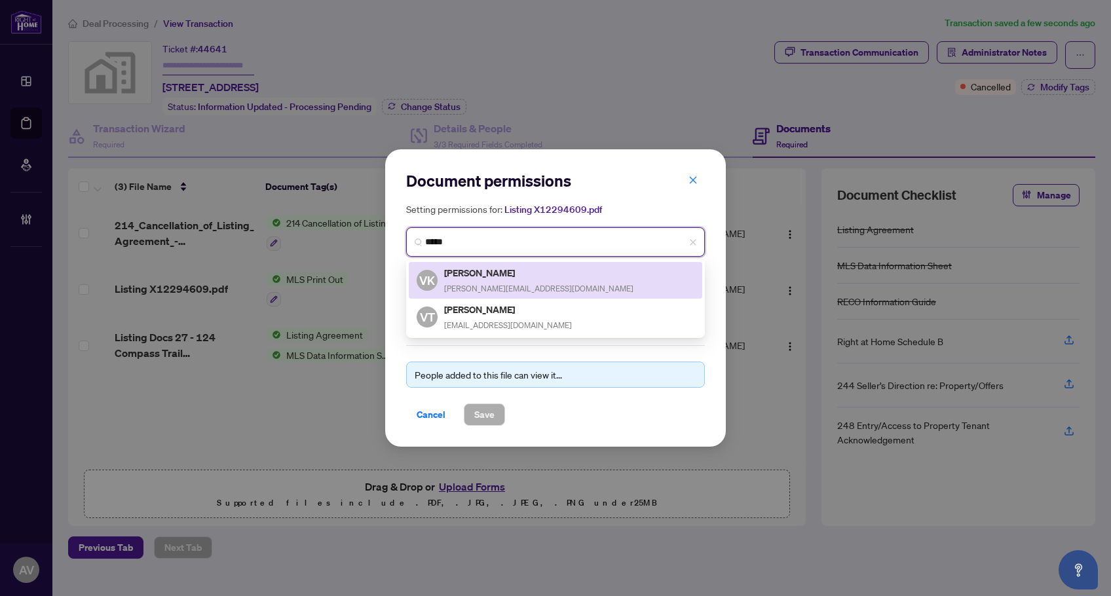
click at [524, 271] on div "VK Viraj Kapahi viraj@teamviraj.com" at bounding box center [556, 280] width 278 height 30
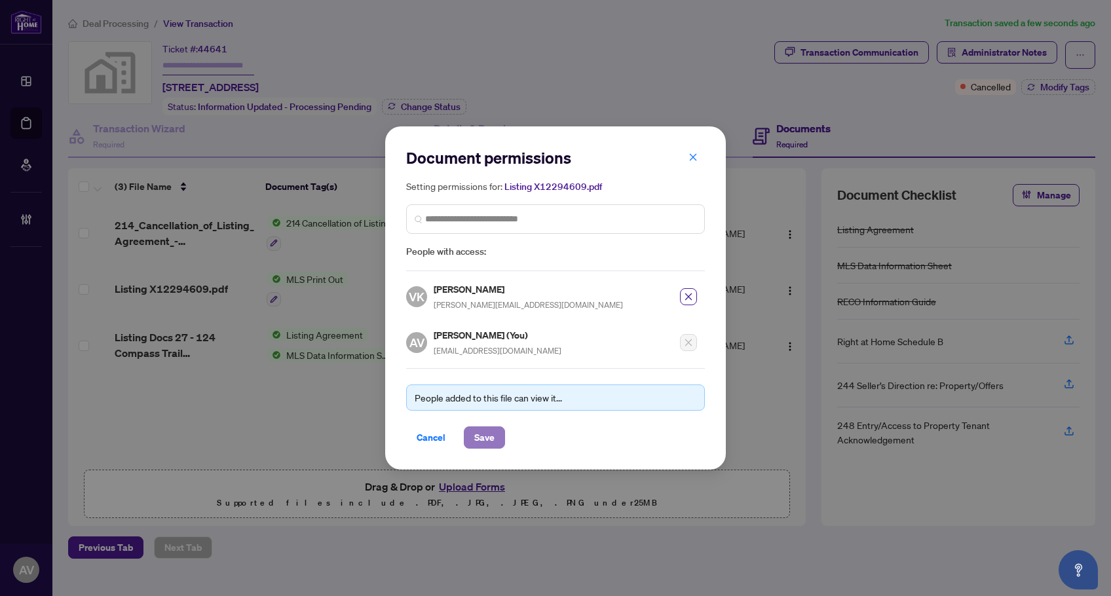
click at [495, 437] on button "Save" at bounding box center [484, 438] width 41 height 22
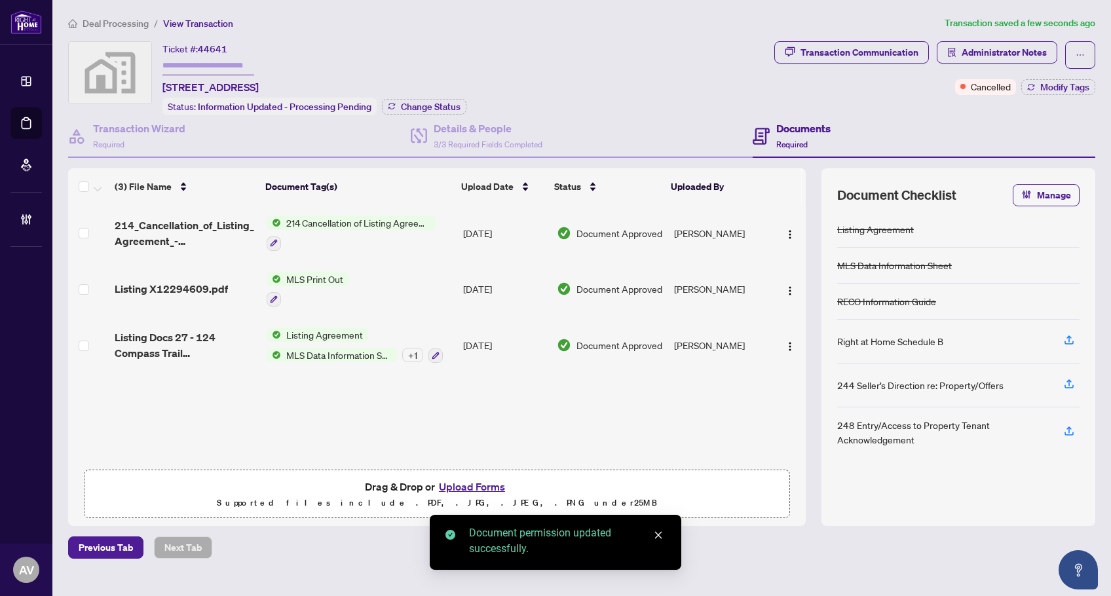
click at [435, 423] on div "214_Cancellation_of_Listing_Agreement_-_Authority_to_Offer_for_Lease_A__-_PropT…" at bounding box center [437, 334] width 738 height 258
click at [523, 67] on div "Ticket #: 44641 124 Compass Trail unit 27, Cambridge, ON, Canada Status: Inform…" at bounding box center [418, 78] width 701 height 74
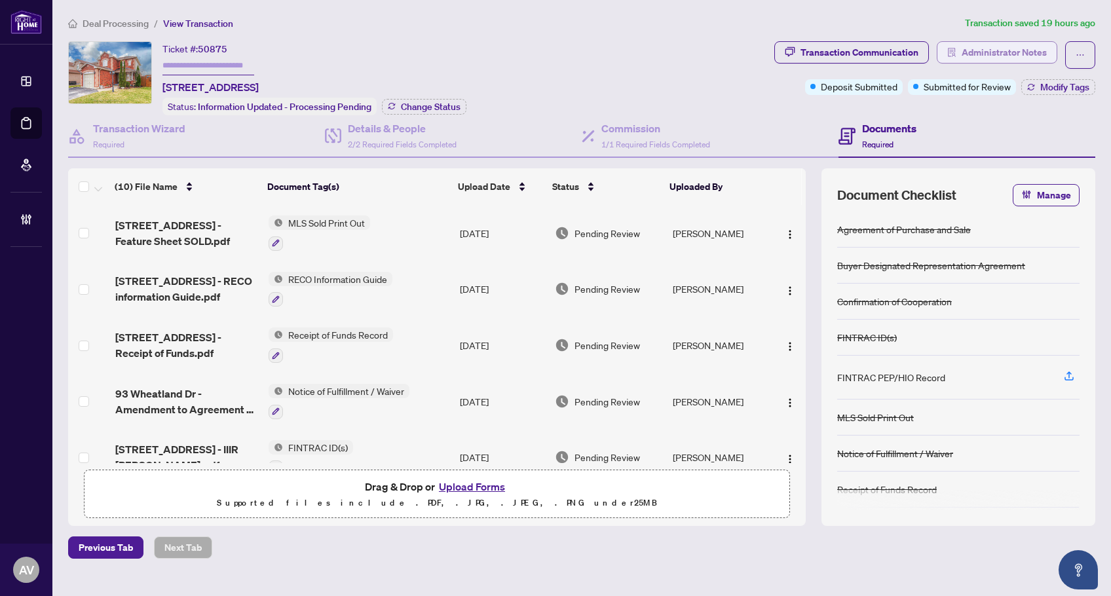
click at [997, 61] on span "Administrator Notes" at bounding box center [1004, 52] width 85 height 21
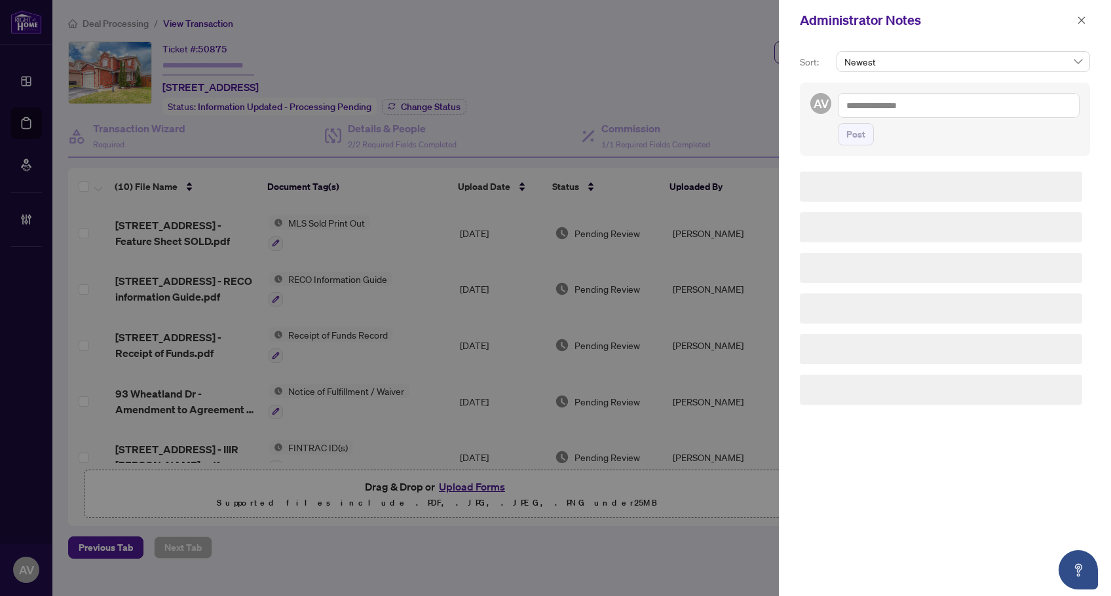
click at [917, 117] on textarea at bounding box center [959, 105] width 242 height 25
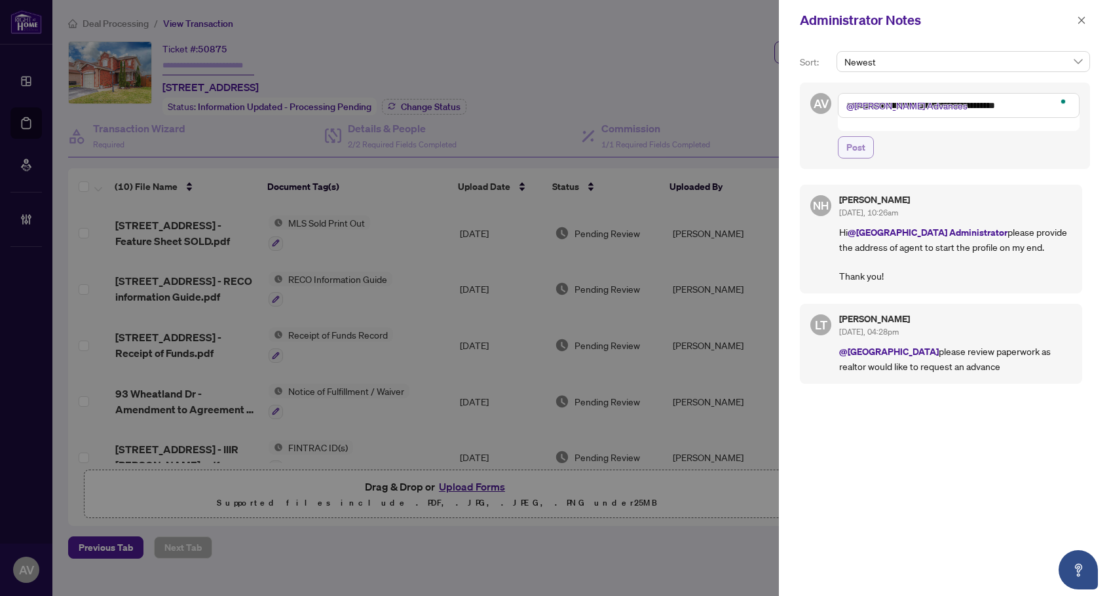
type textarea "**********"
click at [853, 137] on span "Post" at bounding box center [856, 147] width 19 height 21
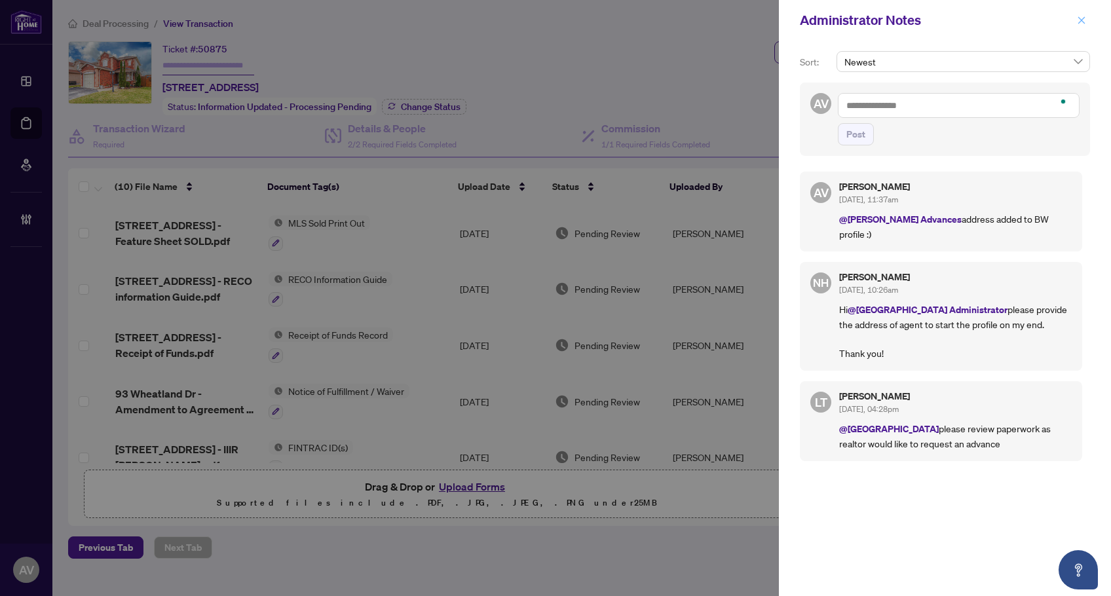
click at [1088, 20] on button "button" at bounding box center [1081, 20] width 17 height 16
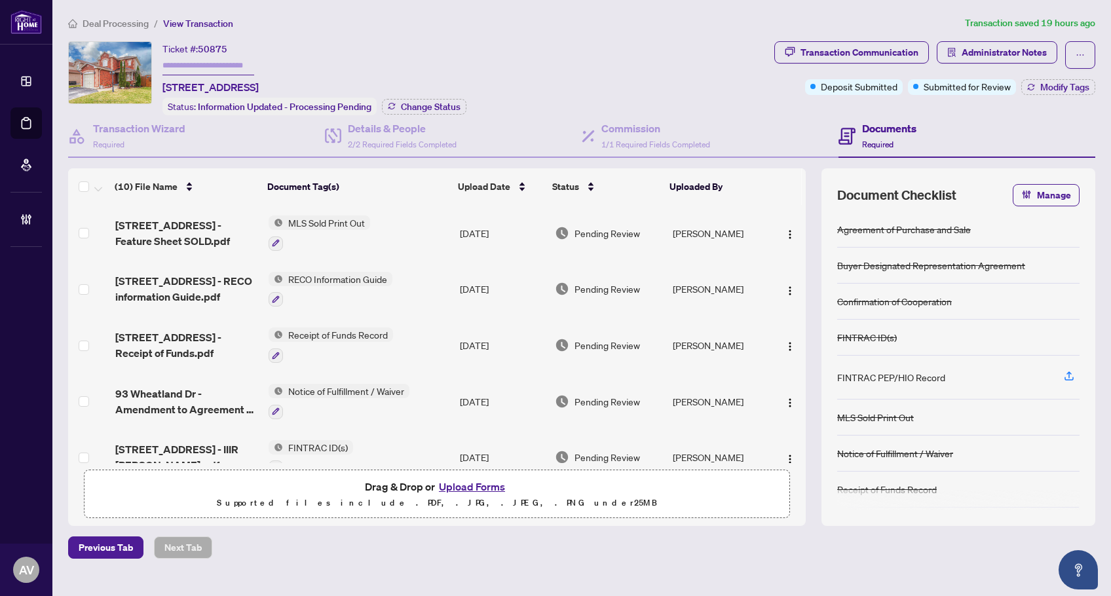
click at [120, 31] on div "Deal Processing / View Transaction Transaction saved 19 hours ago Ticket #: 508…" at bounding box center [582, 287] width 1038 height 543
click at [120, 30] on li "Deal Processing" at bounding box center [108, 23] width 81 height 15
click at [94, 18] on span "Deal Processing" at bounding box center [116, 24] width 66 height 12
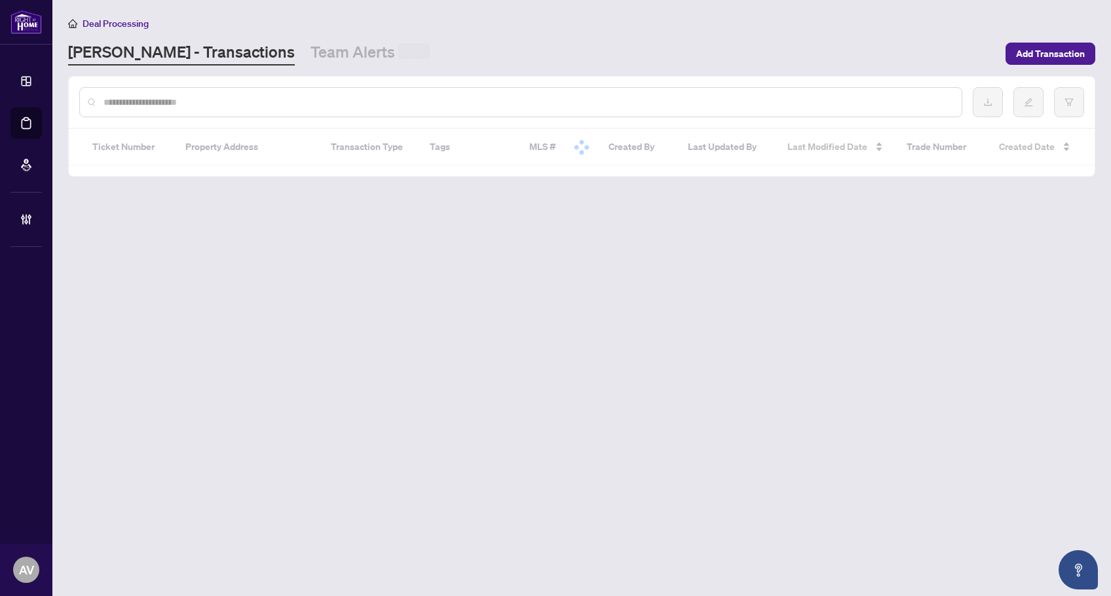
click at [163, 96] on input "text" at bounding box center [528, 102] width 848 height 14
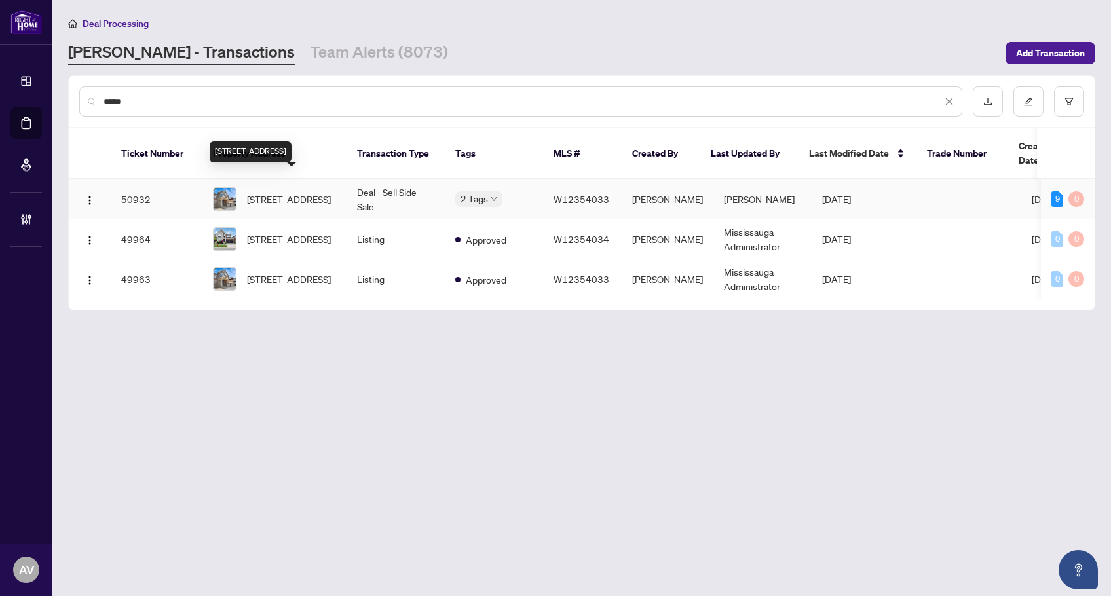
type input "*****"
click at [297, 192] on span "[STREET_ADDRESS]" at bounding box center [289, 199] width 84 height 14
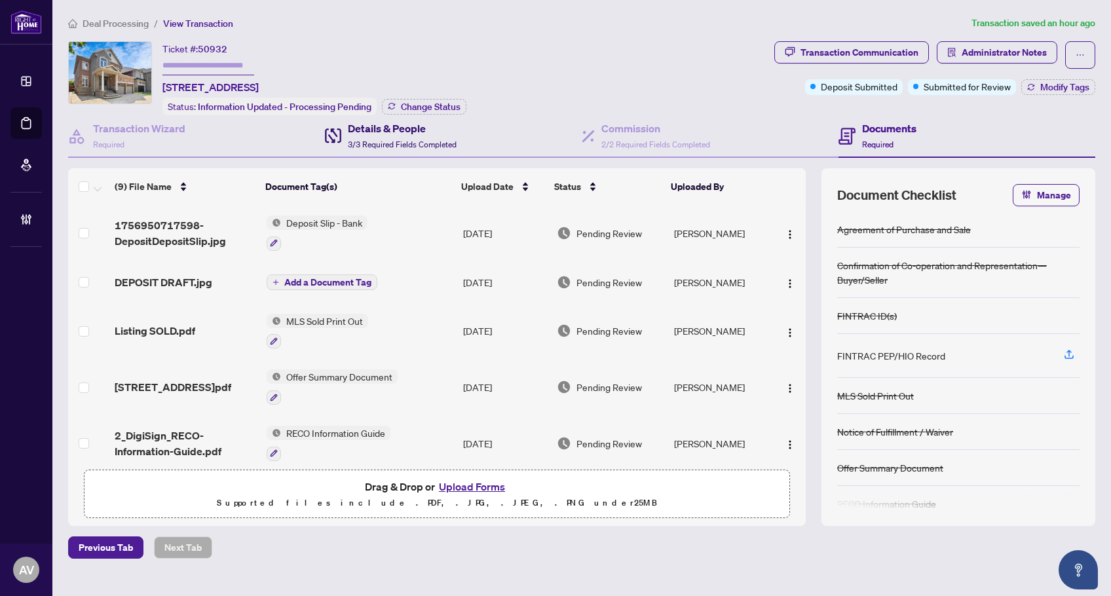
click at [354, 140] on span "3/3 Required Fields Completed" at bounding box center [402, 145] width 109 height 10
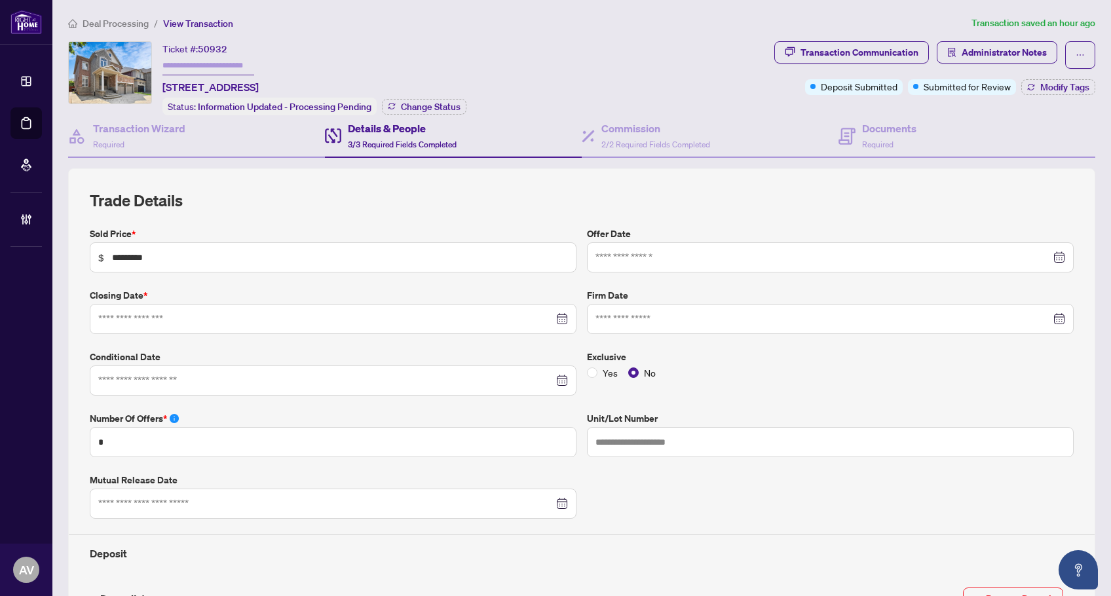
type input "**********"
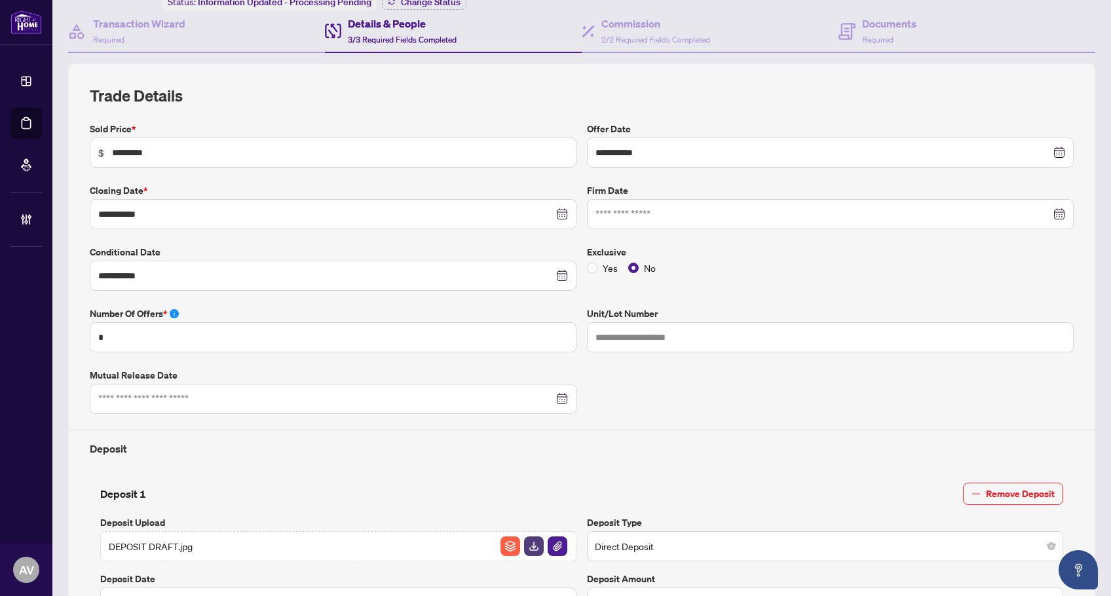
scroll to position [66, 0]
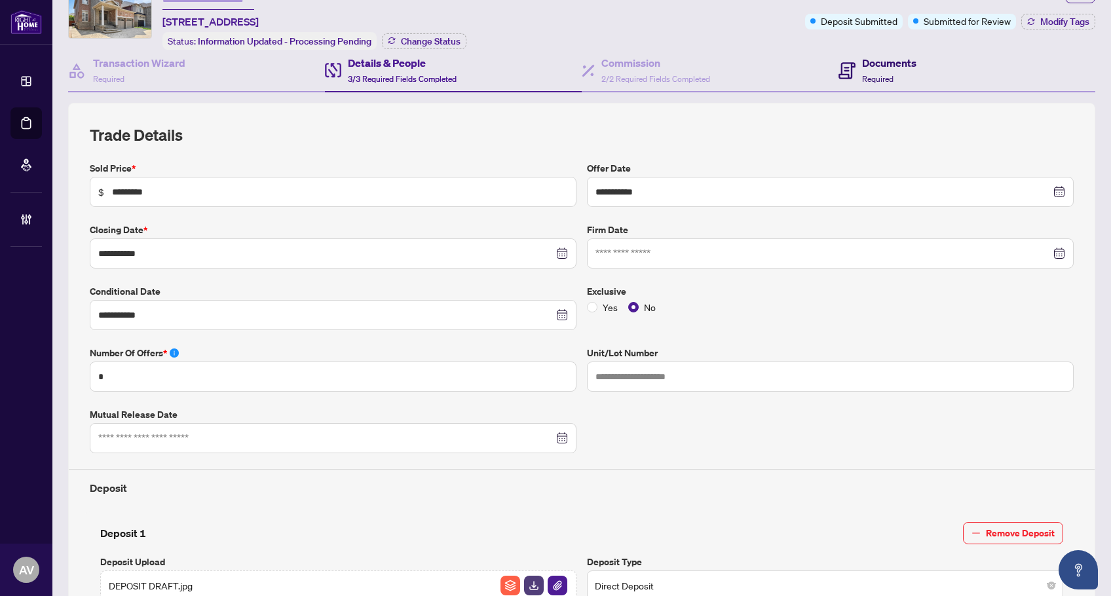
click at [895, 77] on div "Documents Required" at bounding box center [889, 70] width 54 height 31
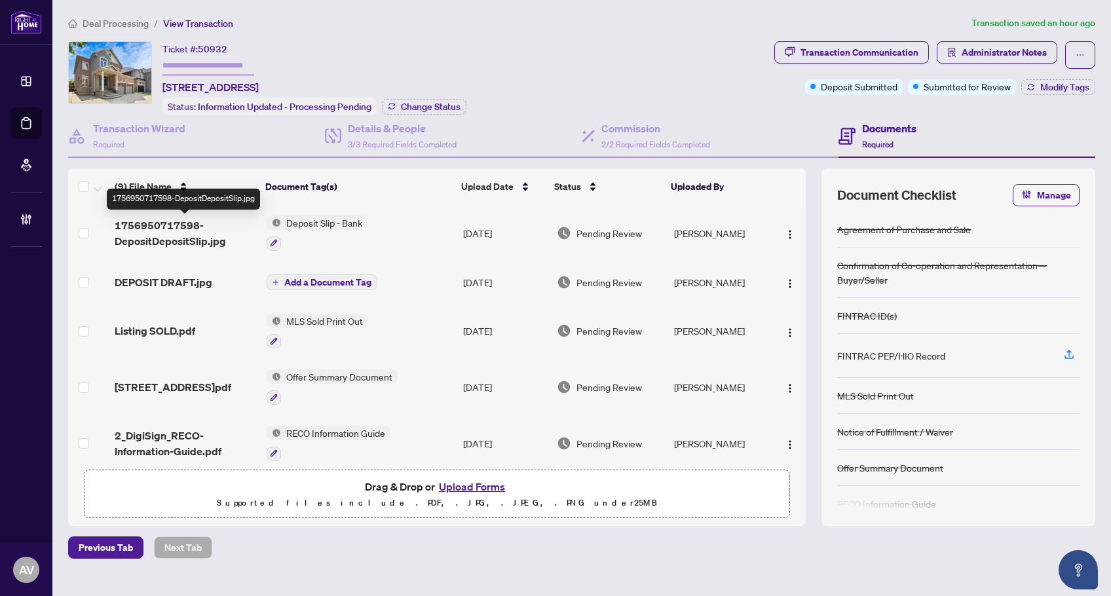
click at [197, 233] on span "1756950717598-DepositDepositSlip.jpg" at bounding box center [186, 233] width 142 height 31
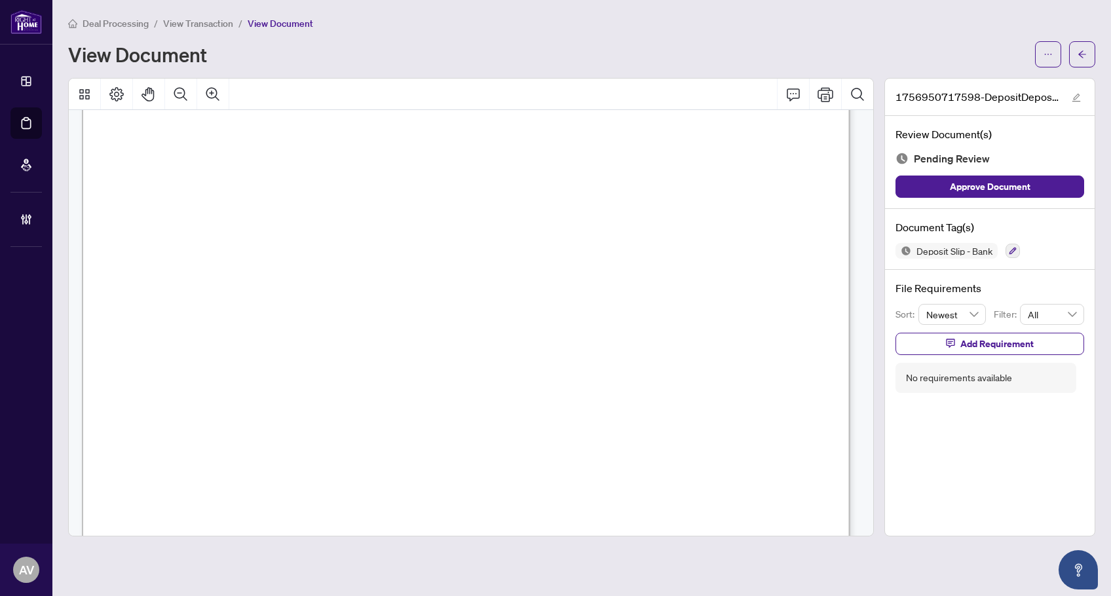
scroll to position [590, 0]
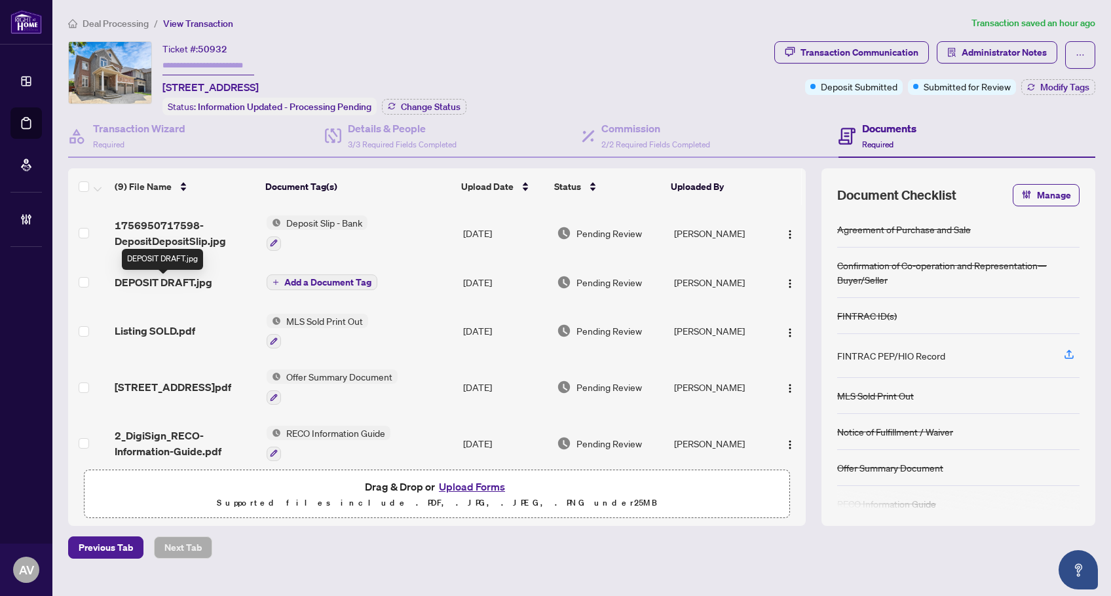
click at [182, 287] on span "DEPOSIT DRAFT.jpg" at bounding box center [164, 283] width 98 height 16
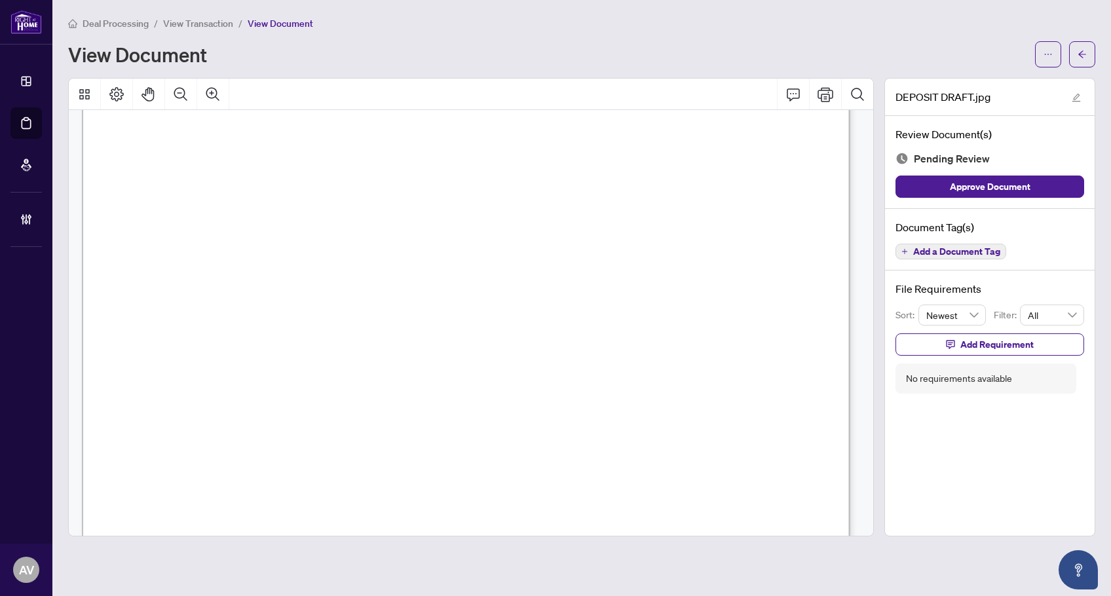
scroll to position [590, 0]
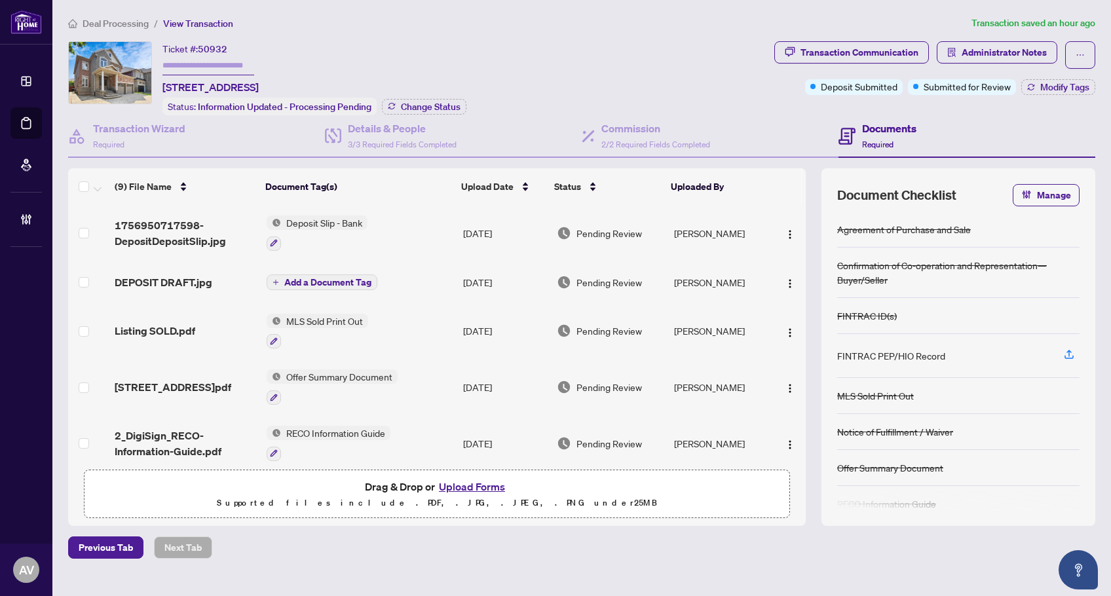
drag, startPoint x: 307, startPoint y: 22, endPoint x: 172, endPoint y: 20, distance: 135.0
click at [307, 22] on ol "Deal Processing / View Transaction" at bounding box center [517, 23] width 898 height 15
click at [133, 28] on span "Deal Processing" at bounding box center [116, 24] width 66 height 12
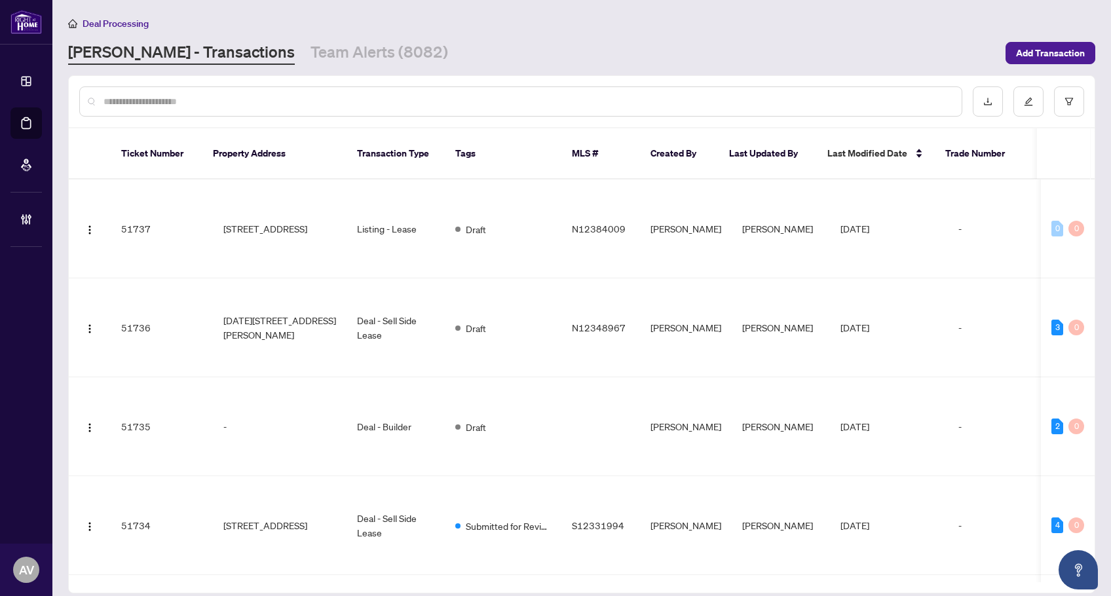
click at [176, 98] on input "text" at bounding box center [528, 101] width 848 height 14
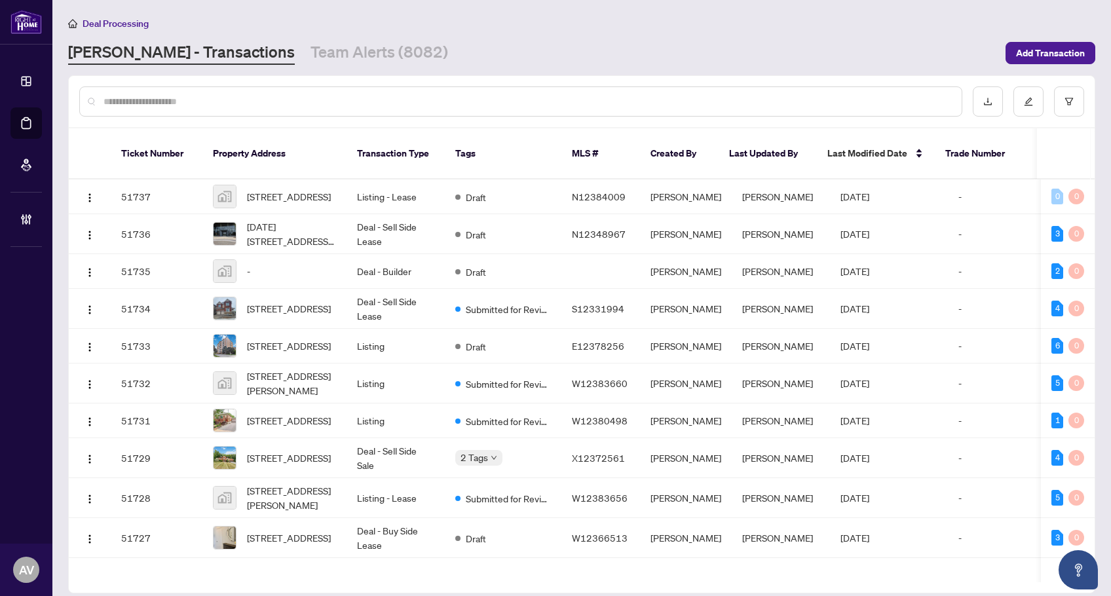
paste input "*******"
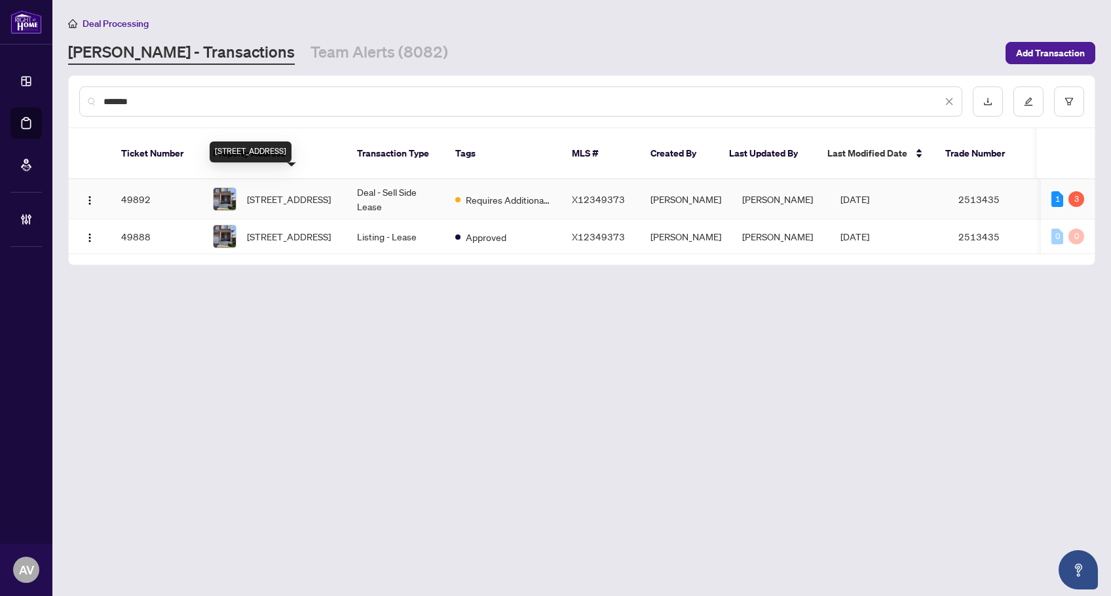
type input "*******"
click at [289, 193] on span "343 Pumpkin Pass, Hamilton, Ontario L0R 1C0, Canada" at bounding box center [289, 199] width 84 height 14
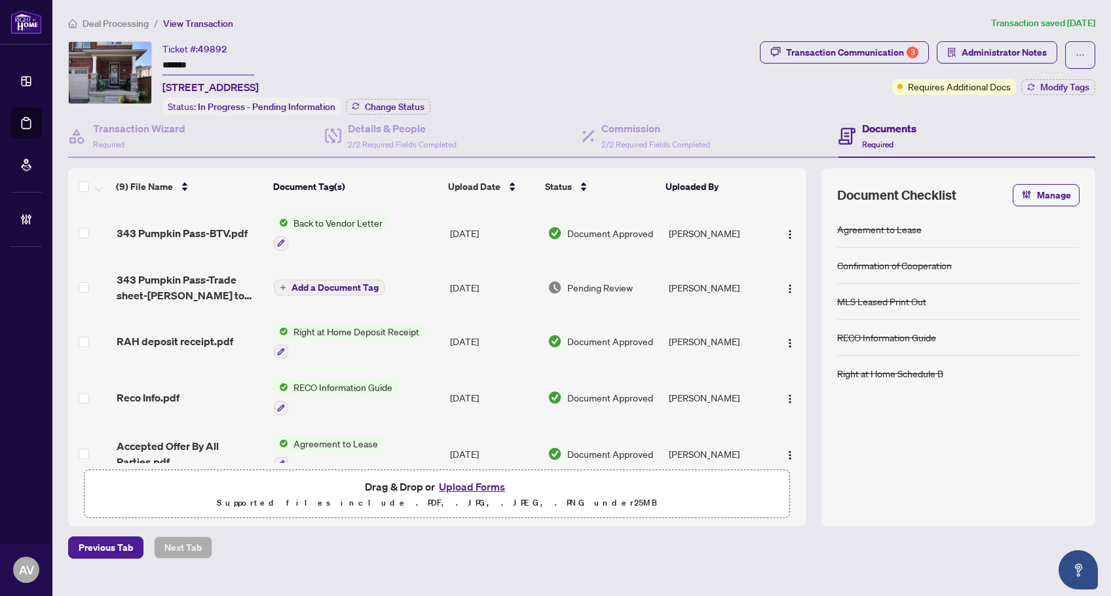
click at [115, 25] on span "Deal Processing" at bounding box center [116, 24] width 66 height 12
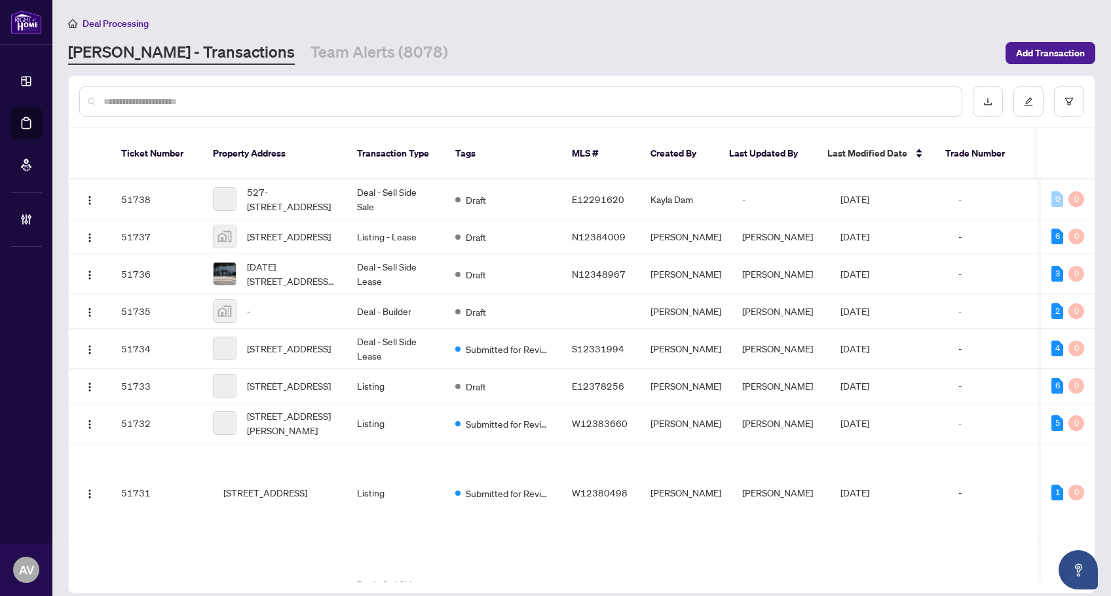
click at [152, 101] on input "text" at bounding box center [528, 101] width 848 height 14
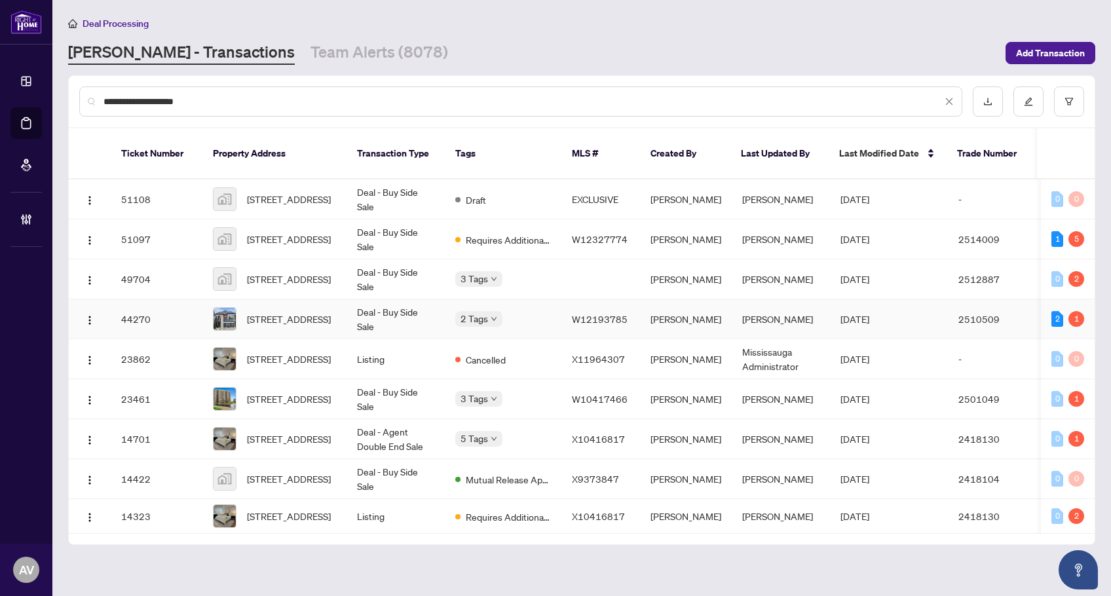
type input "**********"
click at [379, 303] on td "Deal - Buy Side Sale" at bounding box center [396, 319] width 98 height 40
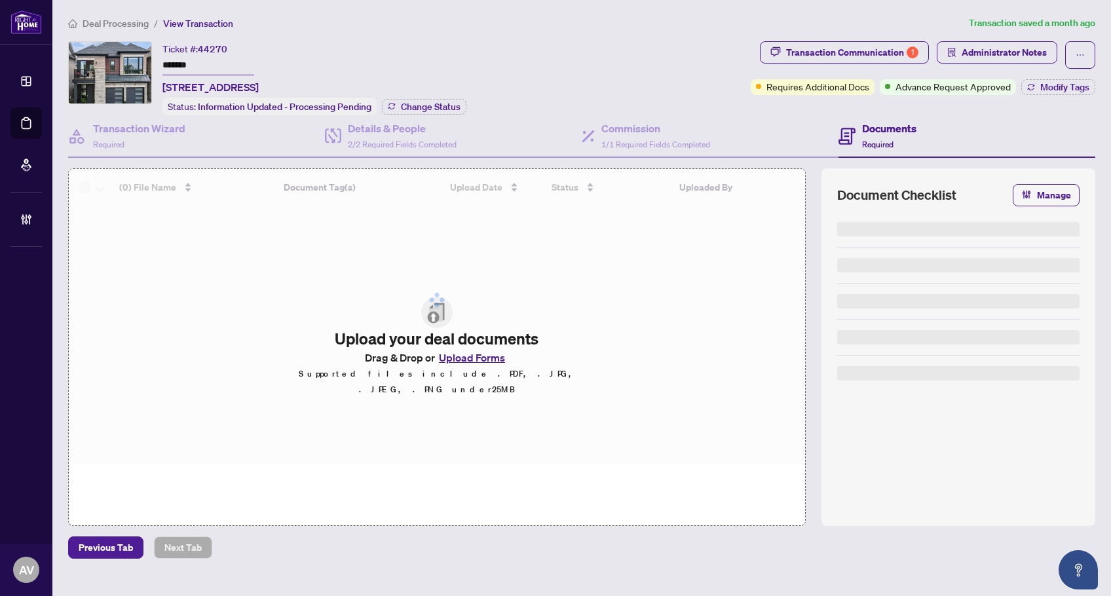
click at [982, 50] on span "Administrator Notes" at bounding box center [1004, 52] width 85 height 21
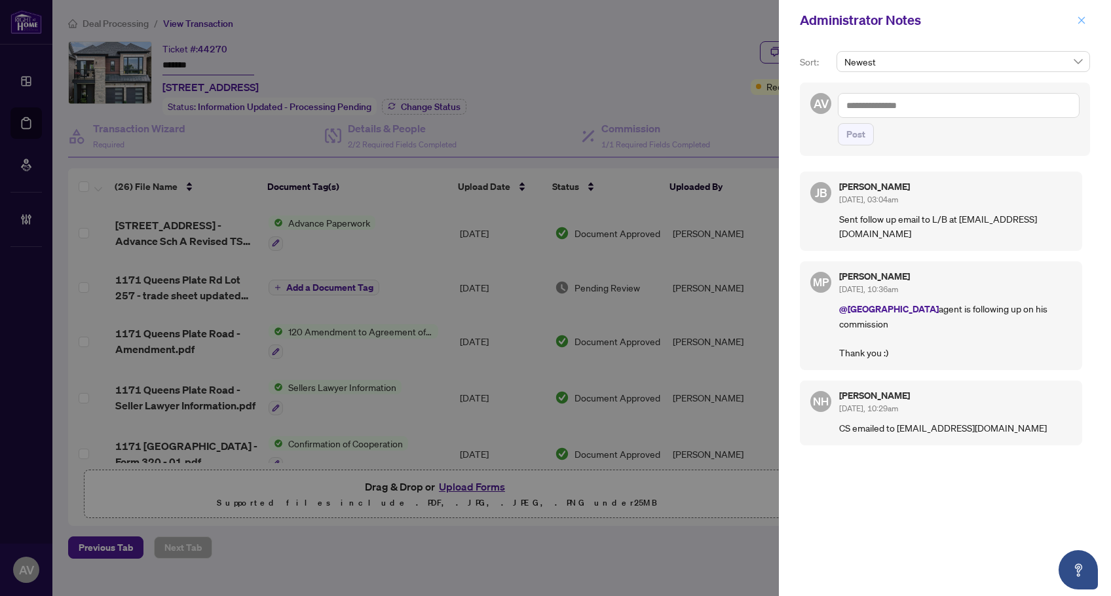
click at [1089, 27] on button "button" at bounding box center [1081, 20] width 17 height 16
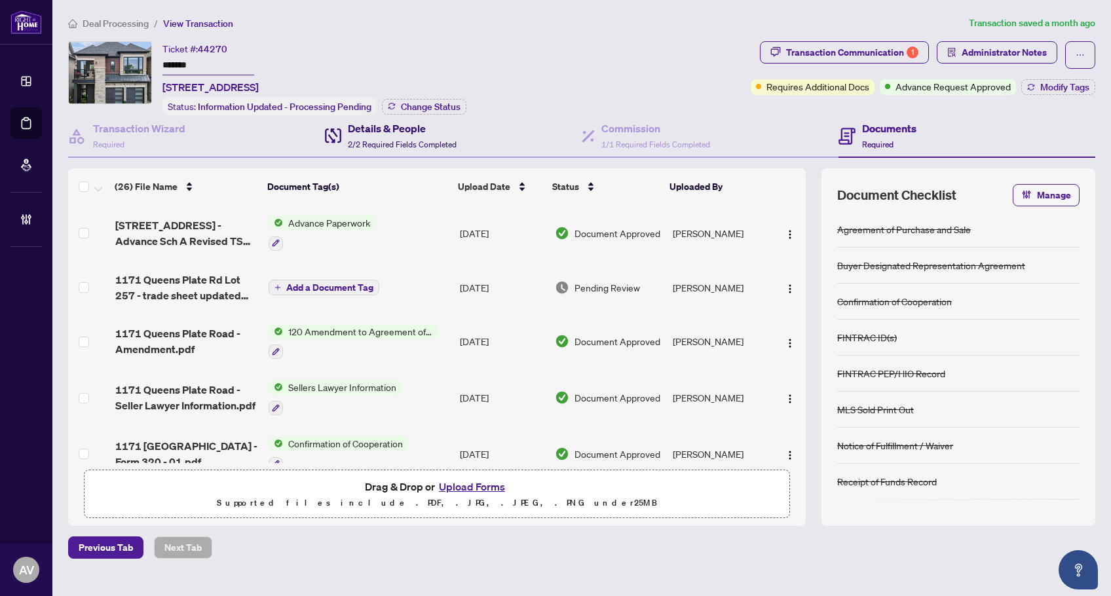
click at [414, 143] on span "2/2 Required Fields Completed" at bounding box center [402, 145] width 109 height 10
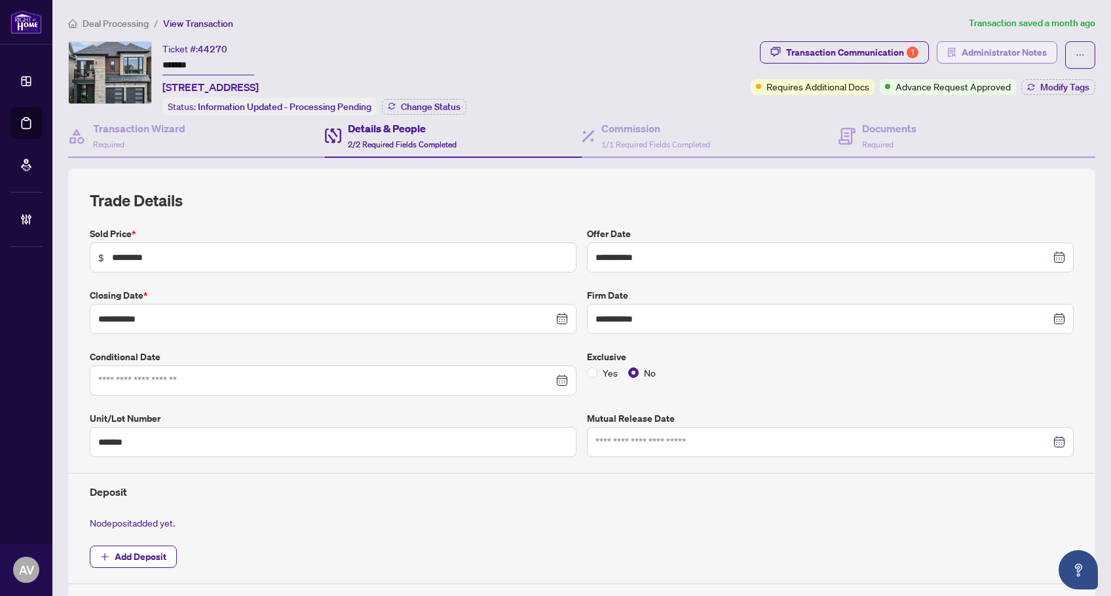
click at [984, 59] on span "Administrator Notes" at bounding box center [1004, 52] width 85 height 21
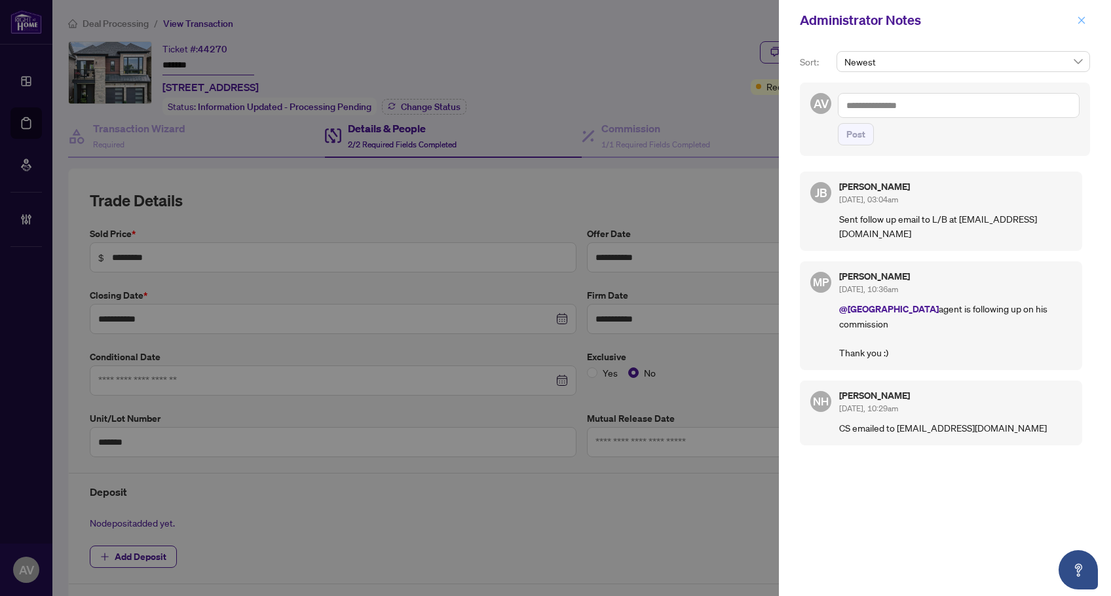
click at [1086, 28] on span "button" at bounding box center [1081, 20] width 9 height 21
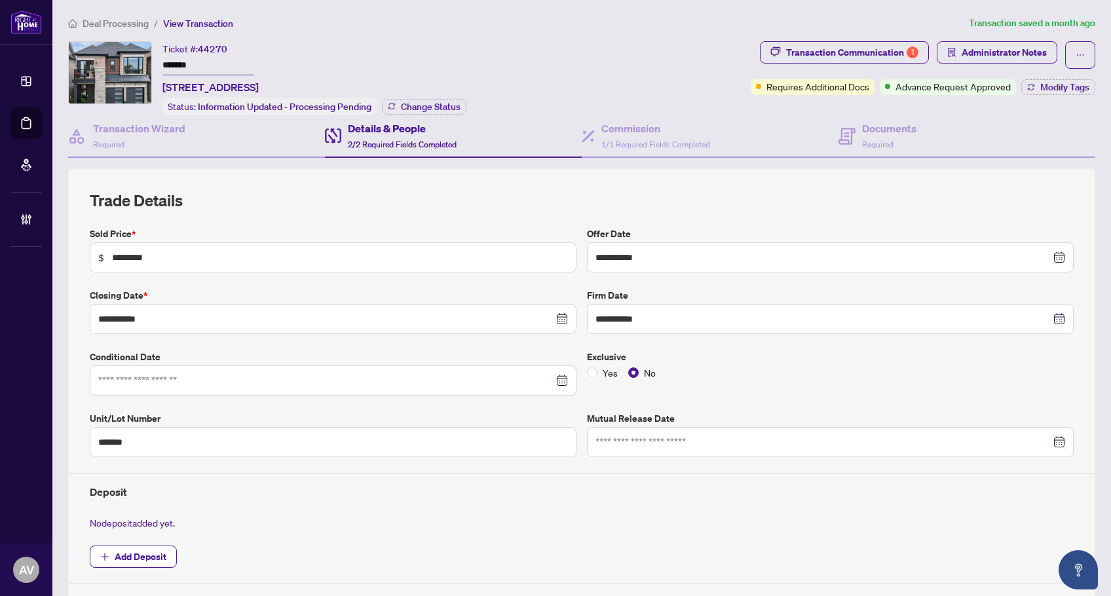
click at [113, 24] on span "Deal Processing" at bounding box center [116, 24] width 66 height 12
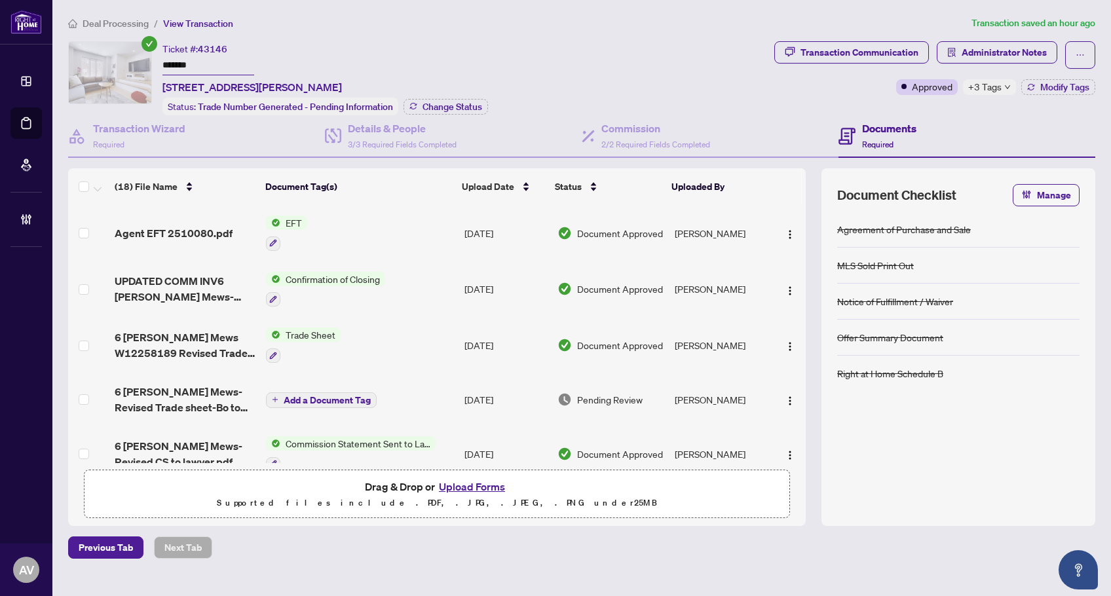
click at [937, 62] on div "Transaction Communication Administrator Notes" at bounding box center [935, 55] width 321 height 28
click at [956, 57] on icon "solution" at bounding box center [952, 52] width 8 height 9
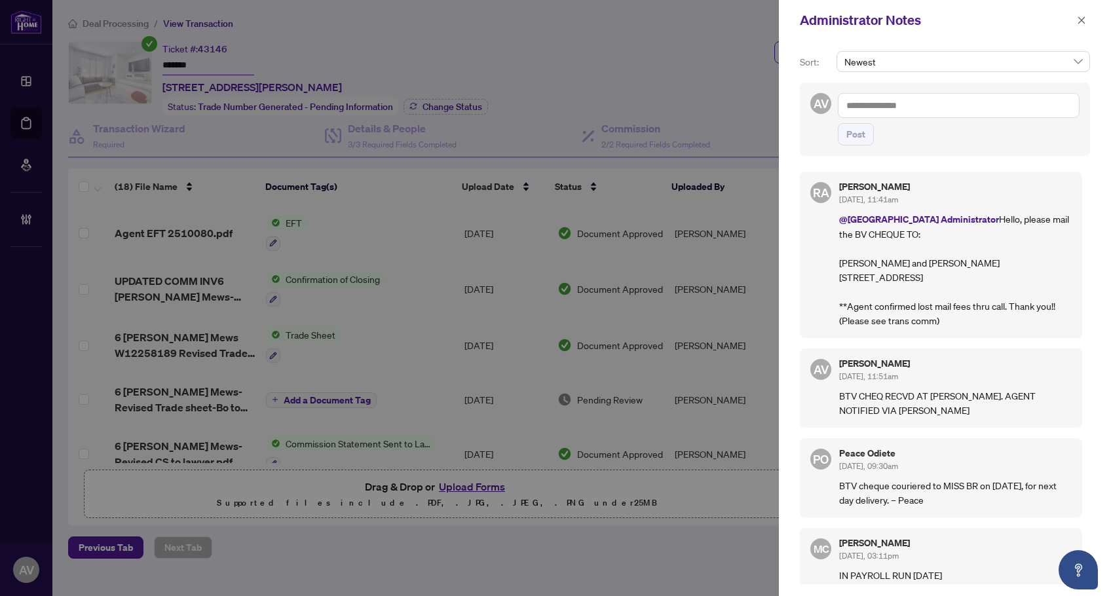
click at [887, 104] on textarea at bounding box center [959, 105] width 242 height 25
click at [916, 111] on textarea "*********" at bounding box center [959, 105] width 242 height 25
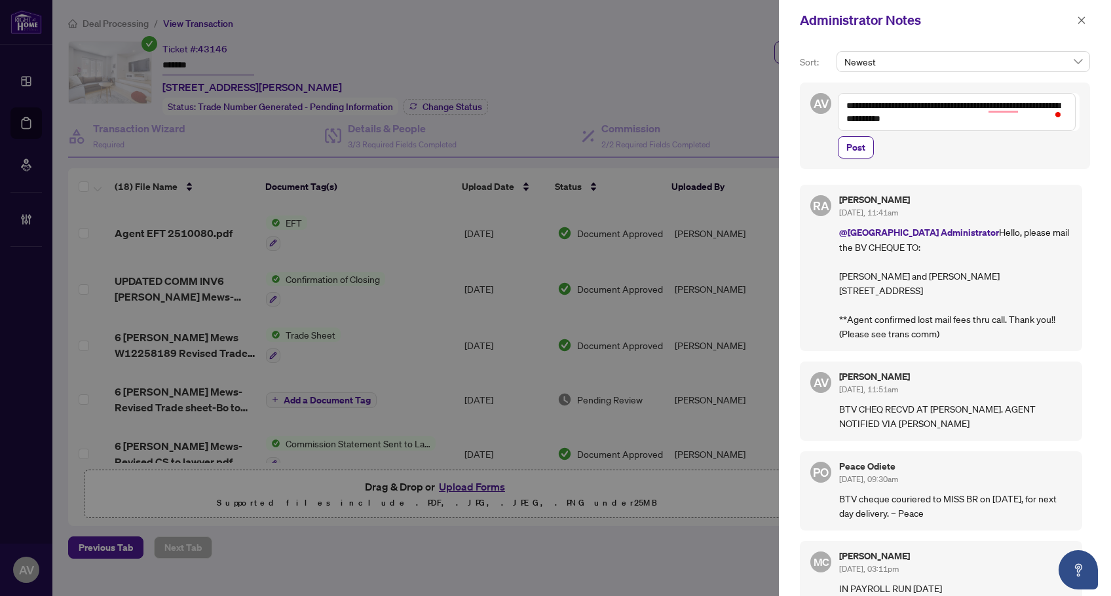
click at [948, 122] on textarea "**********" at bounding box center [957, 112] width 238 height 38
click at [999, 123] on textarea "**********" at bounding box center [957, 112] width 238 height 38
click at [963, 126] on textarea "**********" at bounding box center [957, 112] width 238 height 38
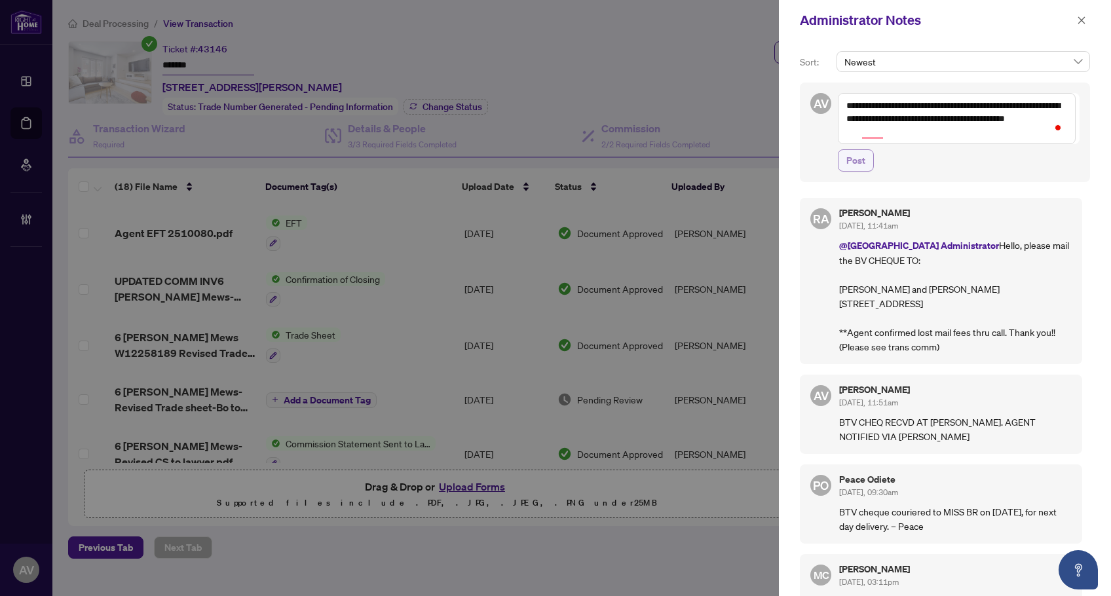
type textarea "**********"
click at [854, 159] on span "Post" at bounding box center [856, 160] width 19 height 21
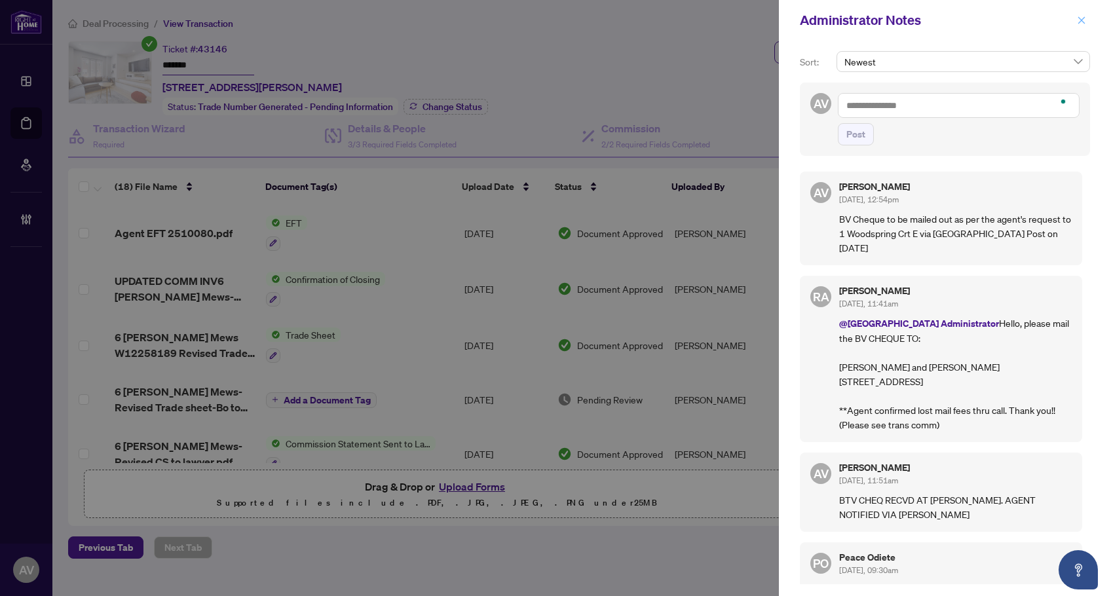
click at [1085, 20] on icon "close" at bounding box center [1081, 20] width 9 height 9
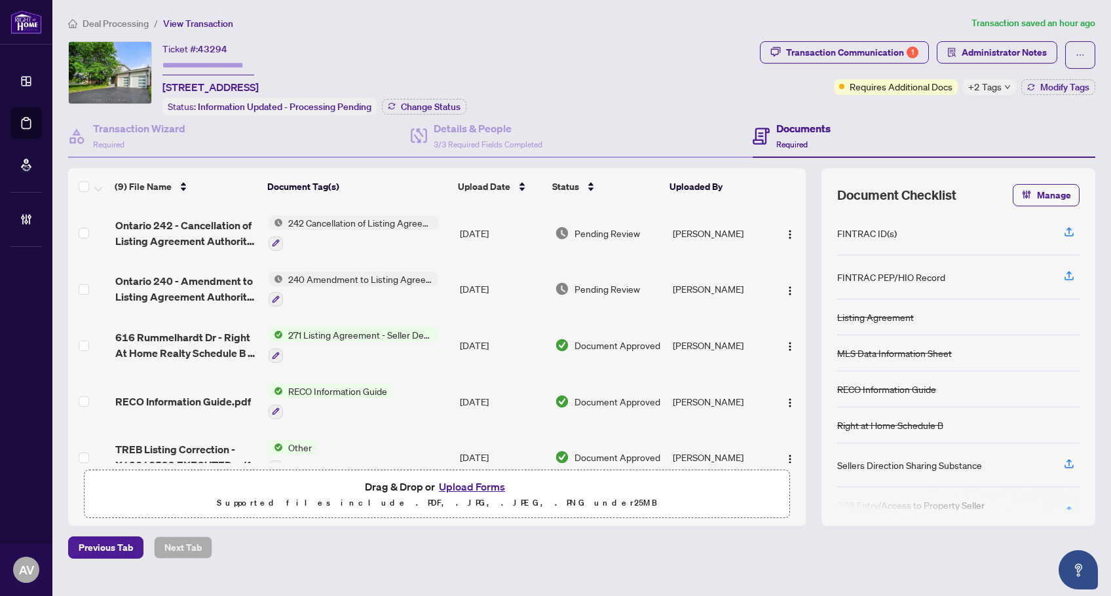
click at [994, 89] on span "+2 Tags" at bounding box center [985, 86] width 33 height 15
click at [689, 84] on div "Ticket #: 43294 [STREET_ADDRESS] Status: Information Updated - Processing Pendi…" at bounding box center [411, 78] width 687 height 74
